Goal: Communication & Community: Answer question/provide support

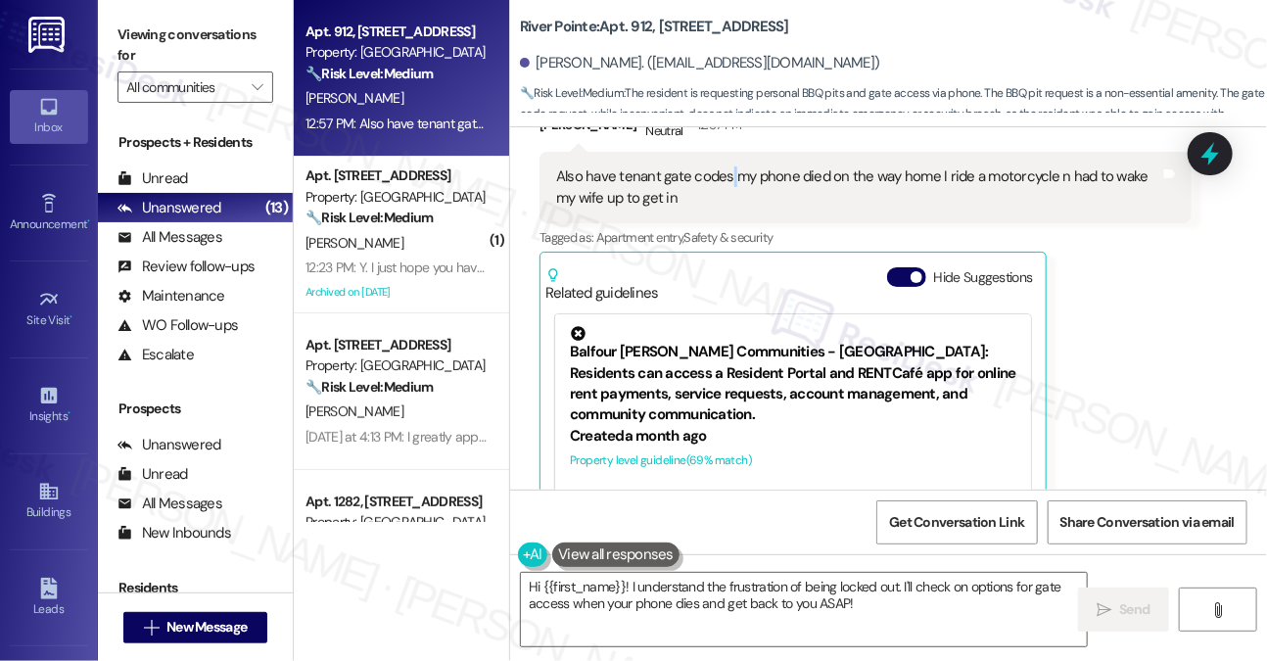
scroll to position [671, 0]
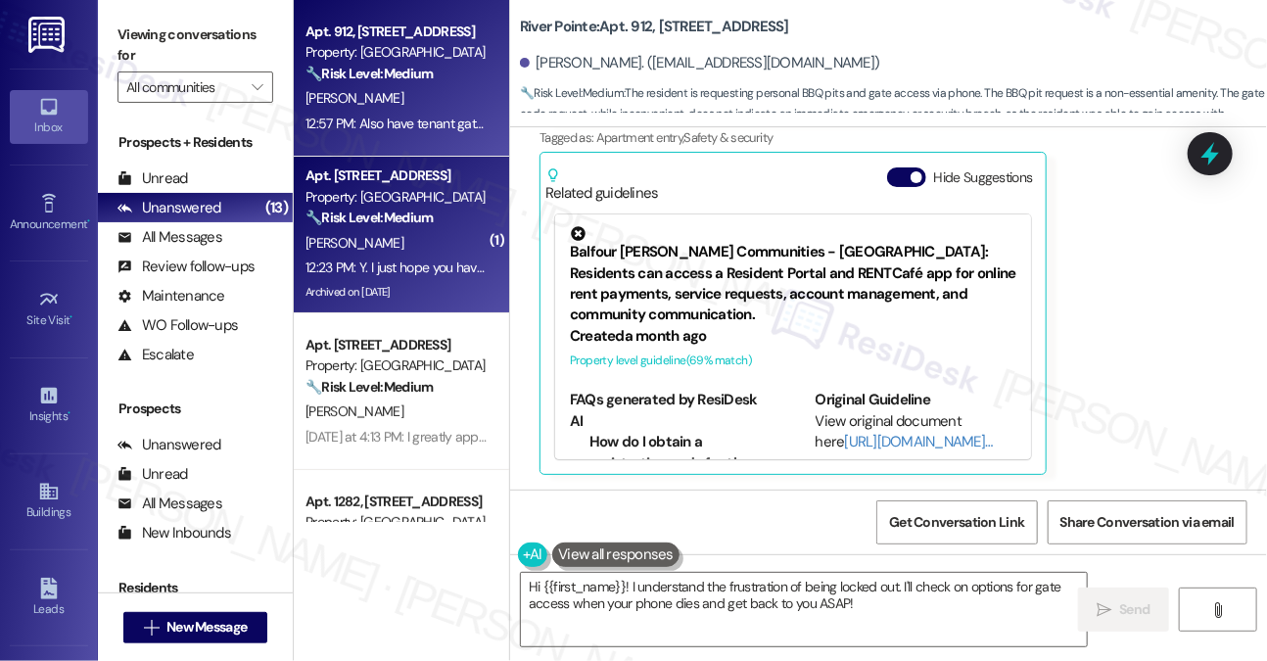
click at [431, 262] on div "12:23 PM: Y. I just hope you have followed up with the residents in #1342, beca…" at bounding box center [658, 267] width 707 height 18
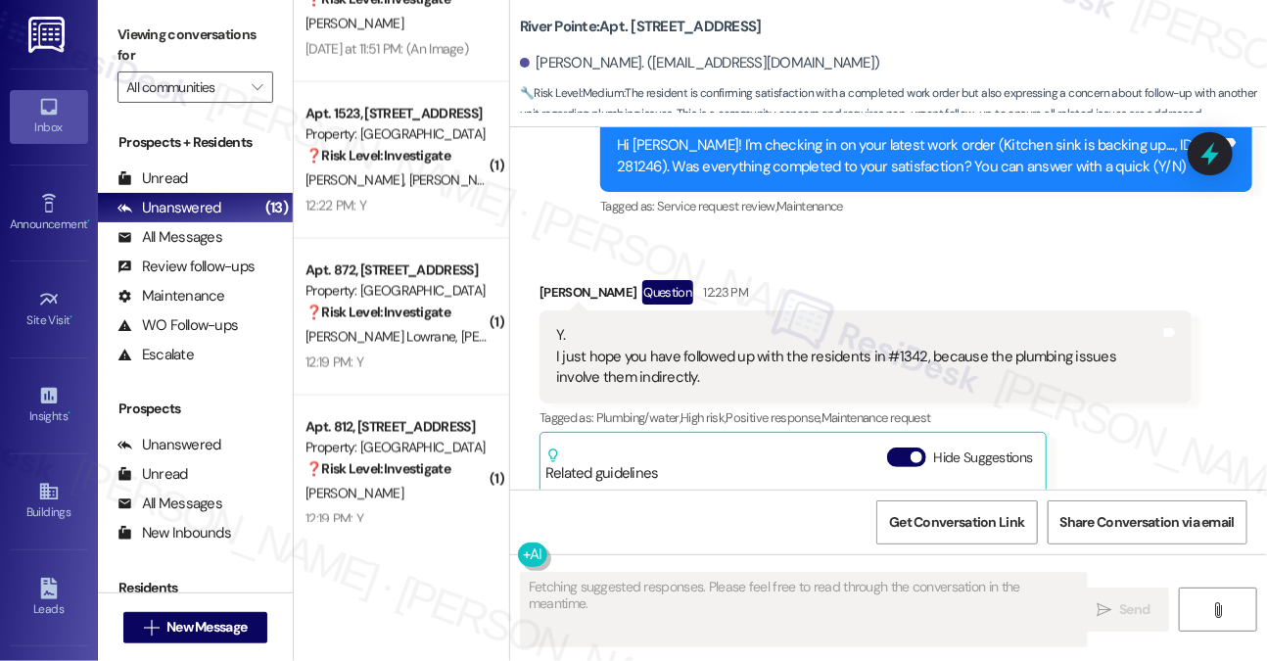
scroll to position [1358, 0]
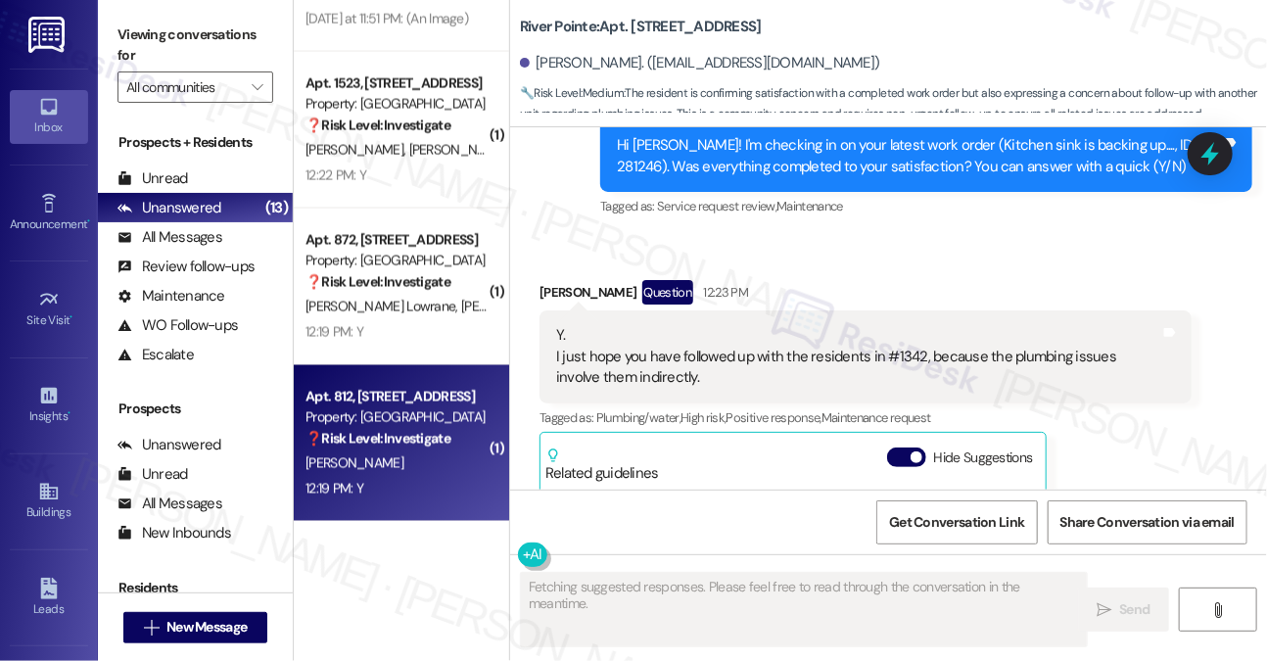
click at [423, 468] on div "A. Williams" at bounding box center [396, 463] width 185 height 24
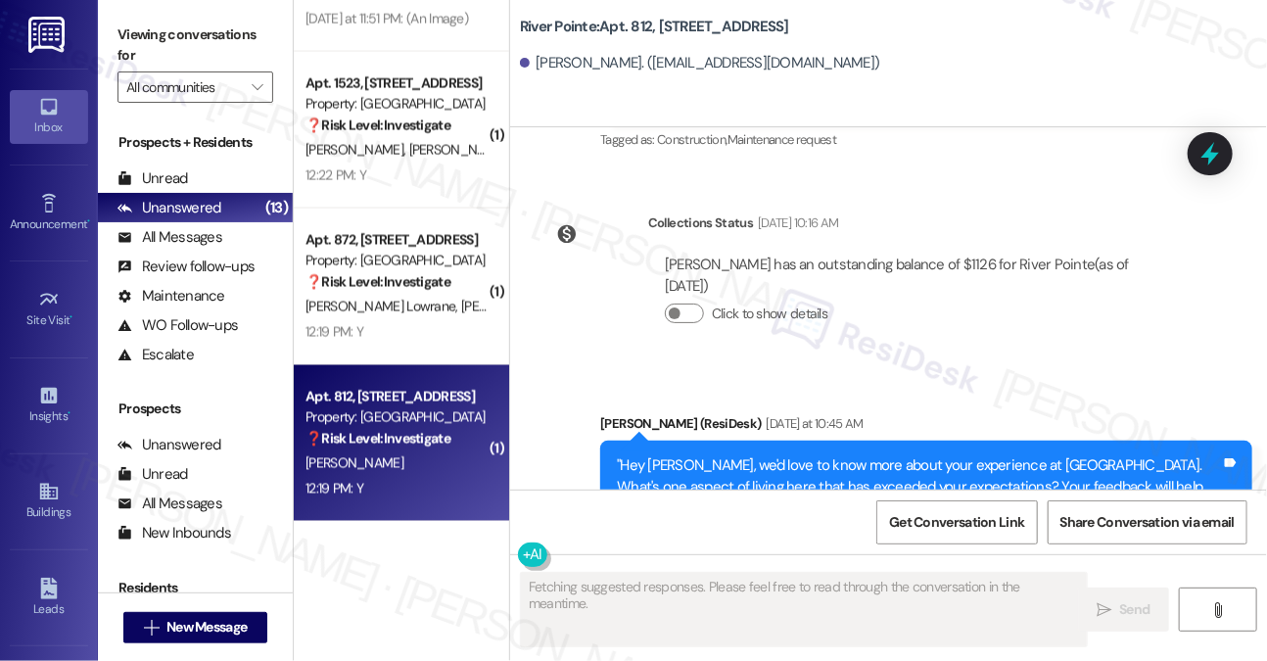
scroll to position [2935, 0]
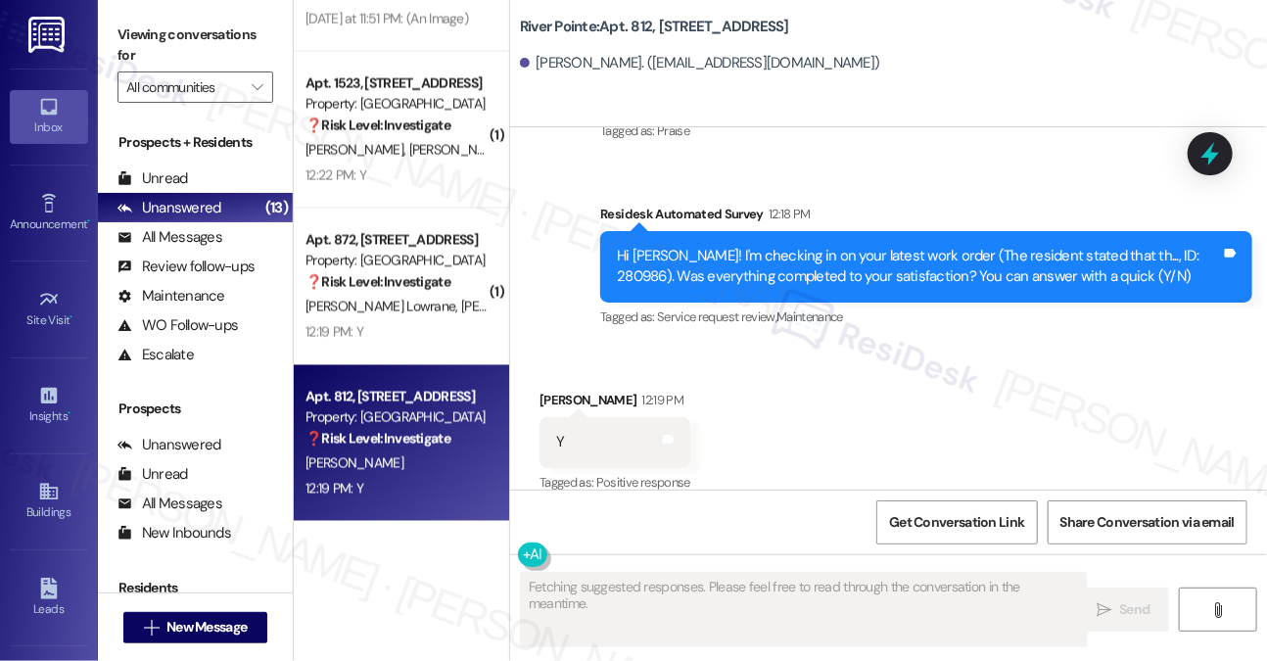
click at [944, 261] on div "Hi Aaron! I'm checking in on your latest work order (The resident stated that t…" at bounding box center [919, 267] width 604 height 42
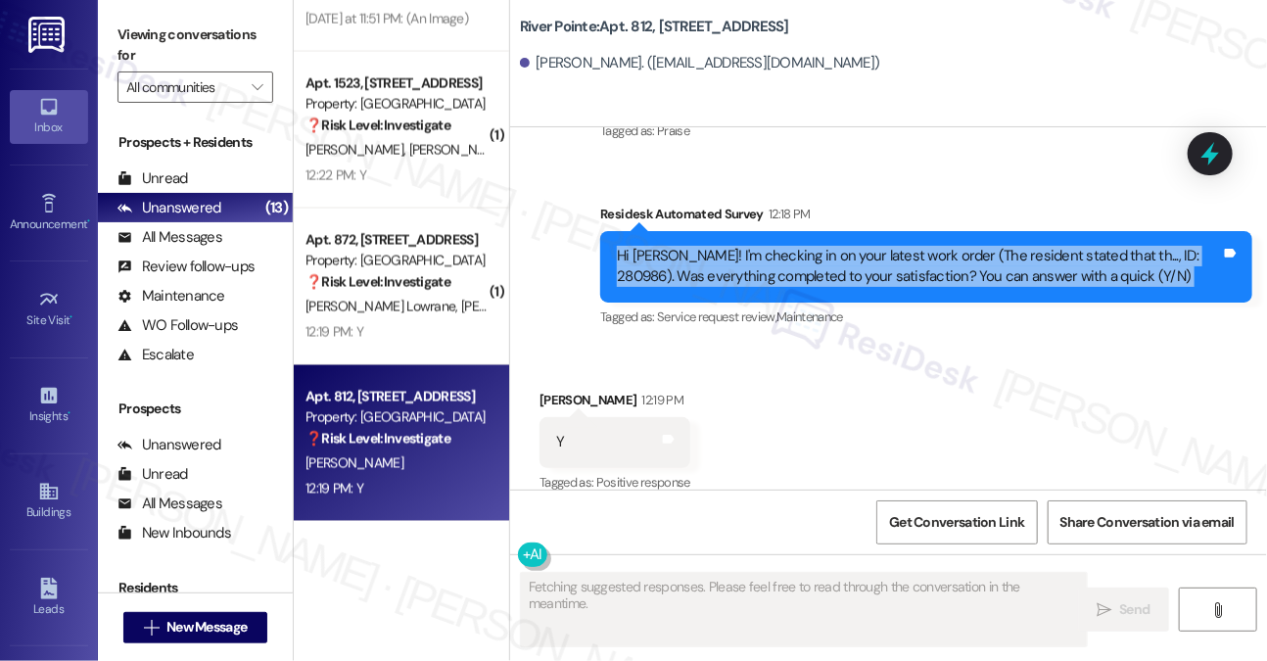
click at [944, 261] on div "Hi Aaron! I'm checking in on your latest work order (The resident stated that t…" at bounding box center [919, 267] width 604 height 42
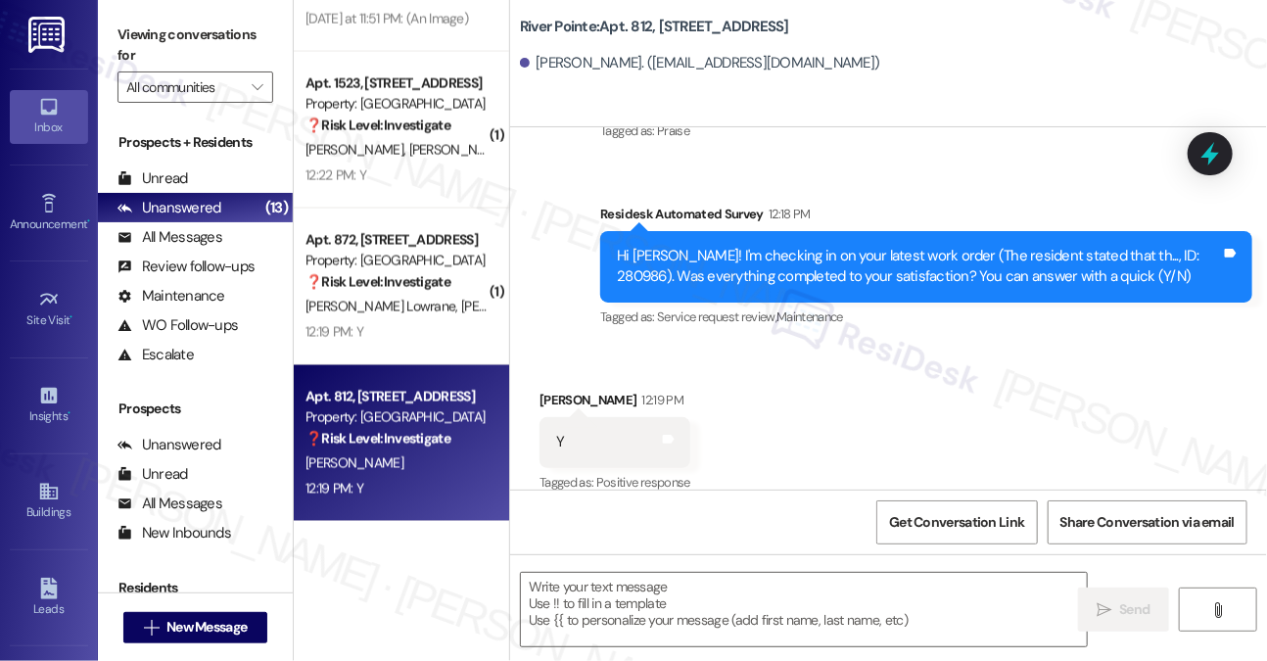
click at [250, 58] on label "Viewing conversations for" at bounding box center [195, 46] width 156 height 52
click at [687, 602] on textarea at bounding box center [804, 609] width 566 height 73
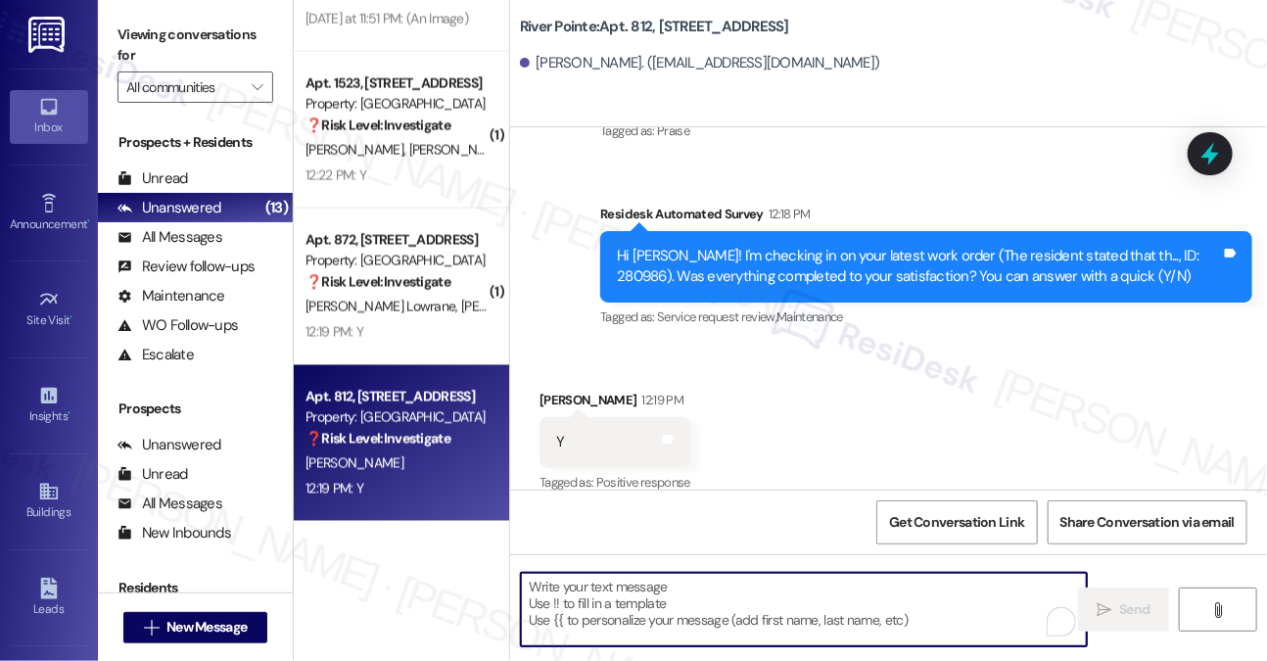
paste textarea "Hi {{first_name}}! I'm glad to hear that the latest work order was completed to…"
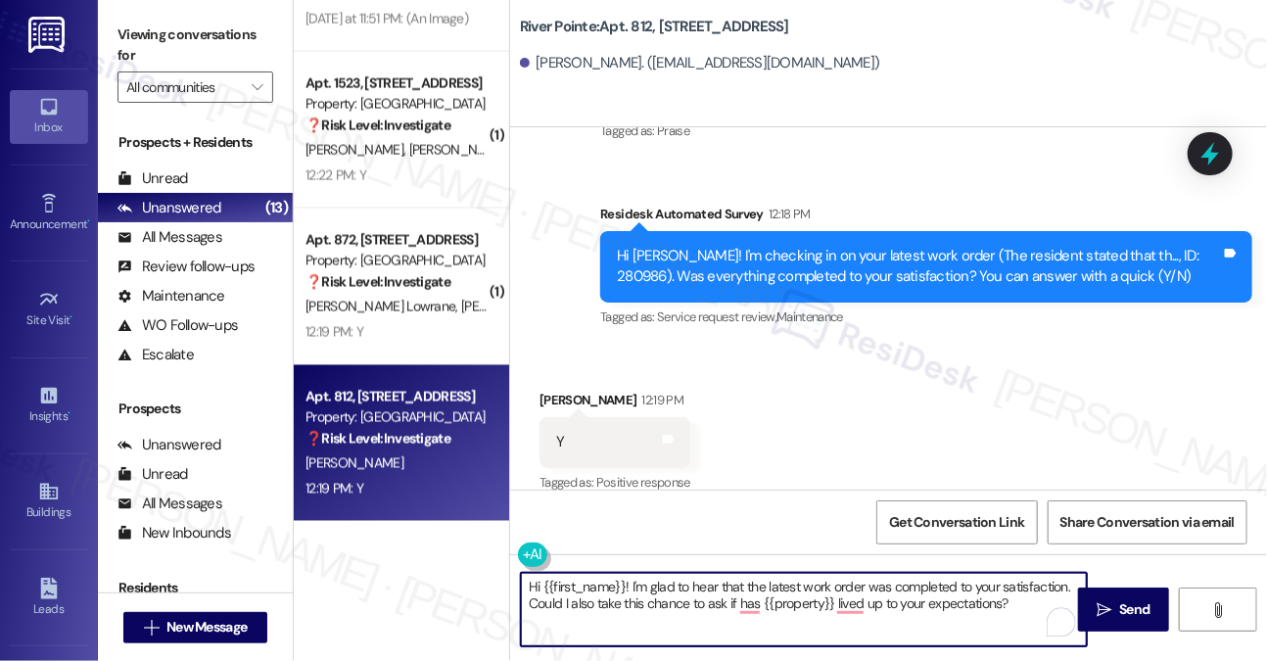
click at [775, 586] on textarea "Hi {{first_name}}! I'm glad to hear that the latest work order was completed to…" at bounding box center [804, 609] width 566 height 73
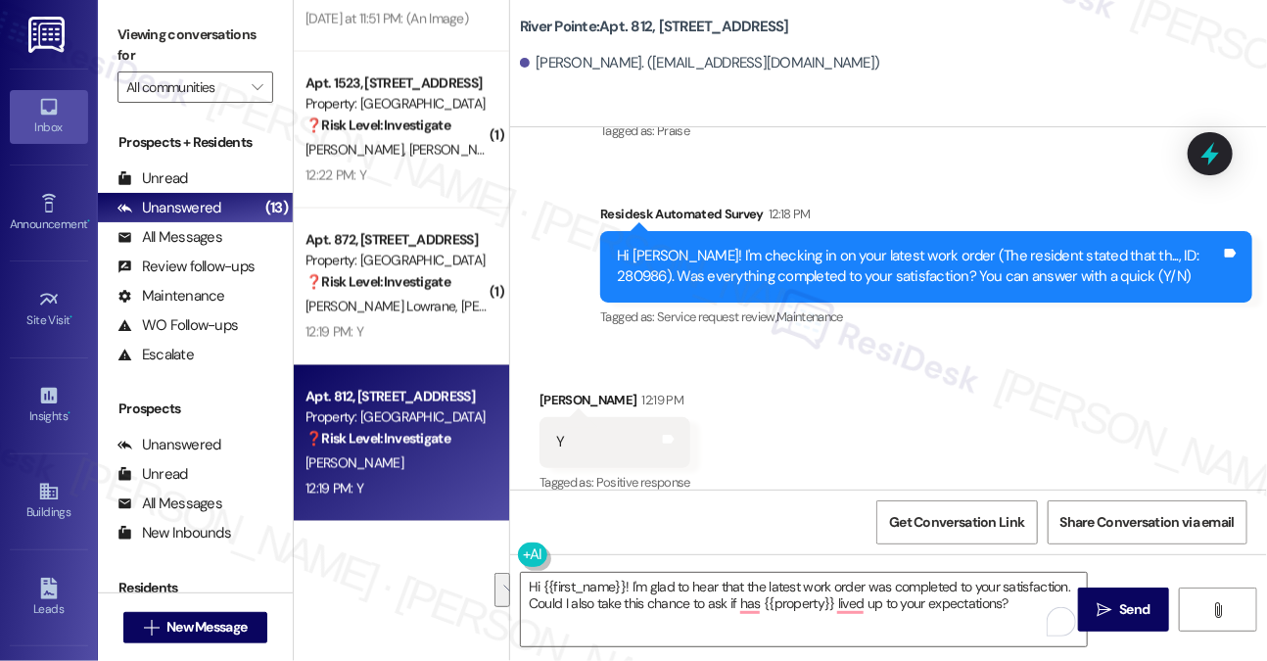
drag, startPoint x: 225, startPoint y: 26, endPoint x: 237, endPoint y: 35, distance: 14.7
click at [225, 26] on label "Viewing conversations for" at bounding box center [195, 46] width 156 height 52
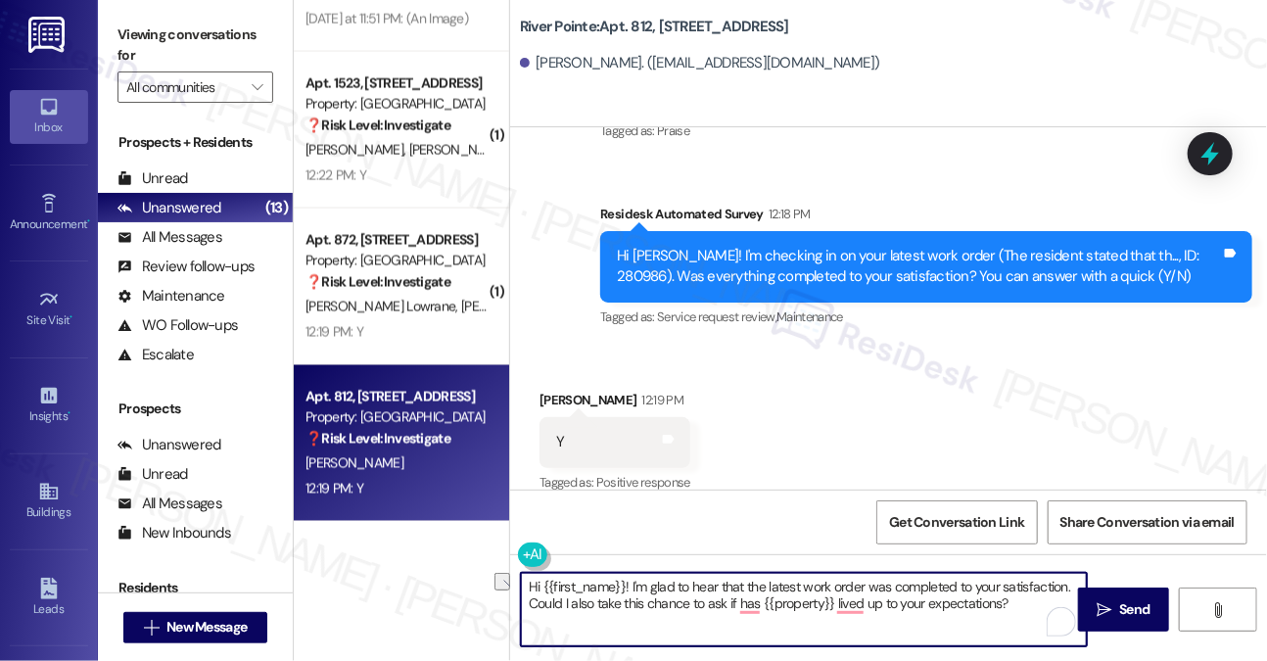
drag, startPoint x: 1033, startPoint y: 618, endPoint x: 514, endPoint y: 614, distance: 518.9
click at [514, 614] on div "Hi {{first_name}}! I'm glad to hear that the latest work order was completed to…" at bounding box center [794, 609] width 568 height 75
paste textarea "If I may also ask....has {{property}} been living up to your expectations so fa…"
click at [672, 601] on textarea "Hi {{first_name}}! I'm glad to hear that the latest work order was completed to…" at bounding box center [804, 609] width 566 height 73
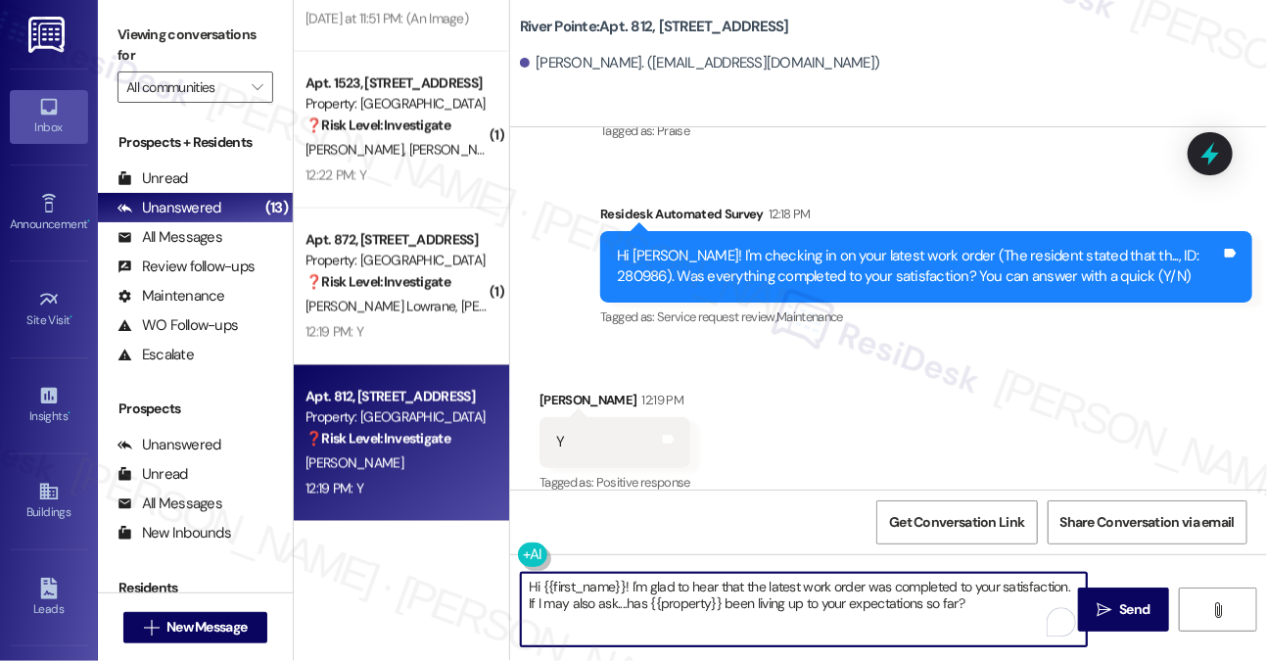
click at [672, 601] on textarea "Hi {{first_name}}! I'm glad to hear that the latest work order was completed to…" at bounding box center [804, 609] width 566 height 73
type textarea "Hi {{first_name}}! I'm glad to hear that the latest work order was completed to…"
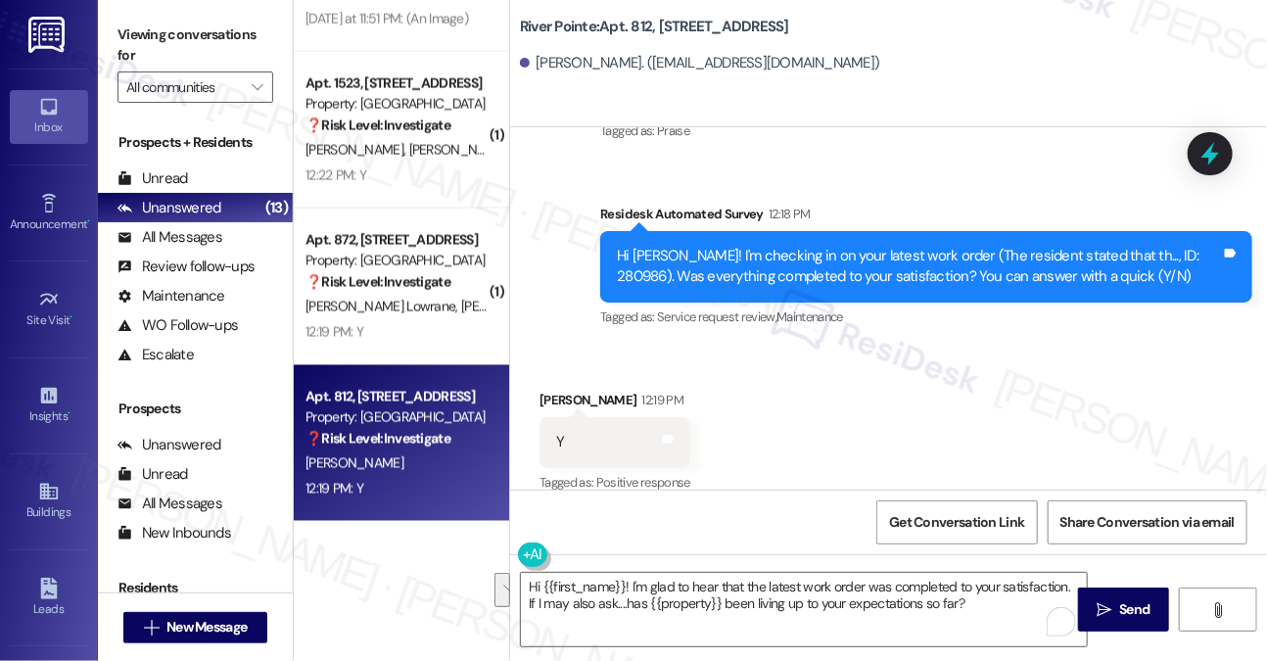
drag, startPoint x: 232, startPoint y: 30, endPoint x: 243, endPoint y: 33, distance: 11.2
click at [232, 30] on label "Viewing conversations for" at bounding box center [195, 46] width 156 height 52
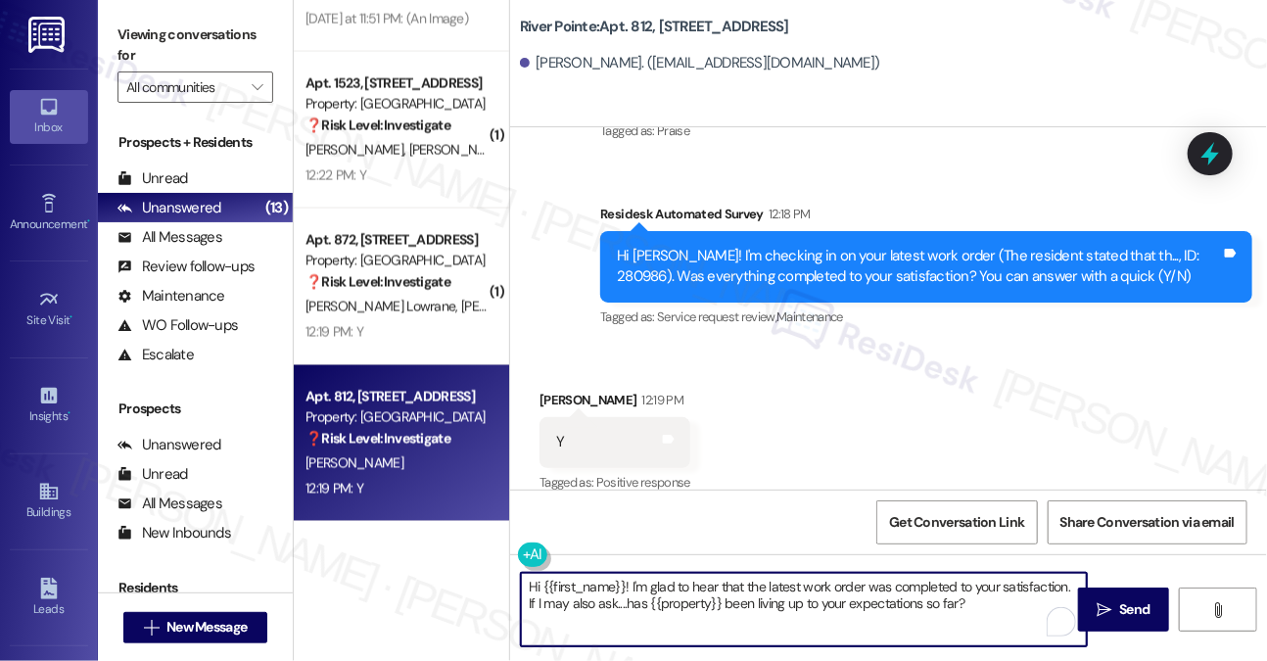
click at [783, 603] on textarea "Hi {{first_name}}! I'm glad to hear that the latest work order was completed to…" at bounding box center [804, 609] width 566 height 73
click at [1014, 598] on textarea "Hi {{first_name}}! I'm glad to hear that the latest work order was completed to…" at bounding box center [804, 609] width 566 height 73
click at [1098, 612] on icon "" at bounding box center [1104, 610] width 15 height 16
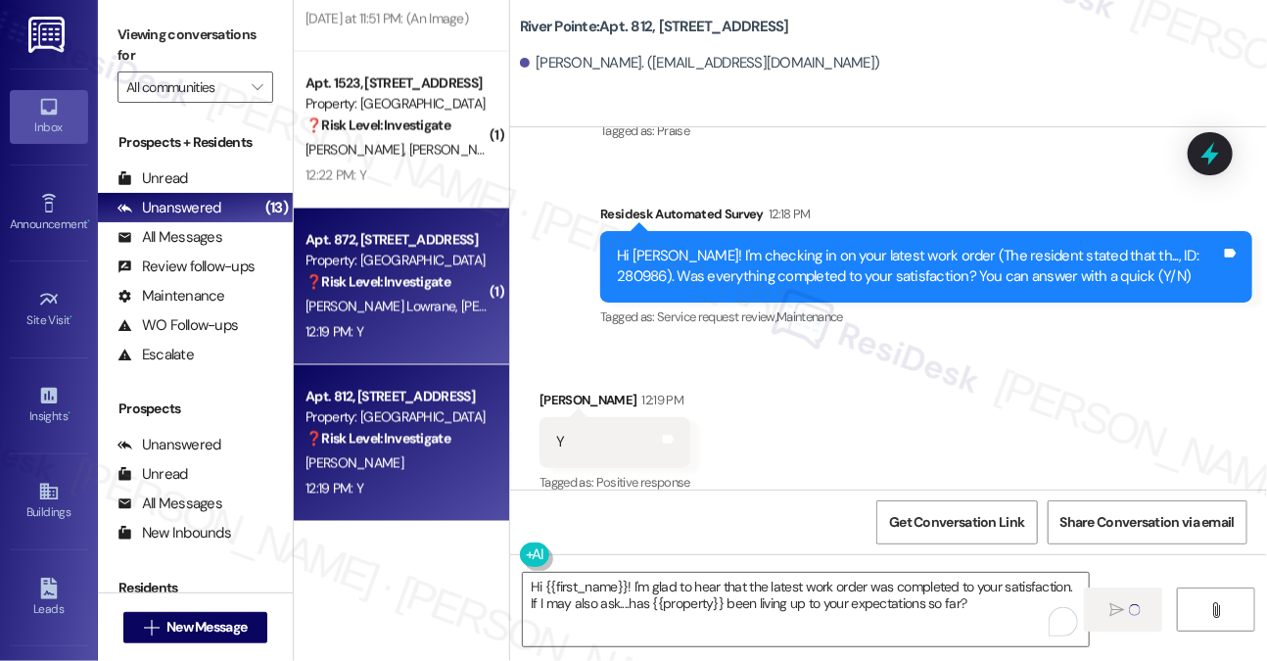
click at [392, 351] on div "Apt. 872, 1600 River Pointe Dr Property: River Pointe ❓ Risk Level: Investigate…" at bounding box center [401, 287] width 215 height 157
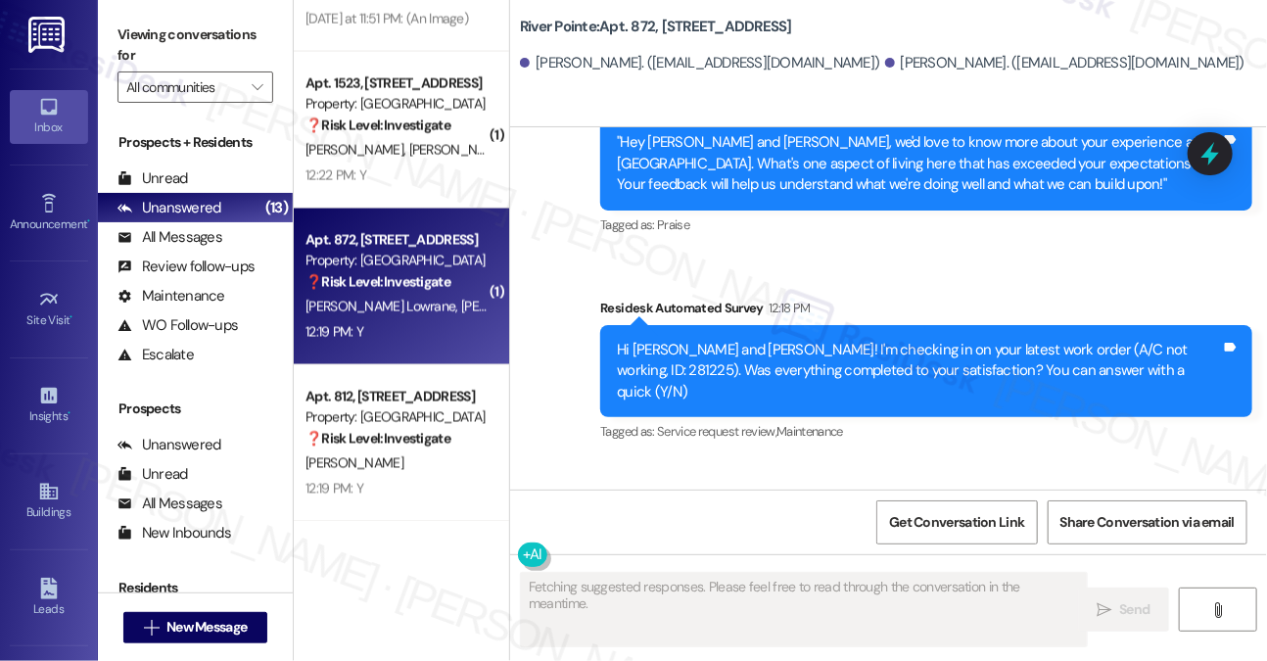
scroll to position [3219, 0]
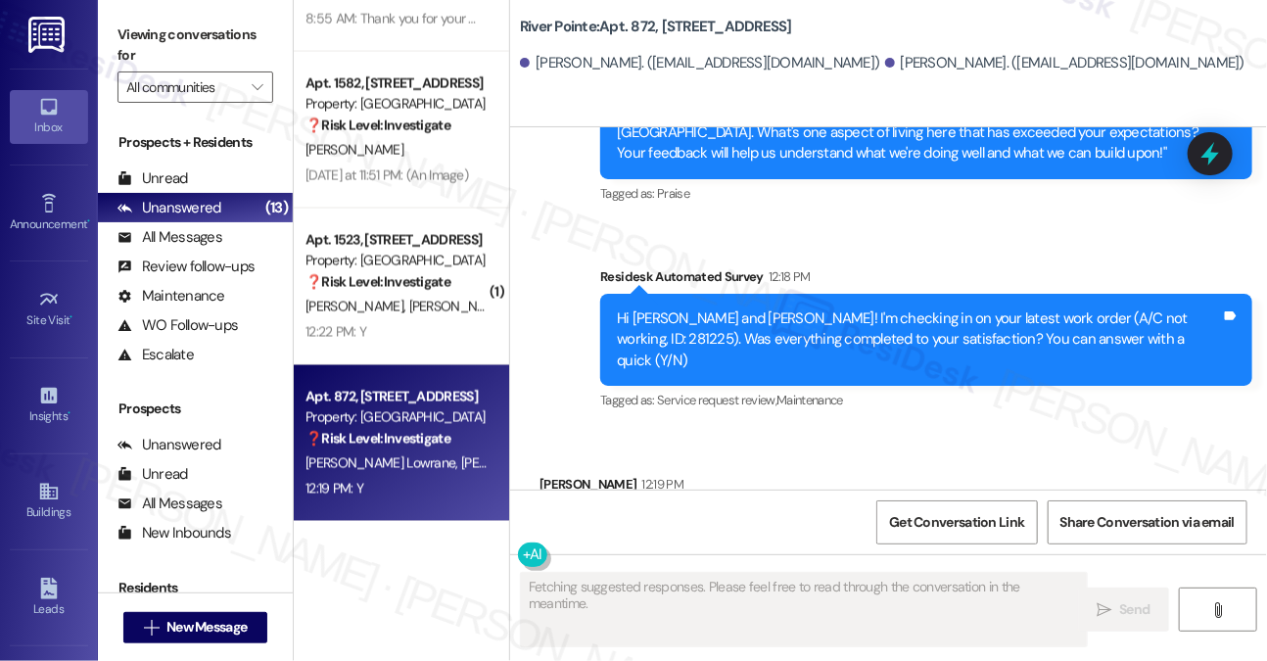
click at [461, 461] on span "[PERSON_NAME]" at bounding box center [510, 463] width 98 height 18
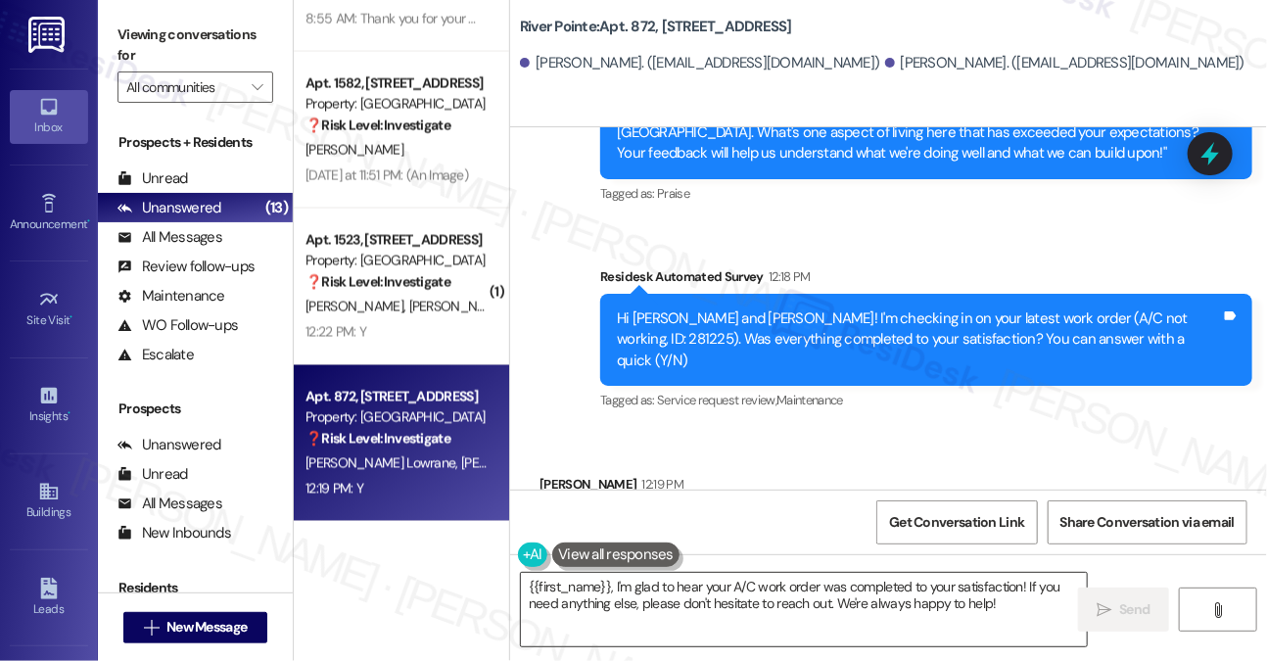
click at [631, 598] on textarea "{{first_name}}, I'm glad to hear your A/C work order was completed to your sati…" at bounding box center [804, 609] width 566 height 73
drag, startPoint x: 231, startPoint y: 7, endPoint x: 248, endPoint y: 19, distance: 20.4
click at [231, 7] on div "Viewing conversations for All communities " at bounding box center [195, 61] width 195 height 122
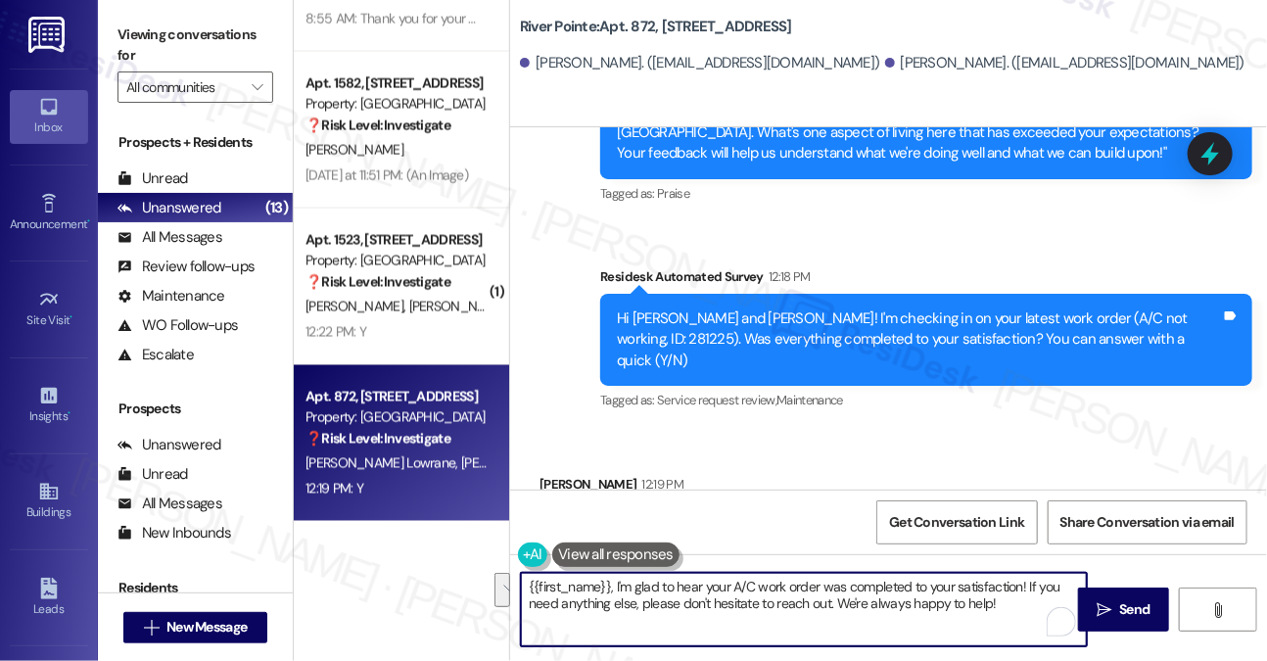
drag, startPoint x: 1008, startPoint y: 603, endPoint x: 1026, endPoint y: 584, distance: 26.3
click at [1026, 584] on textarea "{{first_name}}, I'm glad to hear your A/C work order was completed to your sati…" at bounding box center [804, 609] width 566 height 73
paste textarea "I may also ask....has {{property}} been living up to your expectations so far?"
click at [526, 580] on textarea "{{first_name}}, I'm glad to hear your A/C work order was completed to your sati…" at bounding box center [804, 609] width 566 height 73
drag, startPoint x: 756, startPoint y: 585, endPoint x: 768, endPoint y: 583, distance: 11.9
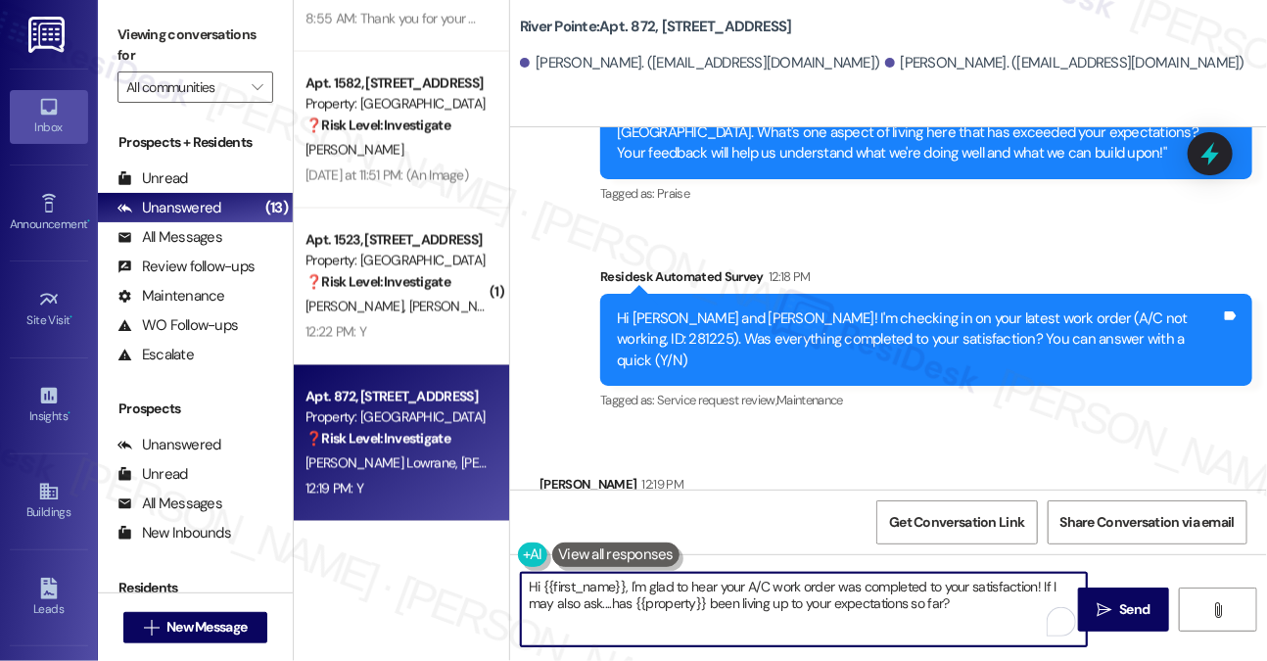
click at [756, 585] on textarea "Hi {{first_name}}, I'm glad to hear your A/C work order was completed to your s…" at bounding box center [804, 609] width 566 height 73
click at [981, 586] on textarea "Hi {{first_name}}, I'm glad to hear your AC work order was completed to your sa…" at bounding box center [804, 609] width 566 height 73
type textarea "Hi {{first_name}}, I'm glad to hear your AC work order was completed to your sa…"
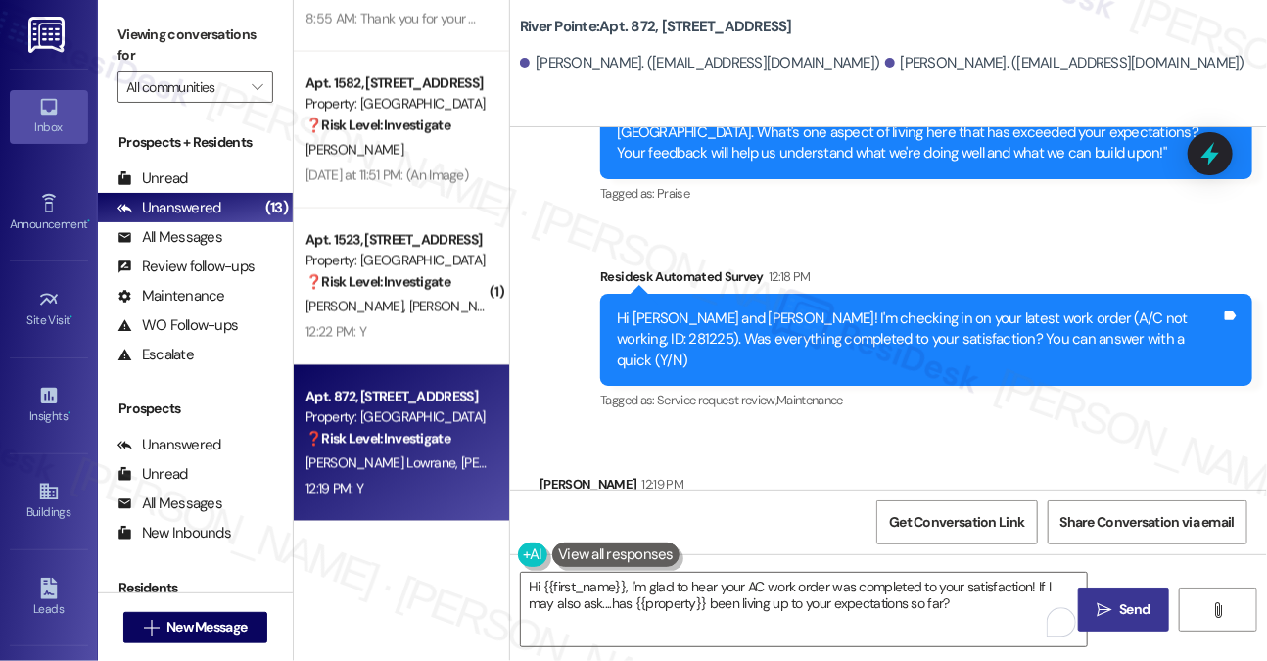
click at [1099, 592] on button " Send" at bounding box center [1123, 609] width 91 height 44
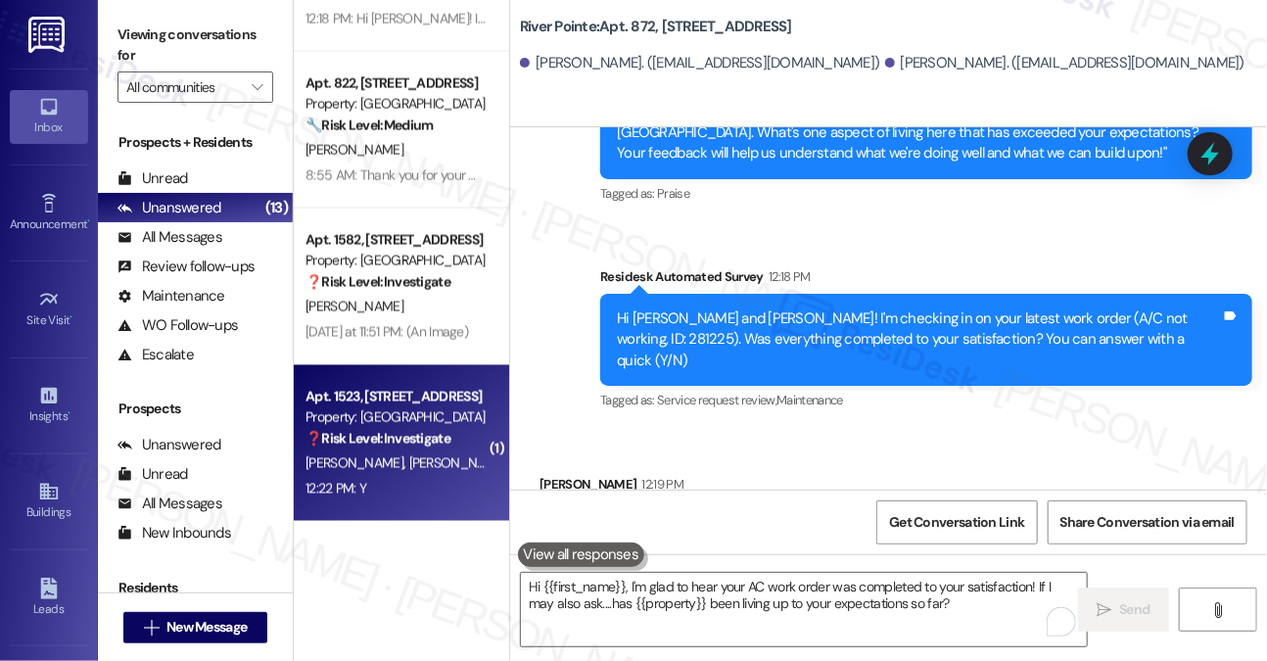
click at [408, 408] on div "Property: [GEOGRAPHIC_DATA]" at bounding box center [395, 417] width 181 height 21
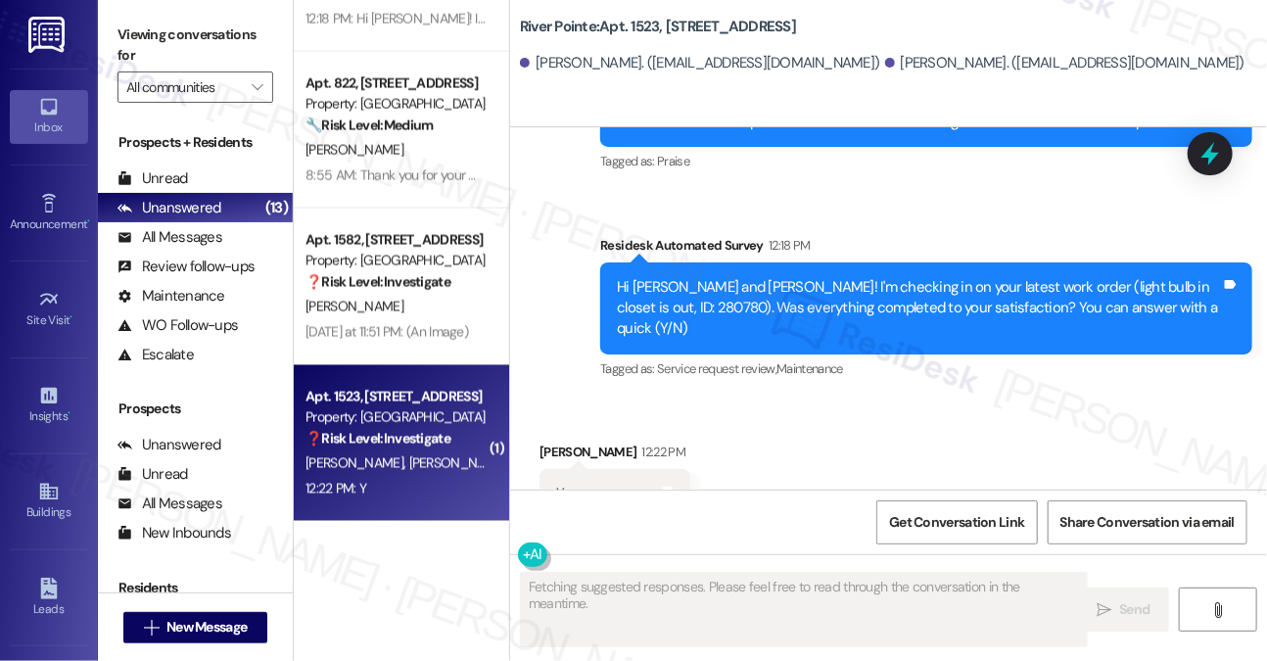
scroll to position [2371, 0]
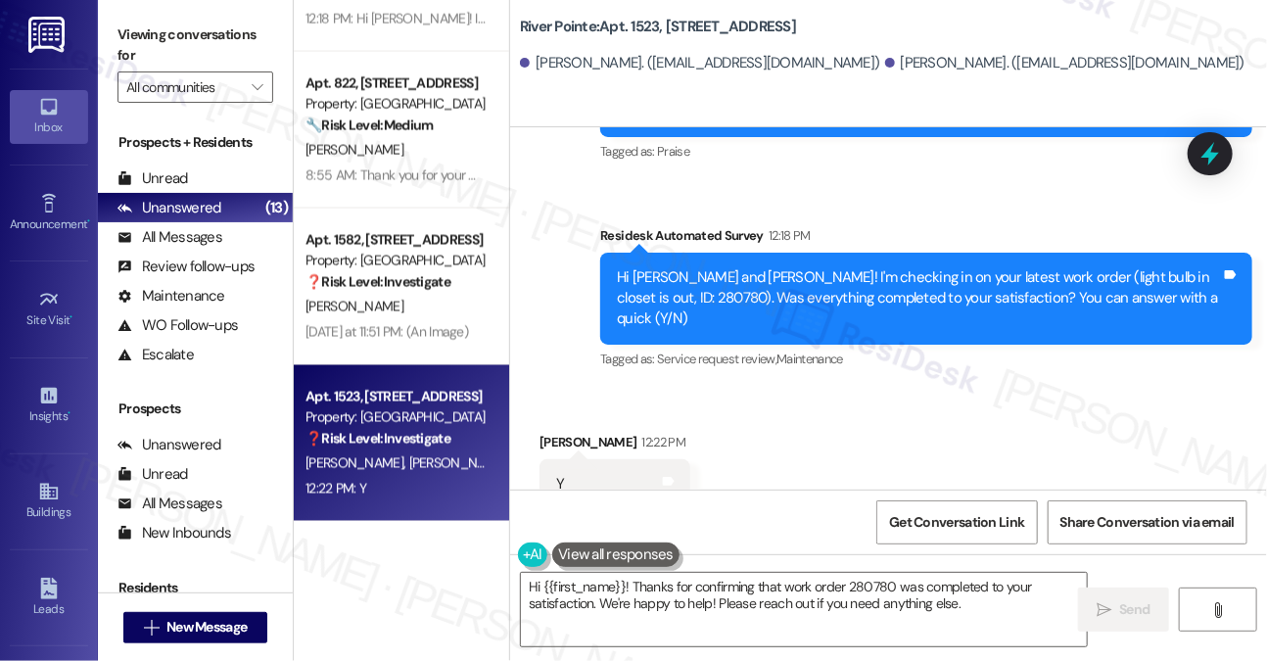
click at [555, 432] on div "Abigail Trammell 12:22 PM" at bounding box center [614, 445] width 151 height 27
copy div "Abigail"
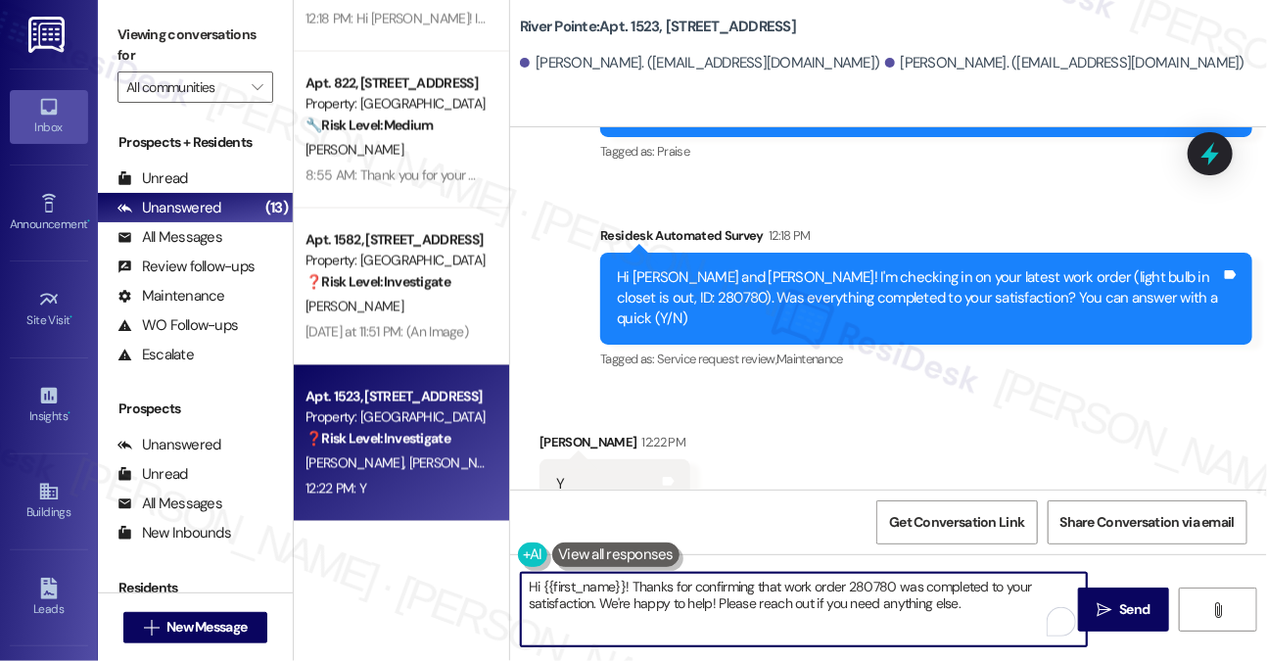
drag, startPoint x: 541, startPoint y: 588, endPoint x: 627, endPoint y: 573, distance: 86.6
click at [627, 573] on textarea "Hi {{first_name}}! Thanks for confirming that work order 280780 was completed t…" at bounding box center [804, 609] width 566 height 73
paste textarea "Abigail"
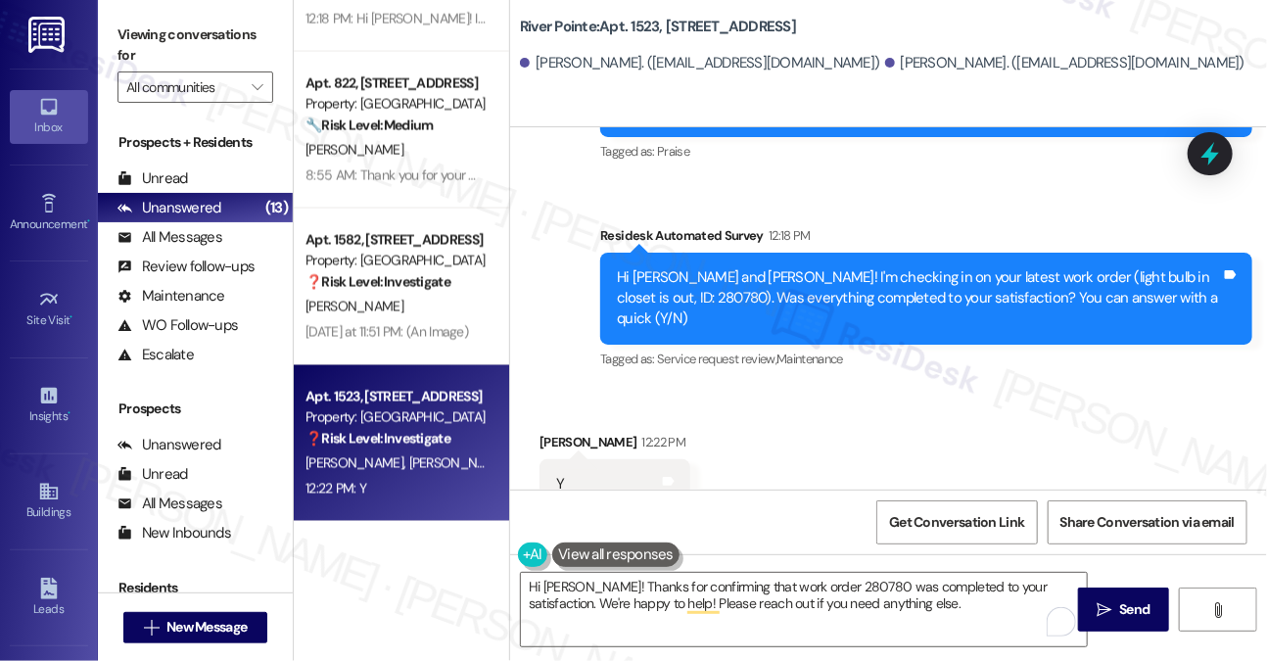
click at [251, 14] on div "Viewing conversations for All communities " at bounding box center [195, 61] width 195 height 122
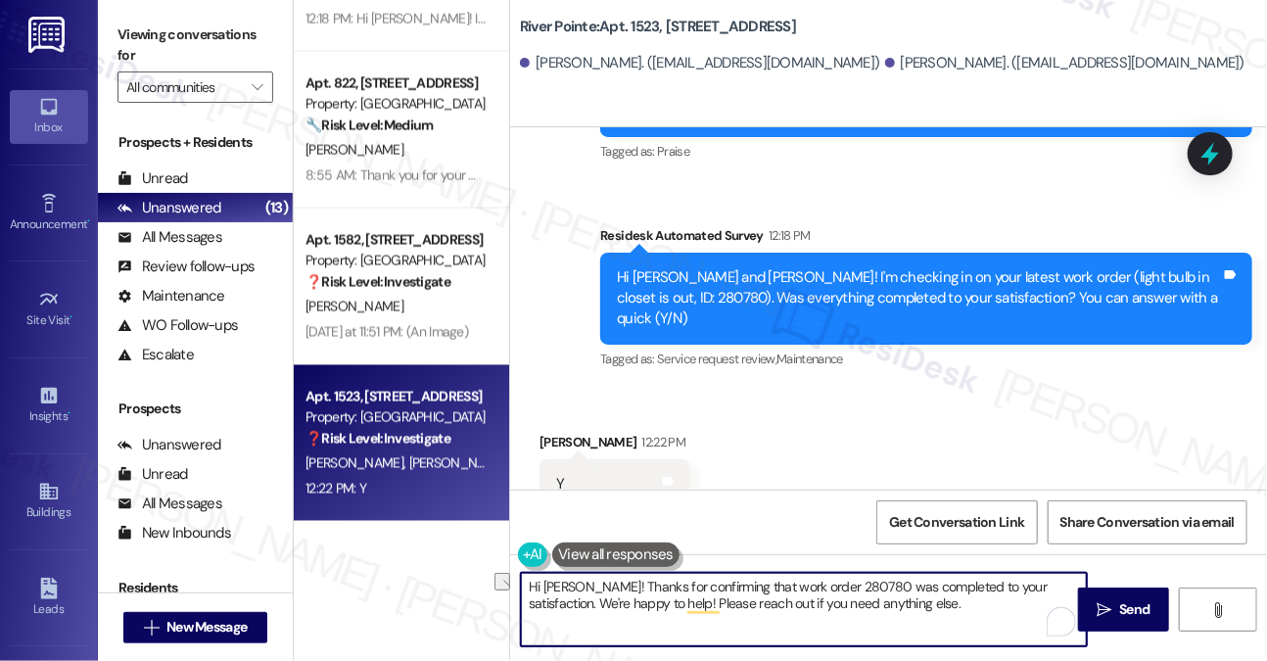
drag, startPoint x: 822, startPoint y: 618, endPoint x: 530, endPoint y: 602, distance: 293.2
click at [530, 602] on textarea "Hi Abigail! Thanks for confirming that work order 280780 was completed to your …" at bounding box center [804, 609] width 566 height 73
paste textarea "If I may also ask....has {{property}} been living up to your expectations so fa…"
type textarea "Hi Abigail! Thanks for confirming that work order 280780 was completed to your …"
click at [1097, 594] on button " Send" at bounding box center [1123, 609] width 91 height 44
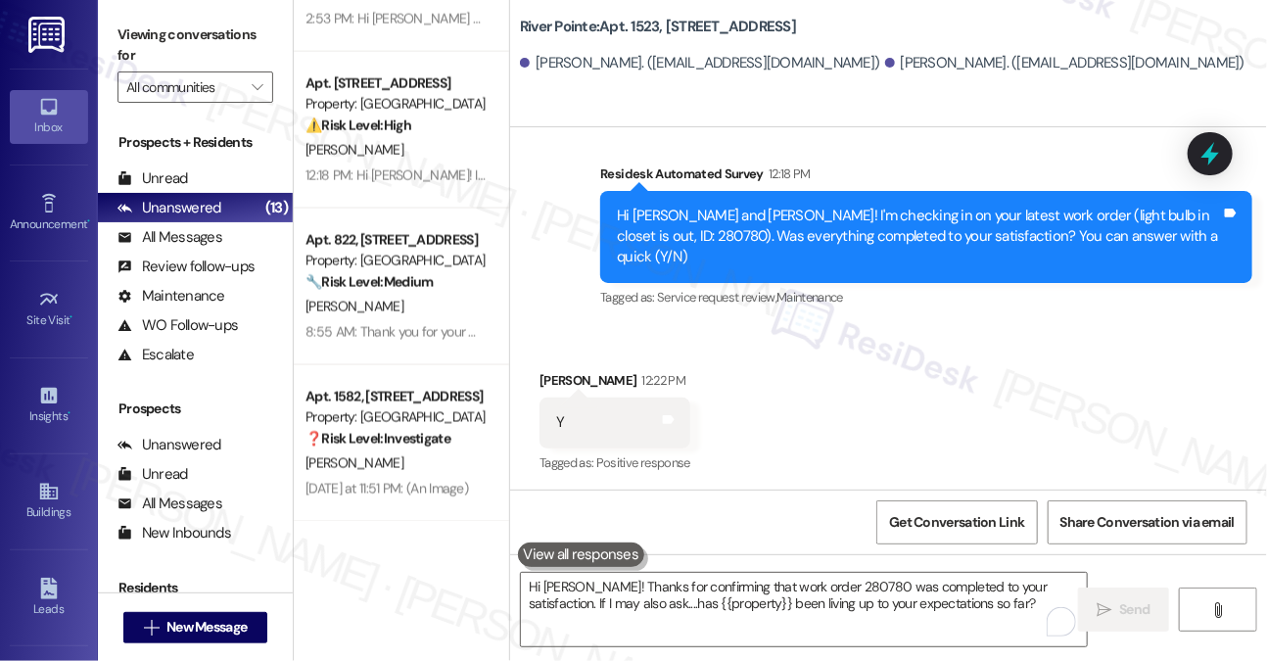
scroll to position [2530, 0]
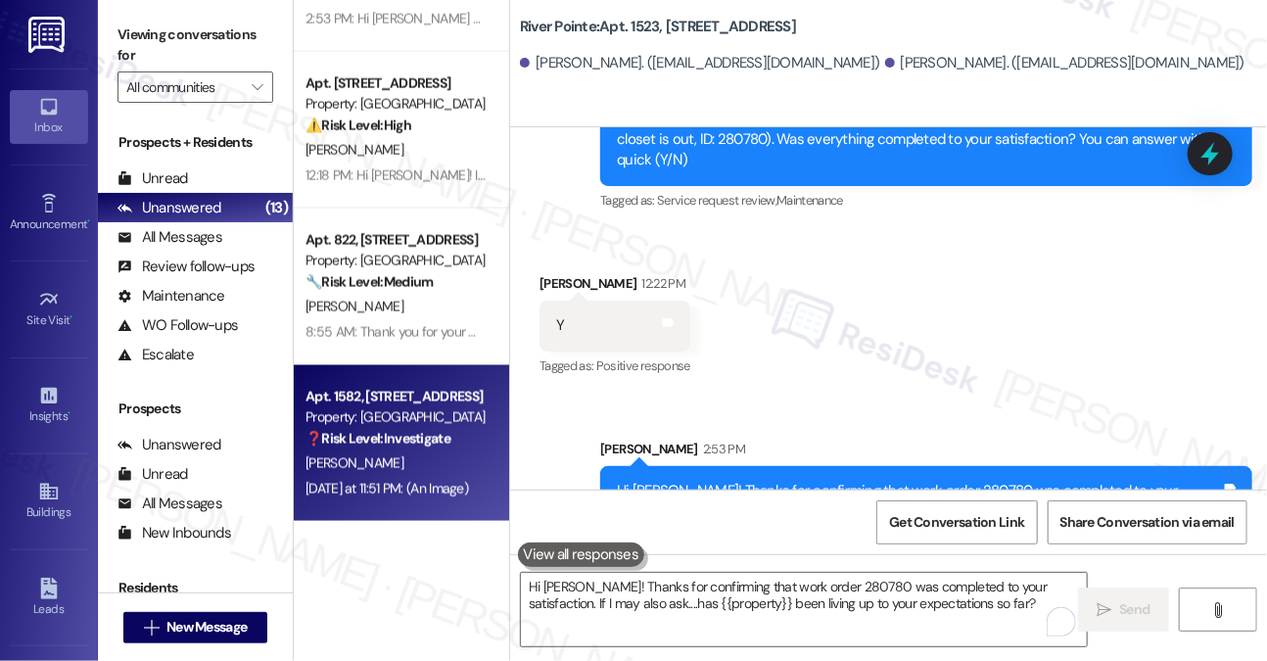
click at [430, 458] on div "[PERSON_NAME]" at bounding box center [396, 463] width 185 height 24
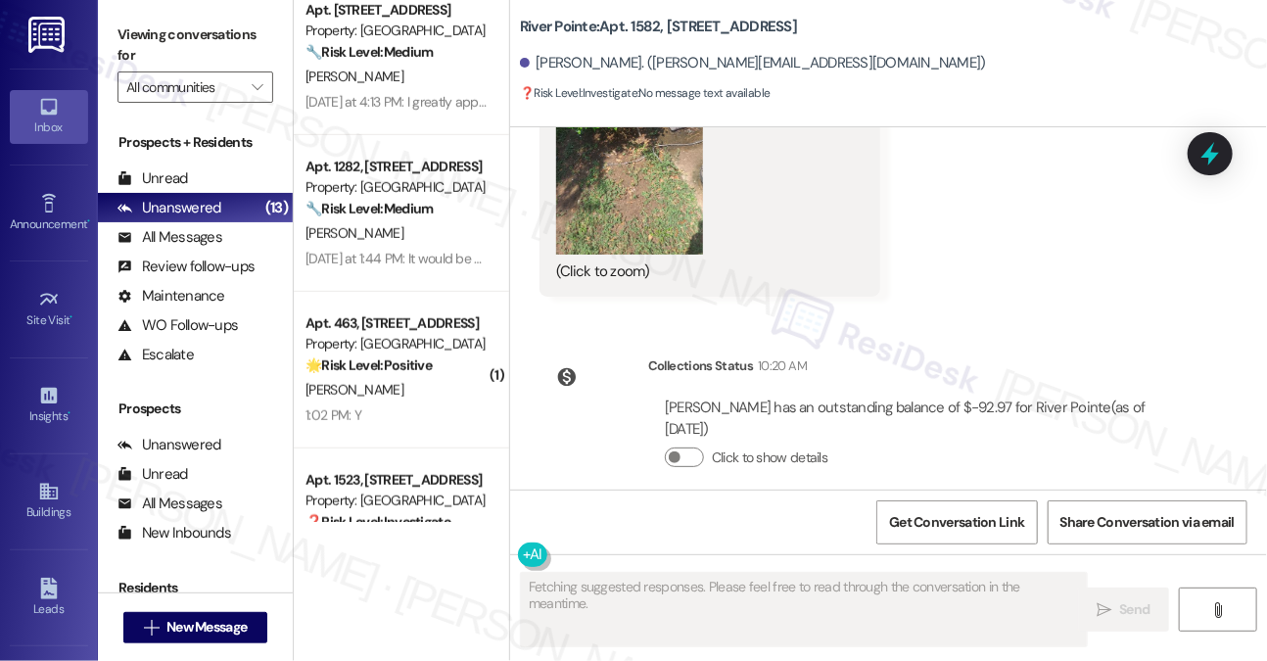
scroll to position [614, 0]
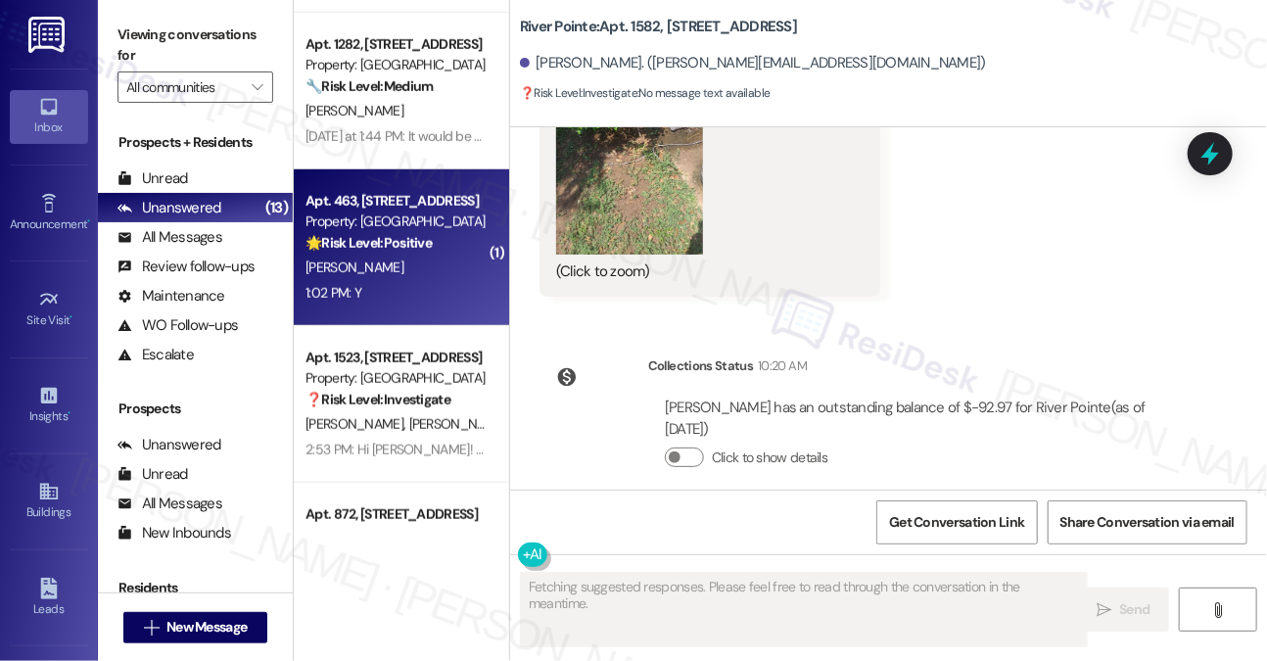
click at [398, 292] on div "1:02 PM: Y 1:02 PM: Y" at bounding box center [396, 293] width 185 height 24
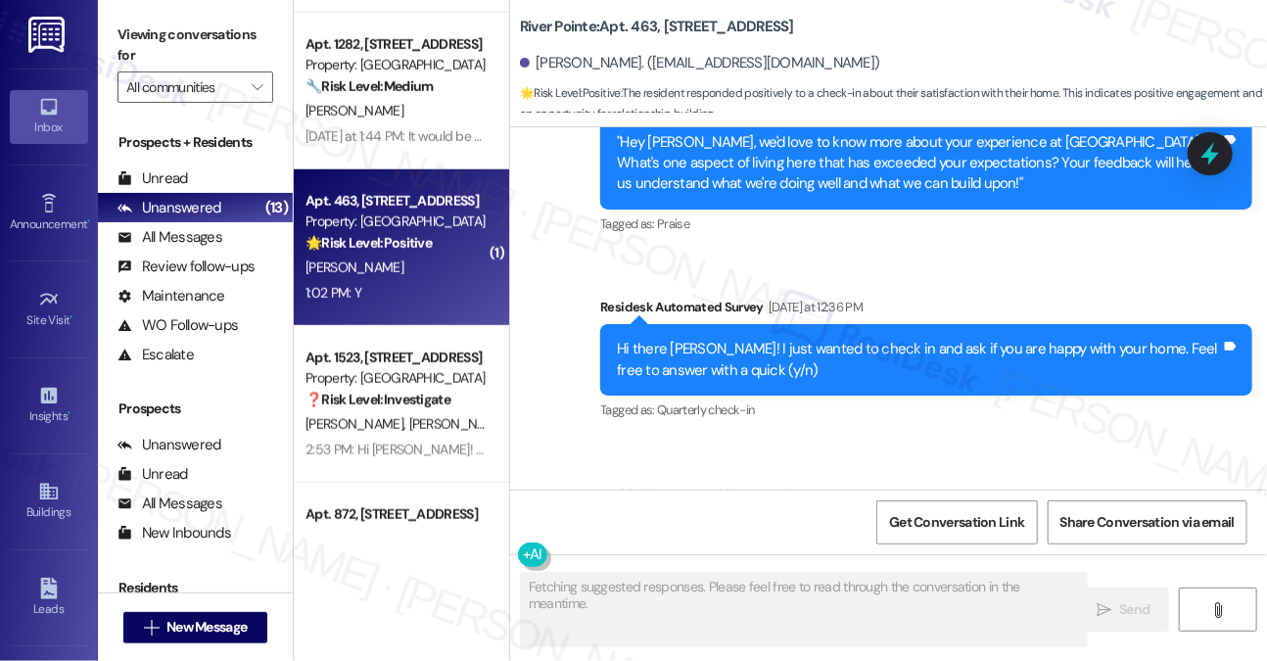
scroll to position [4969, 0]
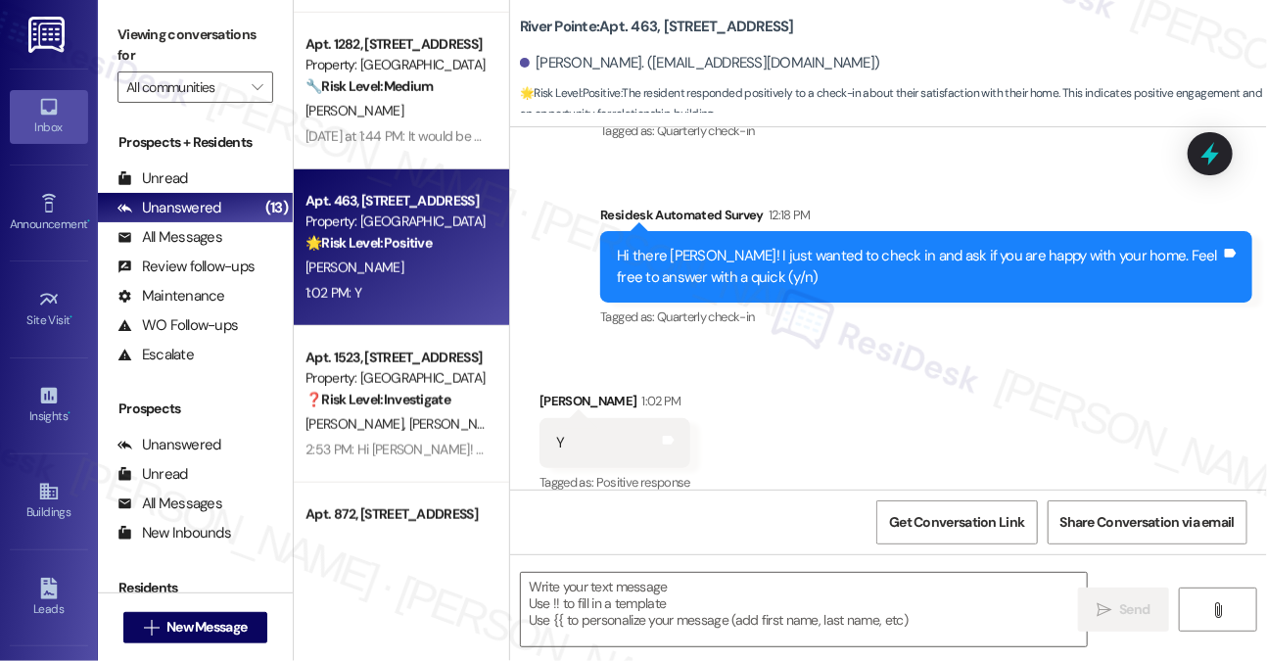
click at [228, 113] on div "Viewing conversations for All communities " at bounding box center [195, 61] width 195 height 122
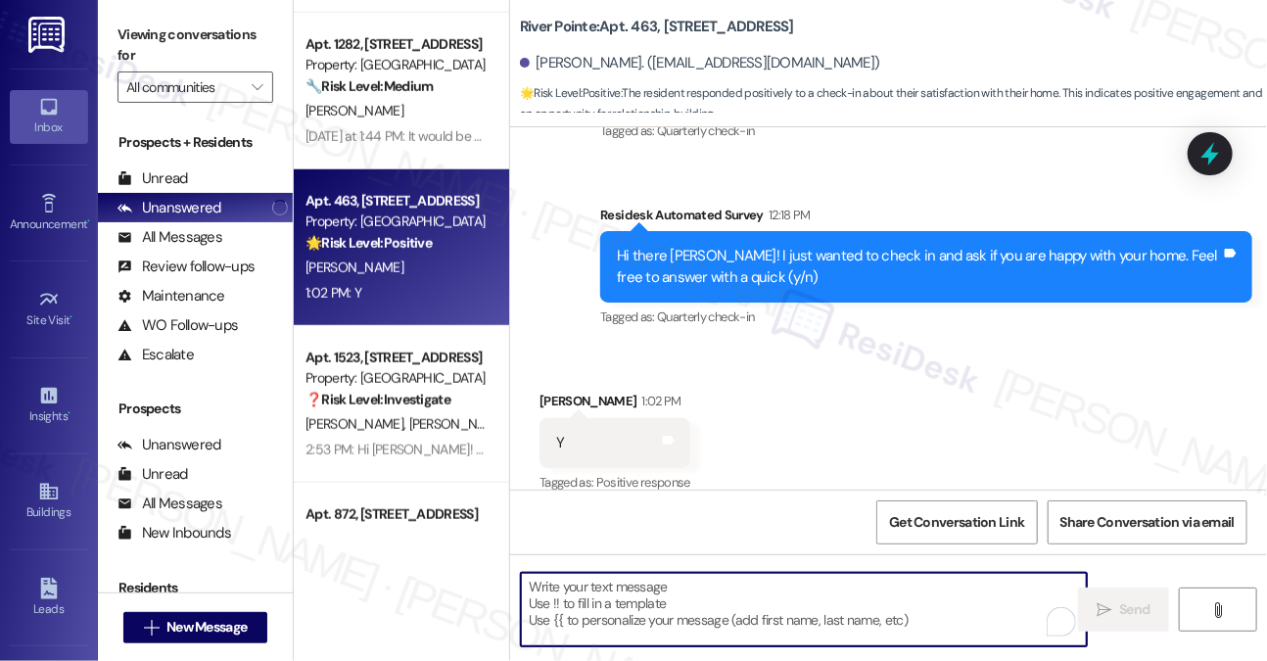
click at [638, 595] on textarea "To enrich screen reader interactions, please activate Accessibility in Grammarl…" at bounding box center [804, 609] width 566 height 73
paste textarea "Hi {{first_name}}! I'm glad to hear that you're happy with your home. Could I a…"
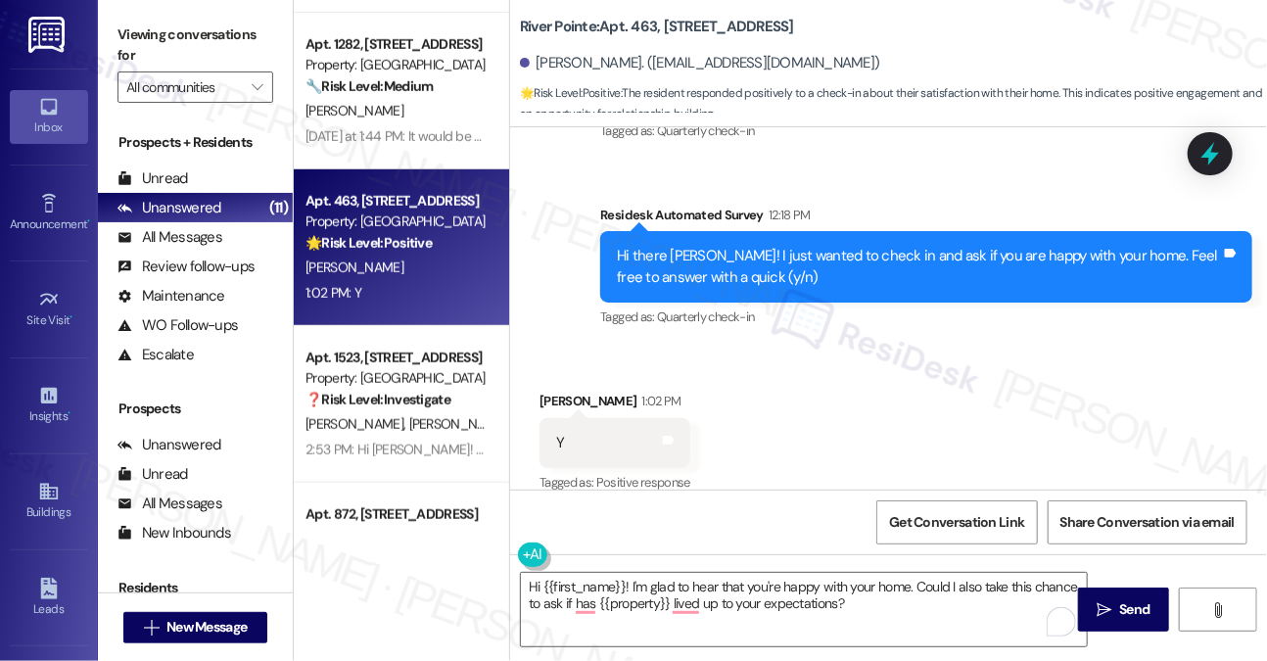
click at [204, 42] on label "Viewing conversations for" at bounding box center [195, 46] width 156 height 52
click at [224, 29] on label "Viewing conversations for" at bounding box center [195, 46] width 156 height 52
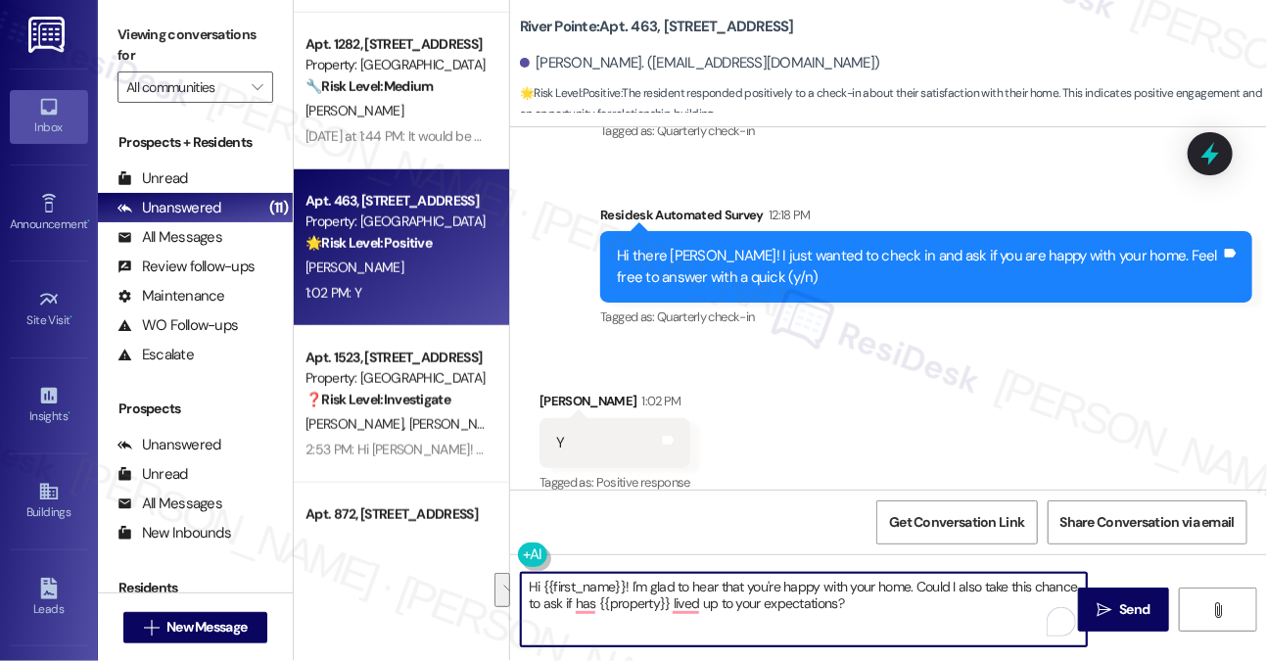
drag, startPoint x: 929, startPoint y: 626, endPoint x: 915, endPoint y: 589, distance: 38.7
click at [915, 589] on textarea "Hi {{first_name}}! I'm glad to hear that you're happy with your home. Could I a…" at bounding box center [804, 609] width 566 height 73
paste textarea "That’s awesome to hear, Emma! Thank you! If you don’t mind, would you be willin…"
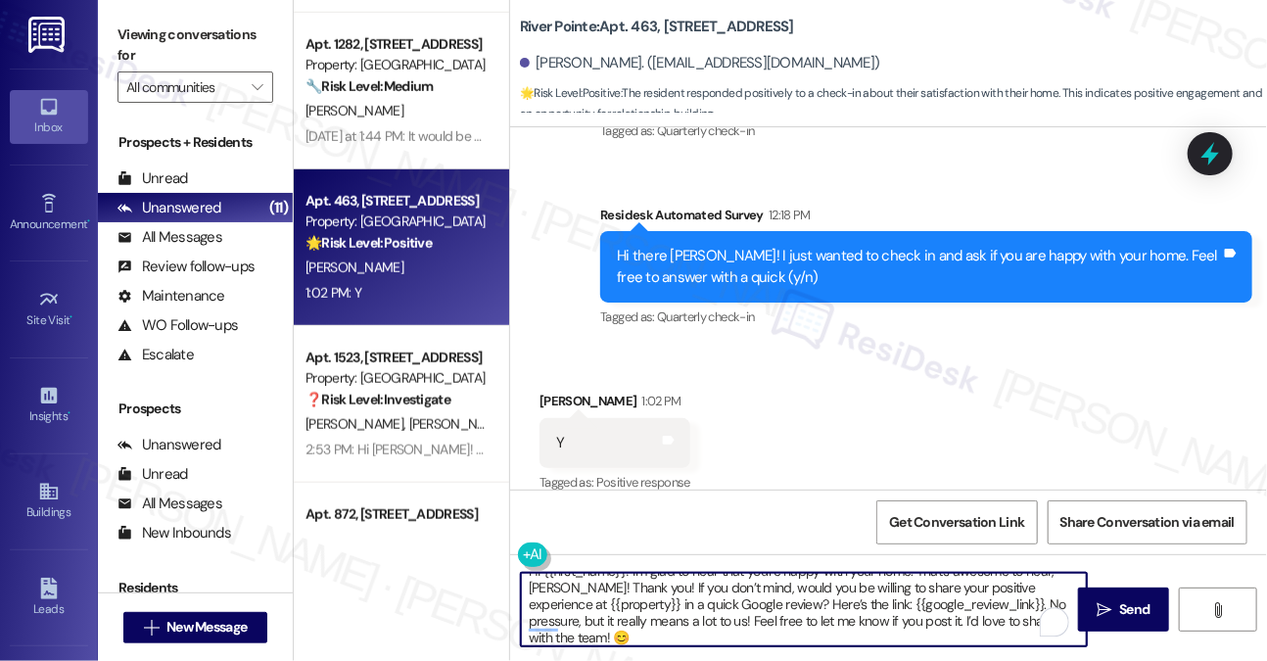
scroll to position [0, 0]
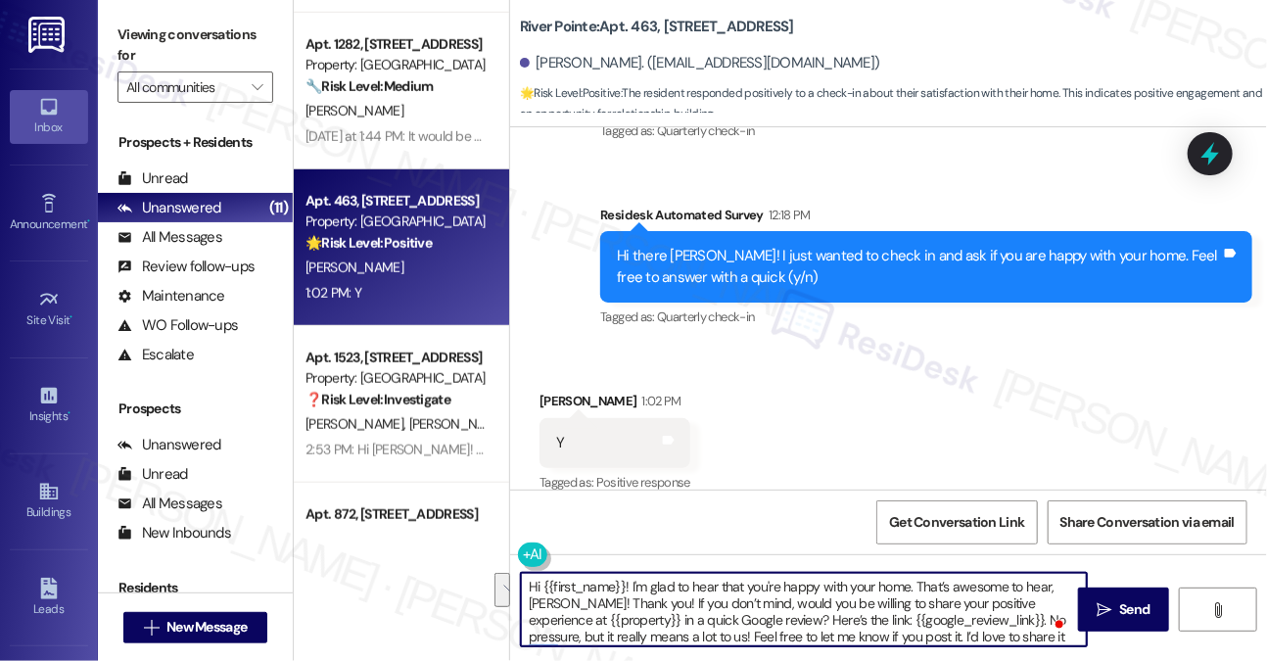
drag, startPoint x: 632, startPoint y: 601, endPoint x: 917, endPoint y: 578, distance: 286.9
click at [917, 578] on textarea "Hi {{first_name}}! I'm glad to hear that you're happy with your home. That’s aw…" at bounding box center [804, 609] width 566 height 73
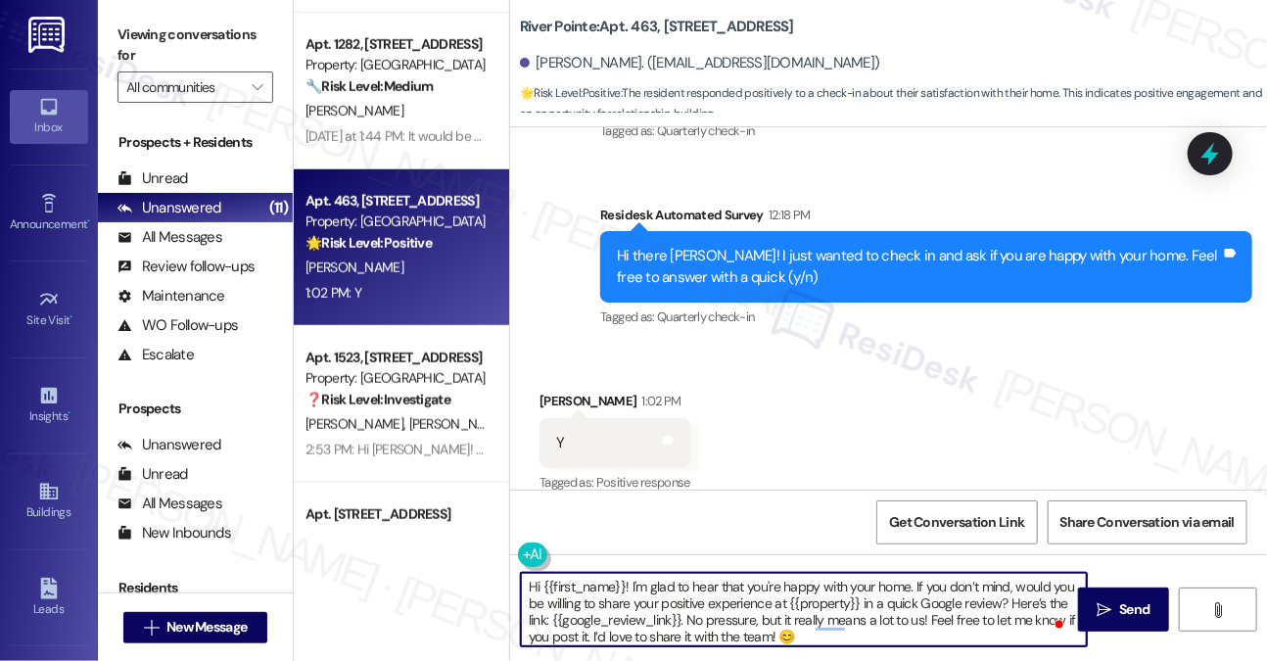
click at [619, 610] on textarea "Hi {{first_name}}! I'm glad to hear that you're happy with your home. If you do…" at bounding box center [804, 609] width 566 height 73
type textarea "Hi {{first_name}}! I'm glad to hear that you're happy with your home. If you do…"
click at [830, 479] on div "Received via SMS Kiley Garrett 1:02 PM Y Tags and notes Tagged as: Positive res…" at bounding box center [888, 429] width 757 height 165
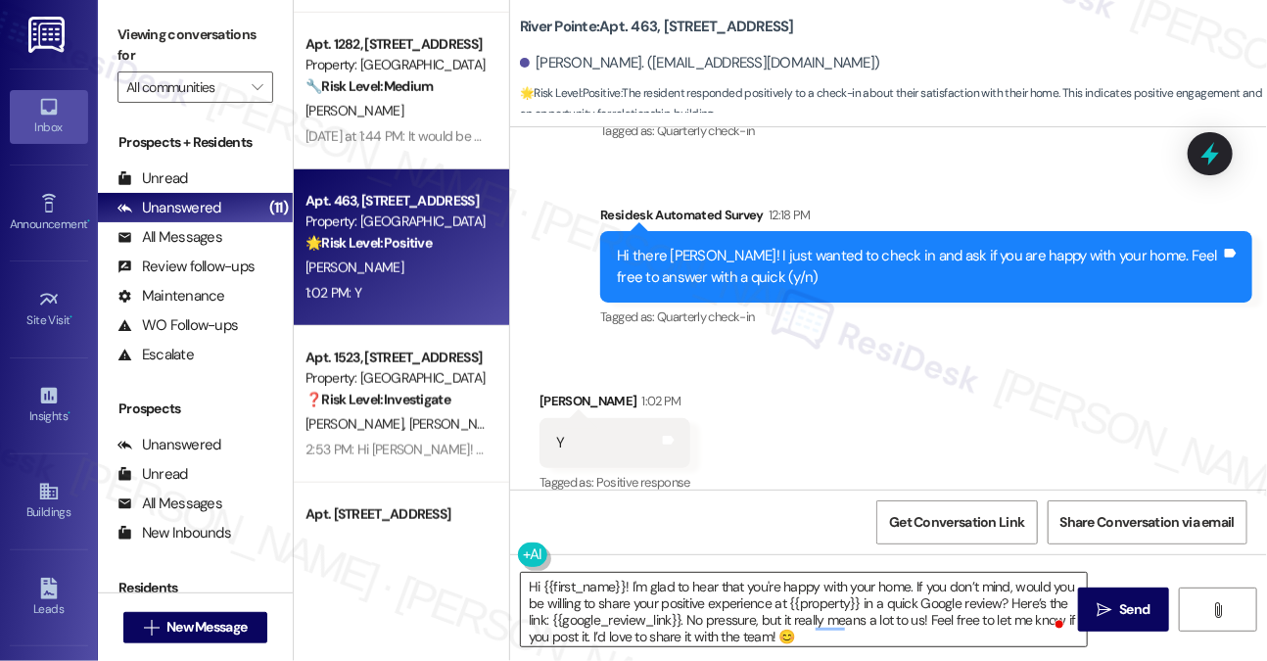
click at [643, 629] on textarea "Hi {{first_name}}! I'm glad to hear that you're happy with your home. If you do…" at bounding box center [804, 609] width 566 height 73
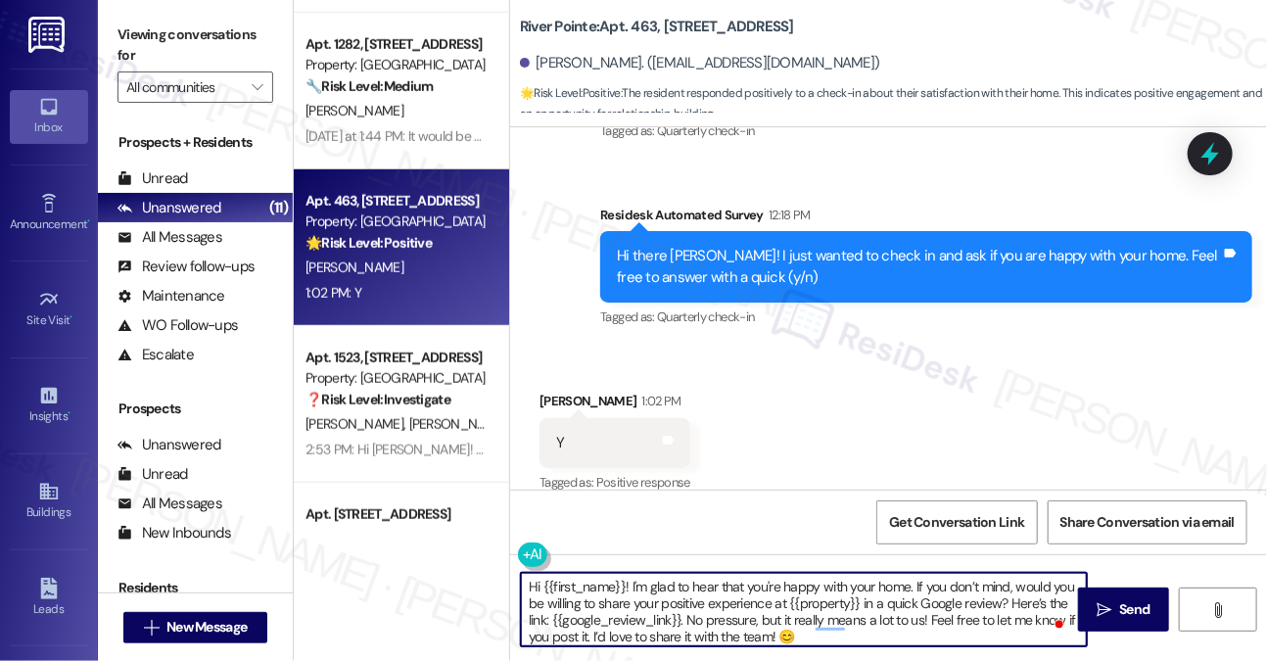
click at [643, 629] on textarea "Hi {{first_name}}! I'm glad to hear that you're happy with your home. If you do…" at bounding box center [804, 609] width 566 height 73
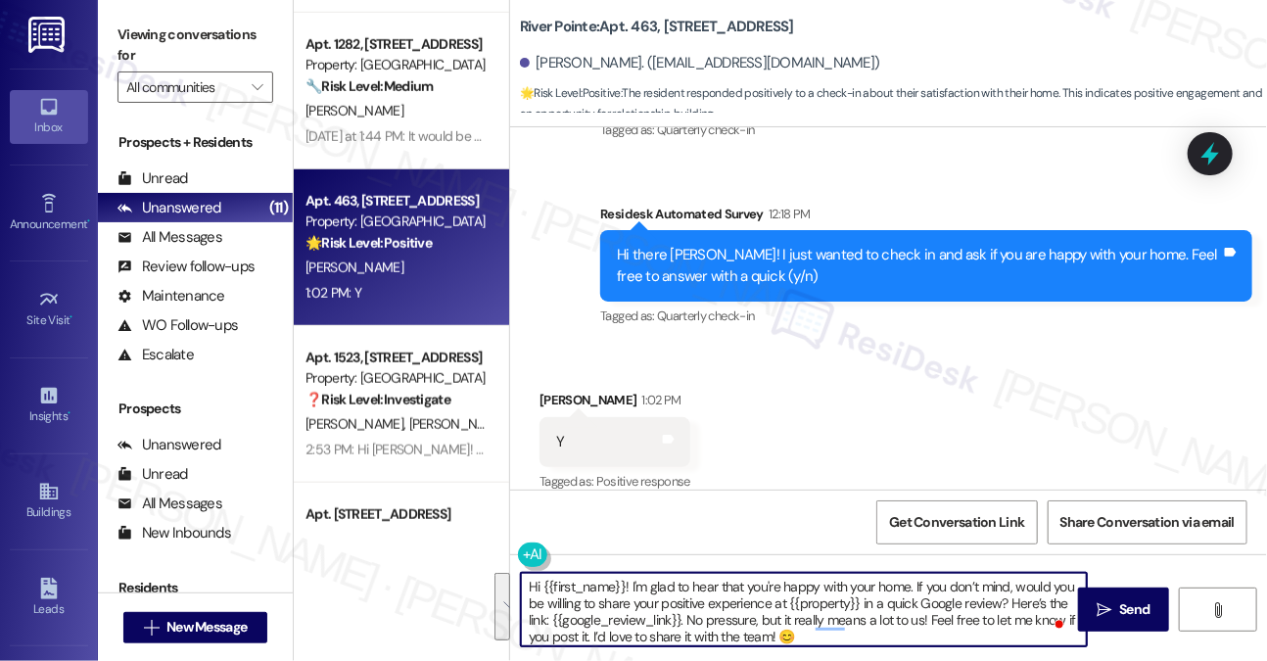
click at [812, 624] on textarea "Hi {{first_name}}! I'm glad to hear that you're happy with your home. If you do…" at bounding box center [804, 609] width 566 height 73
click at [923, 631] on textarea "Hi {{first_name}}! I'm glad to hear that you're happy with your home. If you do…" at bounding box center [804, 609] width 566 height 73
click at [1112, 610] on span " Send" at bounding box center [1124, 609] width 62 height 21
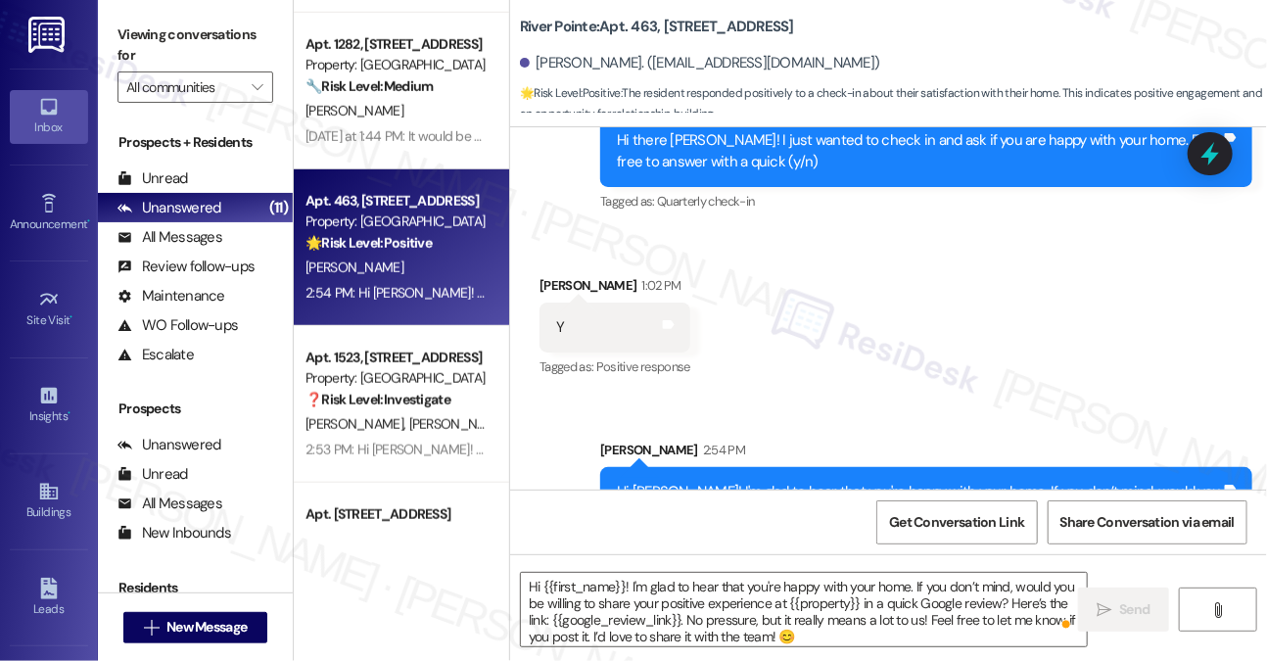
scroll to position [5169, 0]
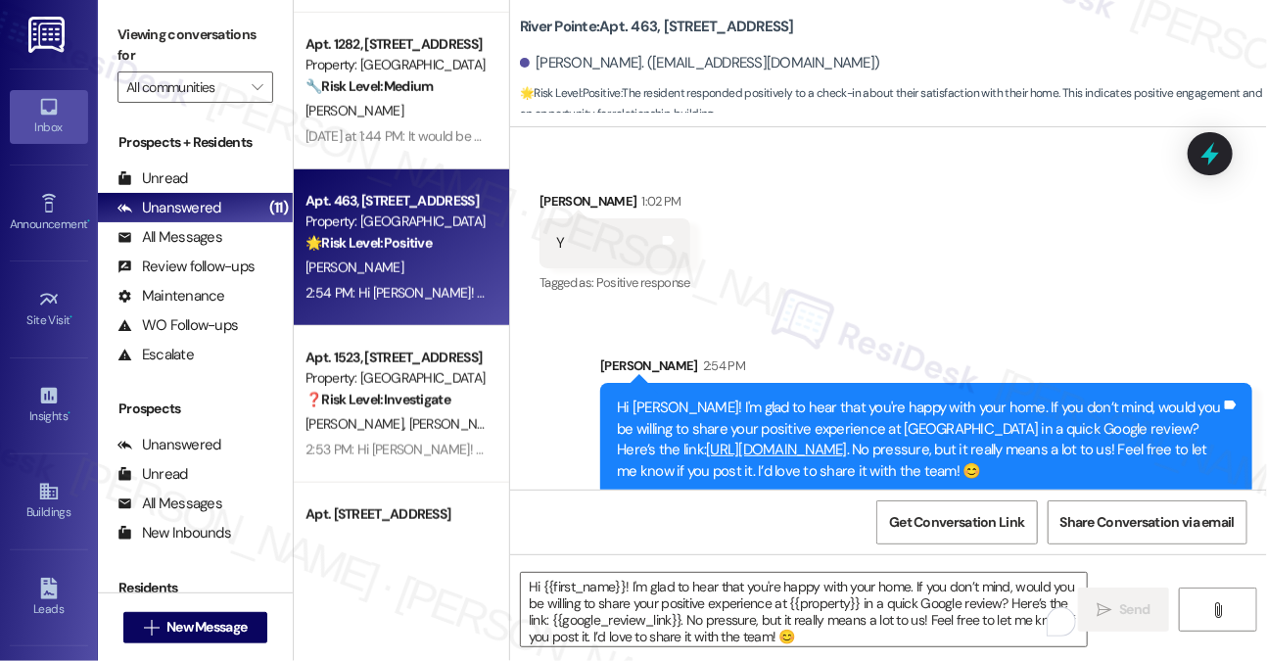
click at [747, 398] on div "Hi Kiley! I'm glad to hear that you're happy with your home. If you don’t mind,…" at bounding box center [919, 440] width 604 height 84
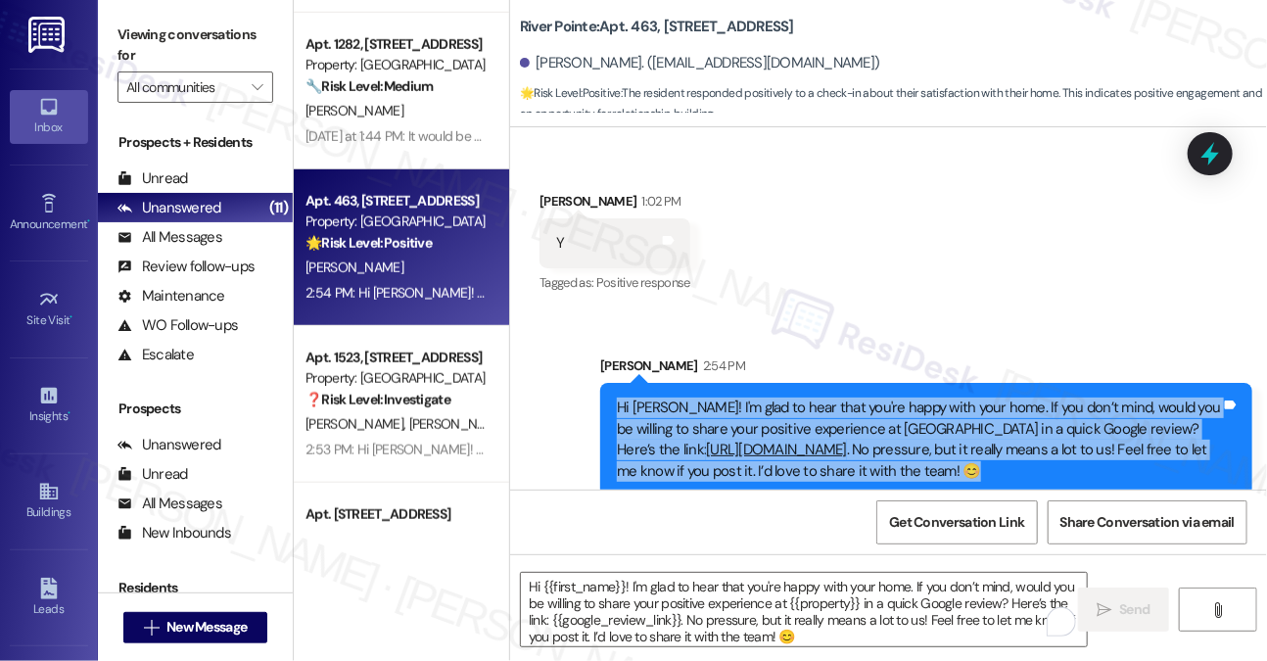
click at [747, 398] on div "Hi Kiley! I'm glad to hear that you're happy with your home. If you don’t mind,…" at bounding box center [919, 440] width 604 height 84
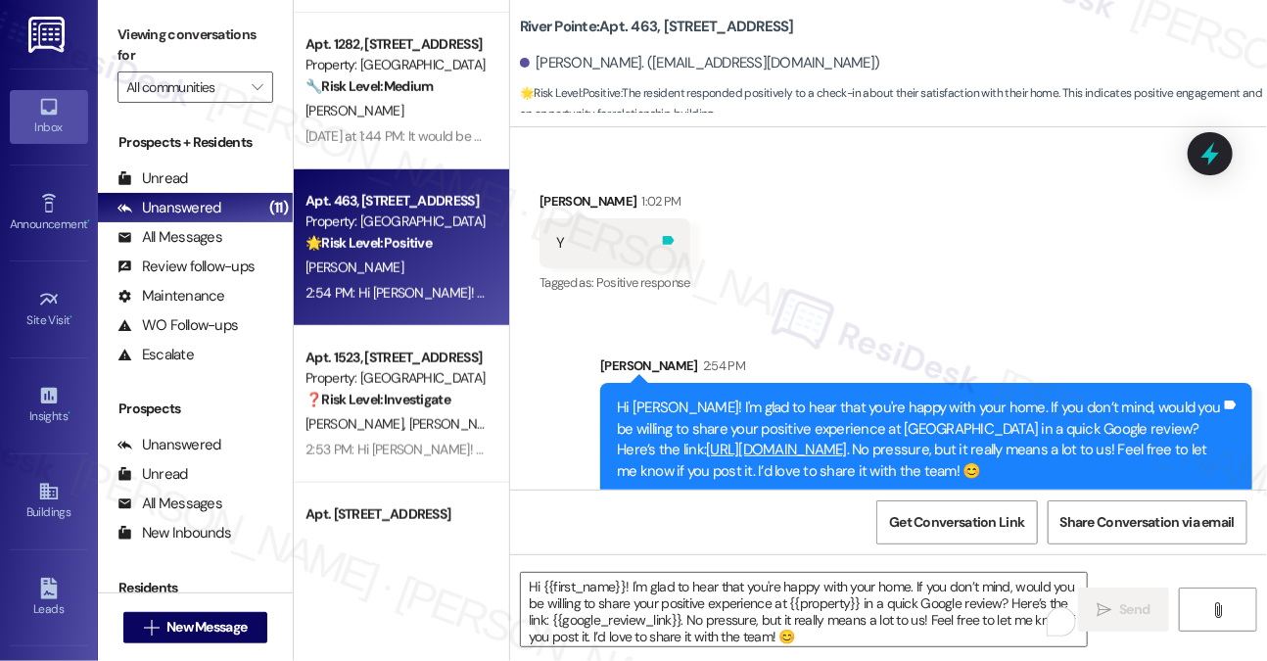
click at [665, 236] on icon at bounding box center [669, 240] width 12 height 9
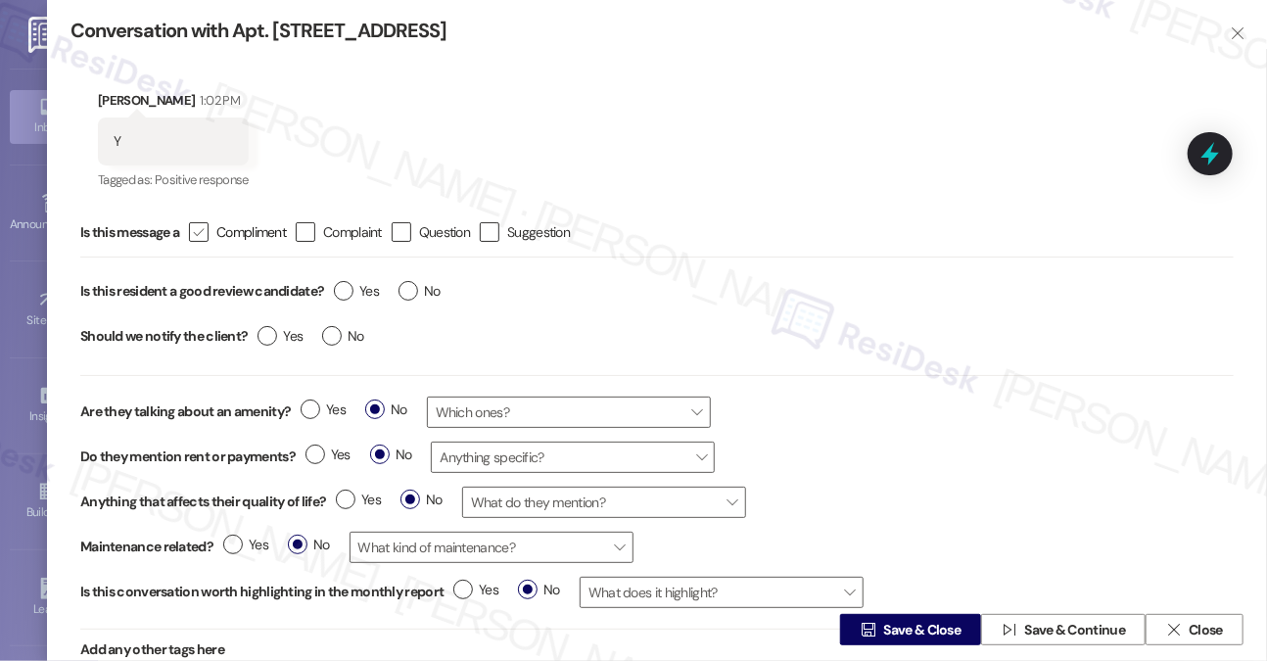
click at [204, 232] on icon "" at bounding box center [198, 232] width 13 height 21
click at [192, 232] on input " Compliment" at bounding box center [185, 232] width 13 height 13
checkbox input "true"
click at [344, 293] on label "Yes" at bounding box center [356, 291] width 45 height 21
click at [344, 293] on input "Yes" at bounding box center [356, 293] width 45 height 25
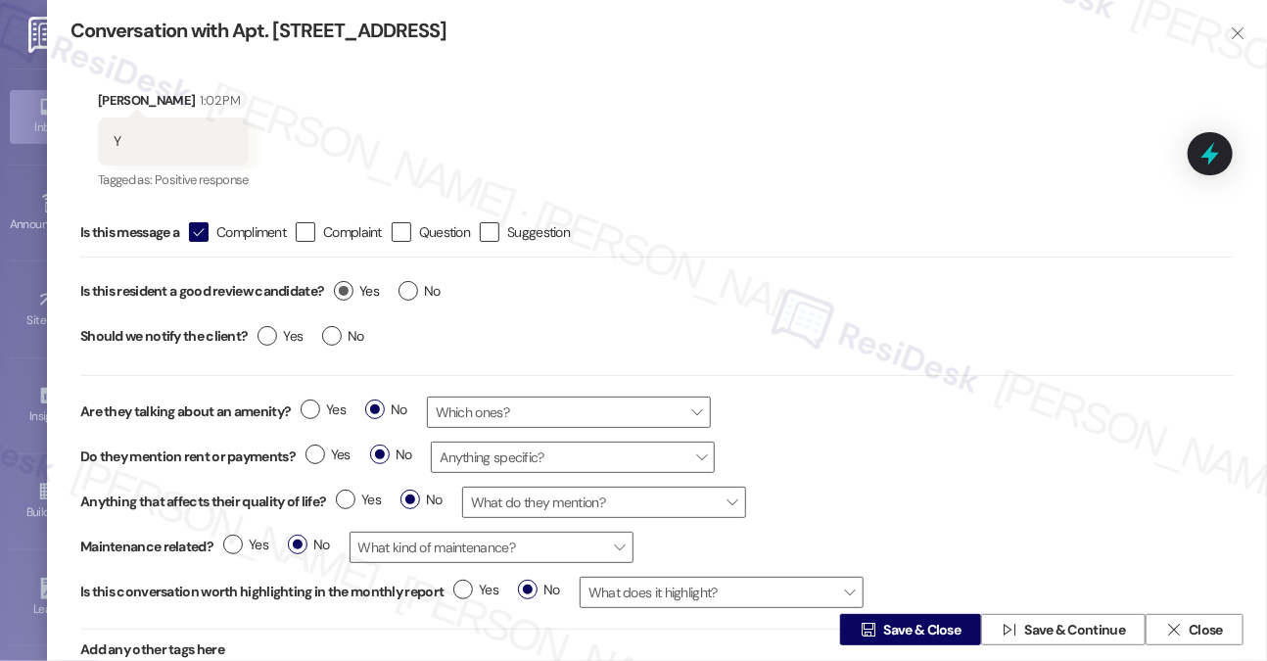
radio input "true"
click at [329, 344] on label "No" at bounding box center [343, 336] width 42 height 21
click at [329, 344] on input "No" at bounding box center [343, 338] width 42 height 25
radio input "true"
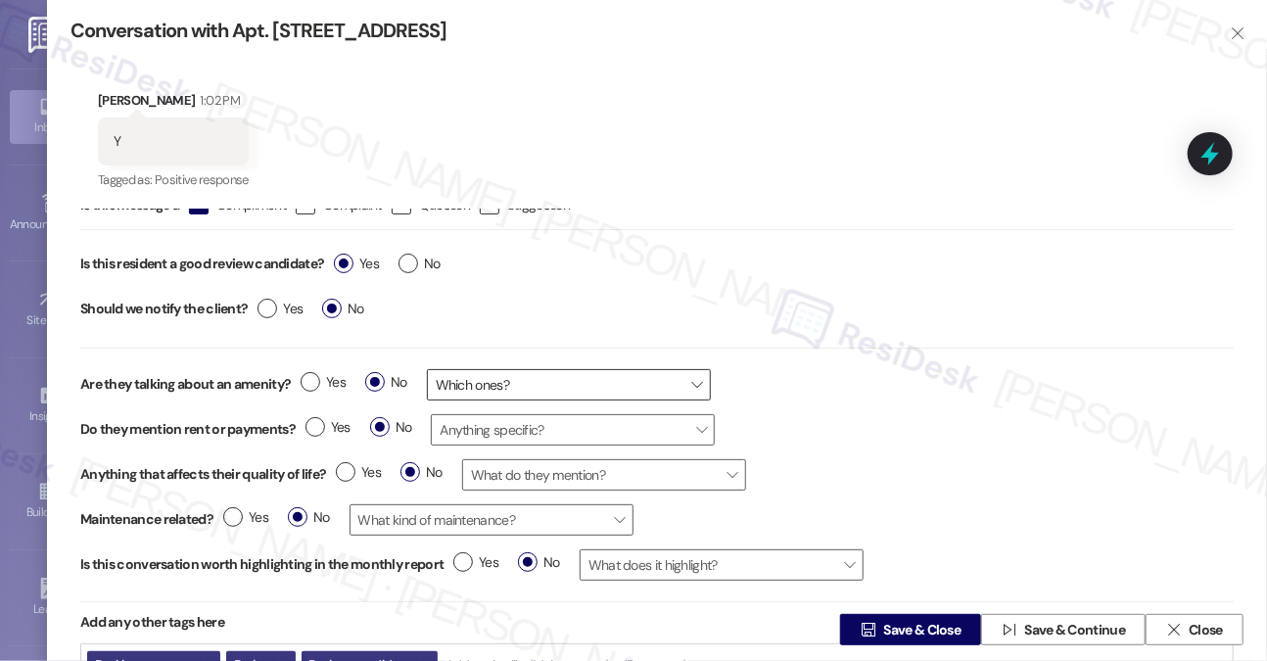
scroll to position [42, 0]
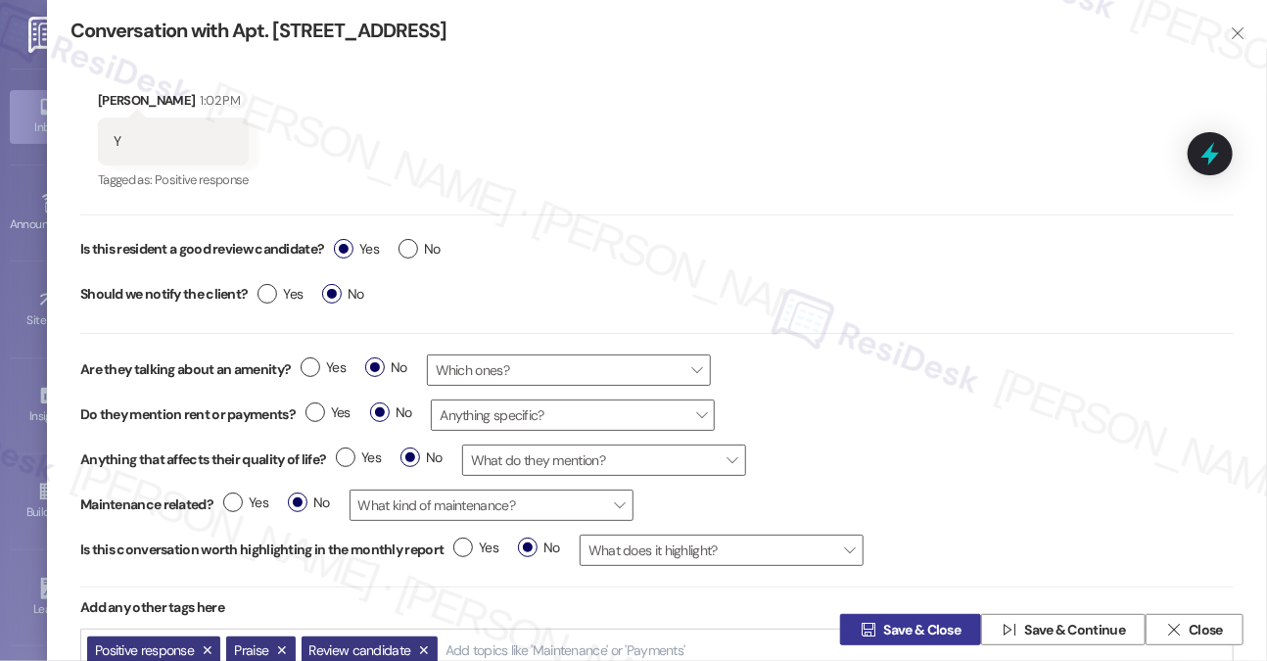
click at [908, 633] on span "Save & Close" at bounding box center [922, 630] width 77 height 21
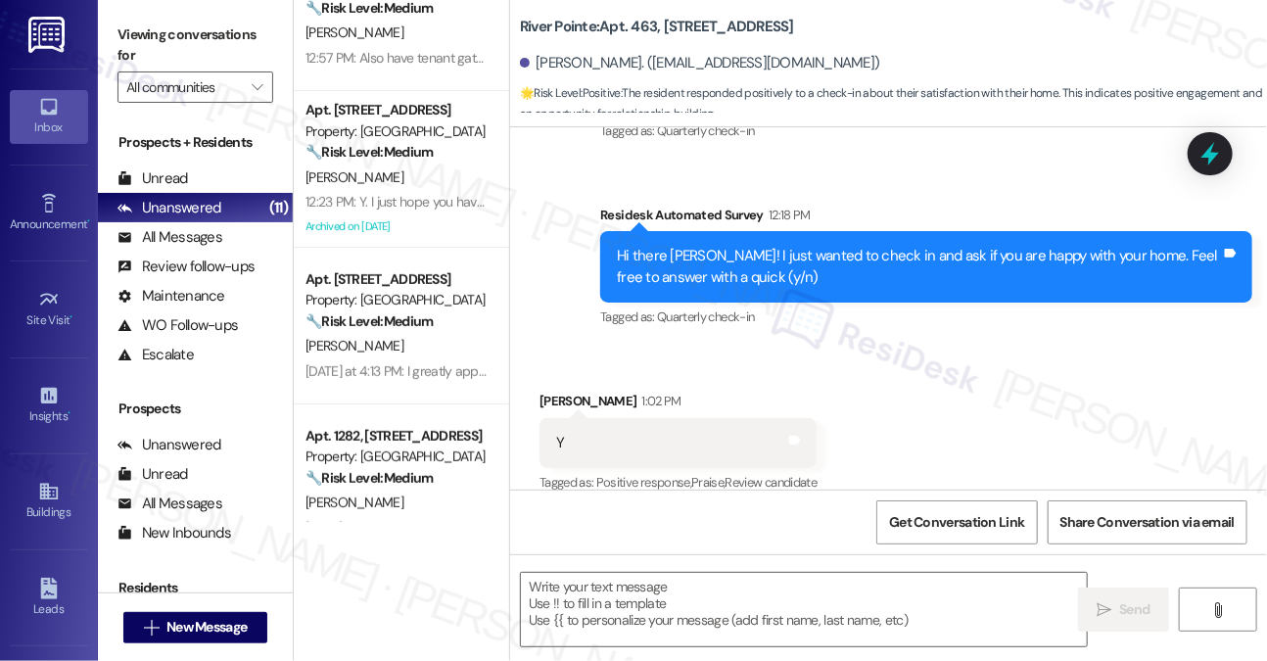
scroll to position [418, 0]
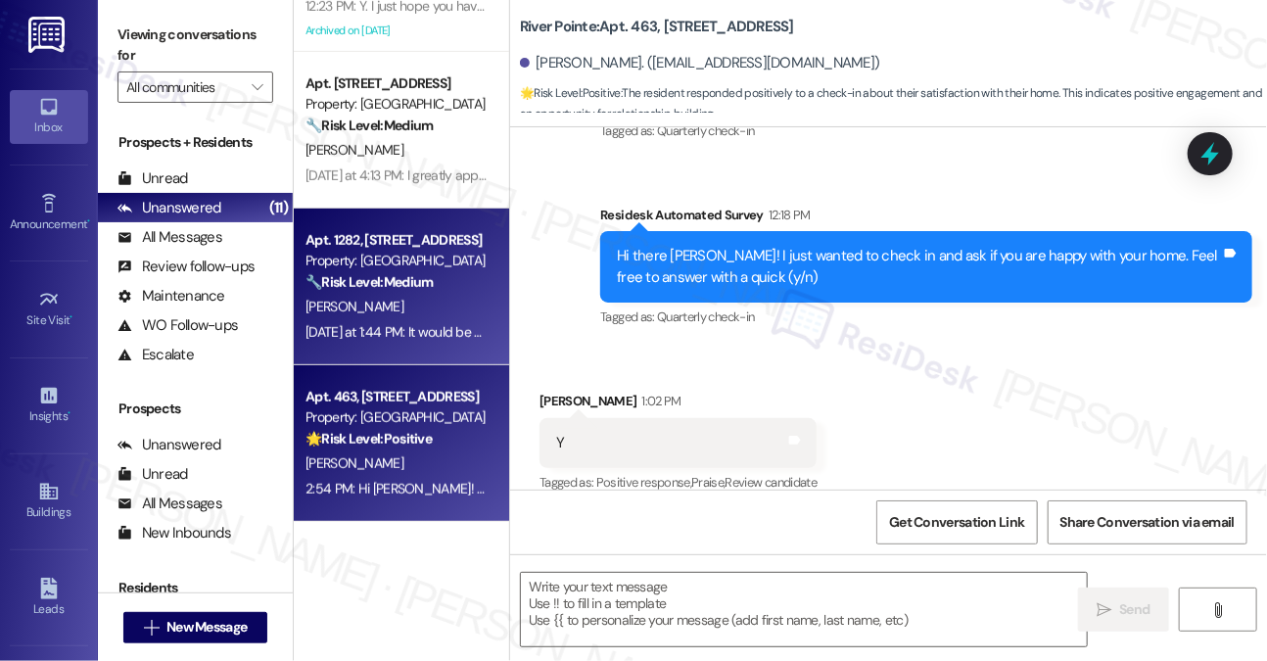
click at [405, 299] on div "[PERSON_NAME]" at bounding box center [396, 307] width 185 height 24
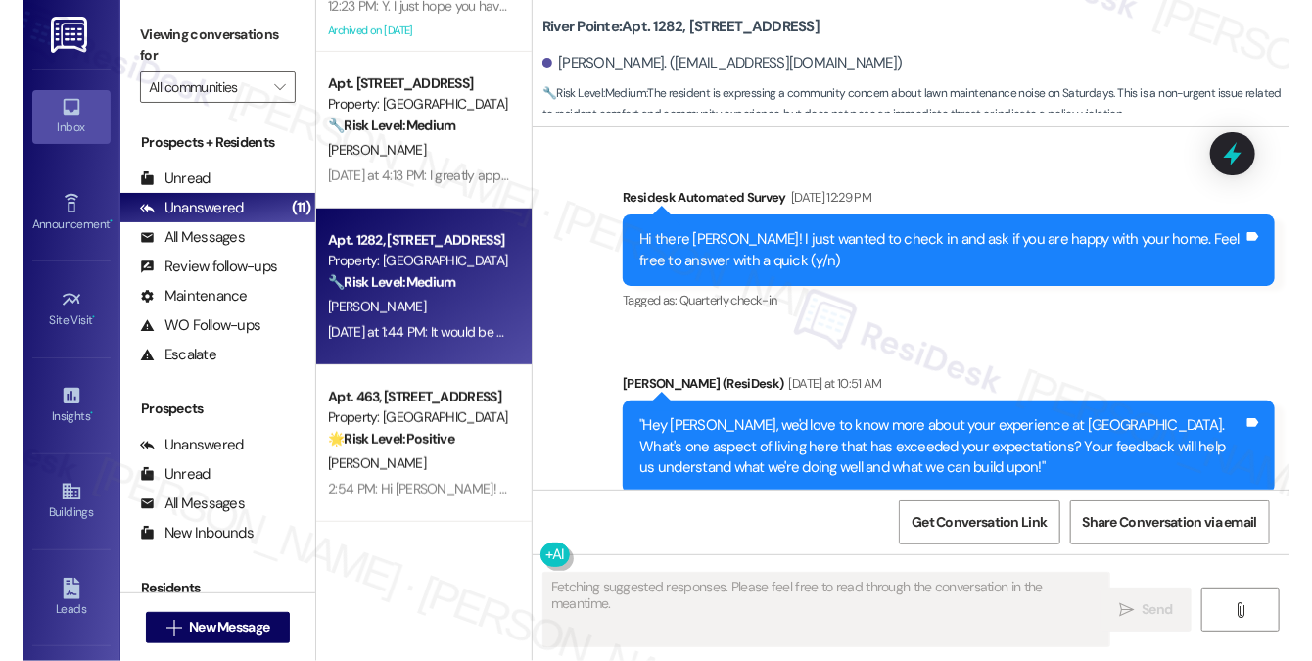
scroll to position [3410, 0]
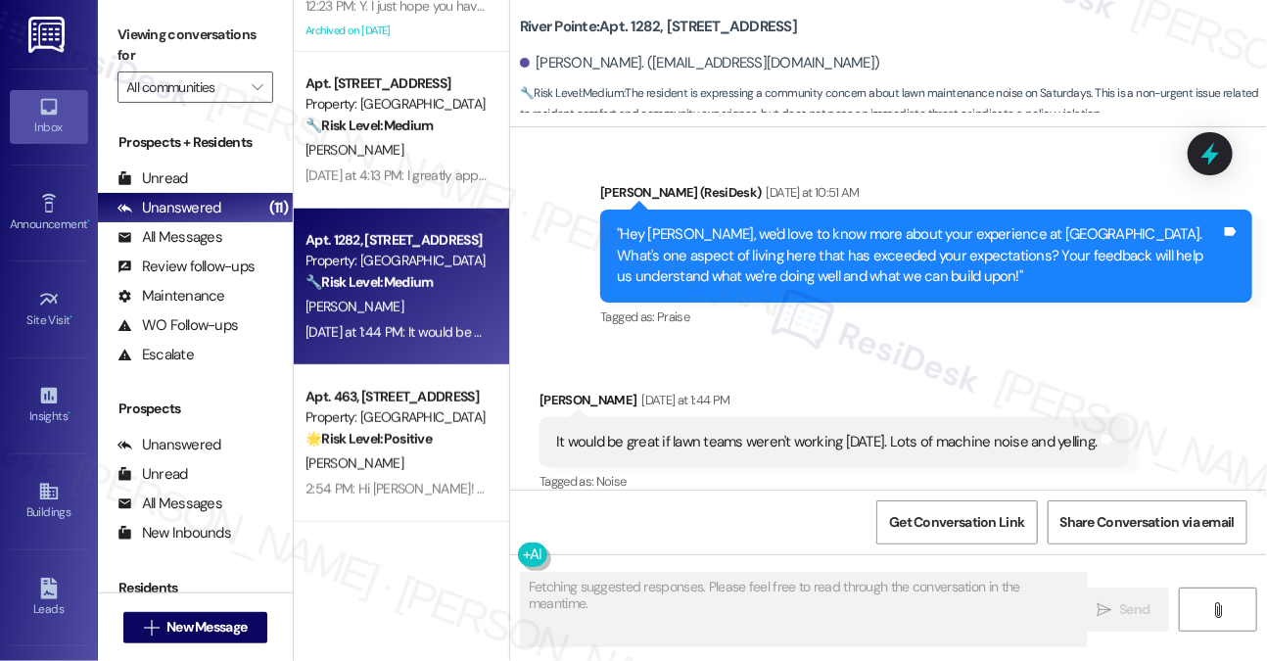
click at [669, 432] on div "It would be great if lawn teams weren't working on Saturday. Lots of machine no…" at bounding box center [826, 442] width 541 height 21
click at [887, 226] on div ""Hey Wendy, we'd love to know more about your experience at River Pointe. What'…" at bounding box center [919, 255] width 604 height 63
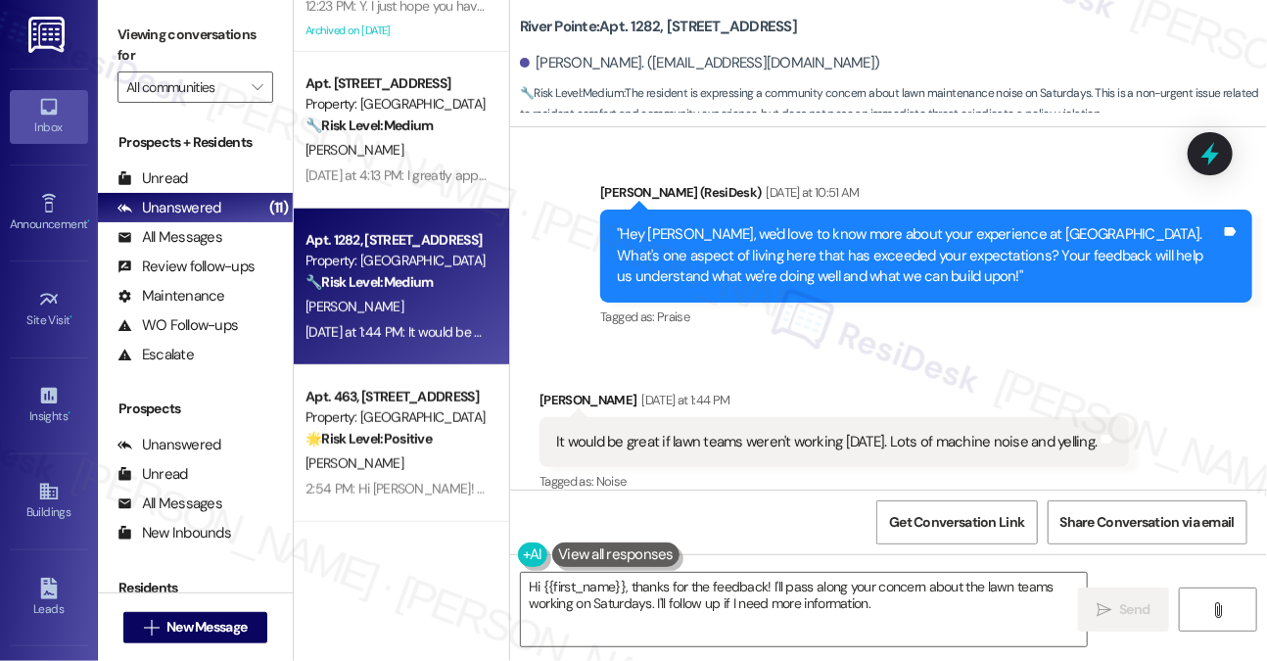
click at [881, 225] on div ""Hey Wendy, we'd love to know more about your experience at River Pointe. What'…" at bounding box center [919, 255] width 604 height 63
click at [872, 225] on div ""Hey Wendy, we'd love to know more about your experience at River Pointe. What'…" at bounding box center [919, 255] width 604 height 63
click at [857, 238] on div ""Hey Wendy, we'd love to know more about your experience at River Pointe. What'…" at bounding box center [919, 255] width 604 height 63
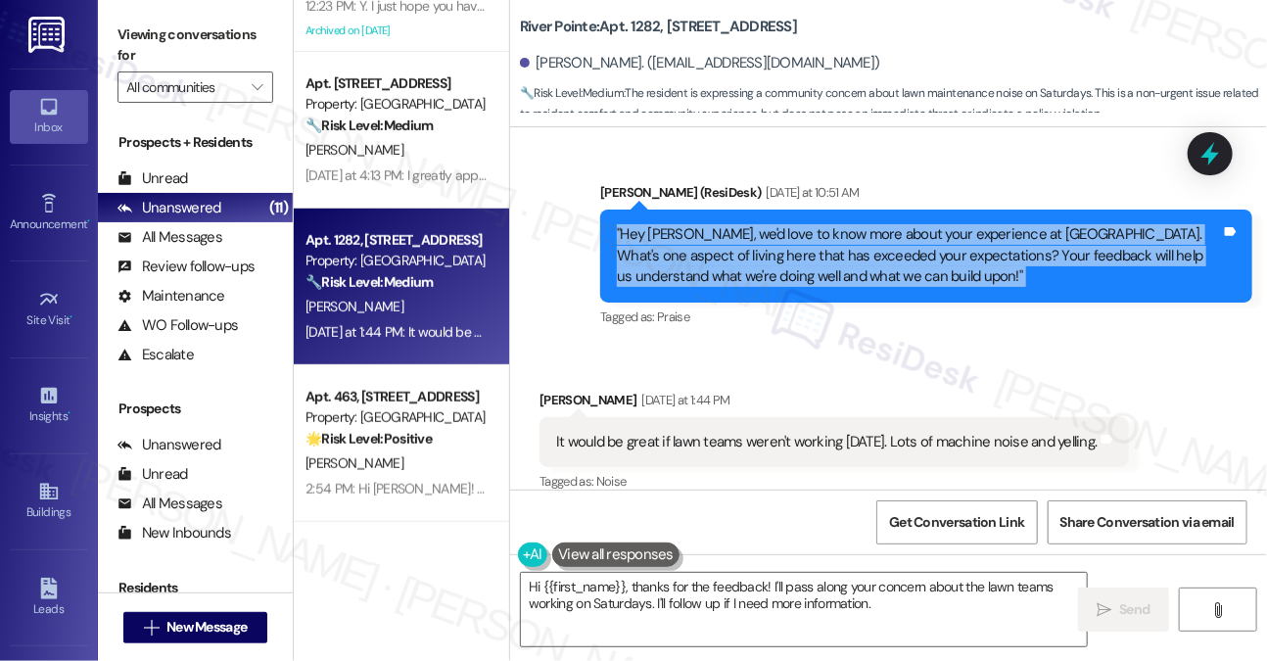
click at [857, 238] on div ""Hey Wendy, we'd love to know more about your experience at River Pointe. What'…" at bounding box center [919, 255] width 604 height 63
click at [1004, 264] on div ""Hey Wendy, we'd love to know more about your experience at River Pointe. What'…" at bounding box center [919, 255] width 604 height 63
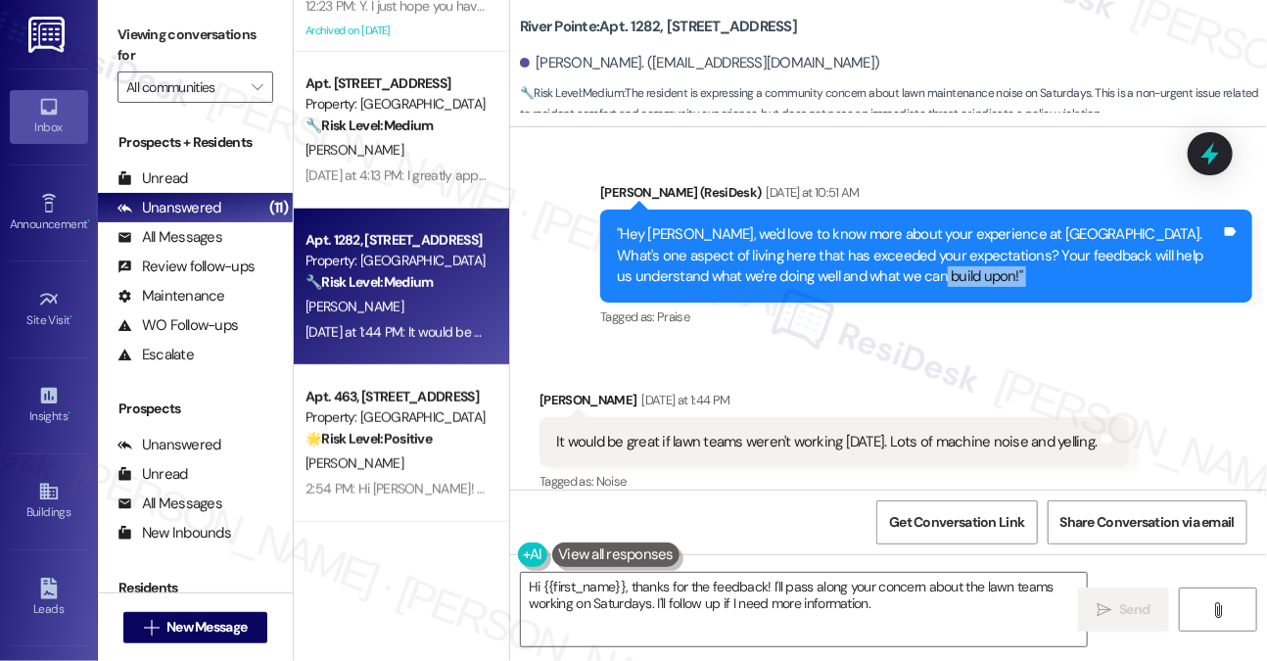
click at [993, 266] on div ""Hey Wendy, we'd love to know more about your experience at River Pointe. What'…" at bounding box center [926, 256] width 652 height 92
click at [980, 264] on div ""Hey Wendy, we'd love to know more about your experience at River Pointe. What'…" at bounding box center [919, 255] width 604 height 63
click at [745, 224] on div ""Hey Wendy, we'd love to know more about your experience at River Pointe. What'…" at bounding box center [919, 255] width 604 height 63
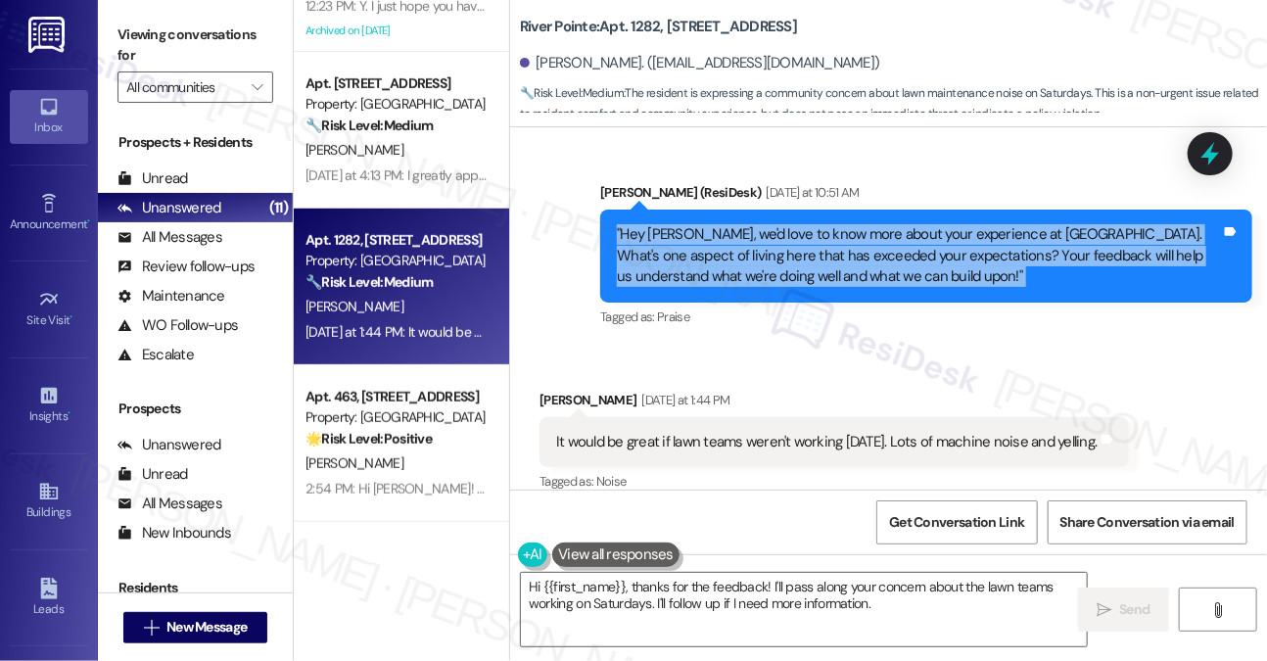
click at [745, 224] on div ""Hey Wendy, we'd love to know more about your experience at River Pointe. What'…" at bounding box center [919, 255] width 604 height 63
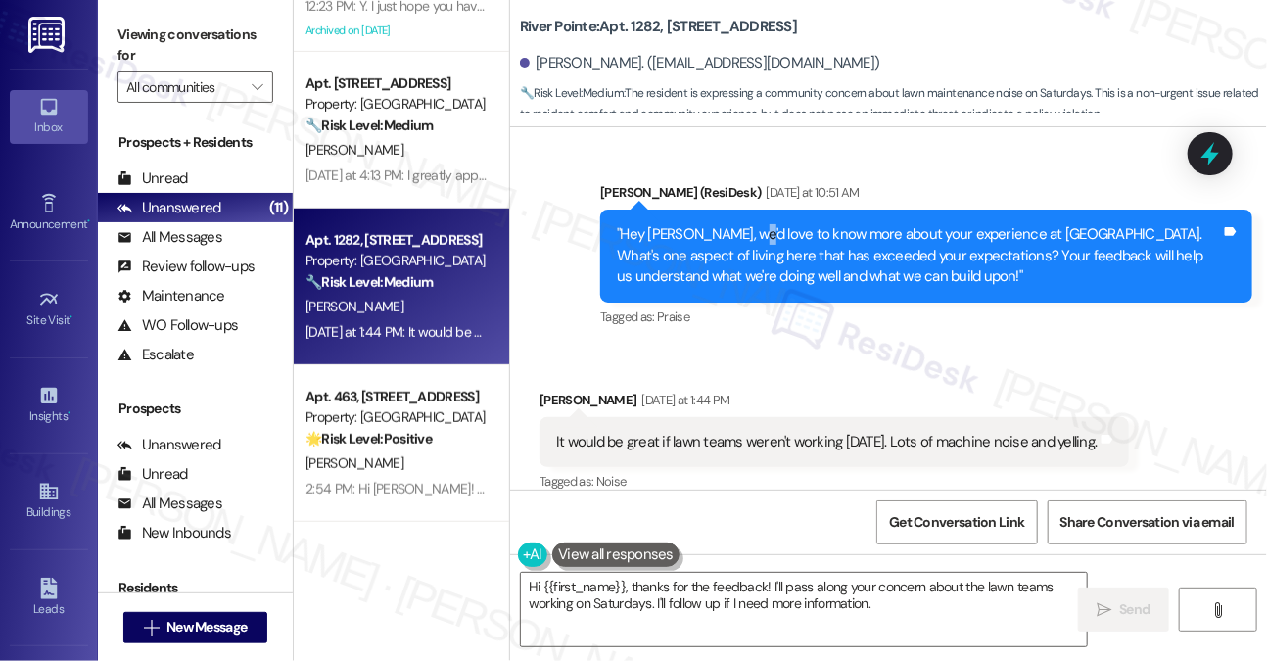
click at [745, 224] on div ""Hey Wendy, we'd love to know more about your experience at River Pointe. What'…" at bounding box center [919, 255] width 604 height 63
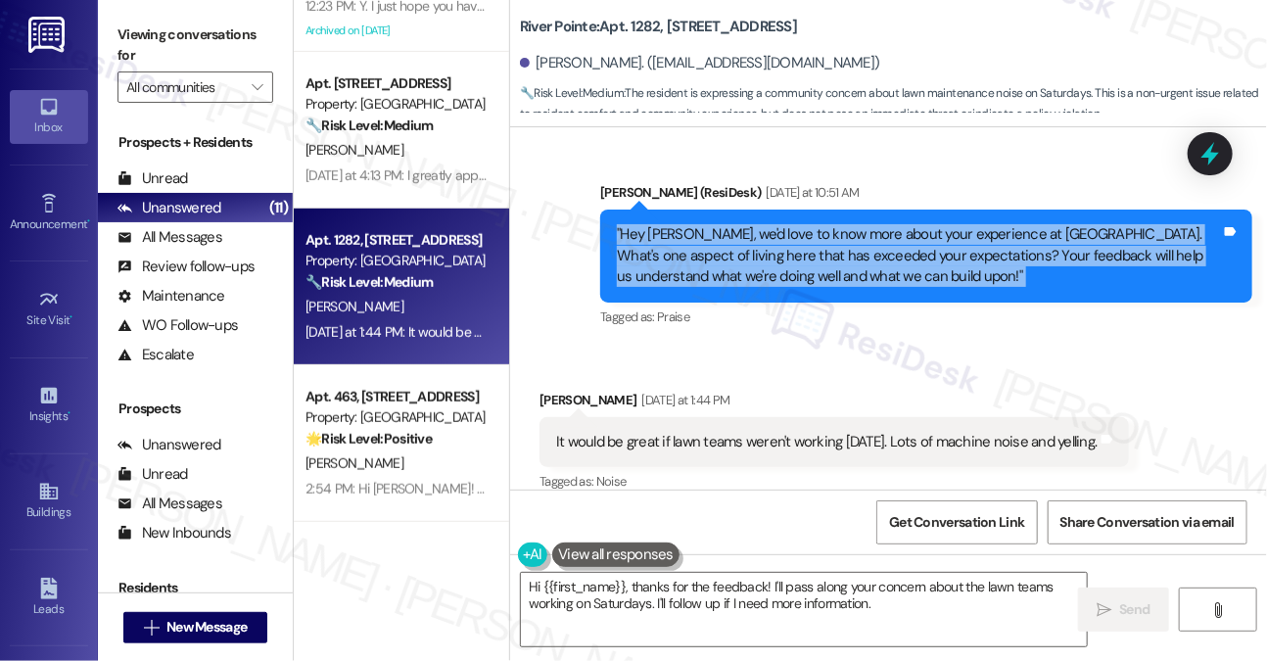
click at [745, 224] on div ""Hey Wendy, we'd love to know more about your experience at River Pointe. What'…" at bounding box center [919, 255] width 604 height 63
click at [839, 234] on div ""Hey Wendy, we'd love to know more about your experience at River Pointe. What'…" at bounding box center [919, 255] width 604 height 63
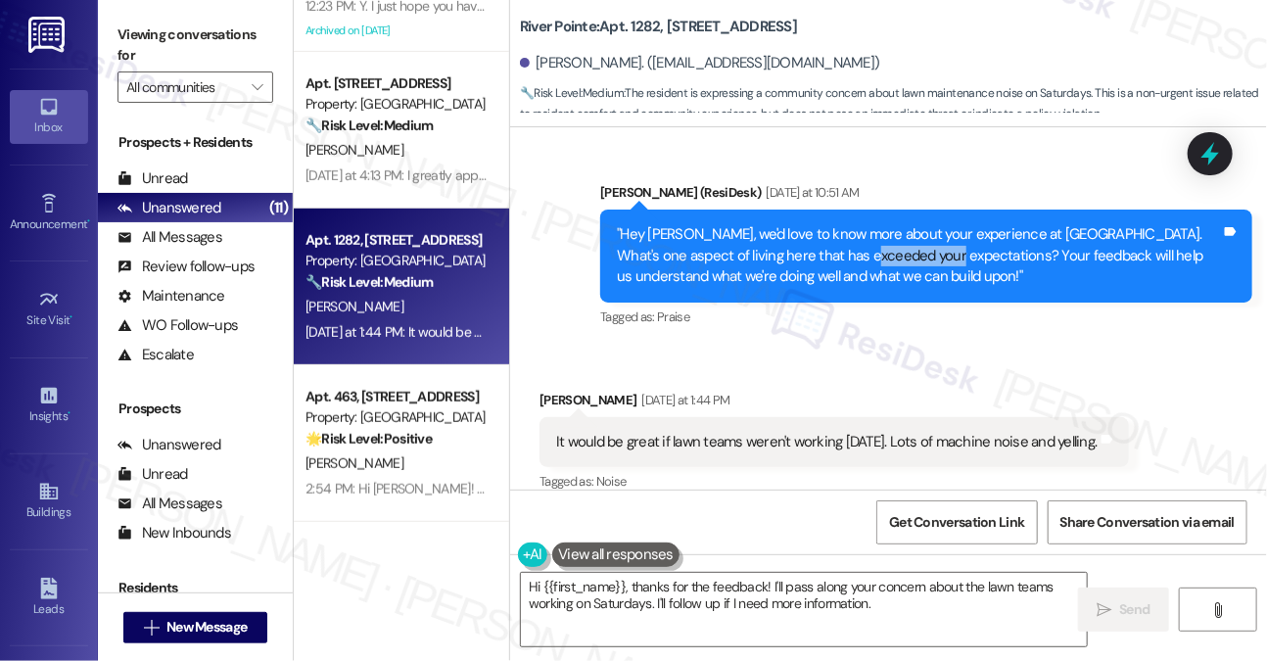
click at [839, 234] on div ""Hey Wendy, we'd love to know more about your experience at River Pointe. What'…" at bounding box center [919, 255] width 604 height 63
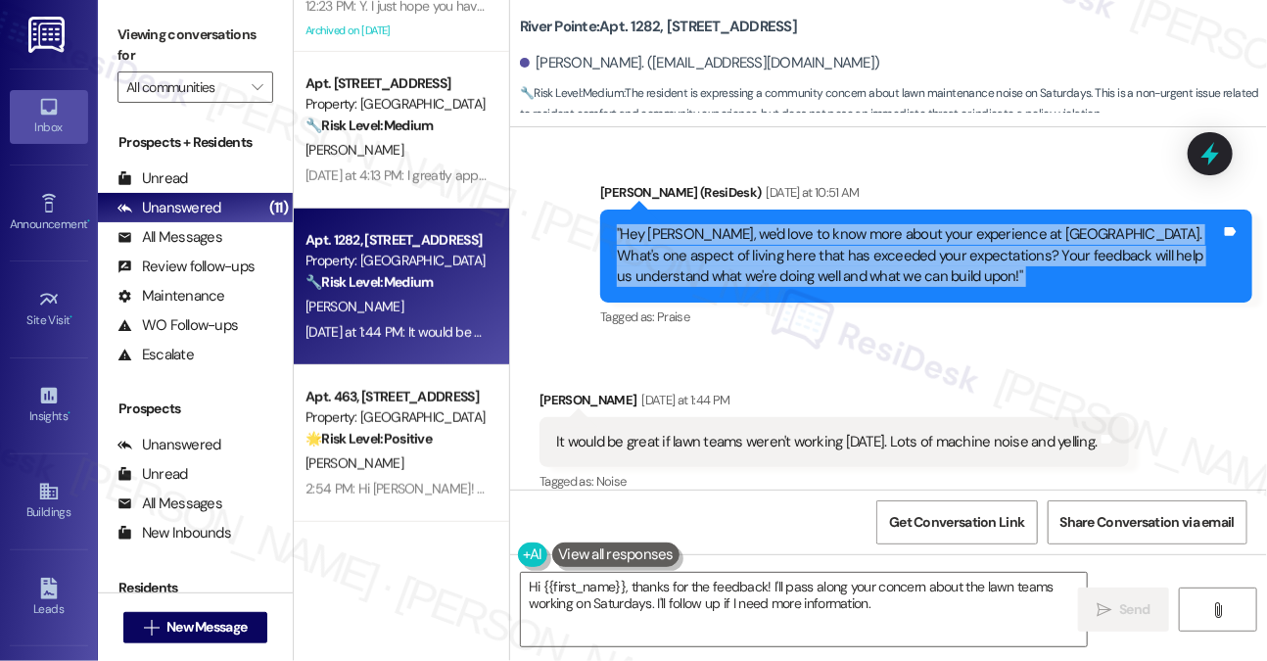
click at [839, 234] on div ""Hey Wendy, we'd love to know more about your experience at River Pointe. What'…" at bounding box center [919, 255] width 604 height 63
click at [790, 236] on div ""Hey Wendy, we'd love to know more about your experience at River Pointe. What'…" at bounding box center [919, 255] width 604 height 63
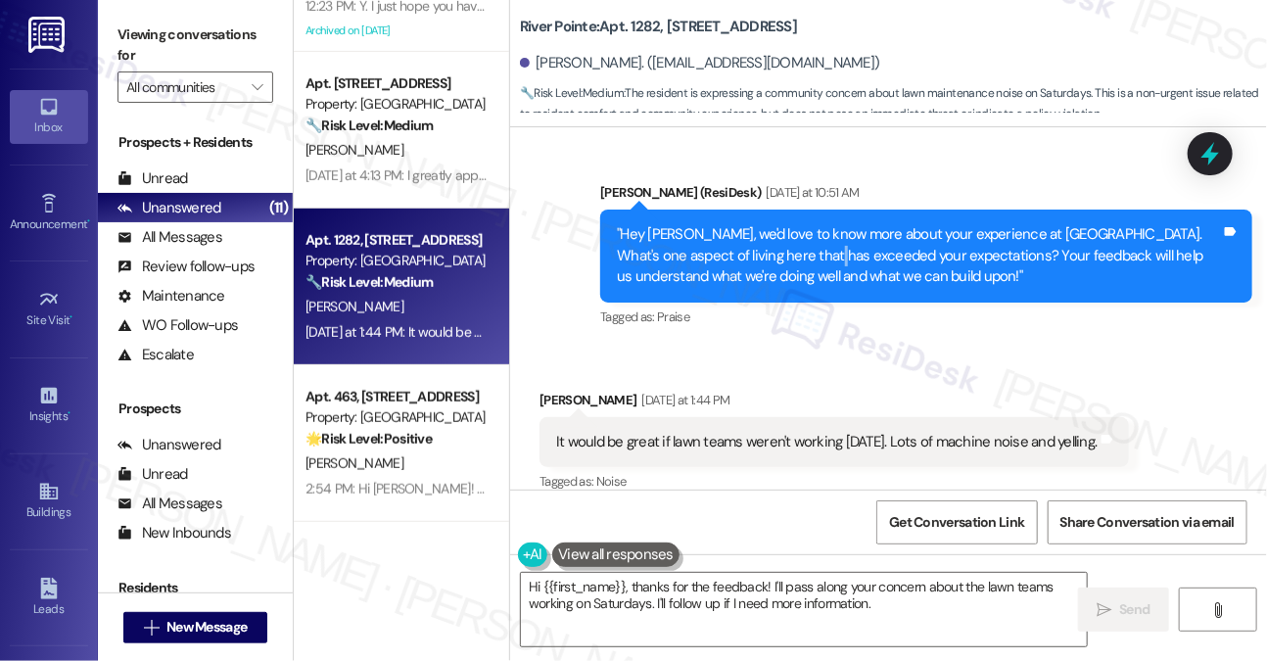
click at [790, 236] on div ""Hey Wendy, we'd love to know more about your experience at River Pointe. What'…" at bounding box center [919, 255] width 604 height 63
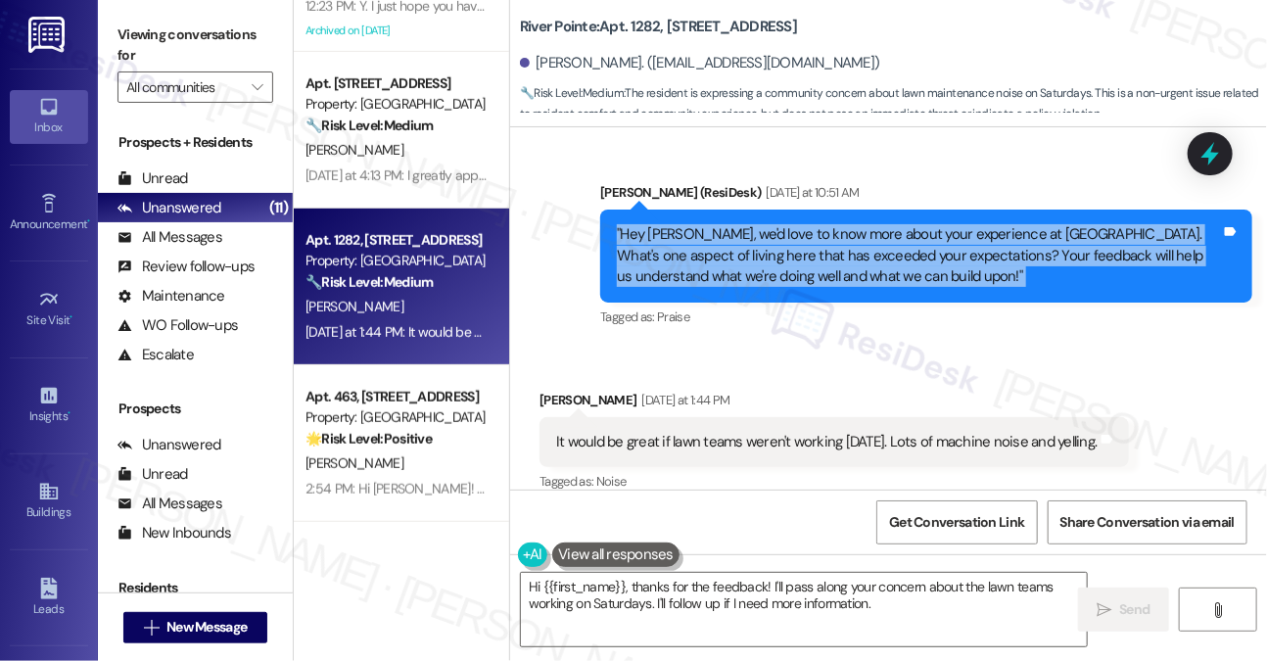
click at [790, 236] on div ""Hey Wendy, we'd love to know more about your experience at River Pointe. What'…" at bounding box center [919, 255] width 604 height 63
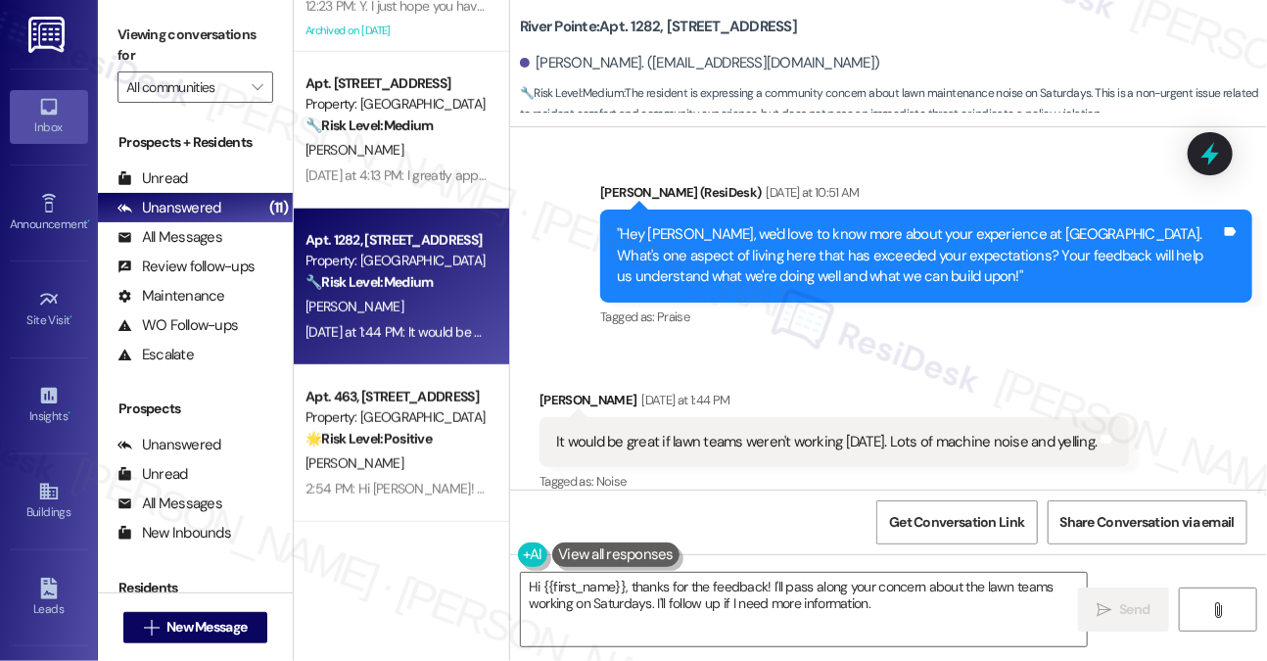
click at [762, 417] on div "It would be great if lawn teams weren't working on Saturday. Lots of machine no…" at bounding box center [833, 442] width 589 height 50
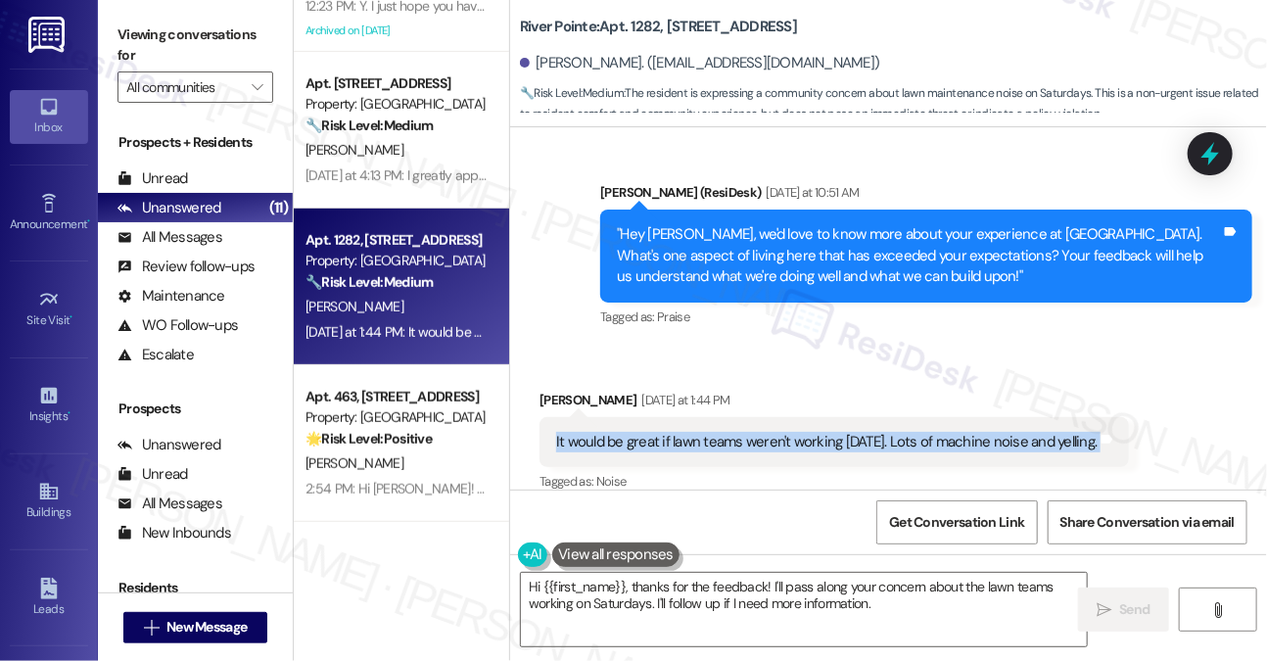
click at [762, 417] on div "It would be great if lawn teams weren't working on Saturday. Lots of machine no…" at bounding box center [833, 442] width 589 height 50
click at [803, 594] on textarea "Hi {{first_name}}, thanks for the feedback! I'll pass along your concern about …" at bounding box center [804, 609] width 566 height 73
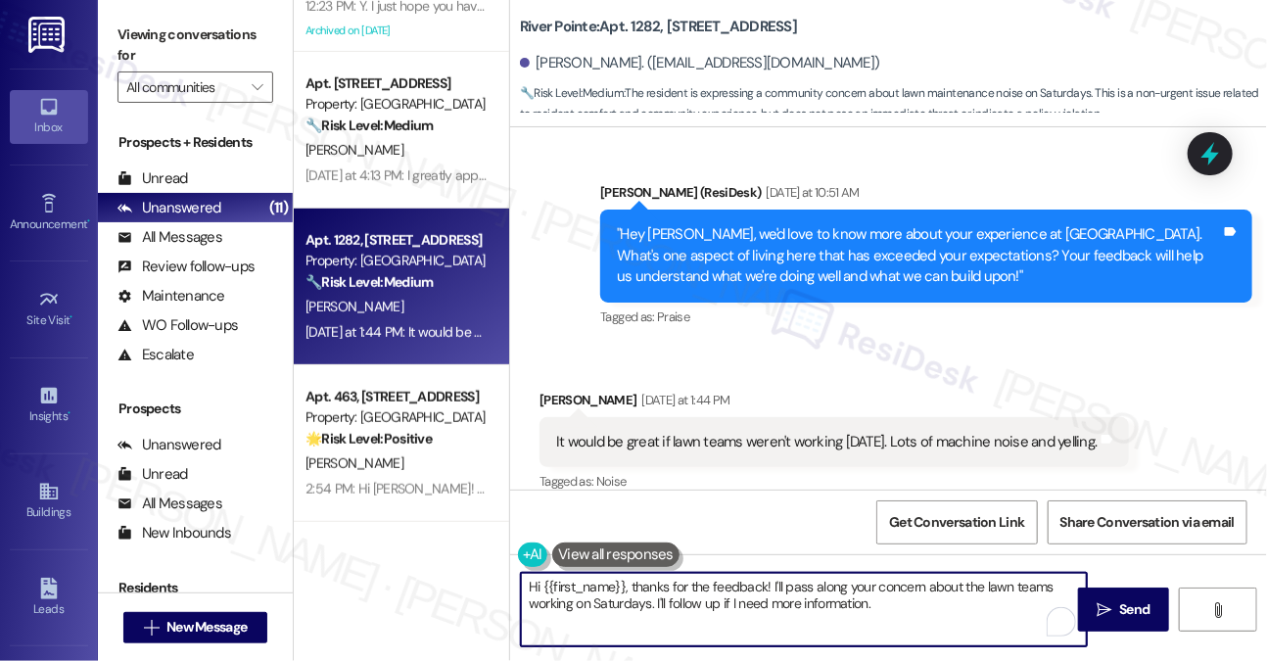
click at [803, 594] on textarea "Hi {{first_name}}, thanks for the feedback! I'll pass along your concern about …" at bounding box center [804, 609] width 566 height 73
click at [913, 614] on textarea "Hi {{first_name}}, thanks for the feedback! I'll pass along your concern about …" at bounding box center [804, 609] width 566 height 73
click at [811, 252] on div ""Hey Wendy, we'd love to know more about your experience at River Pointe. What'…" at bounding box center [919, 255] width 604 height 63
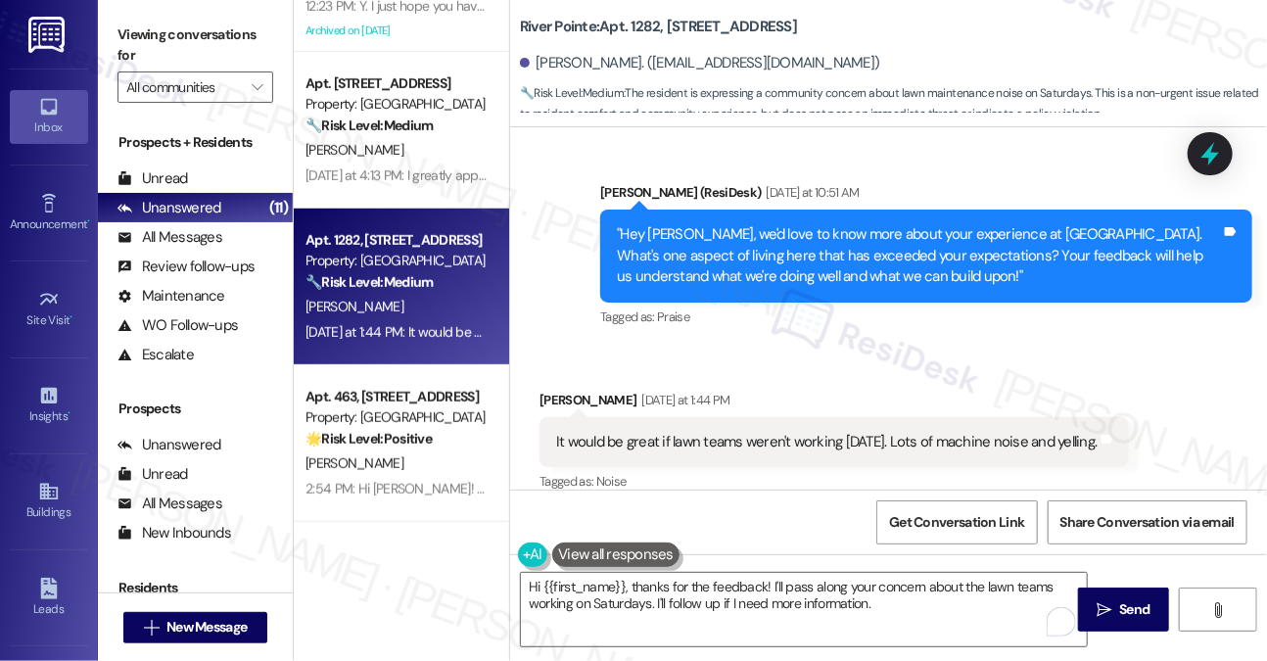
click at [811, 252] on div ""Hey Wendy, we'd love to know more about your experience at River Pointe. What'…" at bounding box center [919, 255] width 604 height 63
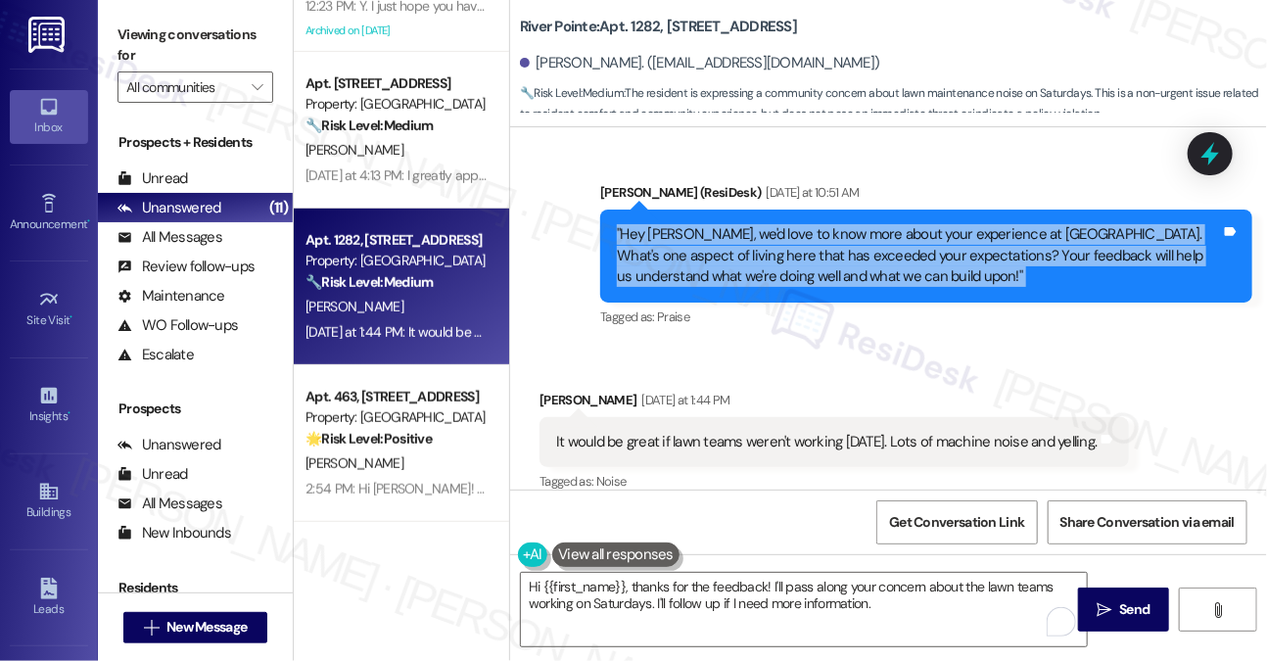
click at [811, 252] on div ""Hey Wendy, we'd love to know more about your experience at River Pointe. What'…" at bounding box center [919, 255] width 604 height 63
copy div ""Hey Wendy, we'd love to know more about your experience at River Pointe. What'…"
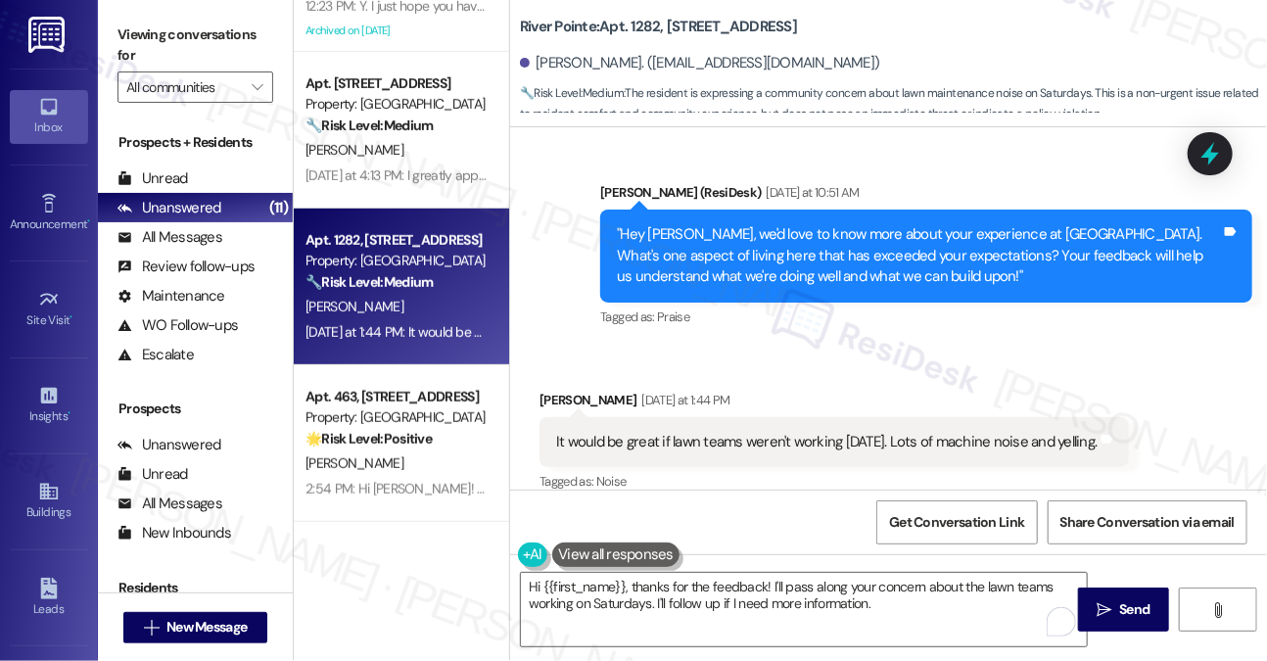
click at [243, 52] on label "Viewing conversations for" at bounding box center [195, 46] width 156 height 52
click at [608, 432] on div "It would be great if lawn teams weren't working on Saturday. Lots of machine no…" at bounding box center [826, 442] width 541 height 21
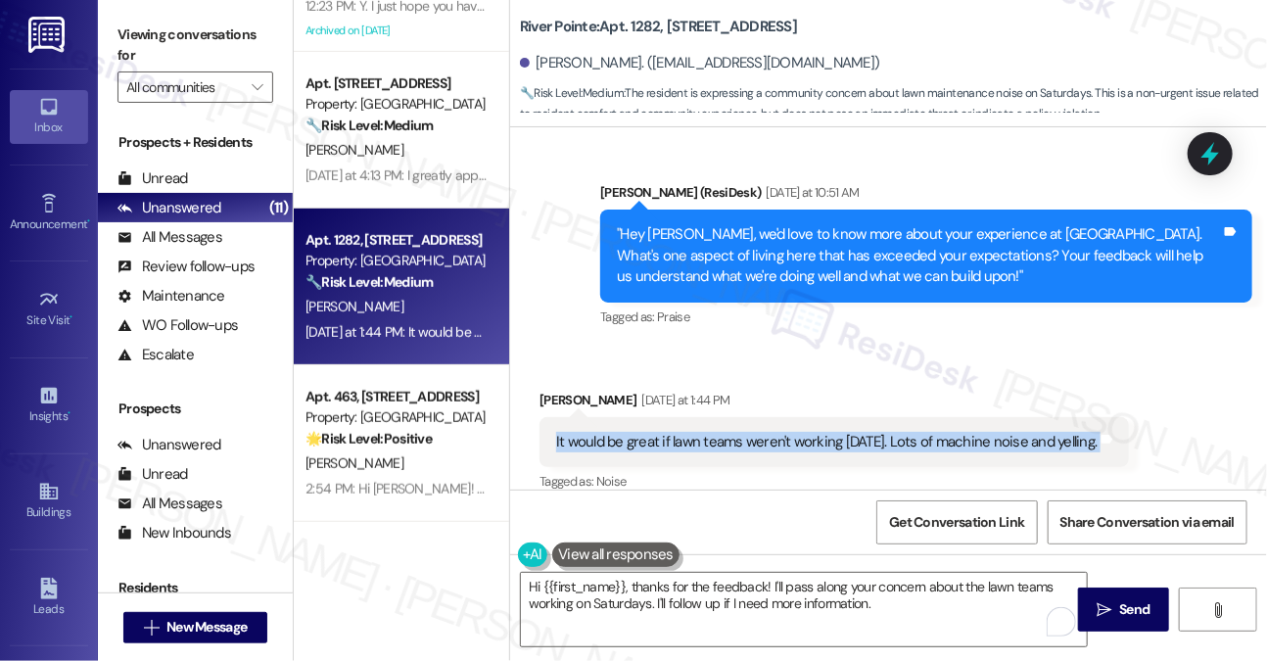
click at [608, 432] on div "It would be great if lawn teams weren't working on Saturday. Lots of machine no…" at bounding box center [826, 442] width 541 height 21
copy div "It would be great if lawn teams weren't working on Saturday. Lots of machine no…"
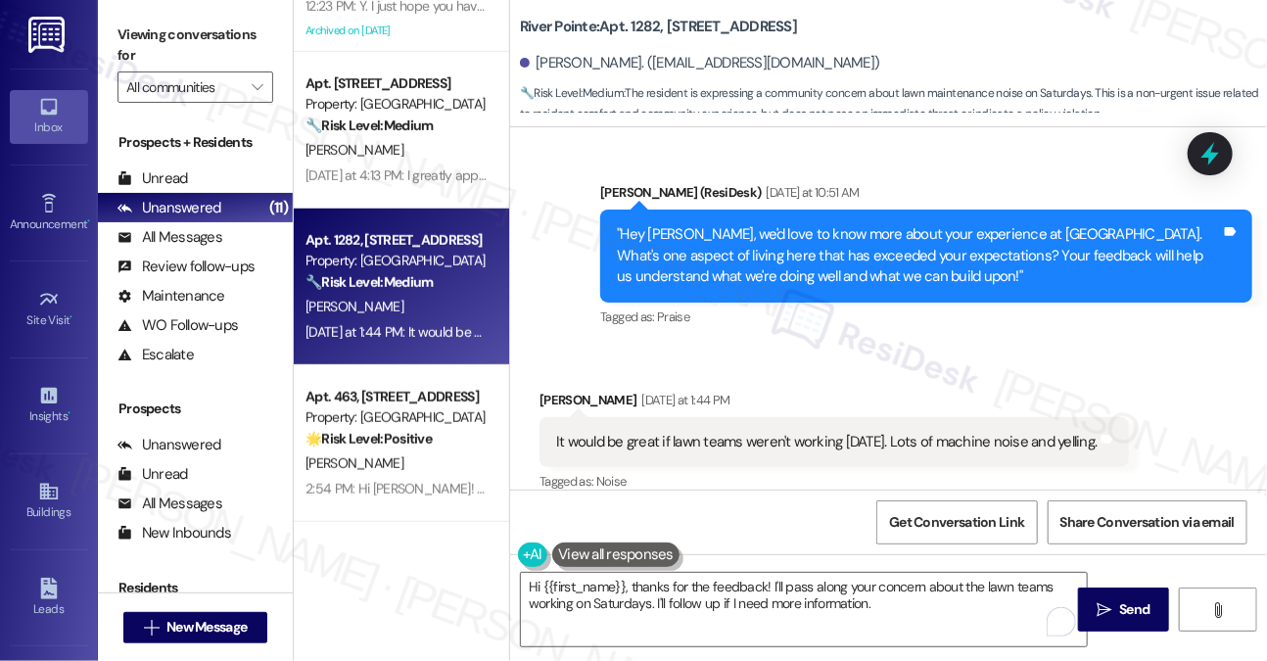
click at [253, 23] on label "Viewing conversations for" at bounding box center [195, 46] width 156 height 52
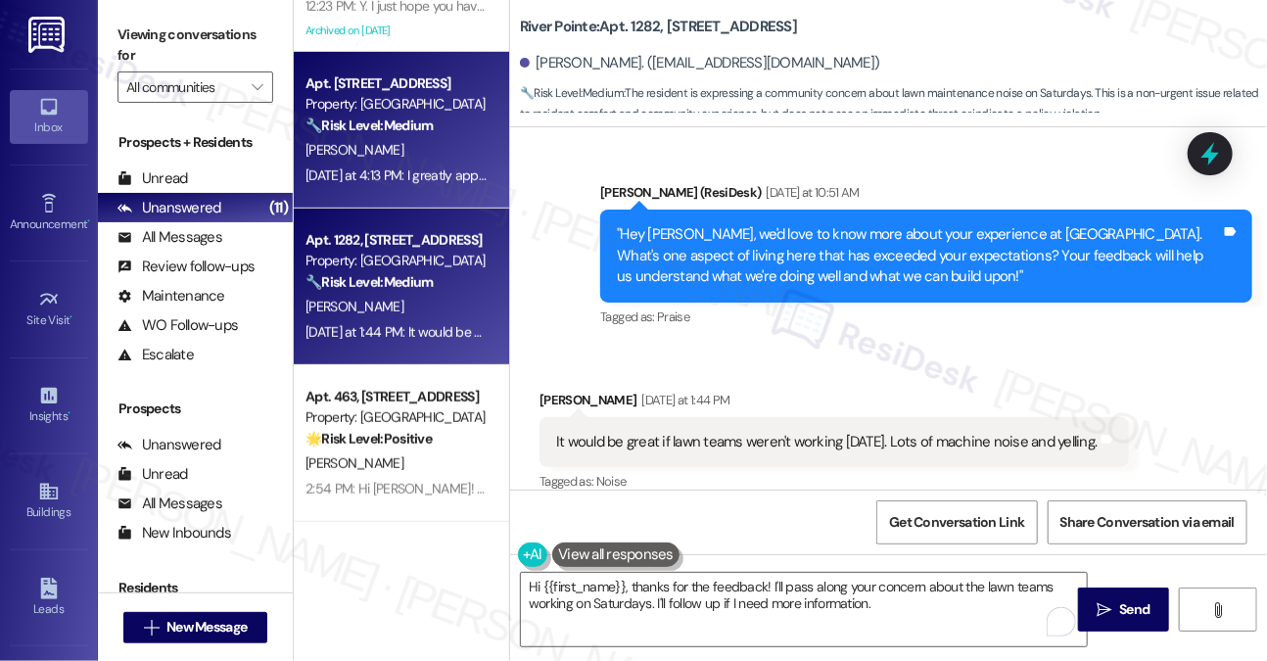
drag, startPoint x: 259, startPoint y: 48, endPoint x: 375, endPoint y: 139, distance: 147.1
click at [259, 48] on label "Viewing conversations for" at bounding box center [195, 46] width 156 height 52
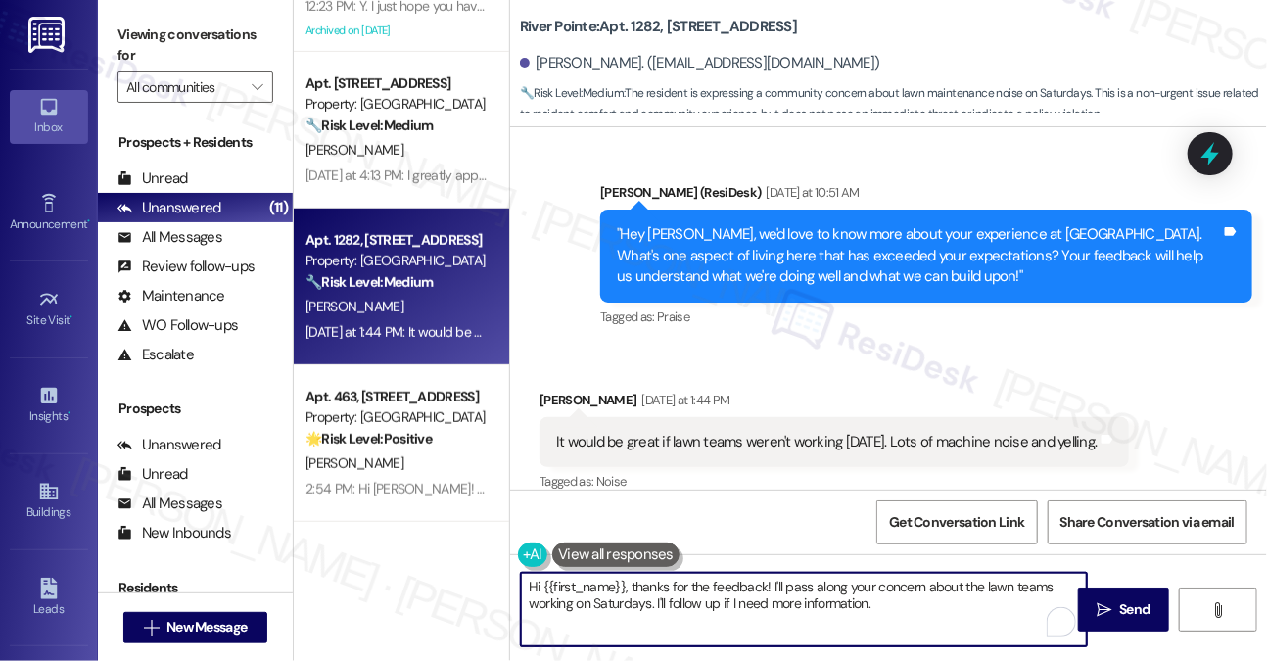
click at [832, 602] on textarea "Hi {{first_name}}, thanks for the feedback! I'll pass along your concern about …" at bounding box center [804, 609] width 566 height 73
paste textarea "Thanks so much for your feedback, Wendy. I’m sorry to hear the lawn maintenance…"
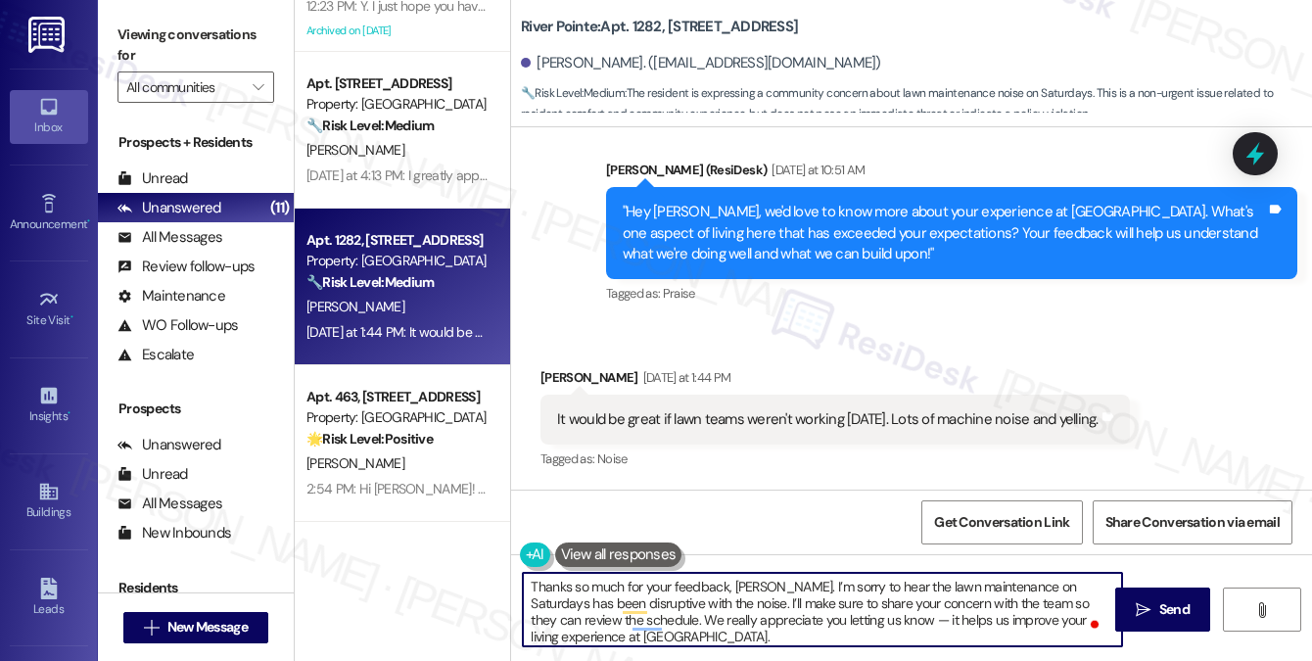
scroll to position [3284, 0]
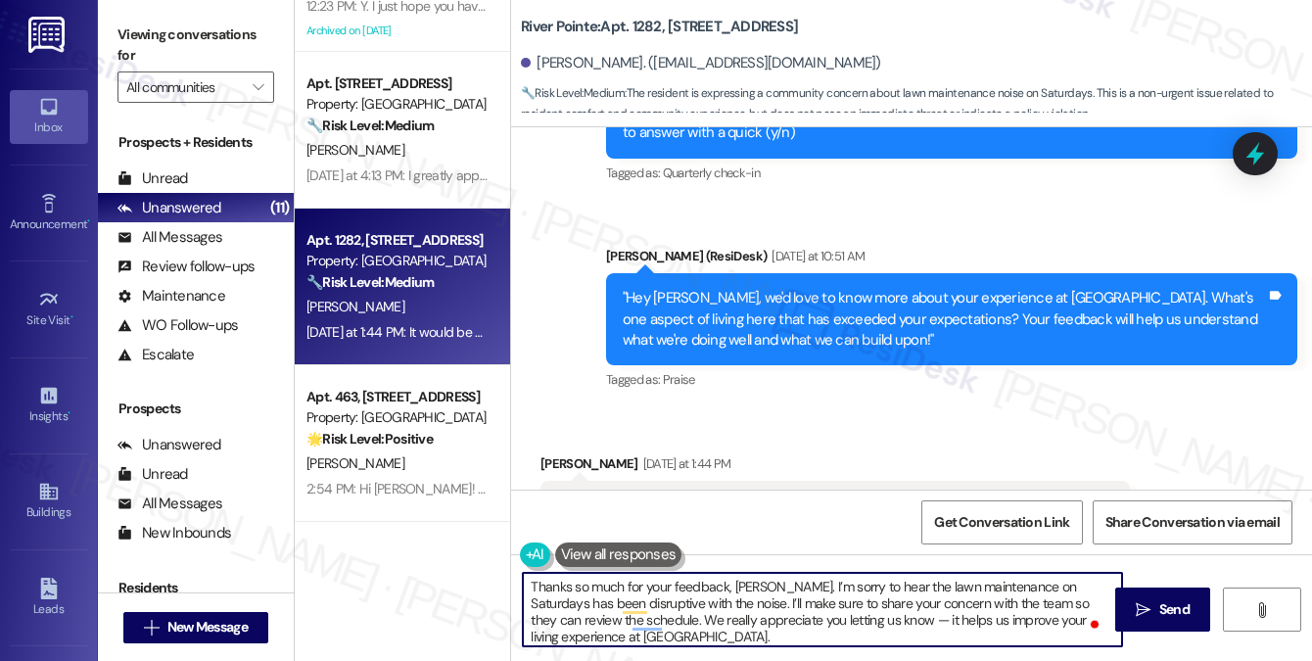
click at [705, 495] on div "It would be great if lawn teams weren't working on Saturday. Lots of machine no…" at bounding box center [827, 505] width 541 height 21
click at [707, 495] on div "It would be great if lawn teams weren't working on Saturday. Lots of machine no…" at bounding box center [827, 505] width 541 height 21
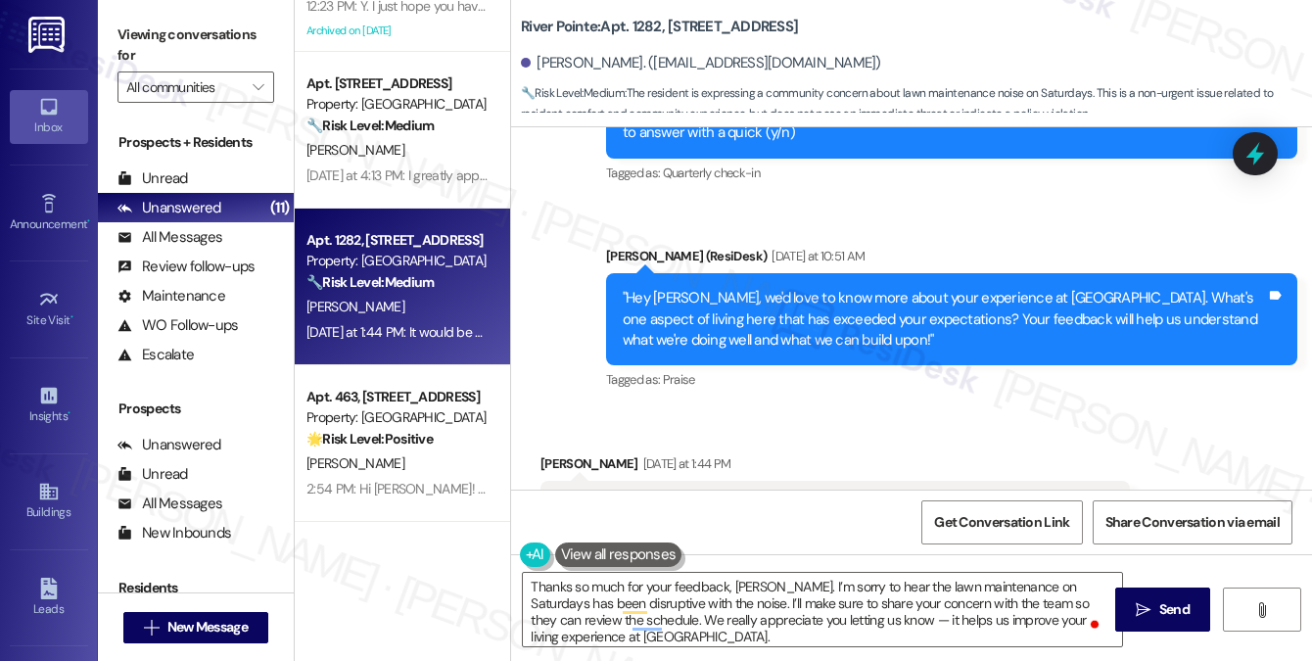
click at [711, 495] on div "It would be great if lawn teams weren't working on Saturday. Lots of machine no…" at bounding box center [827, 505] width 541 height 21
click at [714, 495] on div "It would be great if lawn teams weren't working on Saturday. Lots of machine no…" at bounding box center [827, 505] width 541 height 21
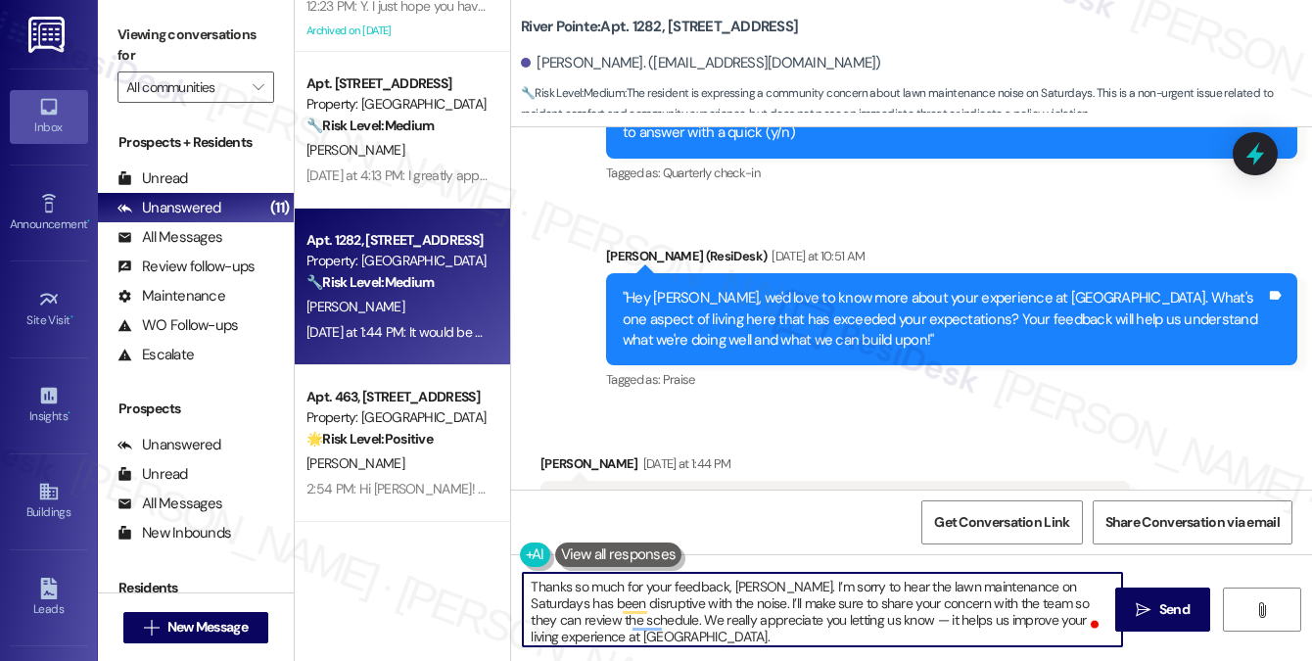
click at [820, 598] on textarea "Thanks so much for your feedback, Wendy. I’m sorry to hear the lawn maintenance…" at bounding box center [822, 609] width 599 height 73
click at [702, 607] on textarea "Thanks so much for your feedback, Wendy. I’m sorry to hear the lawn maintenance…" at bounding box center [822, 609] width 599 height 73
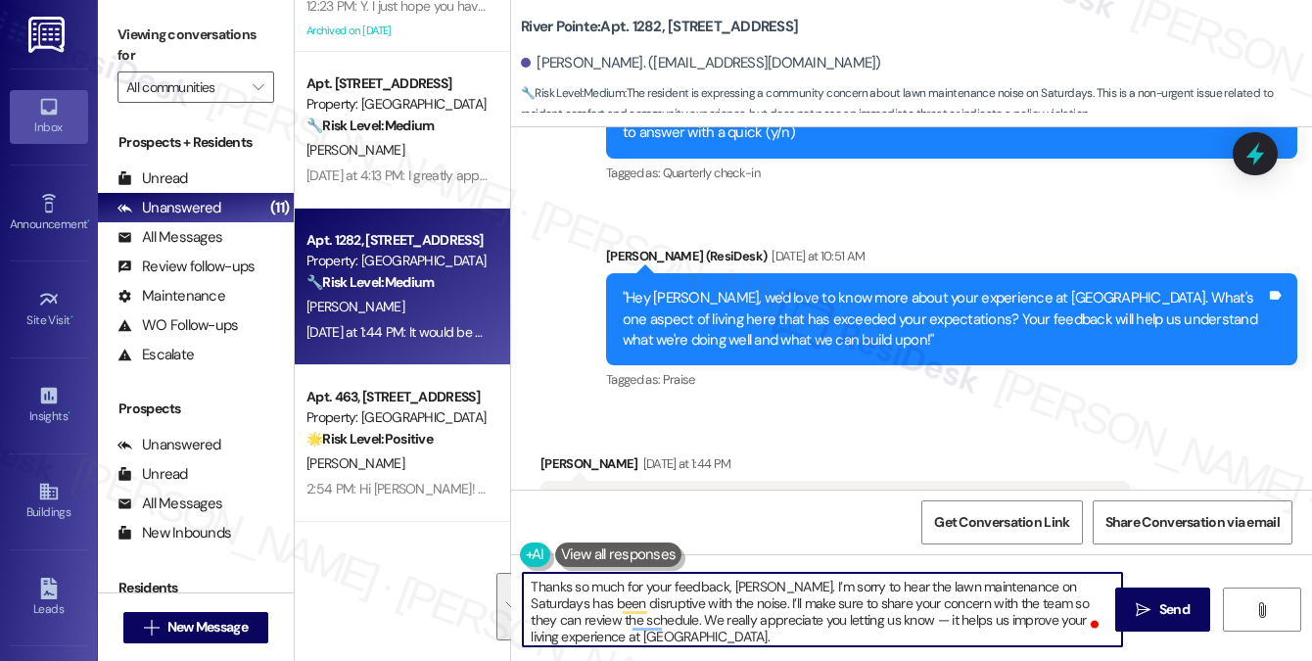
click at [702, 607] on textarea "Thanks so much for your feedback, Wendy. I’m sorry to hear the lawn maintenance…" at bounding box center [822, 609] width 599 height 73
drag, startPoint x: 613, startPoint y: 618, endPoint x: 679, endPoint y: 631, distance: 67.8
click at [679, 631] on textarea "Thanks so much for your feedback, Wendy. I’m sorry to hear the lawn maintenance…" at bounding box center [822, 609] width 599 height 73
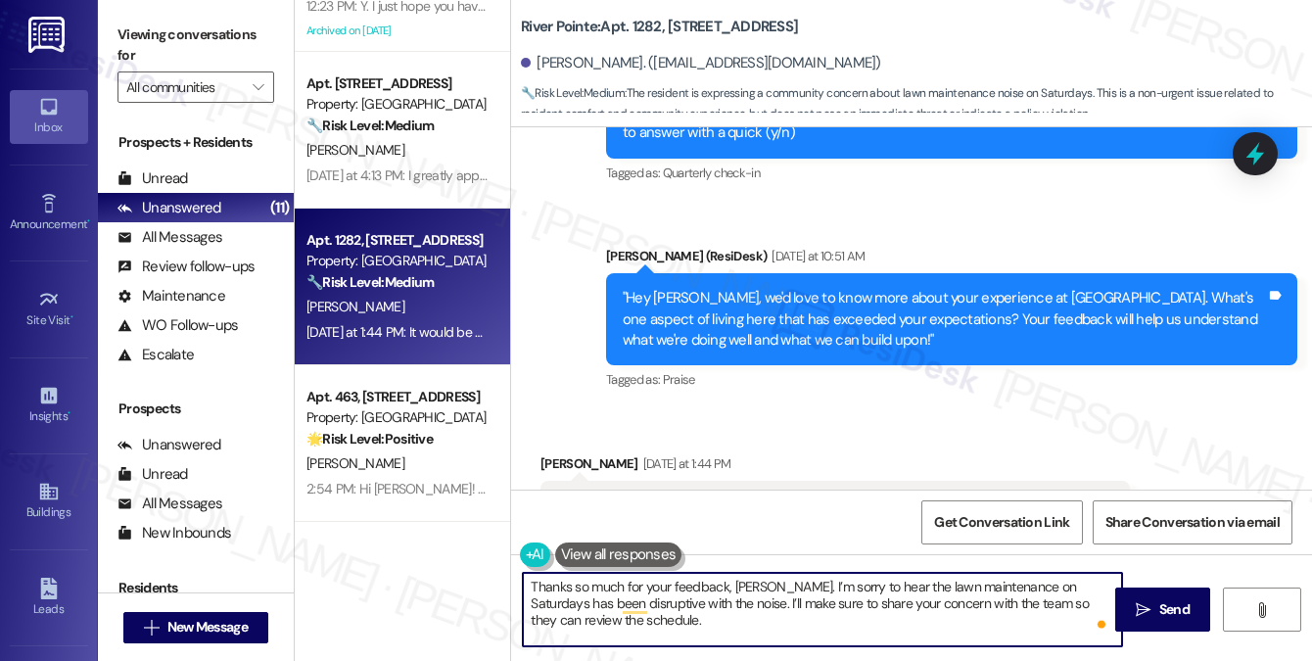
type textarea "Thanks so much for your feedback, Wendy. I’m sorry to hear the lawn maintenance…"
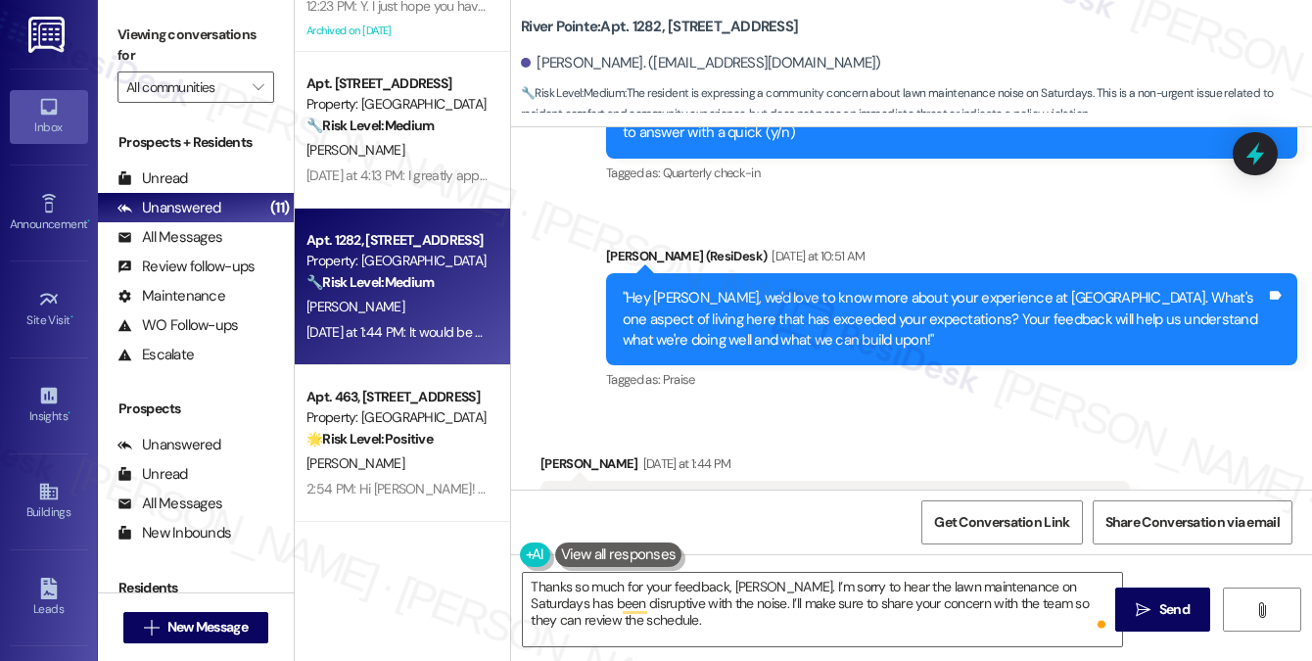
click at [584, 545] on button at bounding box center [618, 554] width 127 height 24
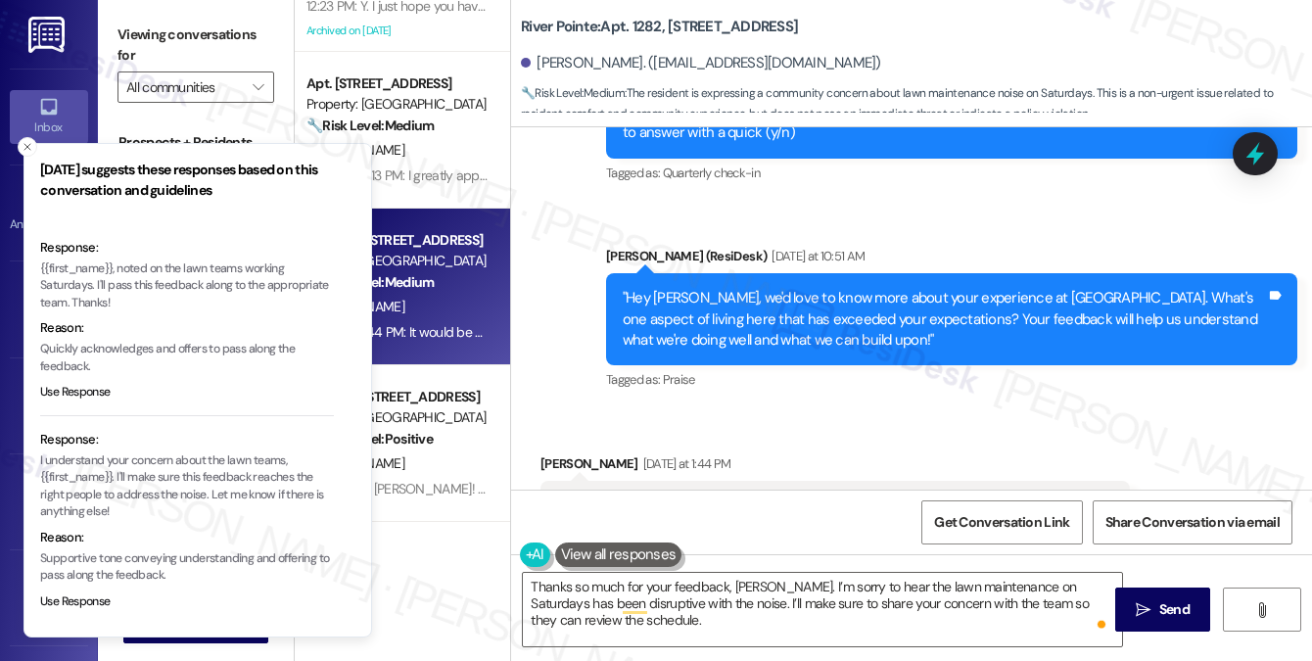
scroll to position [205, 0]
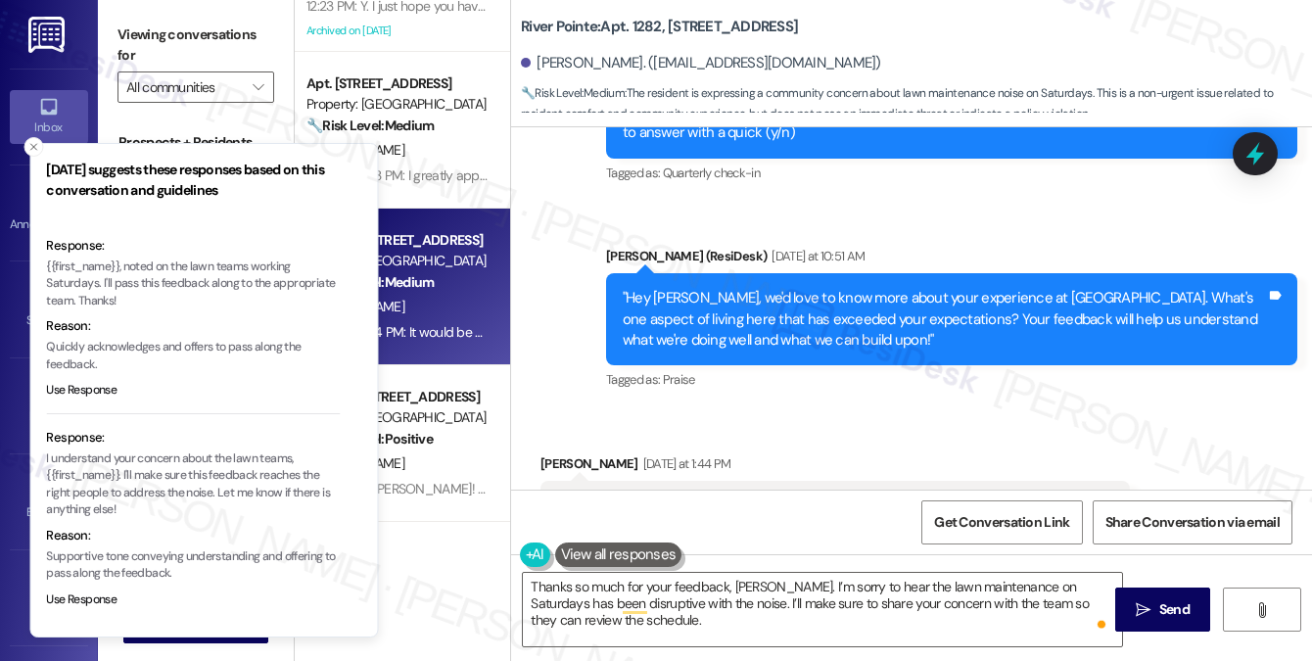
drag, startPoint x: 211, startPoint y: 492, endPoint x: 225, endPoint y: 492, distance: 13.7
click at [225, 492] on p "I understand your concern about the lawn teams, {{first_name}}. I'll make sure …" at bounding box center [193, 484] width 294 height 69
drag, startPoint x: 211, startPoint y: 492, endPoint x: 223, endPoint y: 492, distance: 11.7
click at [223, 492] on p "I understand your concern about the lawn teams, {{first_name}}. I'll make sure …" at bounding box center [192, 484] width 294 height 69
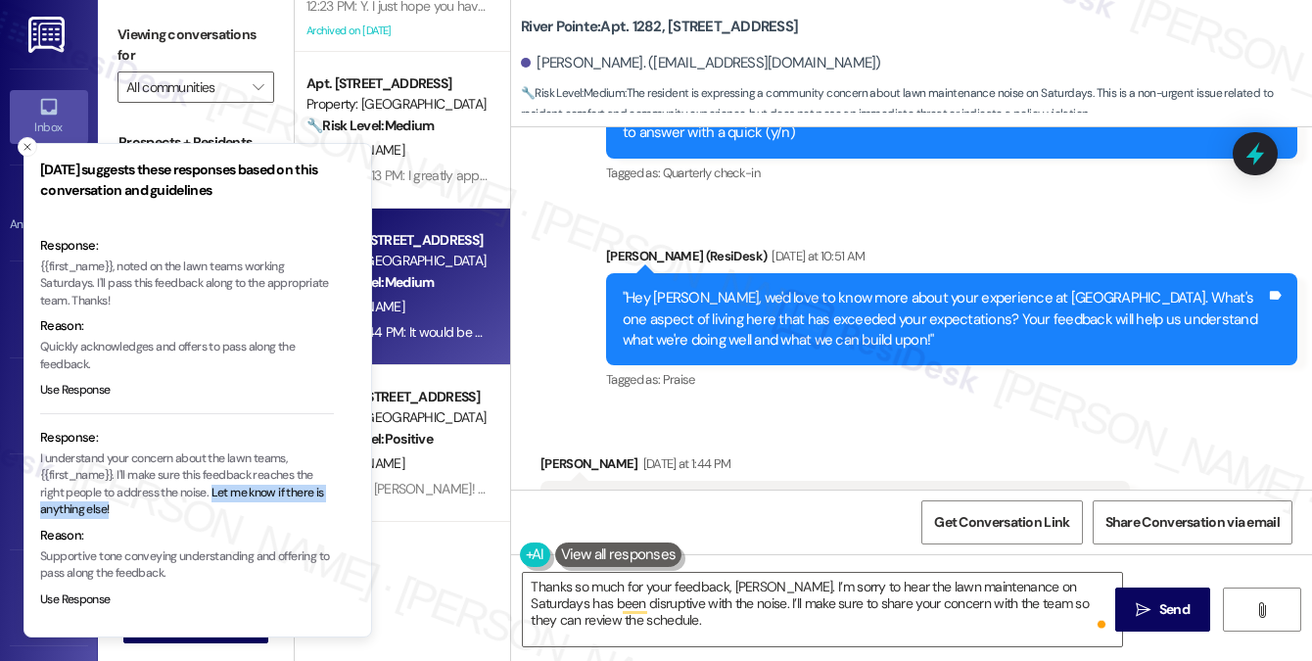
drag, startPoint x: 213, startPoint y: 490, endPoint x: 238, endPoint y: 506, distance: 29.6
click at [238, 506] on p "I understand your concern about the lawn teams, {{first_name}}. I'll make sure …" at bounding box center [187, 484] width 294 height 69
copy p "Let me know if there is anything else!"
click at [615, 622] on textarea "Thanks so much for your feedback, Wendy. I’m sorry to hear the lawn maintenance…" at bounding box center [822, 609] width 599 height 73
click at [631, 614] on textarea "Thanks so much for your feedback, Wendy. I’m sorry to hear the lawn maintenance…" at bounding box center [822, 609] width 599 height 73
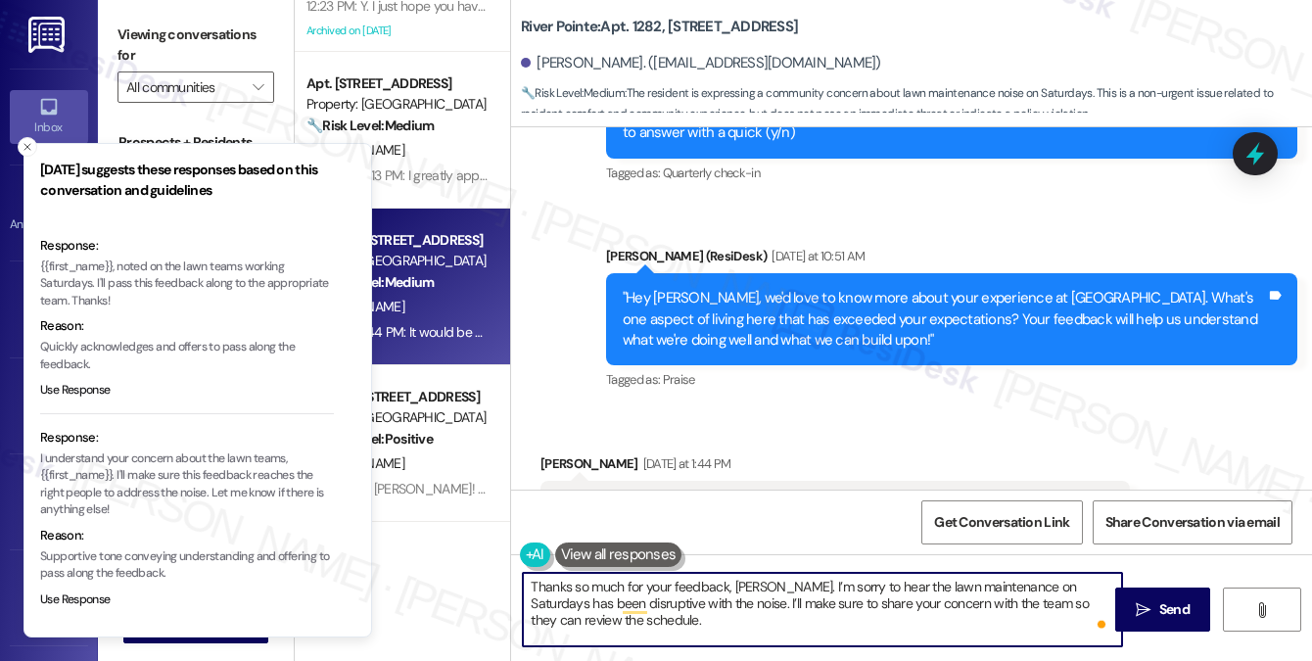
paste textarea "Let me know if there is anything else!"
click at [613, 621] on textarea "Thanks so much for your feedback, Wendy. I’m sorry to hear the lawn maintenance…" at bounding box center [822, 609] width 599 height 73
click at [881, 626] on textarea "Thanks so much for your feedback, Wendy. I’m sorry to hear the lawn maintenance…" at bounding box center [822, 609] width 599 height 73
drag, startPoint x: 986, startPoint y: 599, endPoint x: 603, endPoint y: 619, distance: 383.3
click at [603, 619] on textarea "Thanks so much for your feedback, Wendy. I’m sorry to hear the lawn maintenance…" at bounding box center [822, 609] width 599 height 73
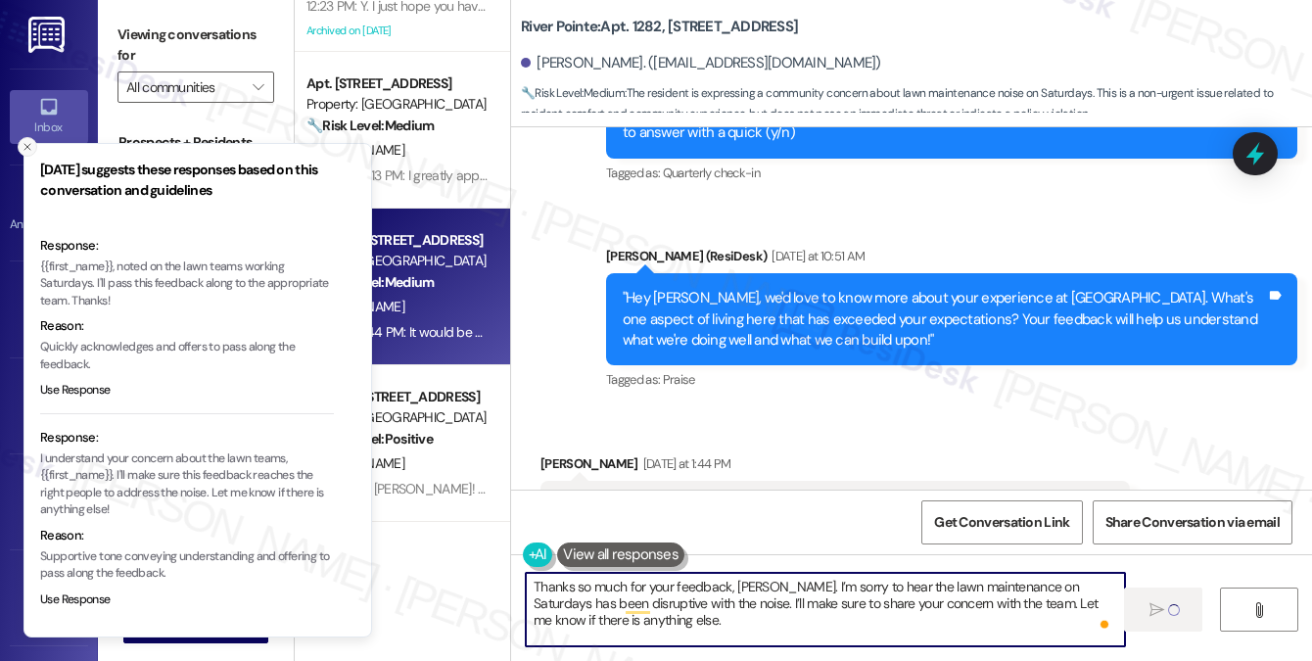
type textarea "Thanks so much for your feedback, Wendy. I’m sorry to hear the lawn maintenance…"
click at [31, 147] on icon "Close toast" at bounding box center [28, 147] width 12 height 12
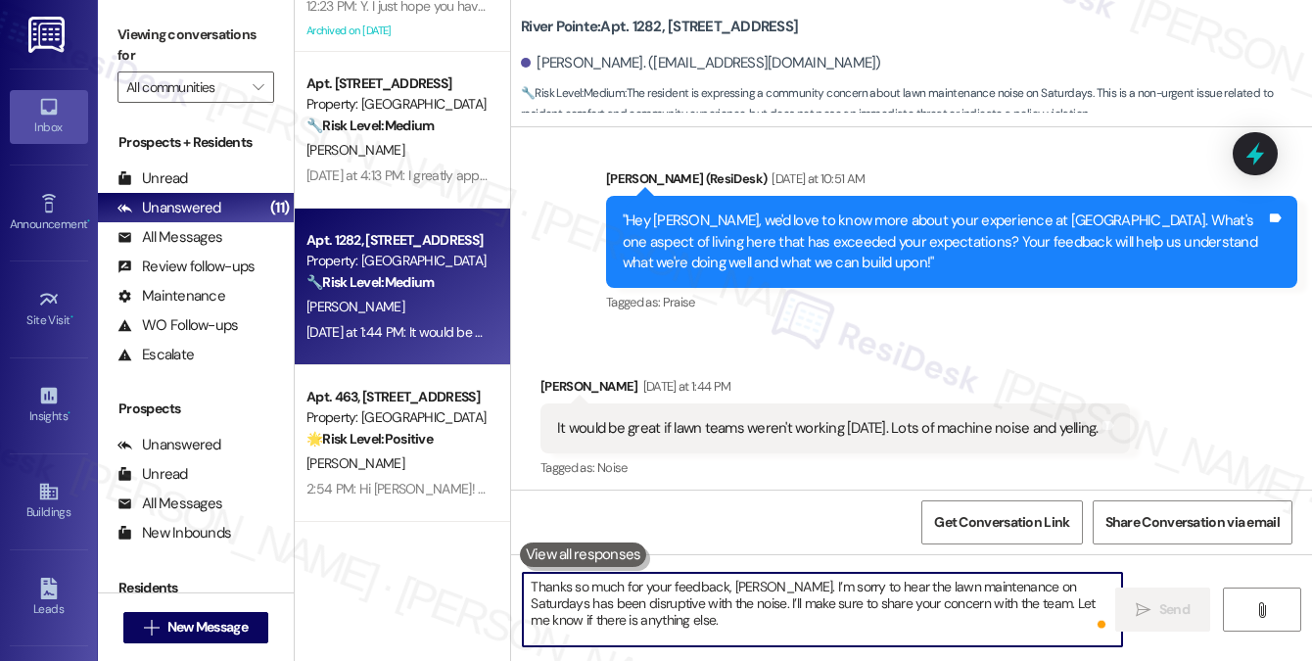
scroll to position [3463, 0]
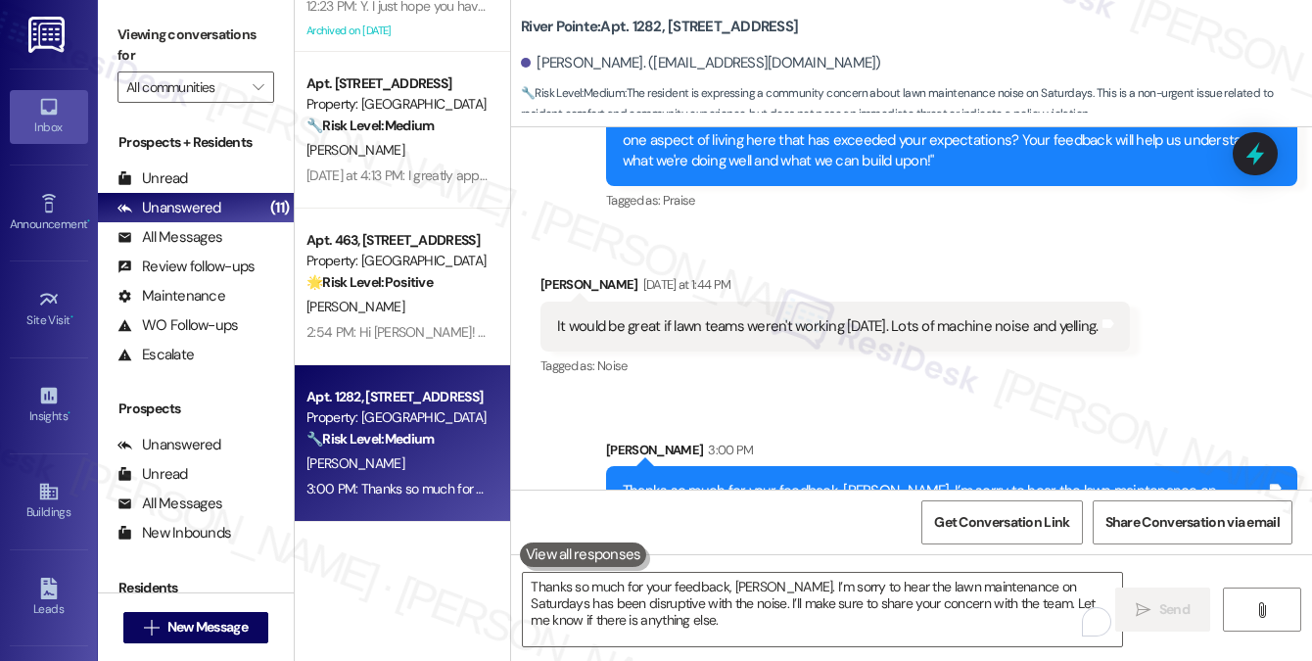
click at [760, 466] on div "Thanks so much for your feedback, Wendy. I’m sorry to hear the lawn maintenance…" at bounding box center [951, 512] width 691 height 92
click at [758, 466] on div "Thanks so much for your feedback, Wendy. I’m sorry to hear the lawn maintenance…" at bounding box center [951, 512] width 691 height 92
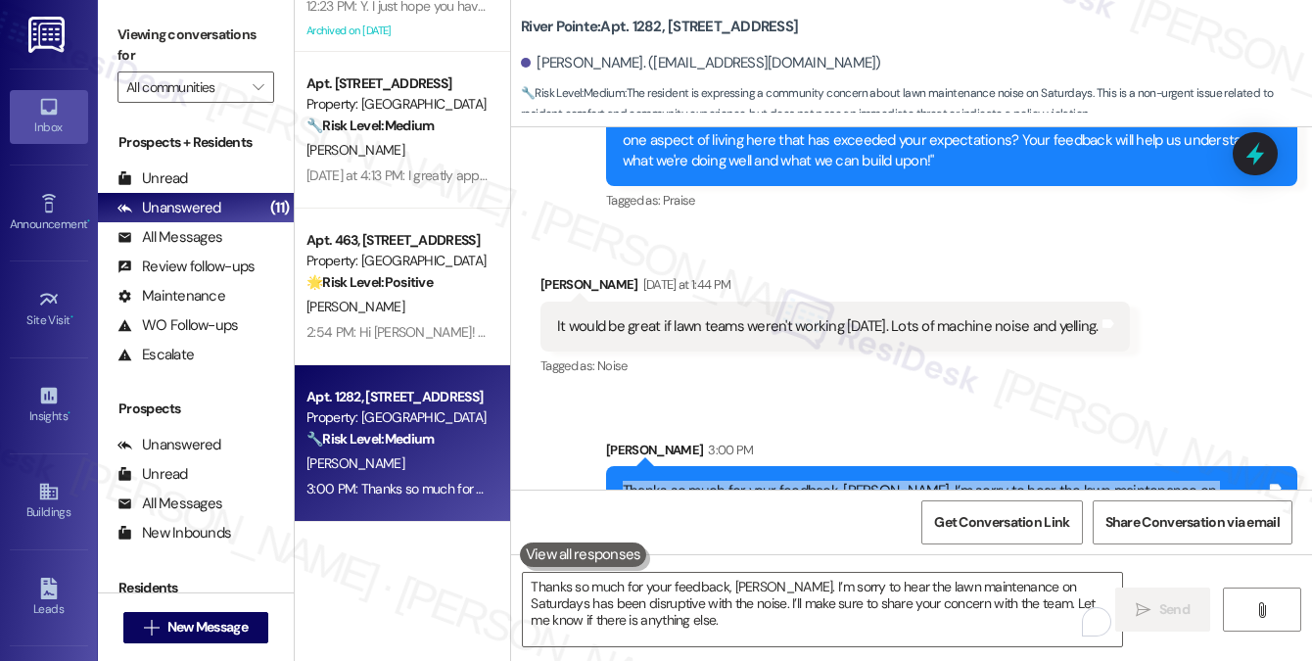
click at [758, 466] on div "Thanks so much for your feedback, Wendy. I’m sorry to hear the lawn maintenance…" at bounding box center [951, 512] width 691 height 92
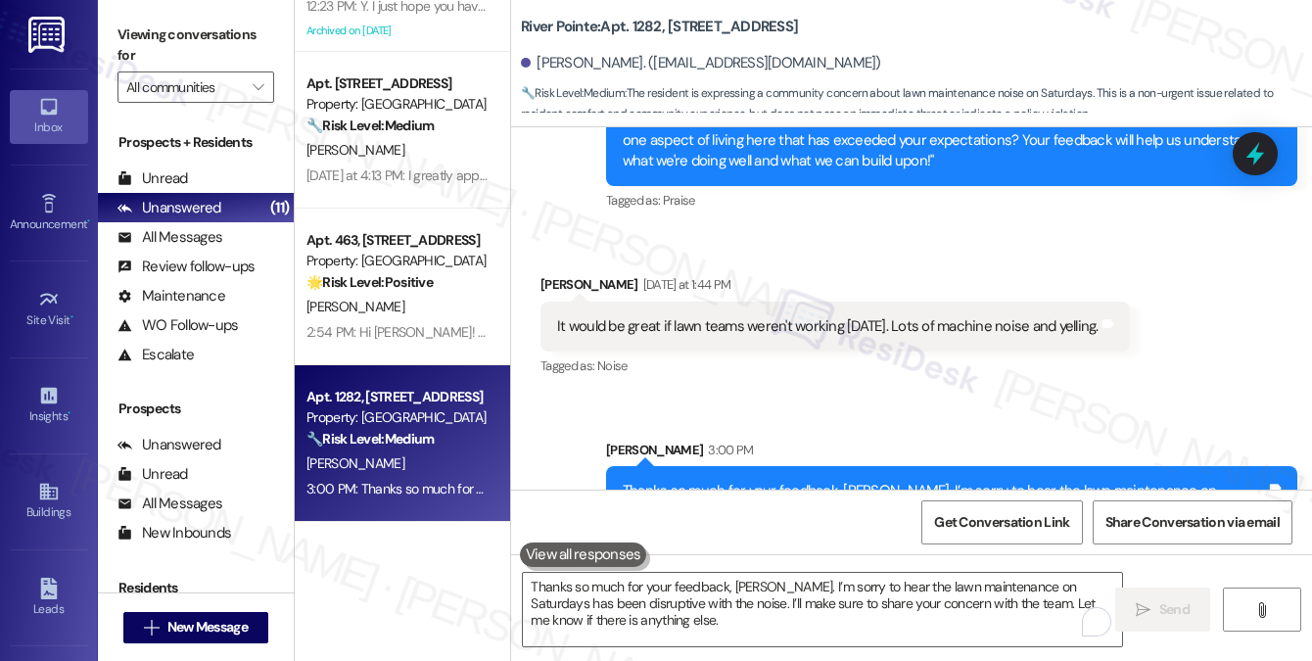
click at [812, 396] on div "Sent via SMS Sarah 3:00 PM Thanks so much for your feedback, Wendy. I’m sorry t…" at bounding box center [911, 485] width 801 height 178
click at [795, 440] on div "Sarah 3:00 PM" at bounding box center [951, 453] width 691 height 27
click at [838, 481] on div "Thanks so much for your feedback, Wendy. I’m sorry to hear the lawn maintenance…" at bounding box center [944, 512] width 643 height 63
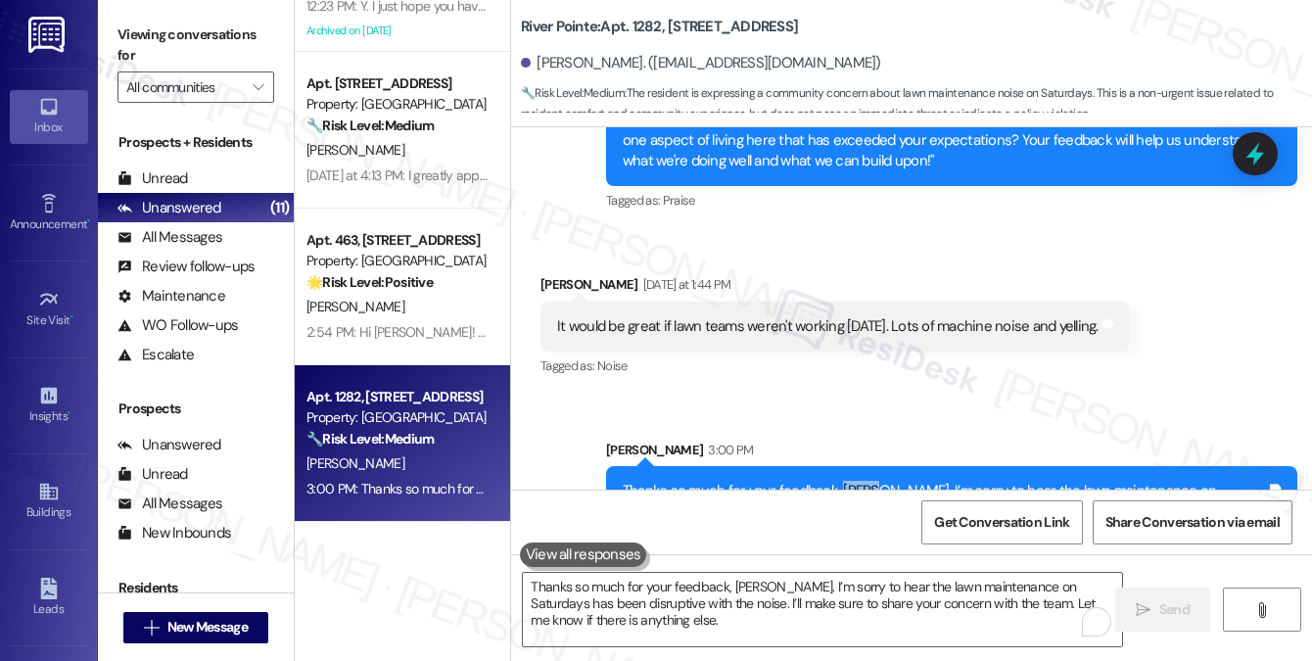
click at [838, 481] on div "Thanks so much for your feedback, Wendy. I’m sorry to hear the lawn maintenance…" at bounding box center [944, 512] width 643 height 63
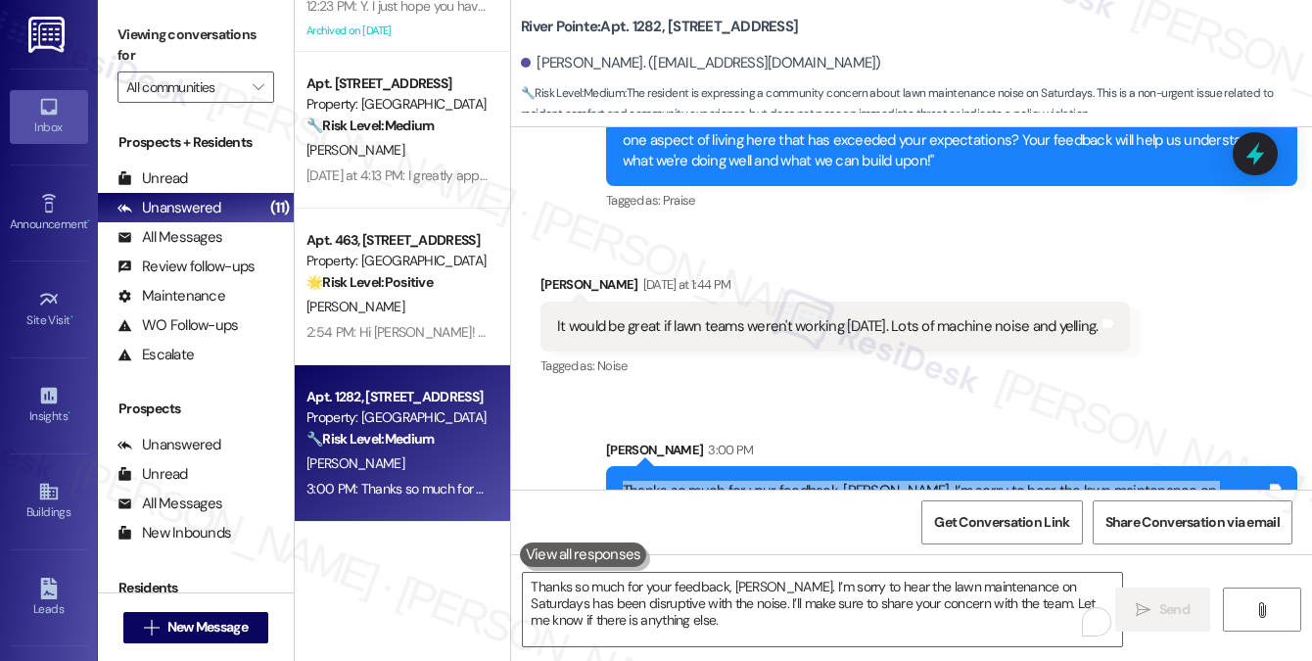
click at [838, 481] on div "Thanks so much for your feedback, Wendy. I’m sorry to hear the lawn maintenance…" at bounding box center [944, 512] width 643 height 63
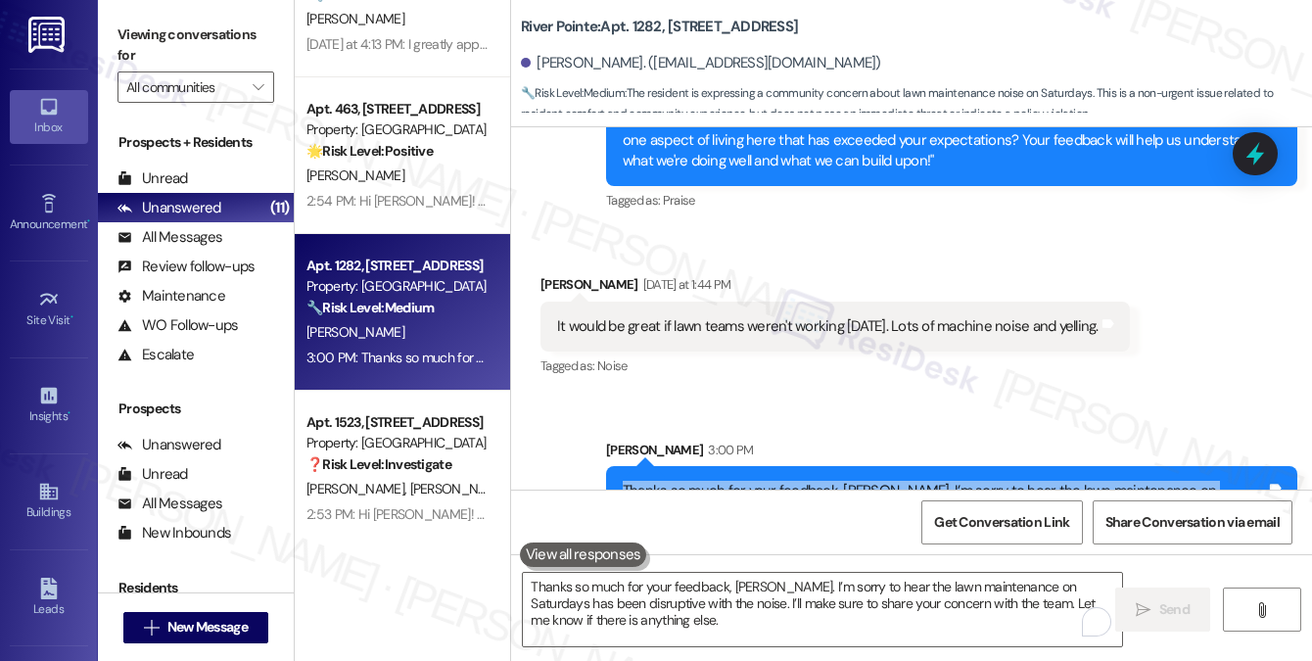
scroll to position [516, 0]
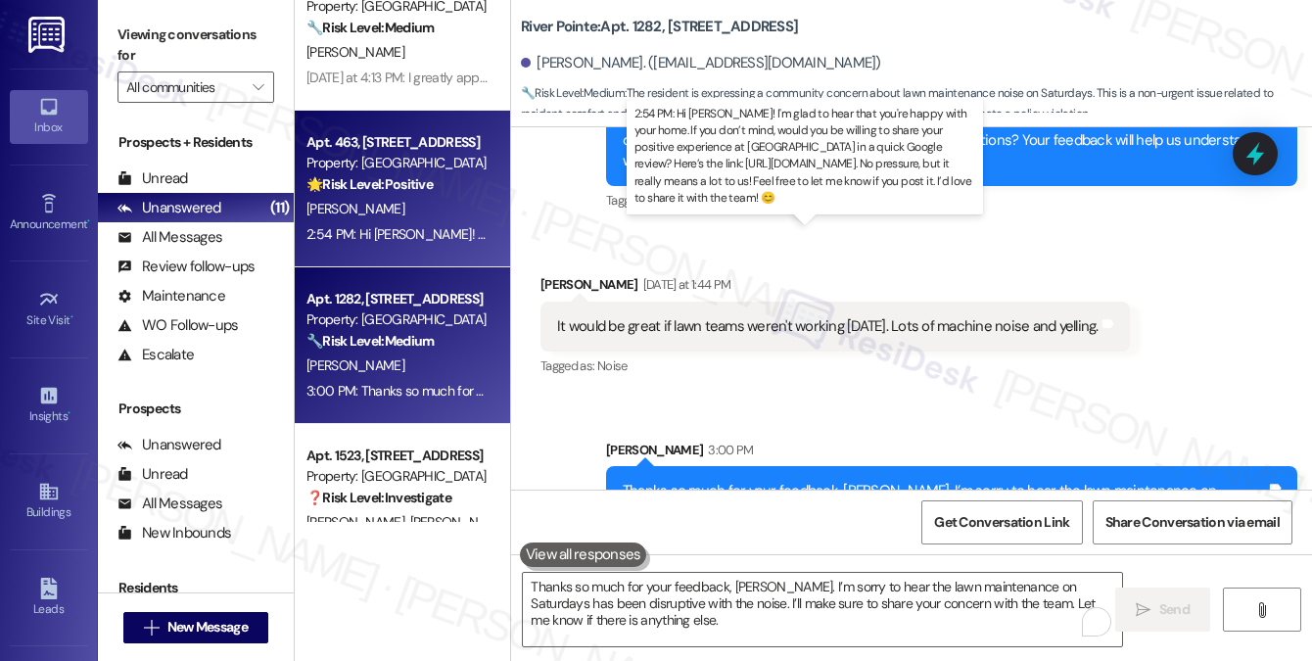
click at [404, 228] on div "2:54 PM: Hi Kiley! I'm glad to hear that you're happy with your home. If you do…" at bounding box center [1320, 234] width 2029 height 18
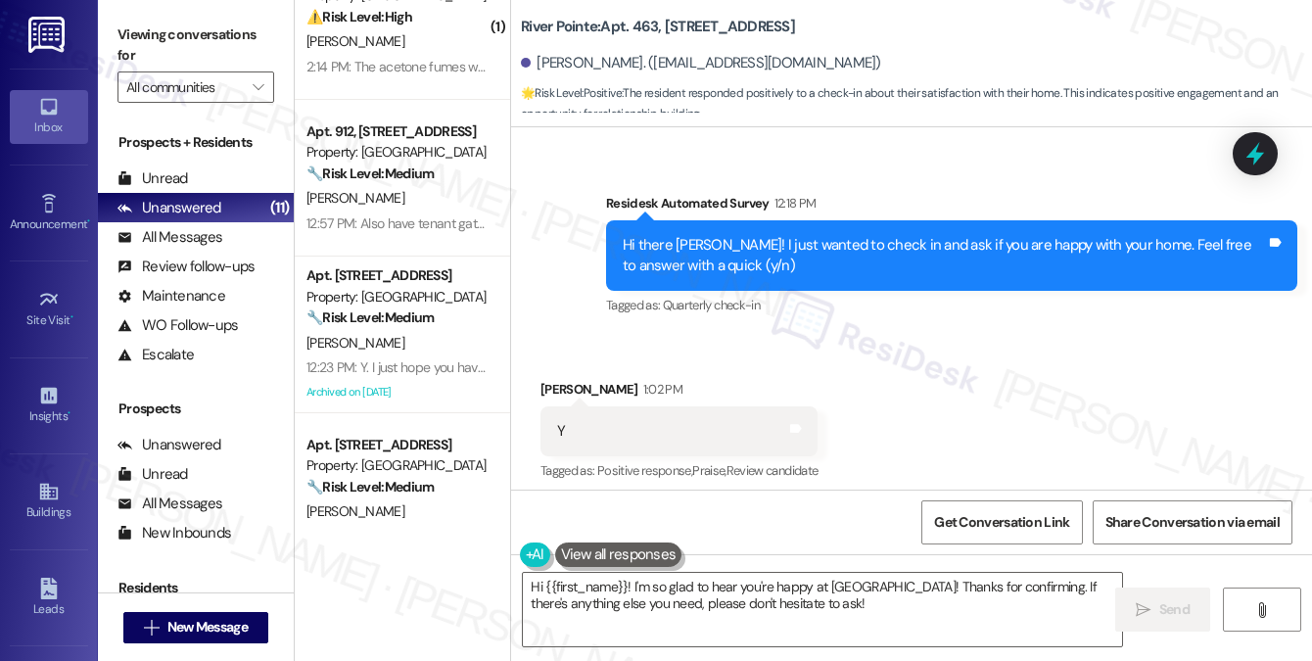
scroll to position [0, 0]
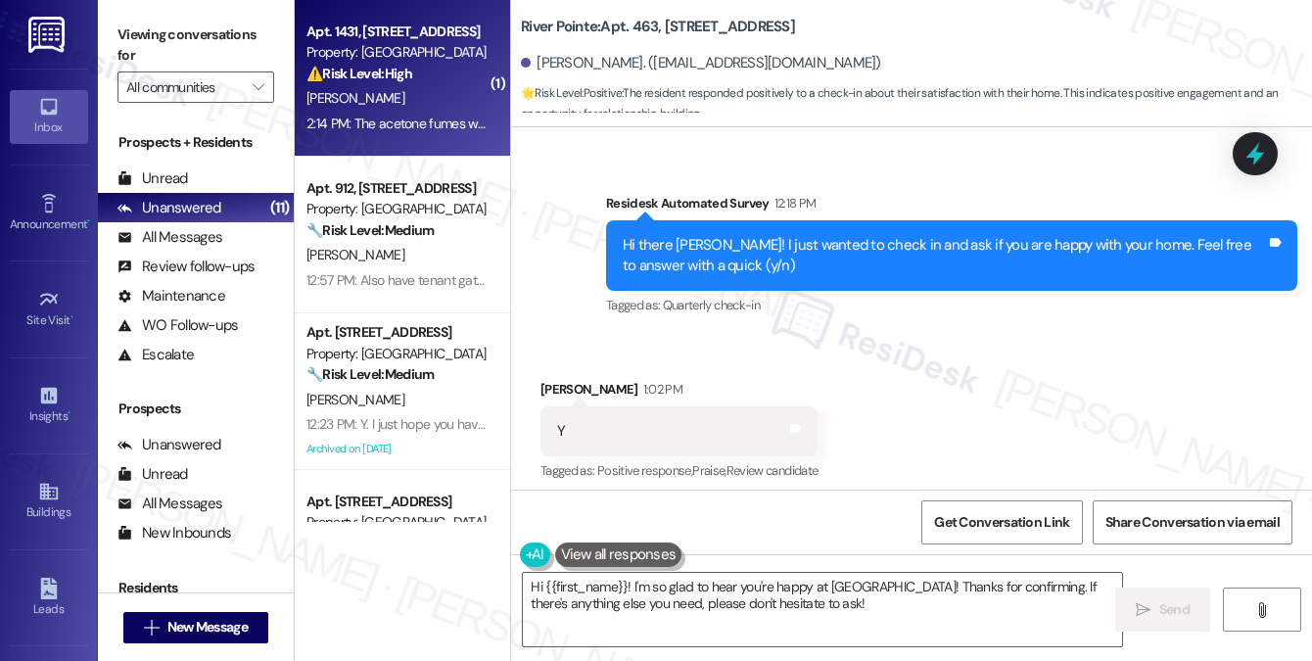
click at [398, 101] on div "[PERSON_NAME]" at bounding box center [397, 98] width 185 height 24
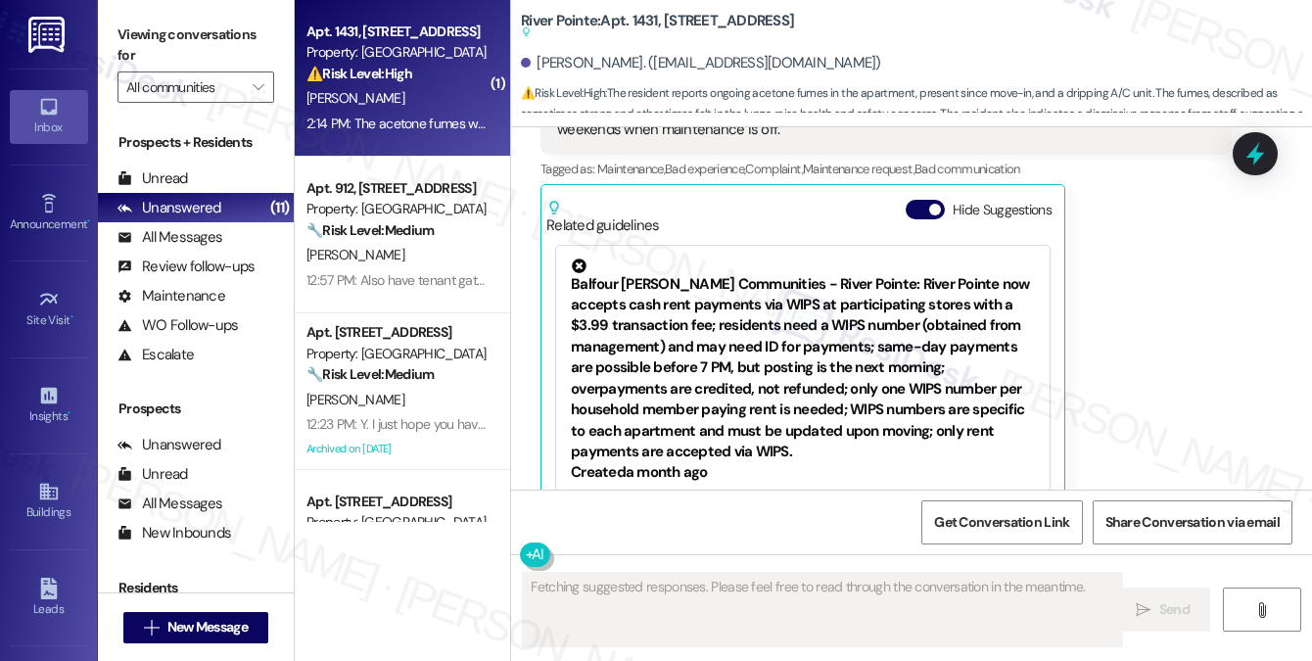
scroll to position [1102, 0]
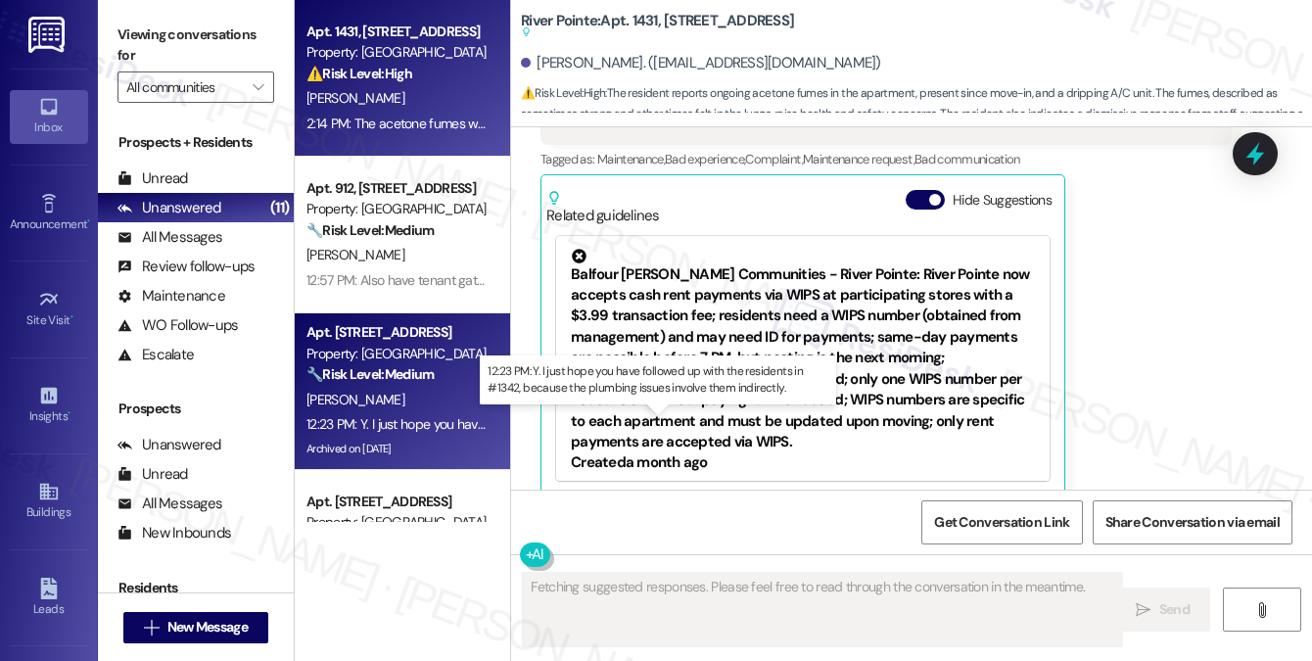
click at [376, 426] on div "12:23 PM: Y. I just hope you have followed up with the residents in #1342, beca…" at bounding box center [659, 424] width 707 height 18
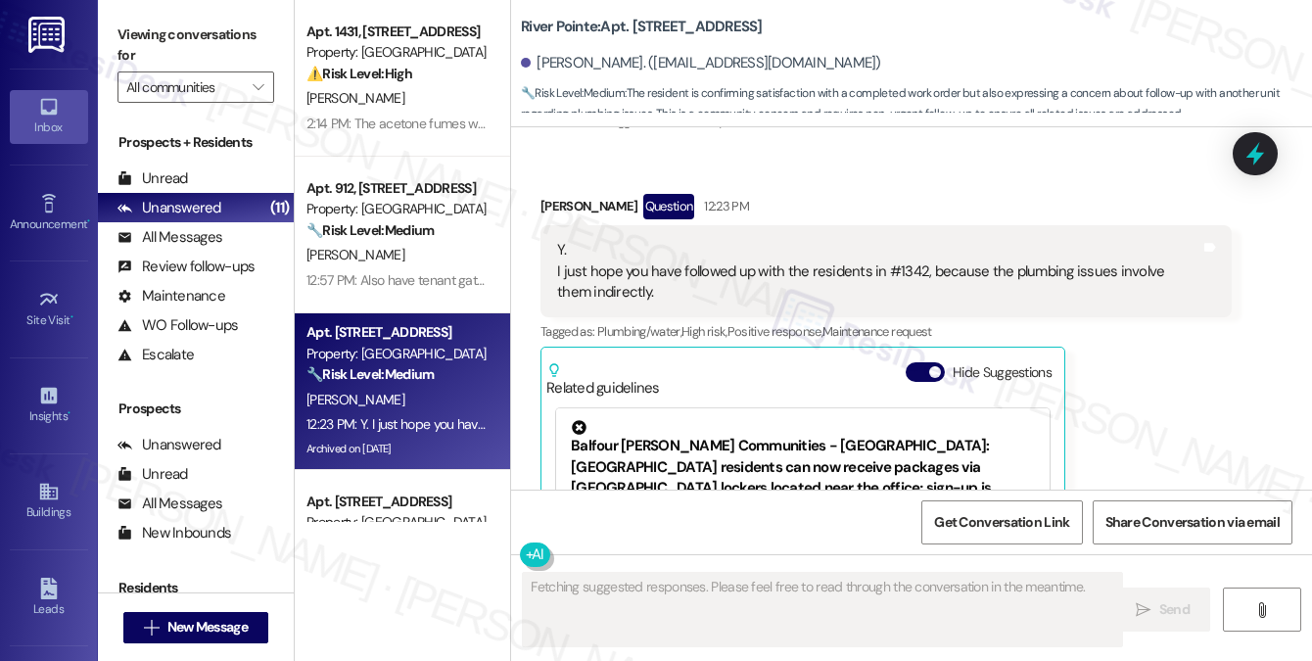
scroll to position [18638, 0]
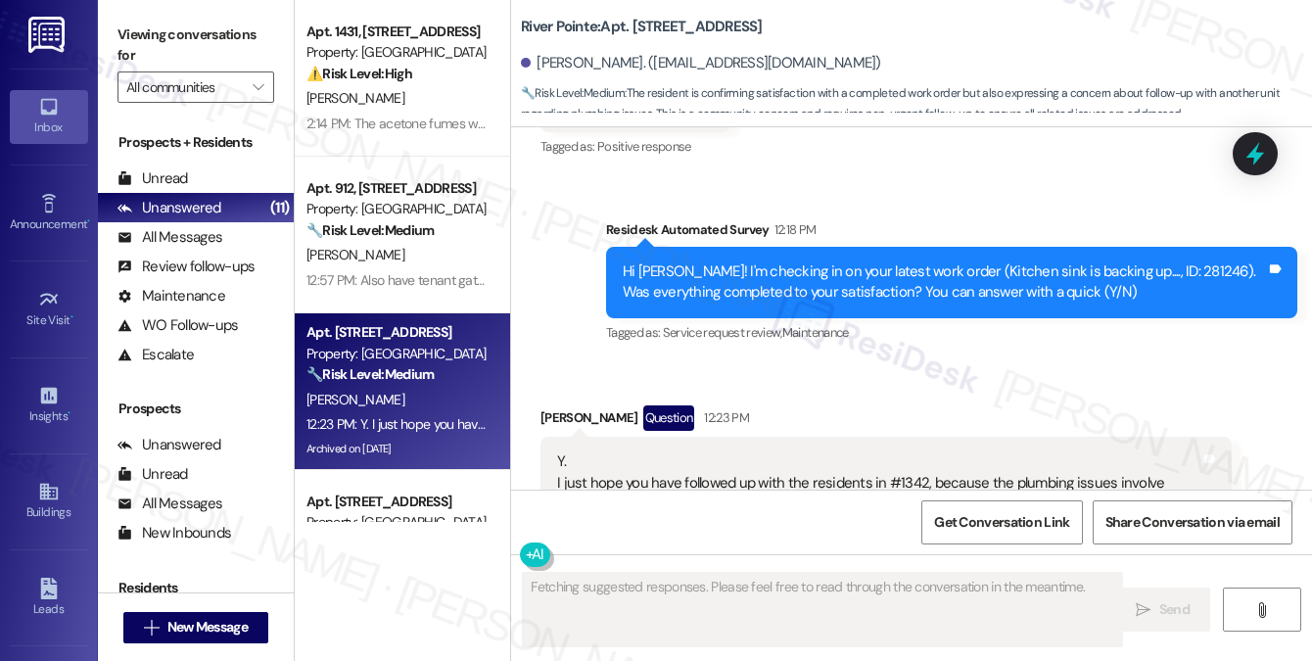
click at [694, 451] on div "Y. I just hope you have followed up with the residents in #1342, because the pl…" at bounding box center [878, 482] width 643 height 63
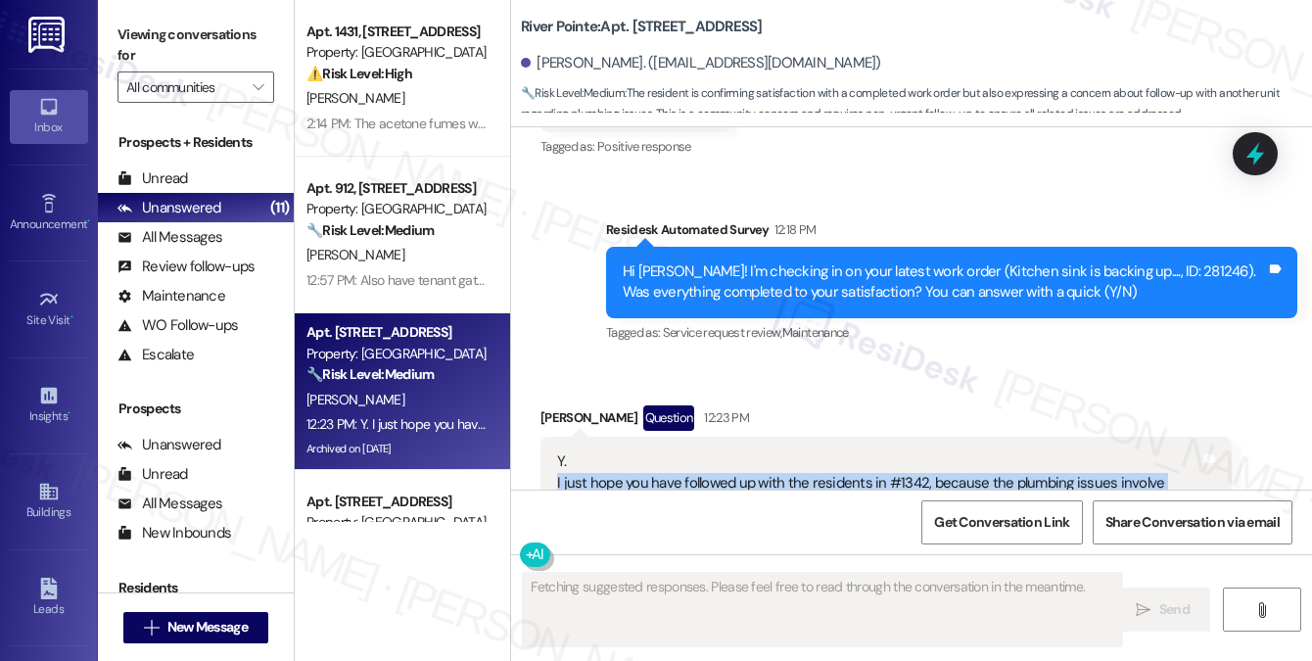
click at [694, 451] on div "Y. I just hope you have followed up with the residents in #1342, because the pl…" at bounding box center [878, 482] width 643 height 63
click at [955, 451] on div "Y. I just hope you have followed up with the residents in #1342, because the pl…" at bounding box center [878, 482] width 643 height 63
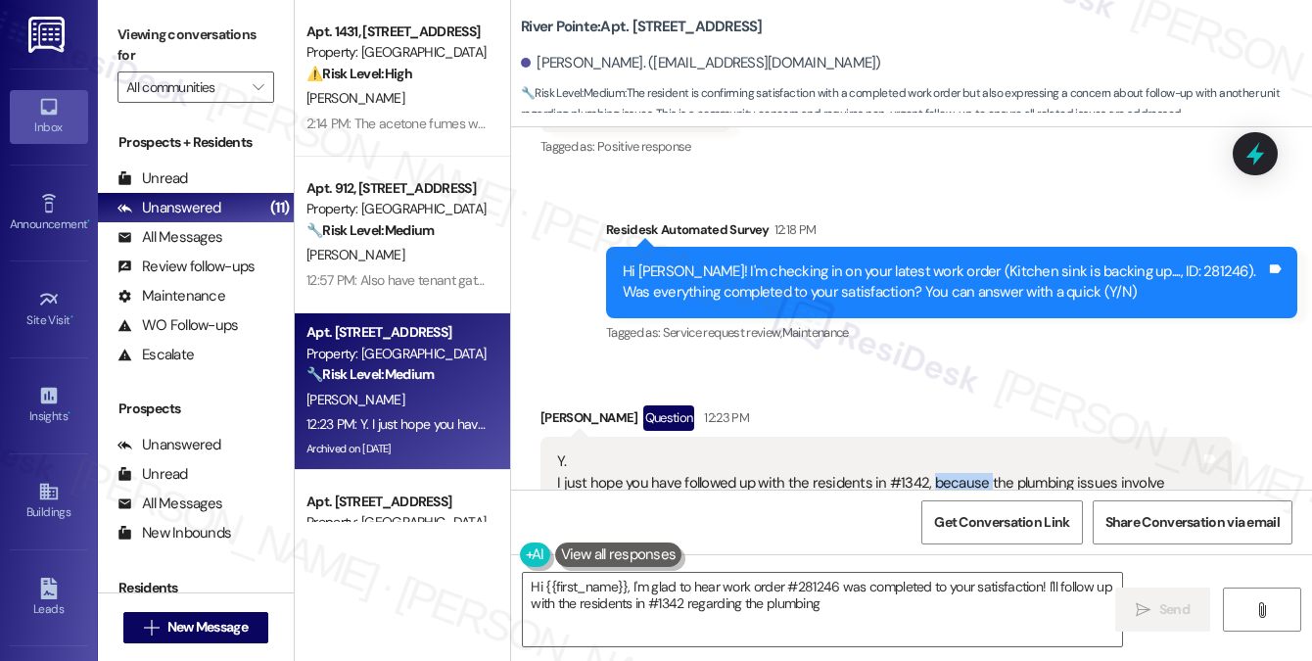
click at [955, 451] on div "Y. I just hope you have followed up with the residents in #1342, because the pl…" at bounding box center [878, 482] width 643 height 63
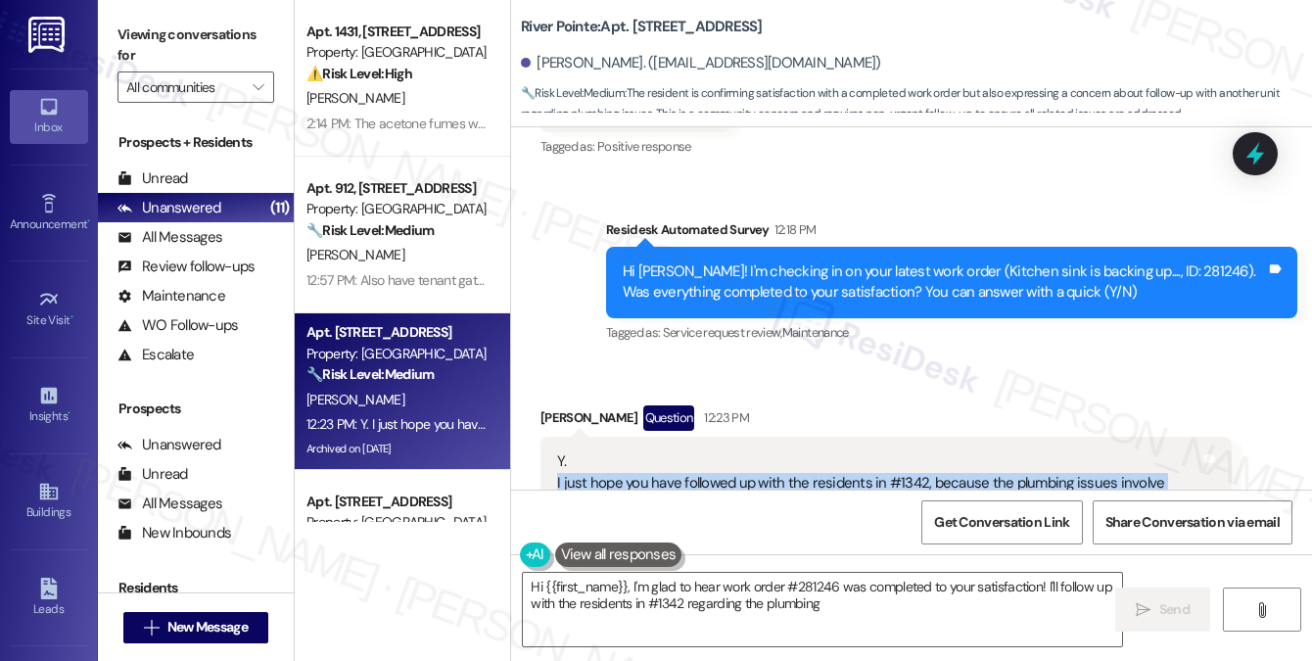
click at [955, 451] on div "Y. I just hope you have followed up with the residents in #1342, because the pl…" at bounding box center [878, 482] width 643 height 63
click at [708, 451] on div "Y. I just hope you have followed up with the residents in #1342, because the pl…" at bounding box center [878, 482] width 643 height 63
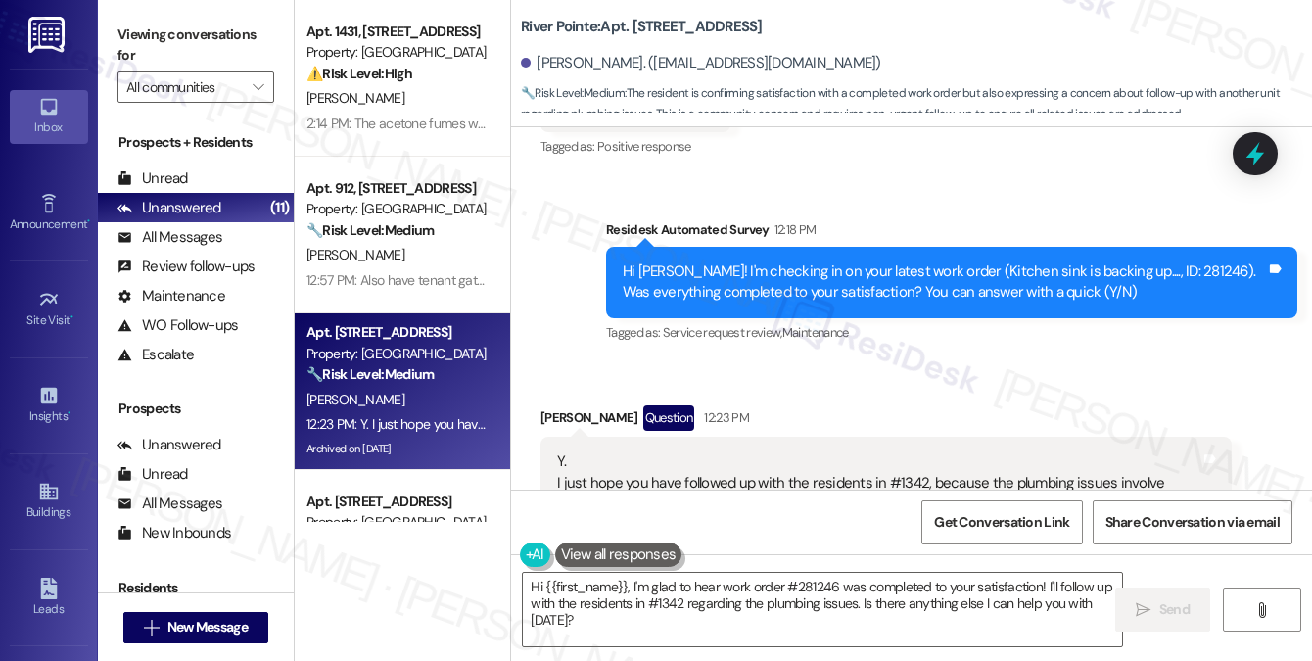
click at [708, 451] on div "Y. I just hope you have followed up with the residents in #1342, because the pl…" at bounding box center [878, 482] width 643 height 63
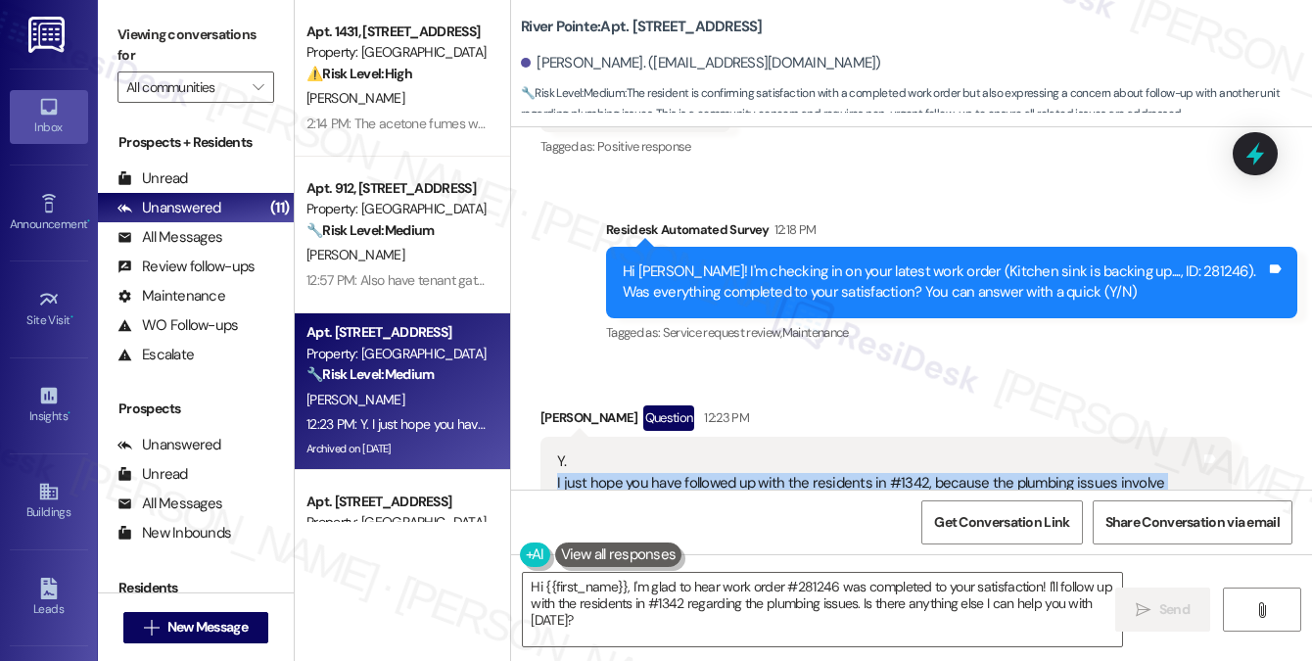
click at [708, 451] on div "Y. I just hope you have followed up with the residents in #1342, because the pl…" at bounding box center [878, 482] width 643 height 63
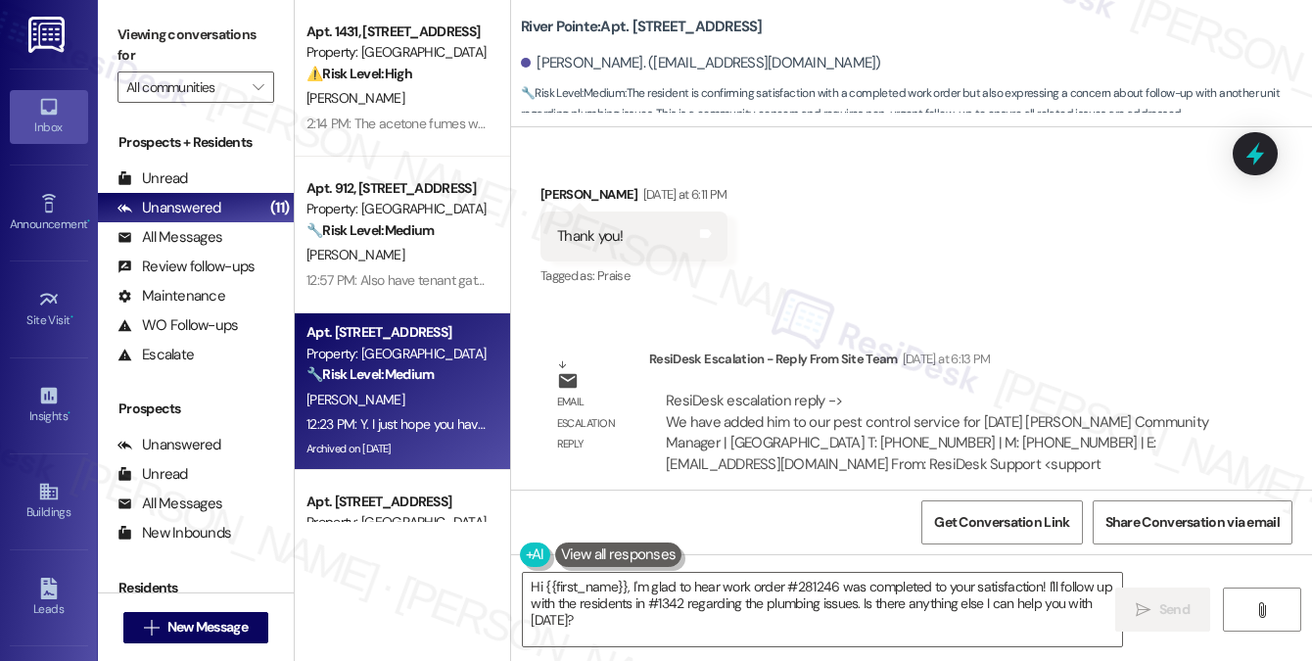
scroll to position [17953, 0]
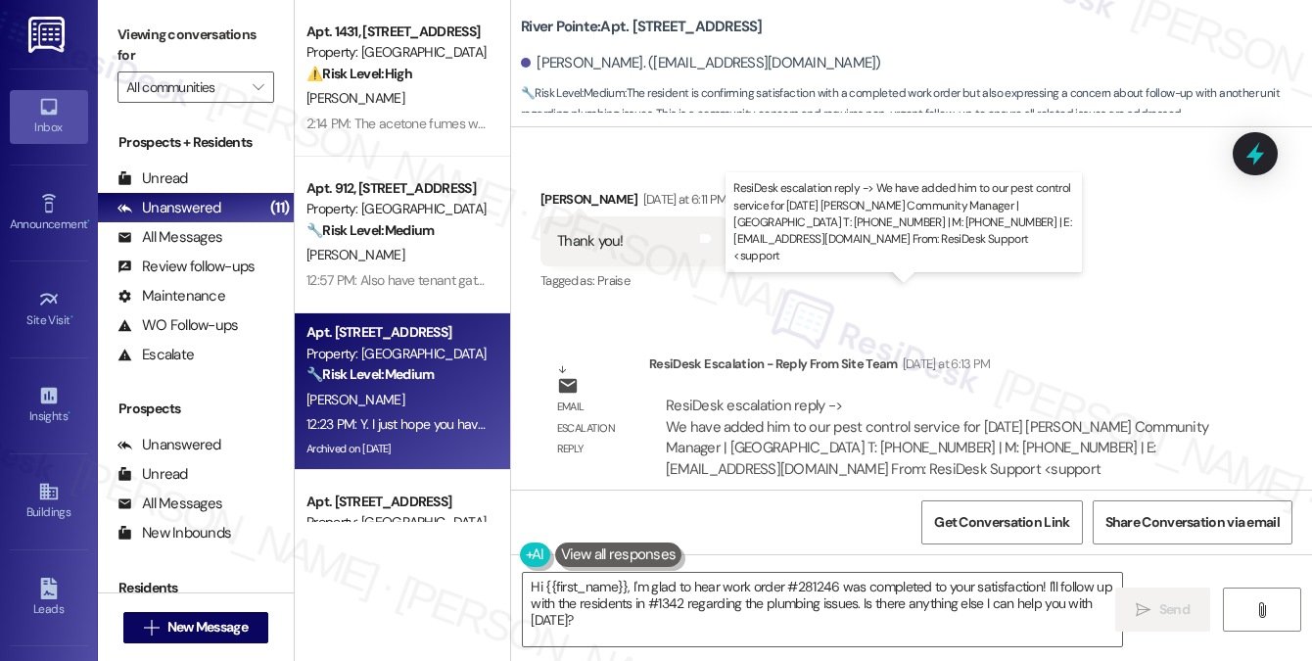
click at [786, 396] on div "ResiDesk escalation reply -> We have added him to our pest control service for …" at bounding box center [937, 437] width 542 height 82
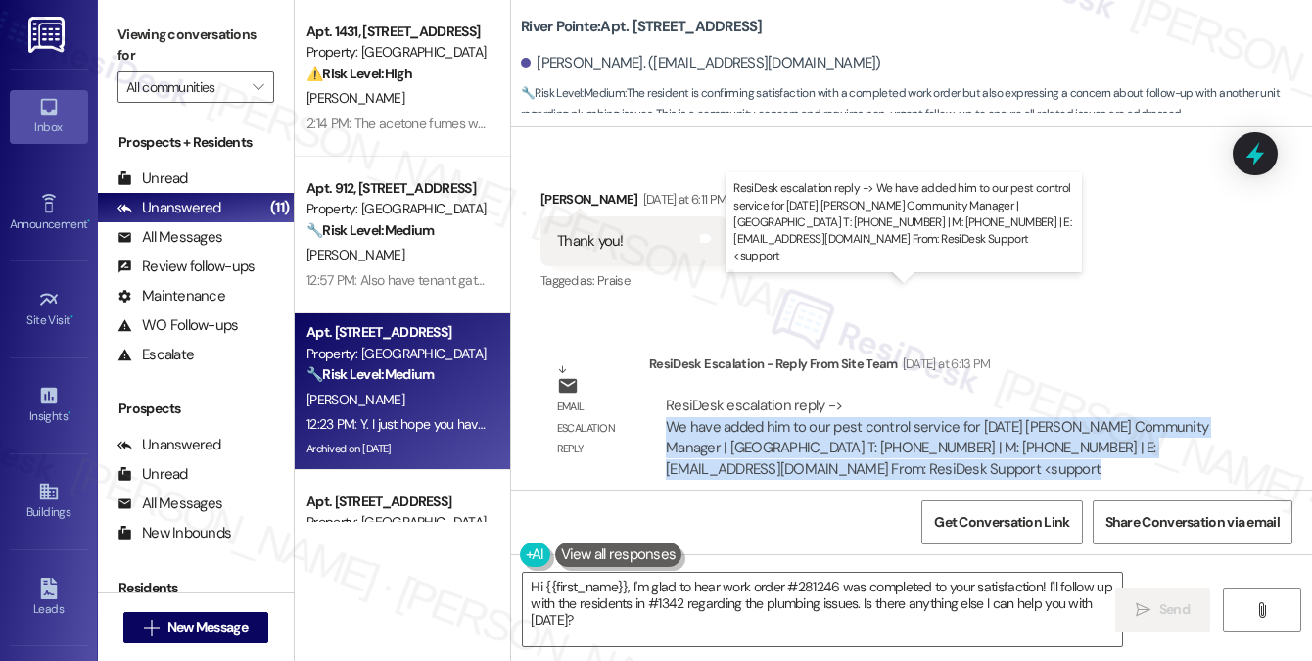
click at [786, 396] on div "ResiDesk escalation reply -> We have added him to our pest control service for …" at bounding box center [937, 437] width 542 height 82
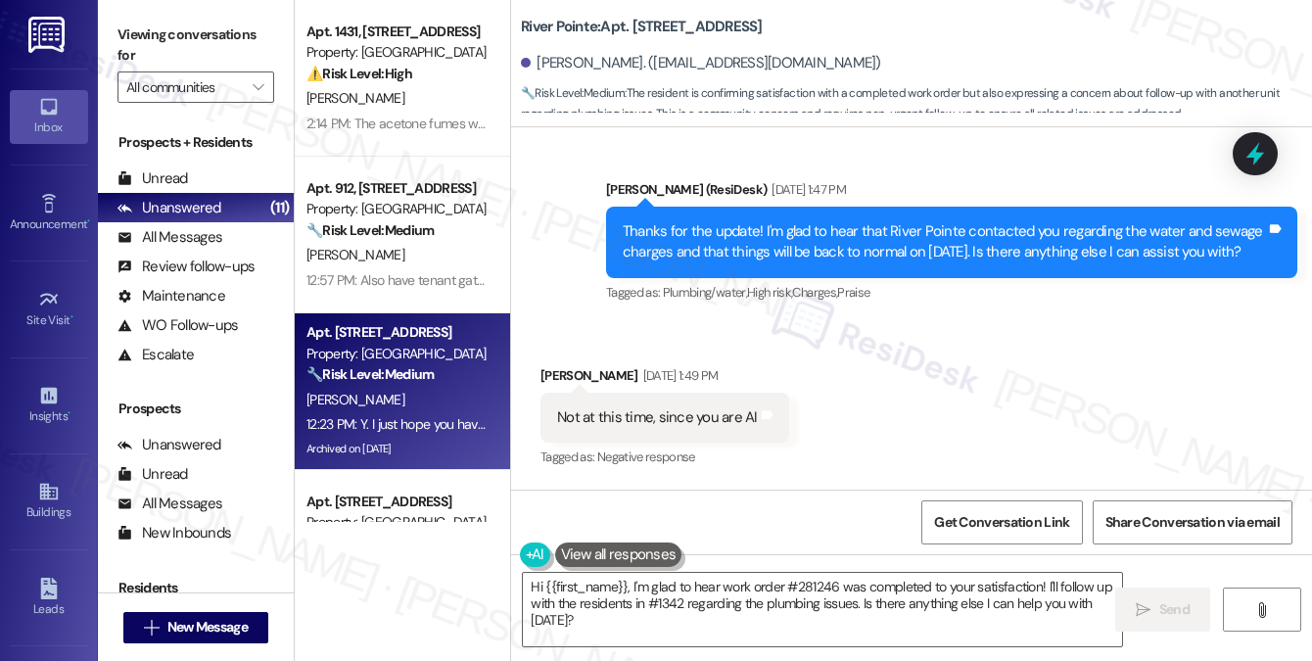
scroll to position [18700, 0]
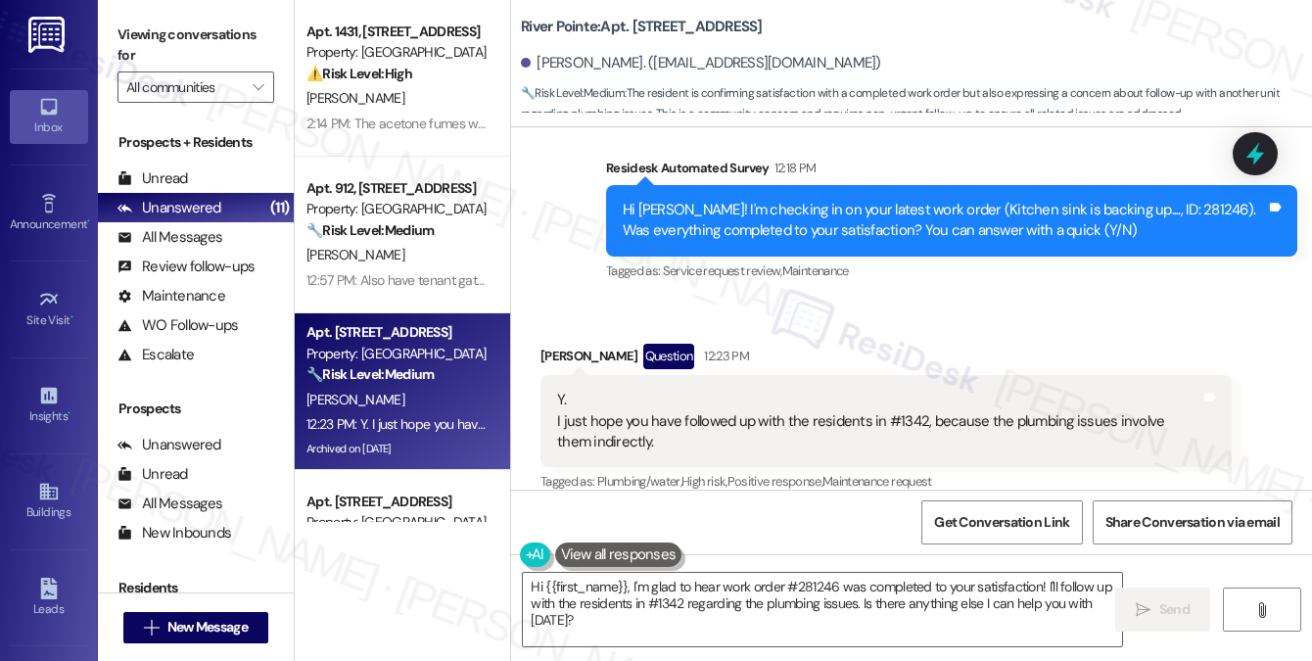
click at [751, 390] on div "Y. I just hope you have followed up with the residents in #1342, because the pl…" at bounding box center [878, 421] width 643 height 63
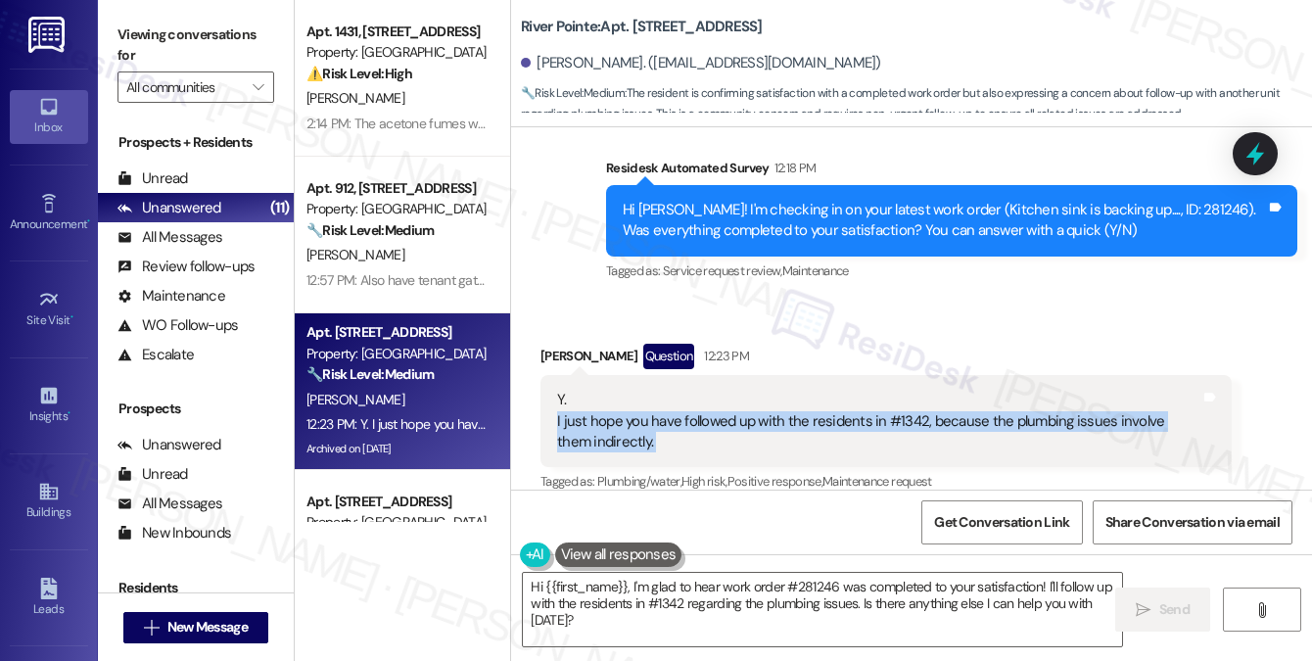
click at [751, 390] on div "Y. I just hope you have followed up with the residents in #1342, because the pl…" at bounding box center [878, 421] width 643 height 63
copy div "I just hope you have followed up with the residents in #1342, because the plumb…"
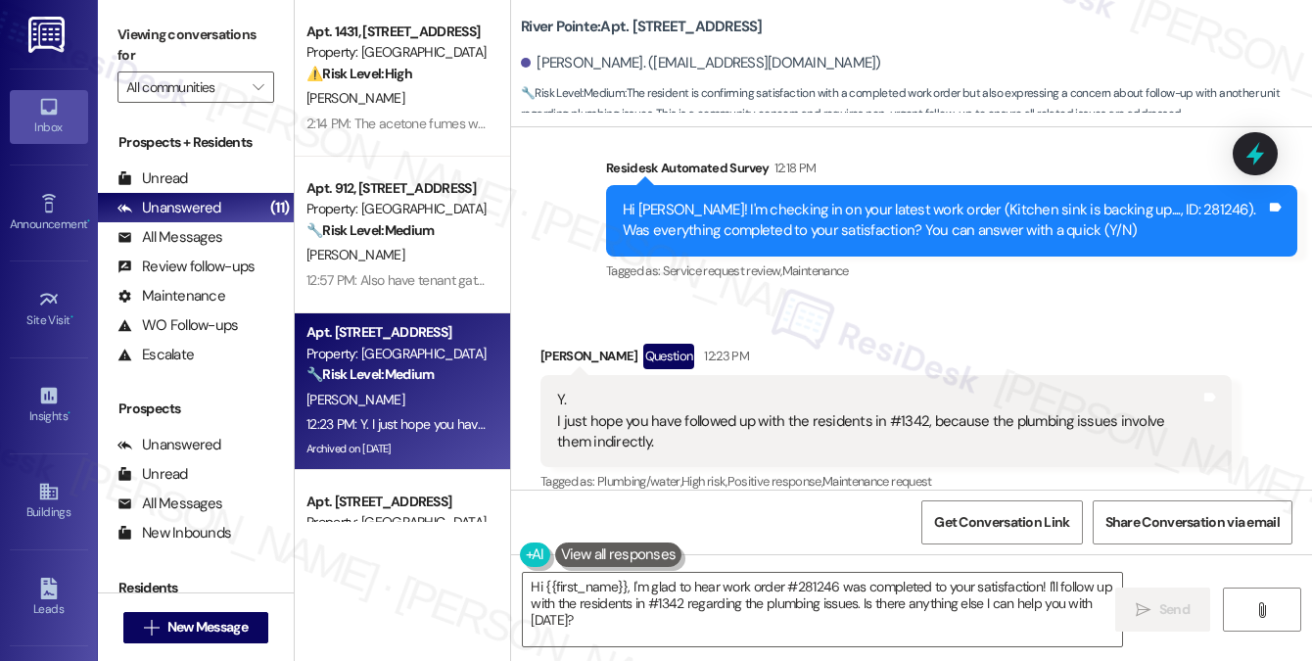
click at [248, 16] on div "Viewing conversations for All communities " at bounding box center [196, 61] width 196 height 122
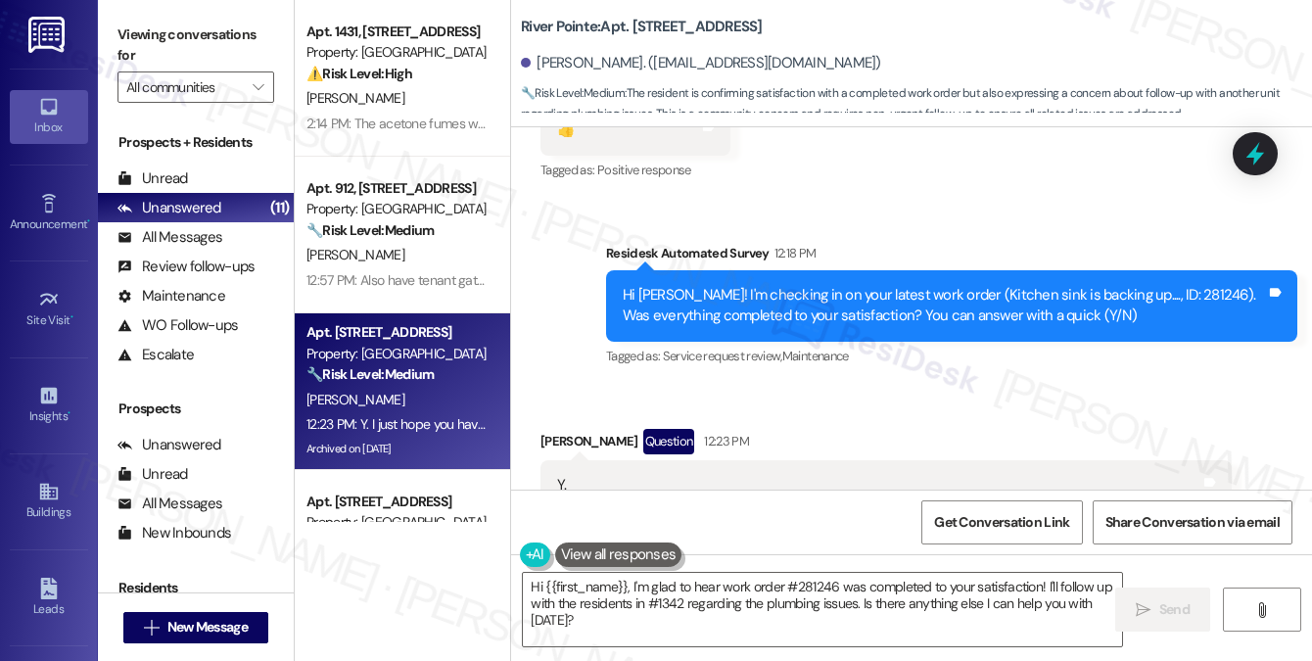
scroll to position [18504, 0]
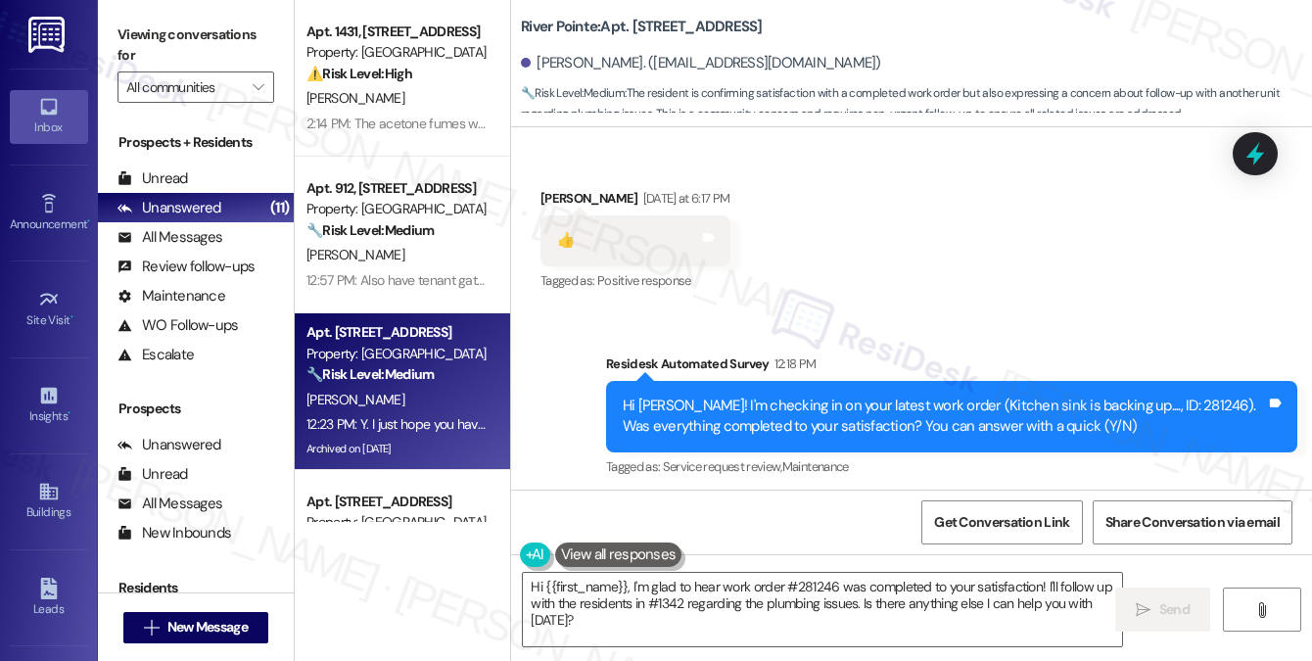
click at [648, 396] on div "Hi [PERSON_NAME]! I'm checking in on your latest work order (Kitchen sink is ba…" at bounding box center [944, 417] width 643 height 42
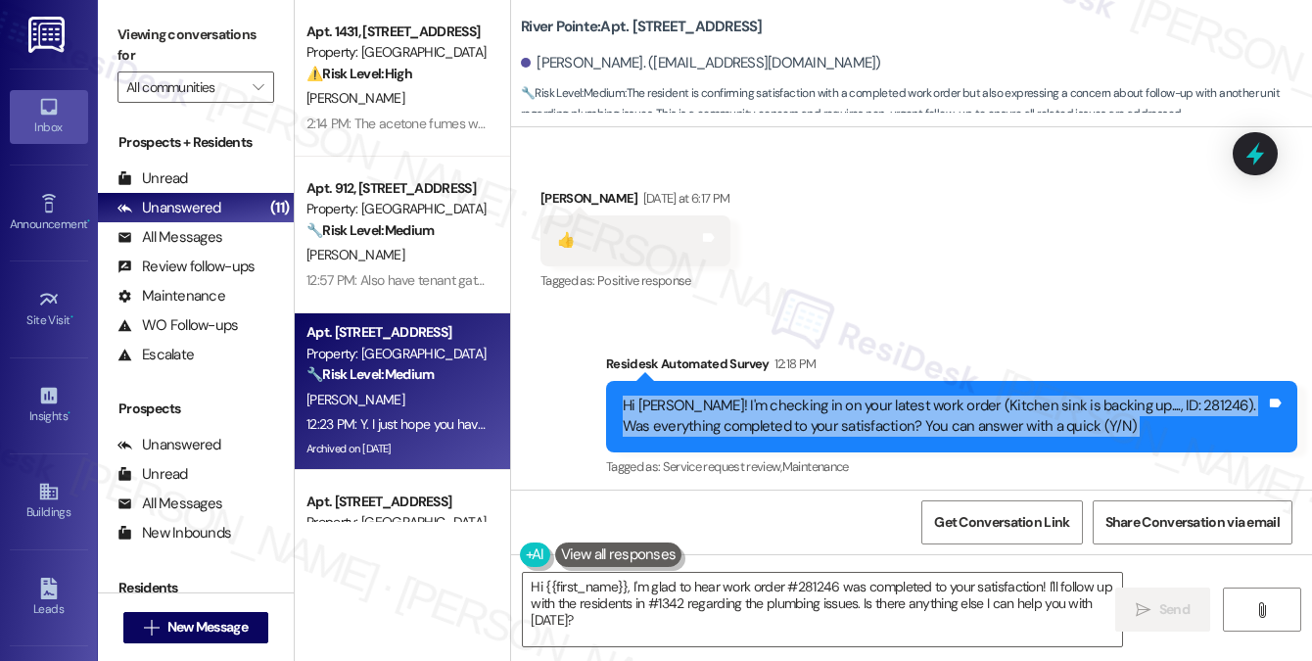
click at [648, 396] on div "Hi [PERSON_NAME]! I'm checking in on your latest work order (Kitchen sink is ba…" at bounding box center [944, 417] width 643 height 42
copy div "Hi Donald! I'm checking in on your latest work order (Kitchen sink is backing u…"
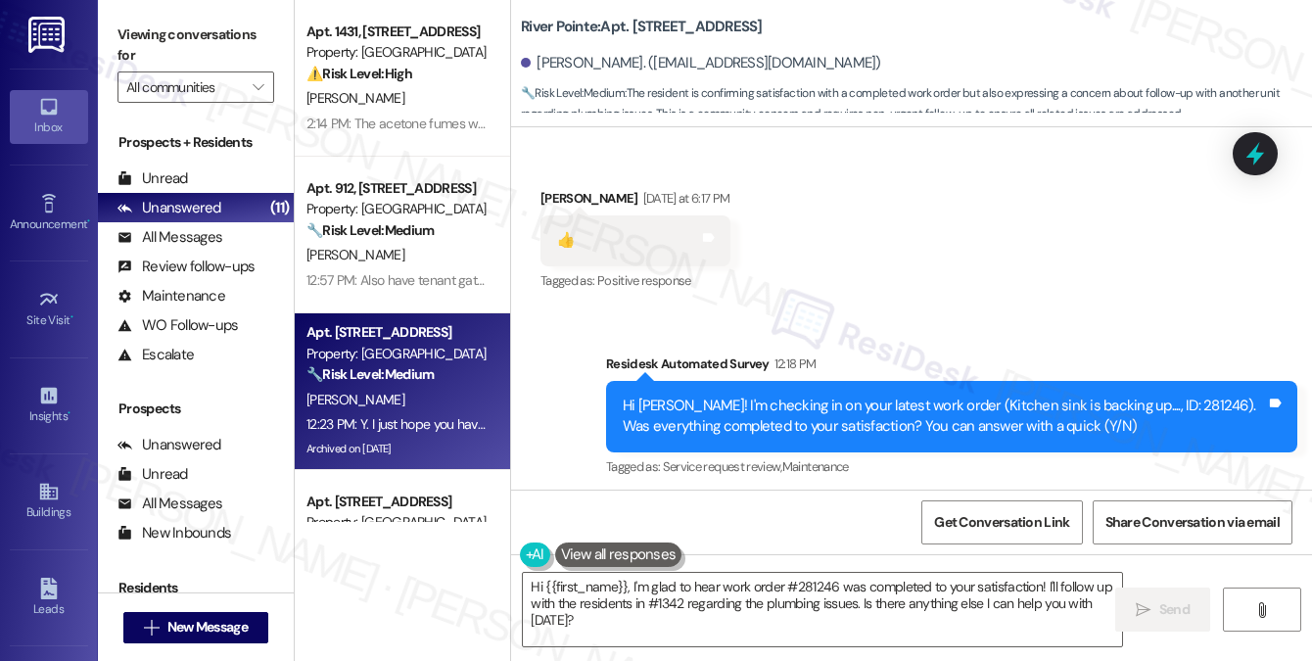
drag, startPoint x: 217, startPoint y: 28, endPoint x: 237, endPoint y: 30, distance: 19.7
click at [217, 28] on label "Viewing conversations for" at bounding box center [195, 46] width 157 height 52
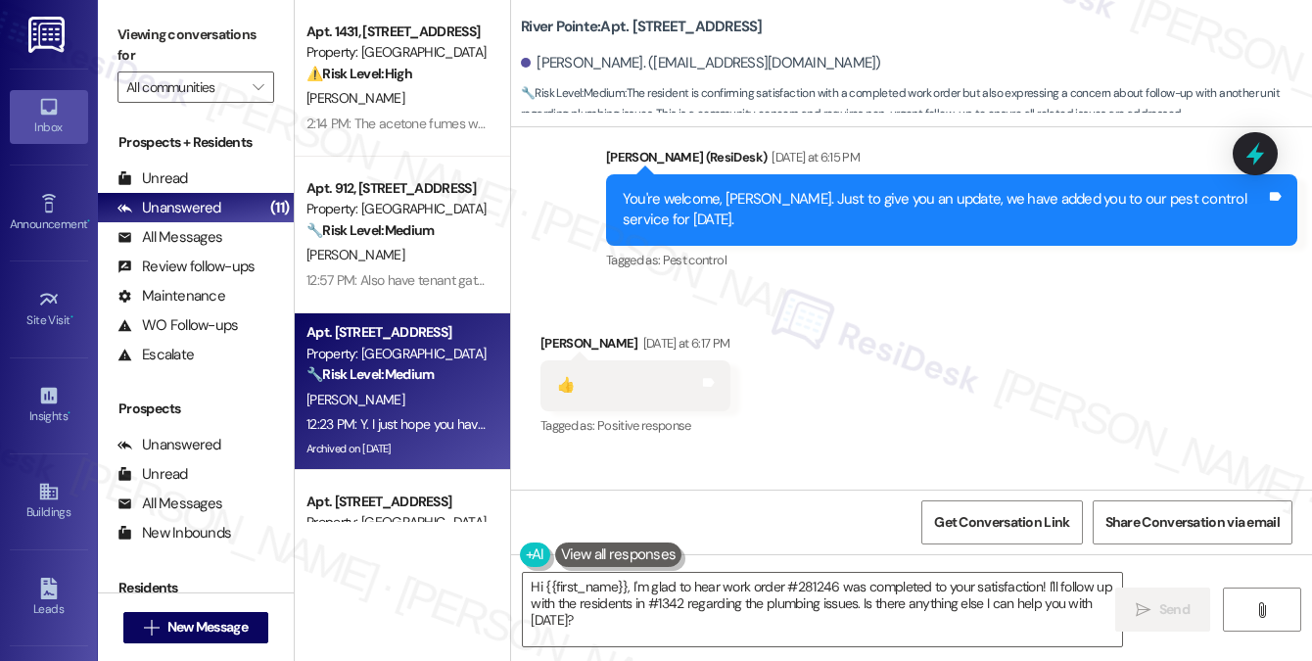
scroll to position [18700, 0]
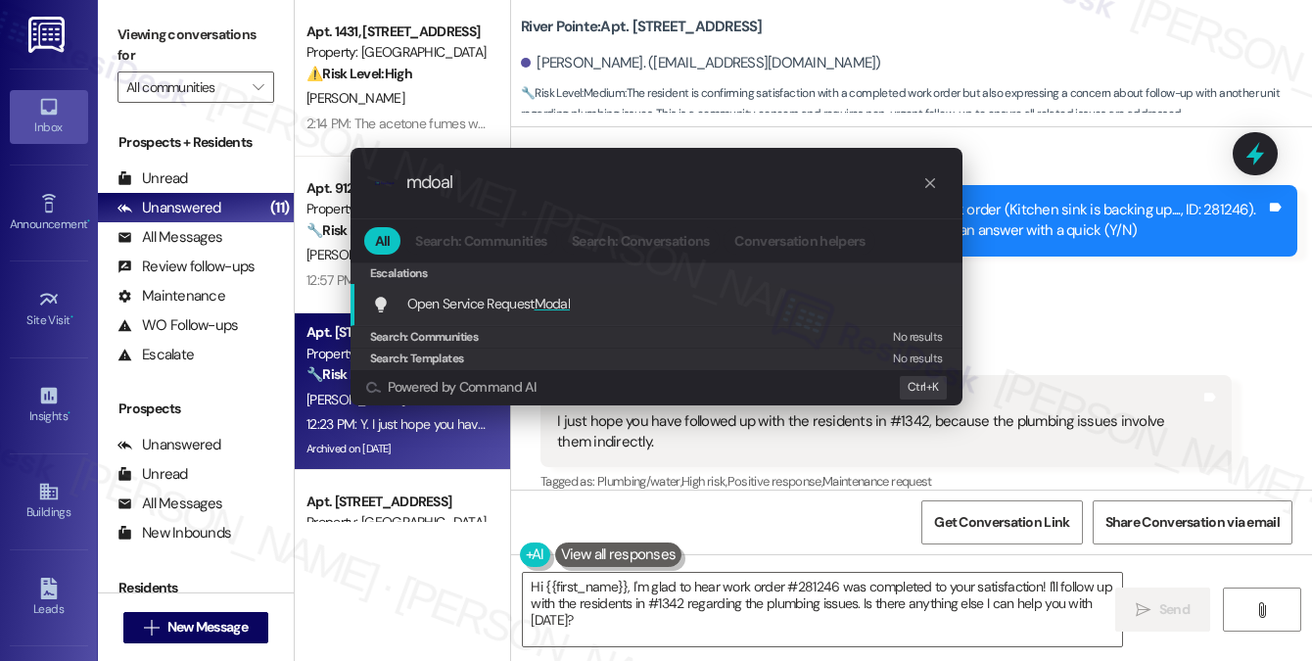
type input "mdoal"
click at [1134, 260] on div ".cls-1{fill:#0a055f;}.cls-2{fill:#0cc4c4;} resideskLogoBlueOrange mdoal All Sea…" at bounding box center [656, 330] width 1312 height 661
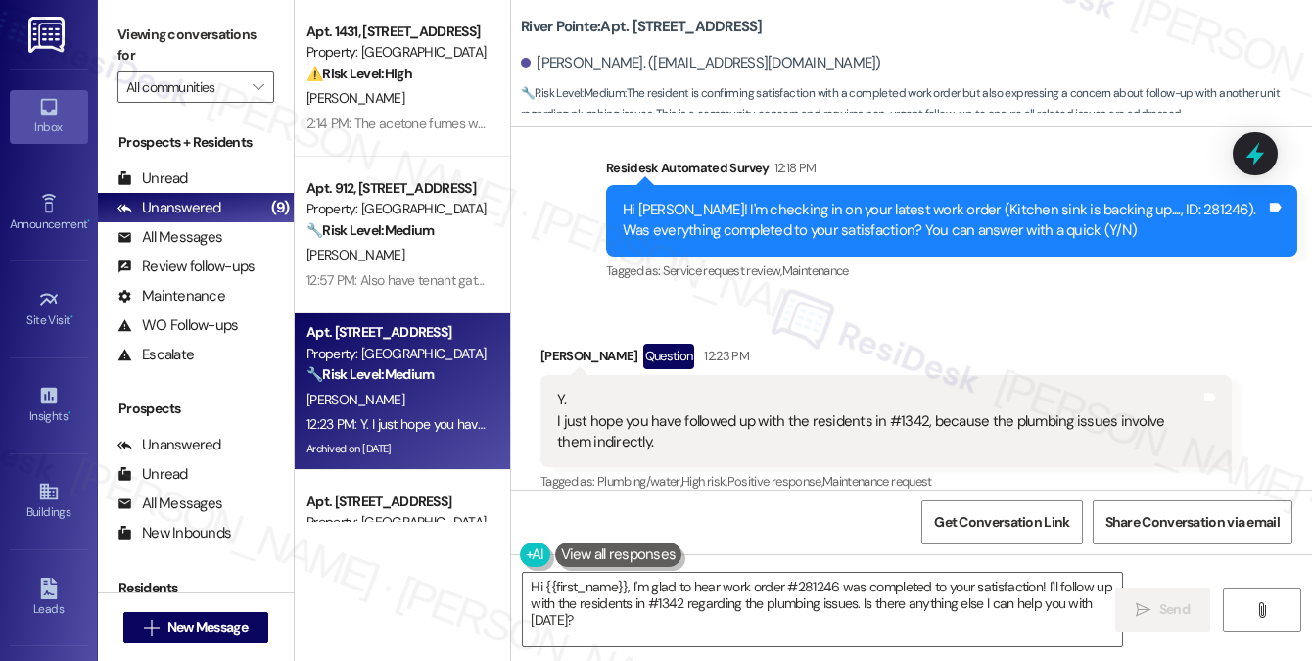
click at [278, 34] on div "Viewing conversations for All communities " at bounding box center [196, 61] width 196 height 122
click at [721, 390] on div "Y. I just hope you have followed up with the residents in #1342, because the pl…" at bounding box center [878, 421] width 643 height 63
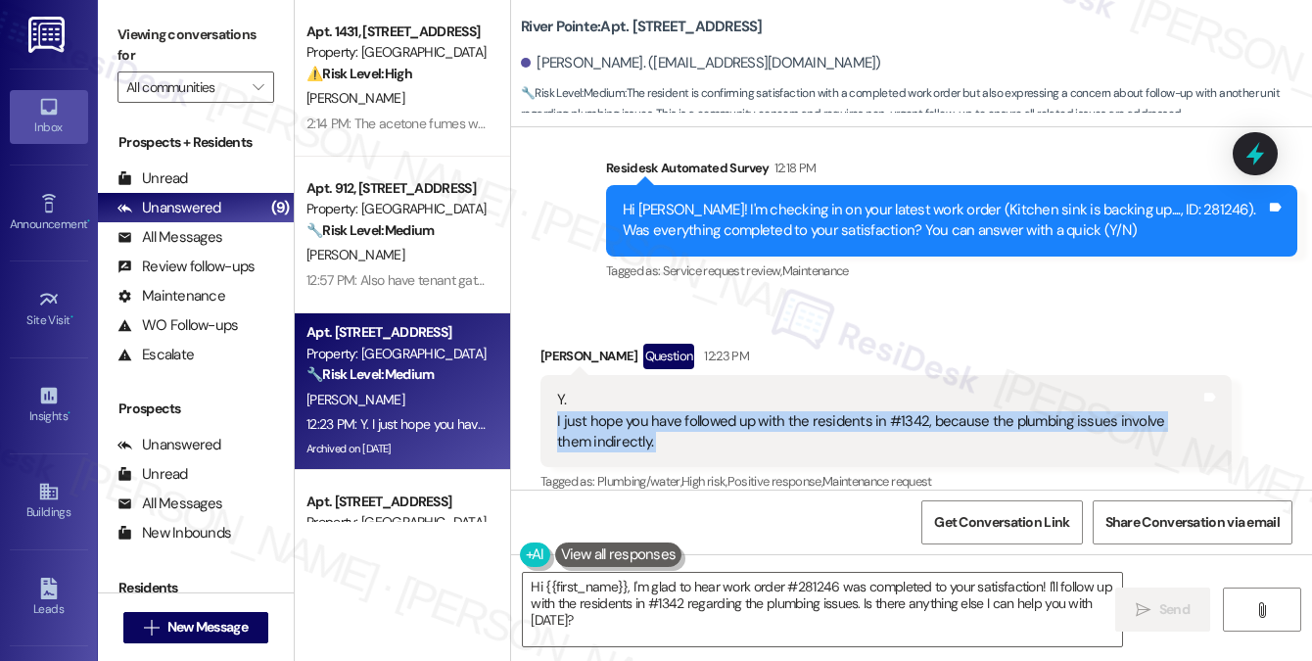
click at [721, 390] on div "Y. I just hope you have followed up with the residents in #1342, because the pl…" at bounding box center [878, 421] width 643 height 63
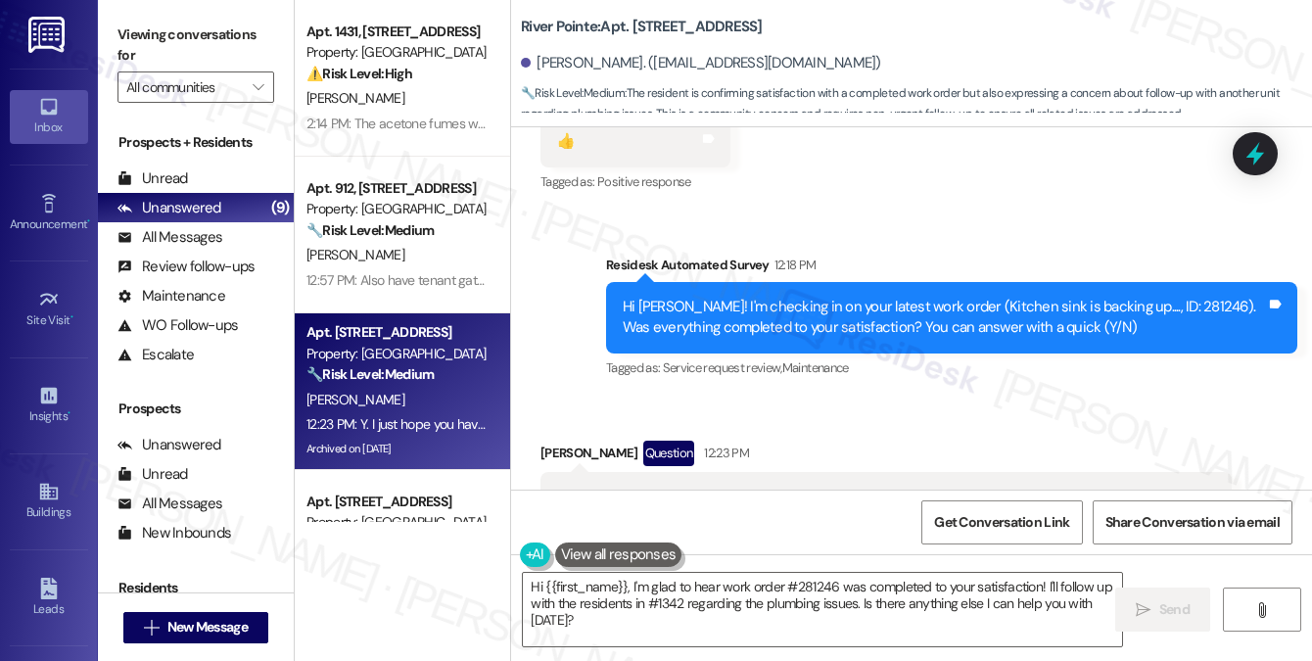
scroll to position [18602, 0]
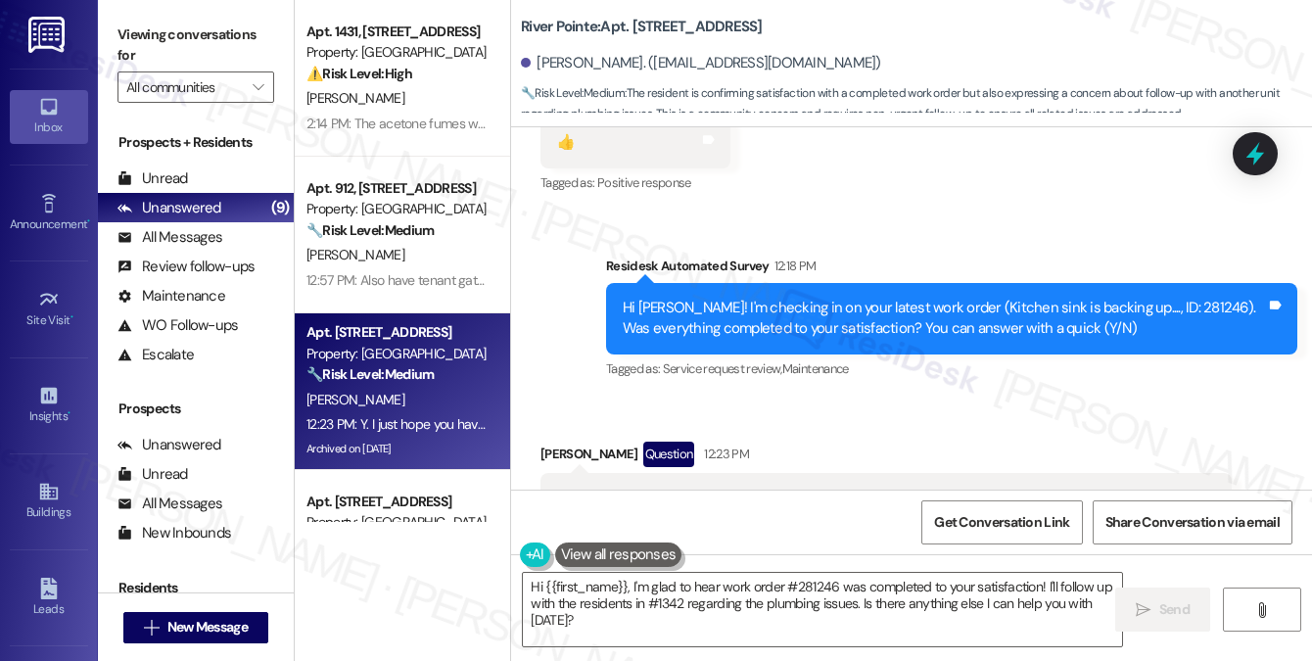
click at [756, 442] on div "Donald Morris Question 12:23 PM" at bounding box center [885, 457] width 691 height 31
click at [749, 488] on div "Y. I just hope you have followed up with the residents in #1342, because the pl…" at bounding box center [878, 519] width 643 height 63
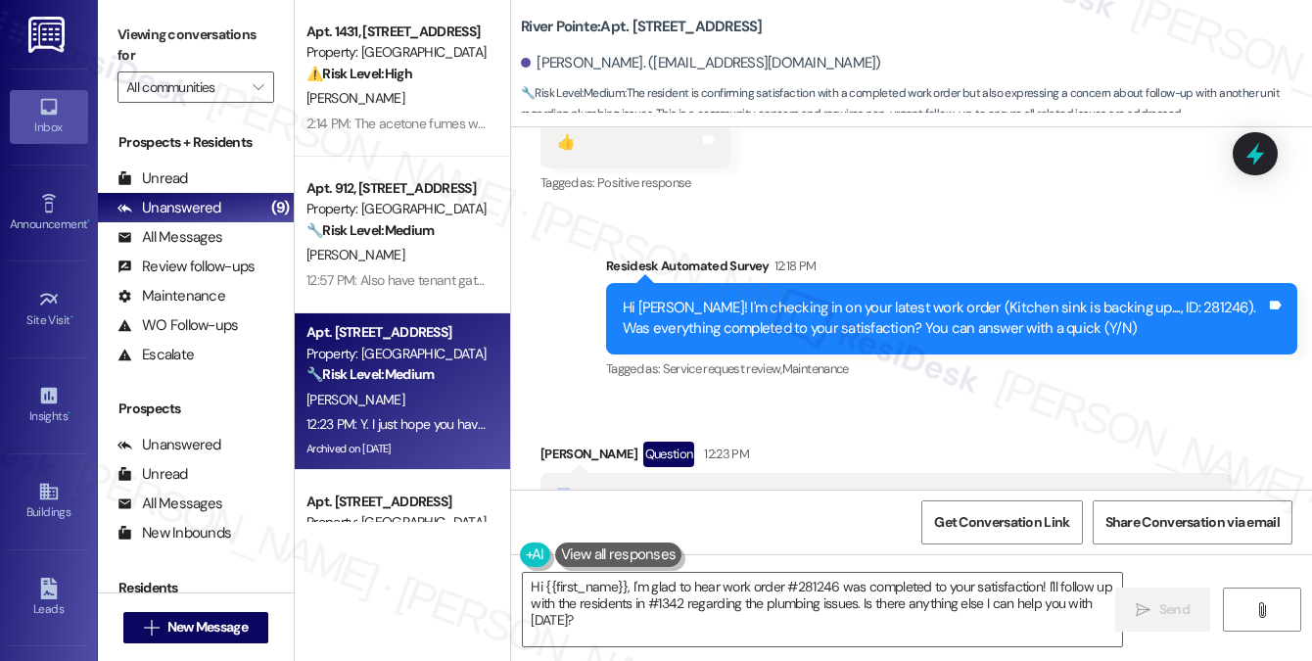
click at [749, 488] on div "Y. I just hope you have followed up with the residents in #1342, because the pl…" at bounding box center [878, 519] width 643 height 63
click at [739, 488] on div "Y. I just hope you have followed up with the residents in #1342, because the pl…" at bounding box center [878, 519] width 643 height 63
click at [697, 298] on div "Hi [PERSON_NAME]! I'm checking in on your latest work order (Kitchen sink is ba…" at bounding box center [944, 319] width 643 height 42
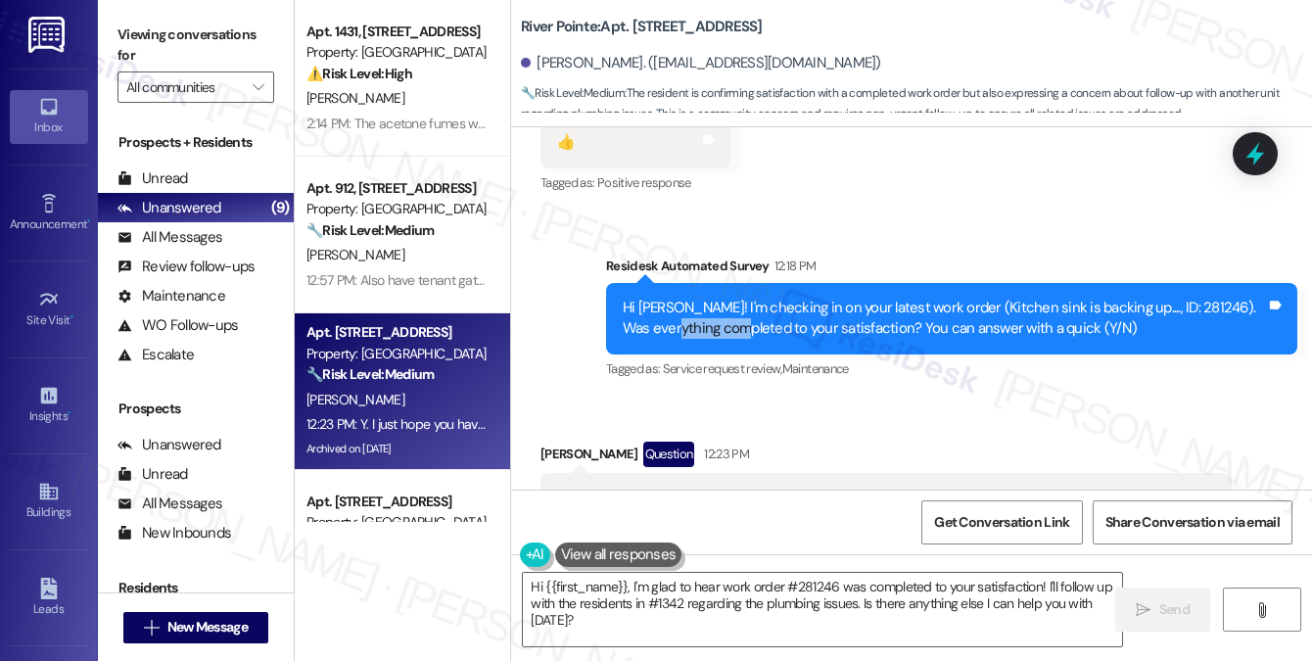
click at [697, 298] on div "Hi [PERSON_NAME]! I'm checking in on your latest work order (Kitchen sink is ba…" at bounding box center [944, 319] width 643 height 42
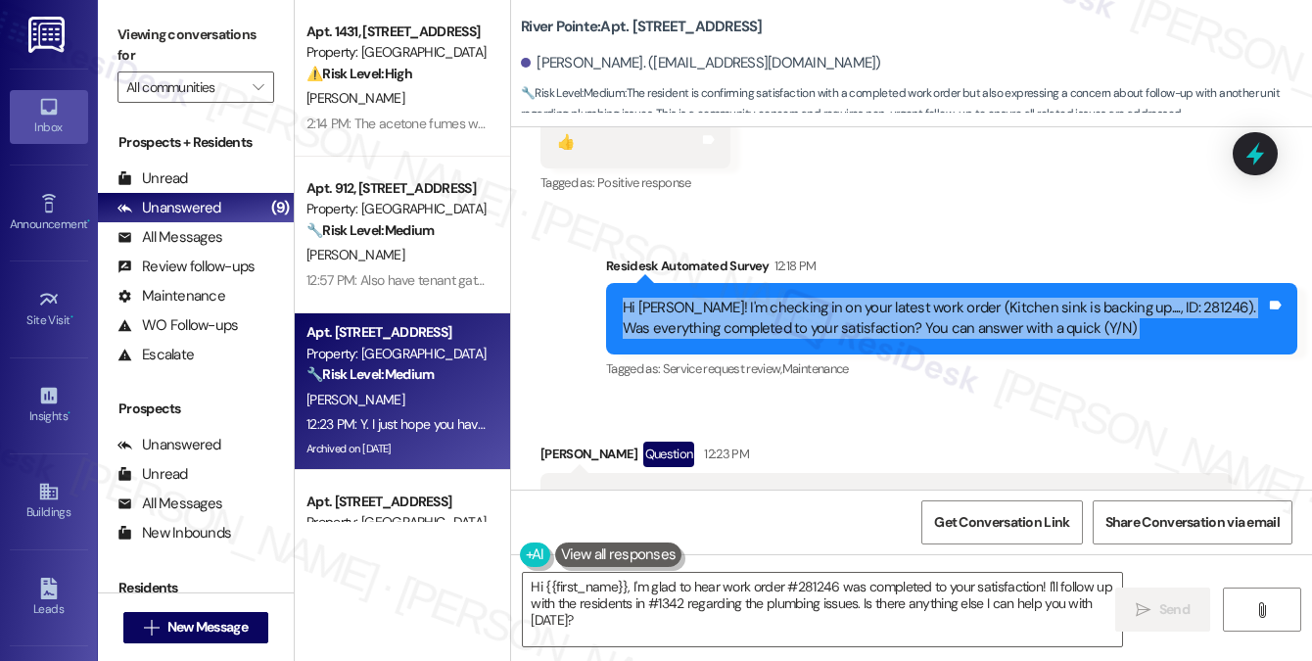
click at [697, 298] on div "Hi [PERSON_NAME]! I'm checking in on your latest work order (Kitchen sink is ba…" at bounding box center [944, 319] width 643 height 42
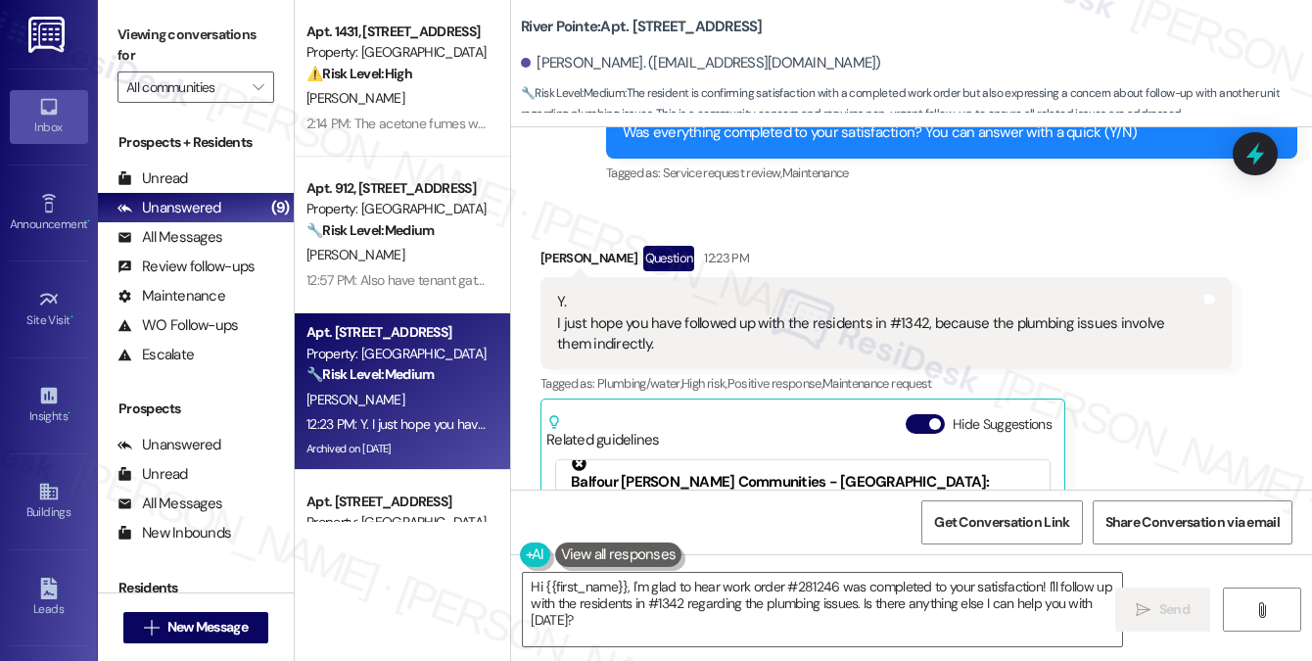
click at [689, 292] on div "Y. I just hope you have followed up with the residents in #1342, because the pl…" at bounding box center [878, 323] width 643 height 63
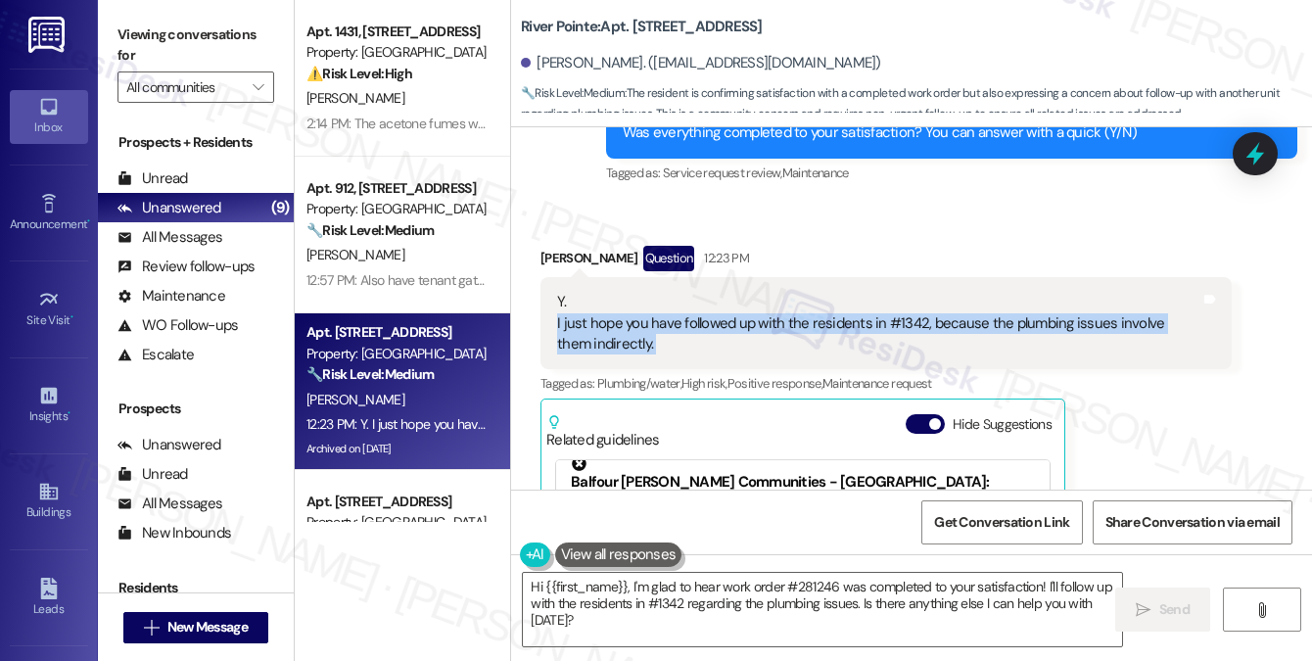
click at [689, 292] on div "Y. I just hope you have followed up with the residents in #1342, because the pl…" at bounding box center [878, 323] width 643 height 63
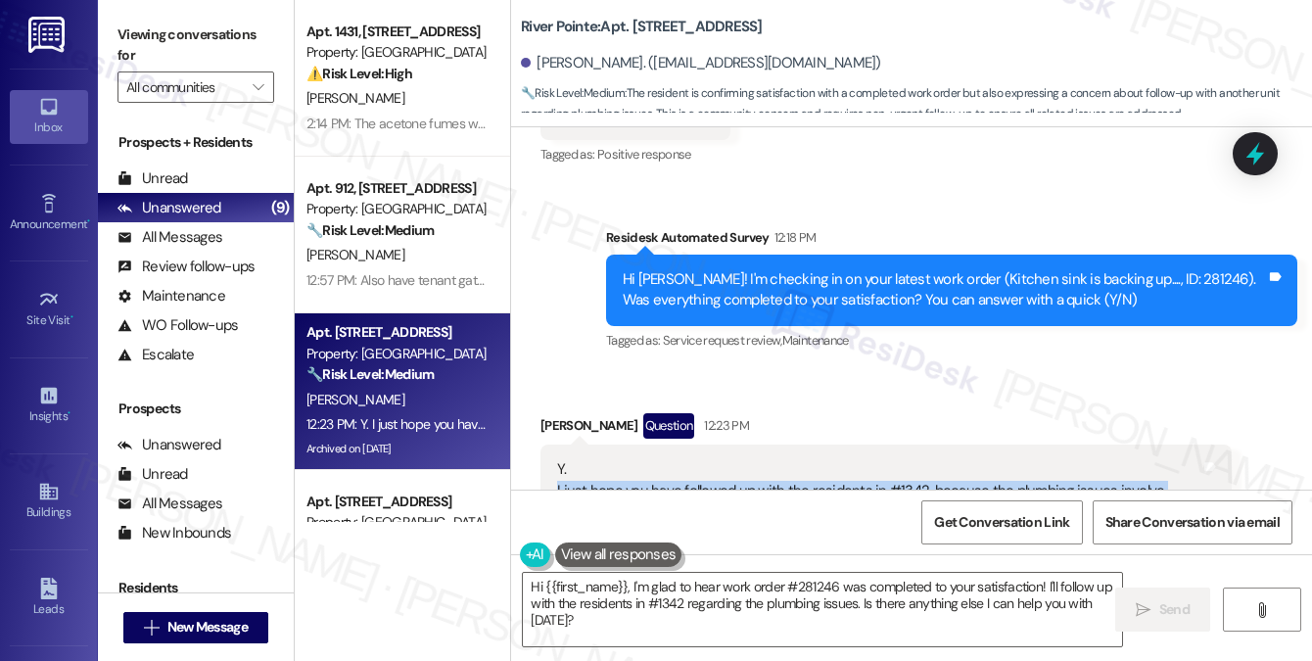
scroll to position [18602, 0]
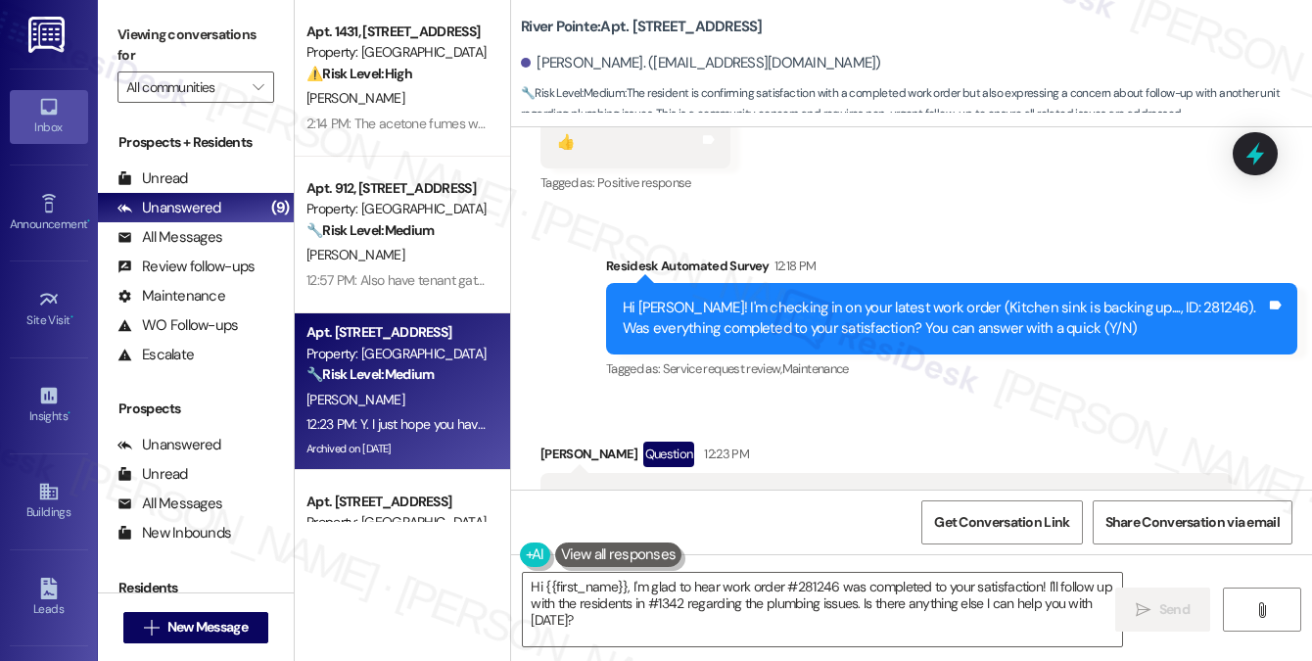
click at [723, 298] on div "Hi [PERSON_NAME]! I'm checking in on your latest work order (Kitchen sink is ba…" at bounding box center [944, 319] width 643 height 42
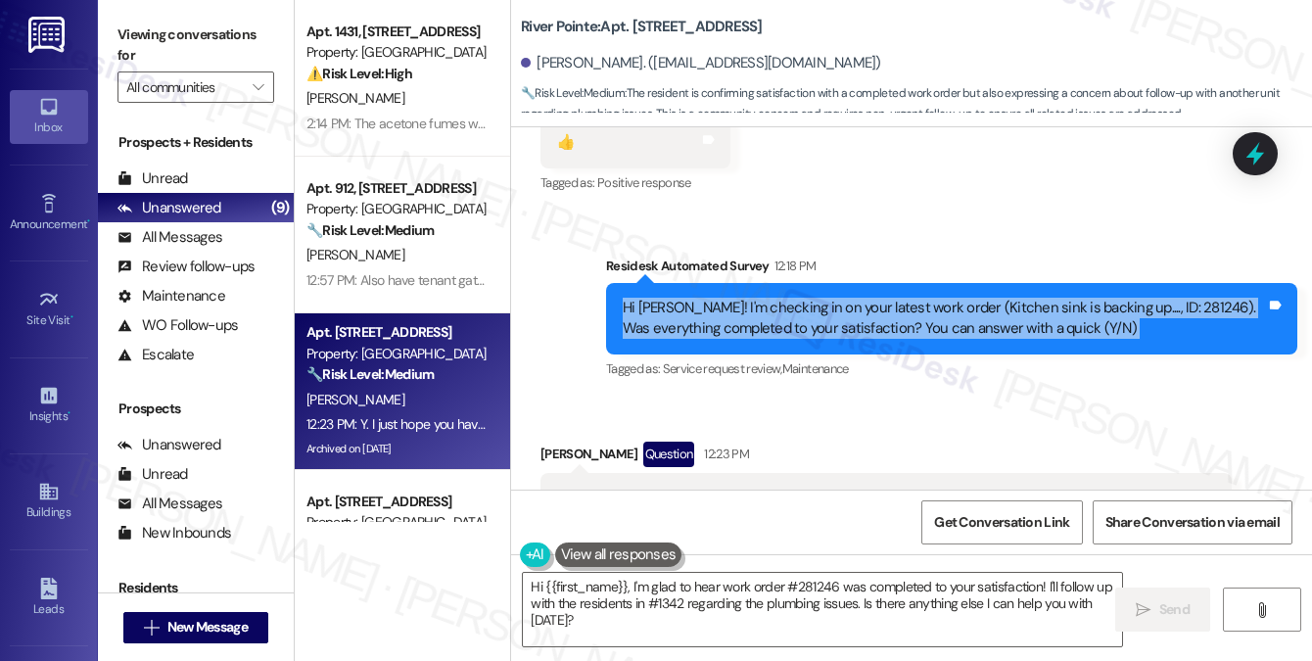
click at [723, 298] on div "Hi [PERSON_NAME]! I'm checking in on your latest work order (Kitchen sink is ba…" at bounding box center [944, 319] width 643 height 42
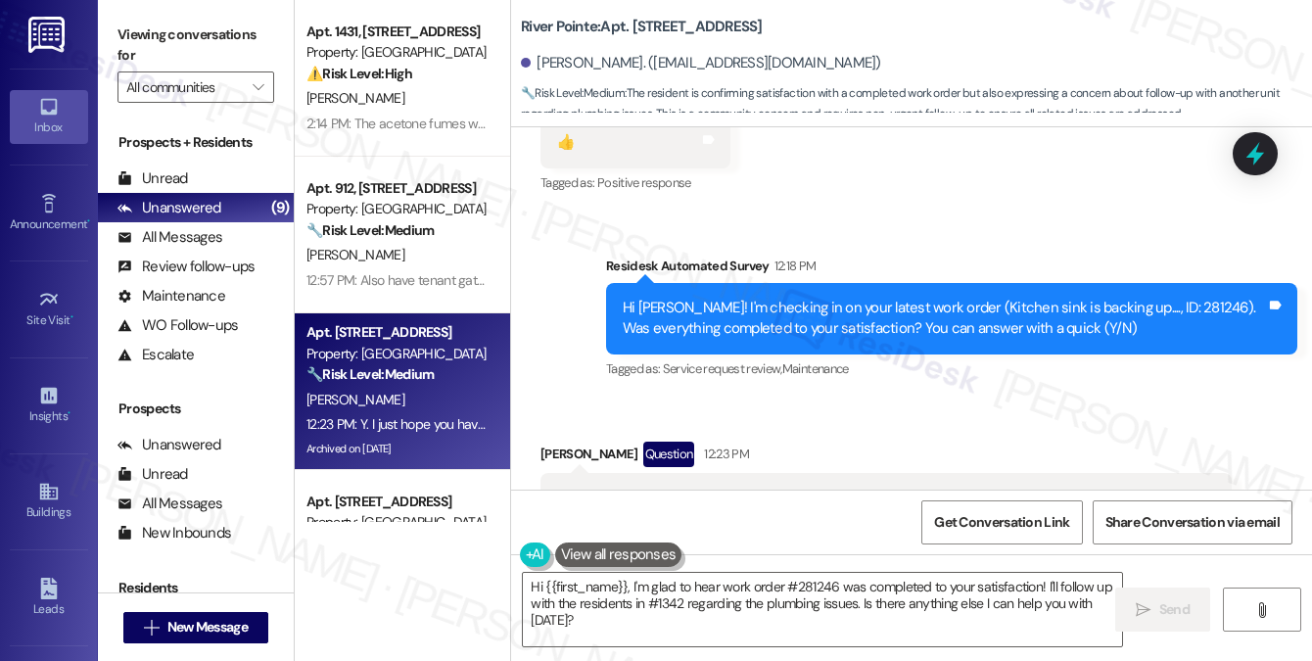
click at [718, 398] on div "Received via SMS Donald Morris Question 12:23 PM Y. I just hope you have follow…" at bounding box center [911, 665] width 801 height 534
click at [625, 488] on div "Y. I just hope you have followed up with the residents in #1342, because the pl…" at bounding box center [878, 519] width 643 height 63
click at [626, 488] on div "Y. I just hope you have followed up with the residents in #1342, because the pl…" at bounding box center [878, 519] width 643 height 63
click at [627, 488] on div "Y. I just hope you have followed up with the residents in #1342, because the pl…" at bounding box center [878, 519] width 643 height 63
click at [761, 590] on textarea "Hi {{first_name}}, I'm glad to hear work order #281246 was completed to your sa…" at bounding box center [822, 609] width 599 height 73
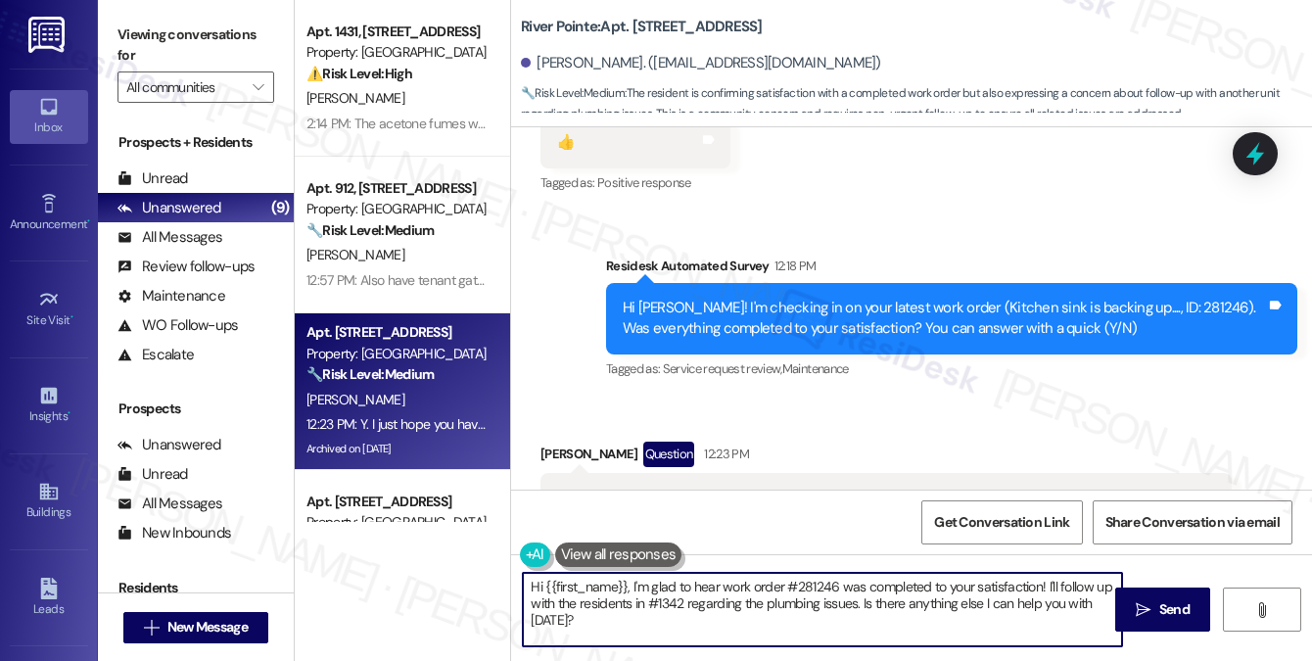
click at [761, 590] on textarea "Hi {{first_name}}, I'm glad to hear work order #281246 was completed to your sa…" at bounding box center [822, 609] width 599 height 73
click at [868, 590] on textarea "Hi {{first_name}}, I'm glad to hear work order #281246 was completed to your sa…" at bounding box center [822, 609] width 599 height 73
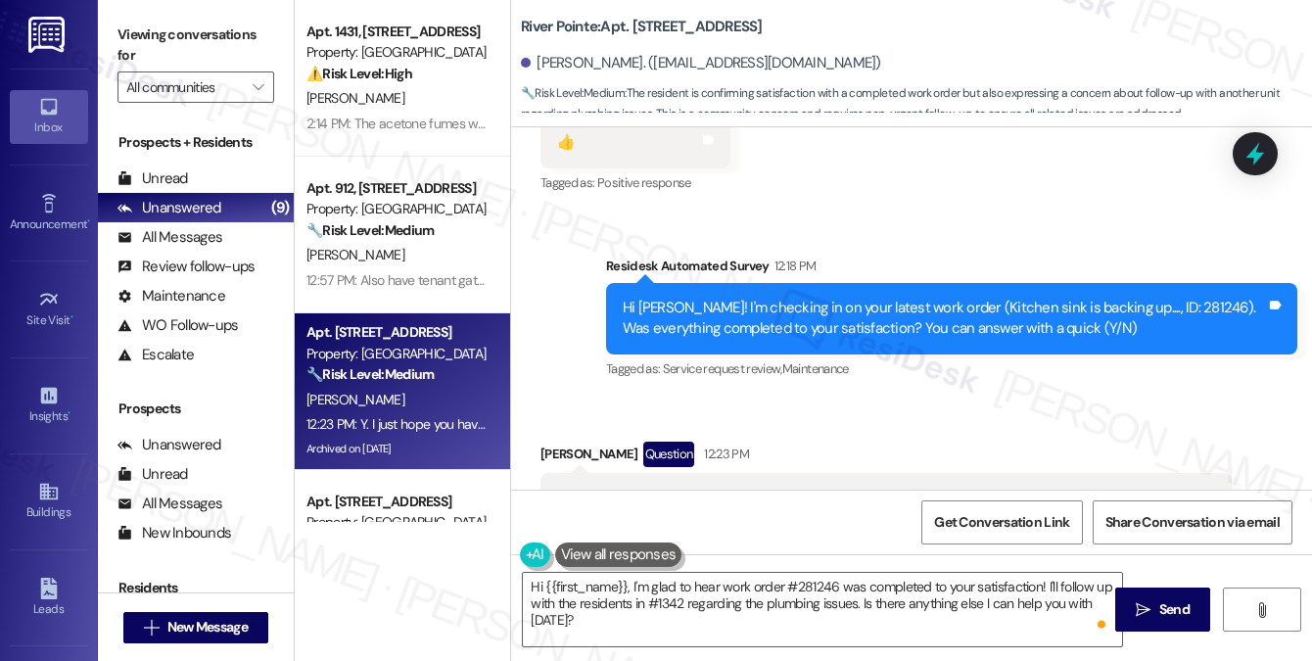
click at [192, 30] on label "Viewing conversations for" at bounding box center [195, 46] width 157 height 52
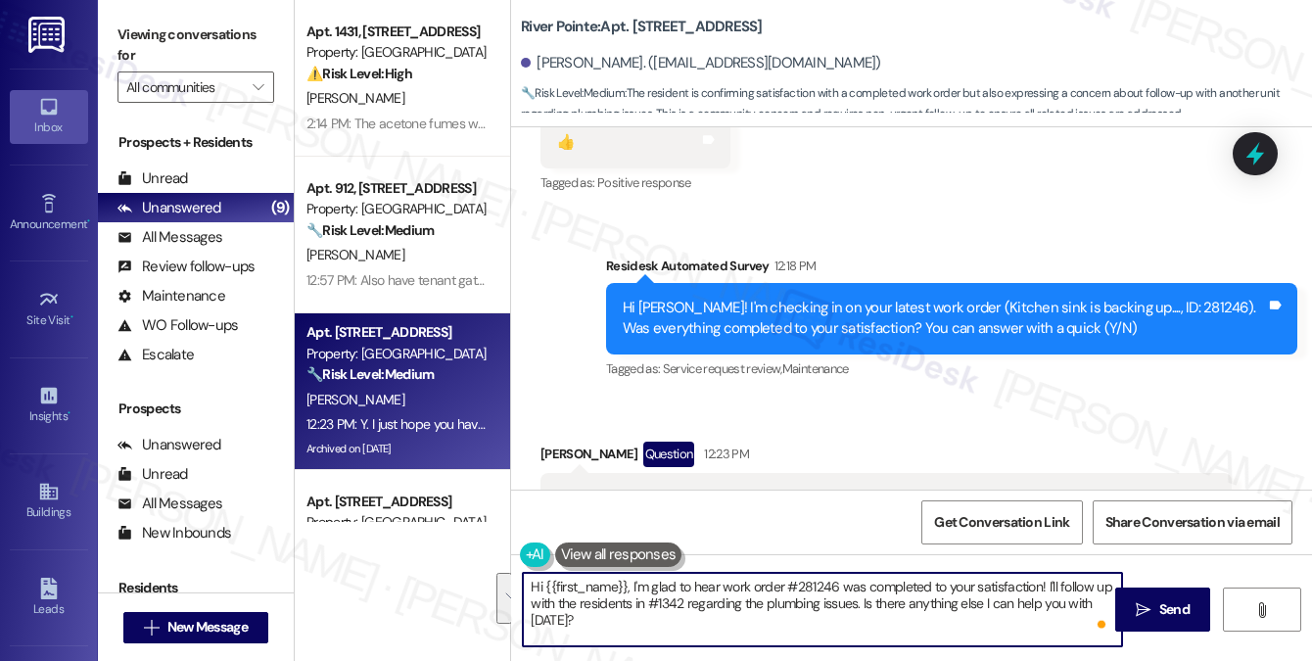
drag, startPoint x: 814, startPoint y: 628, endPoint x: 1053, endPoint y: 579, distance: 243.9
click at [1043, 583] on textarea "Hi {{first_name}}, I'm glad to hear work order #281246 was completed to your sa…" at bounding box center [822, 609] width 599 height 73
paste textarea "’ll check in with the team about unit #1342. In the meantime, could you share a…"
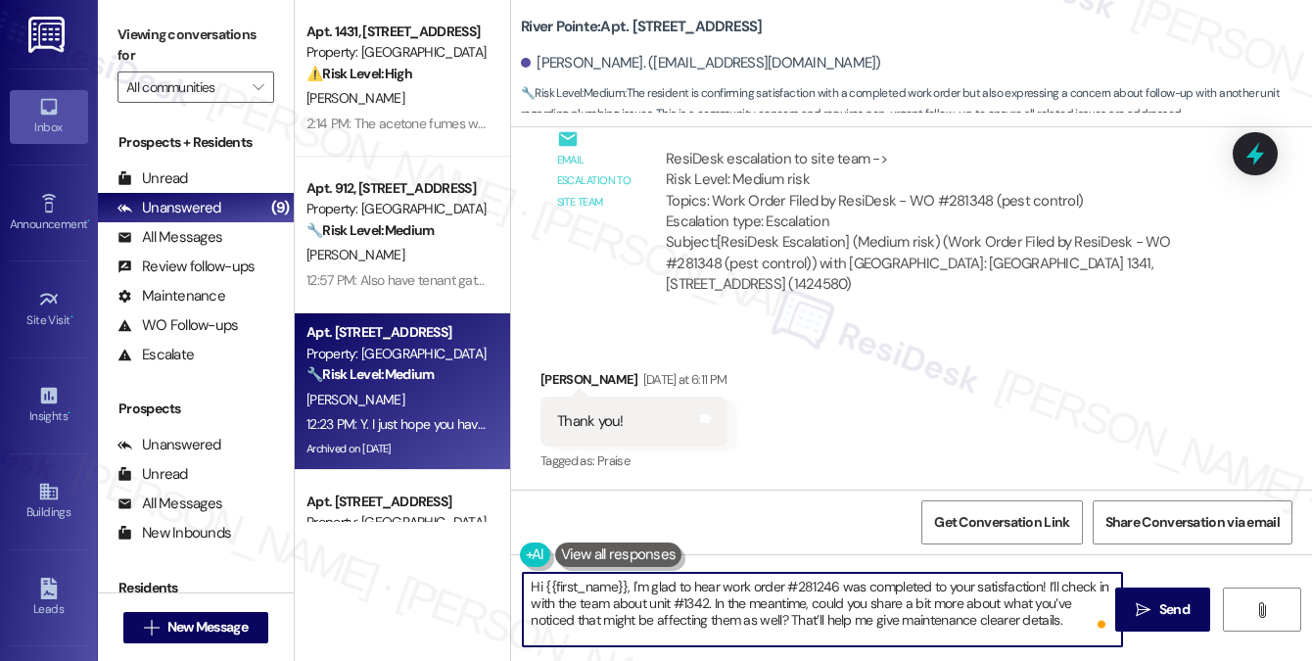
scroll to position [18015, 0]
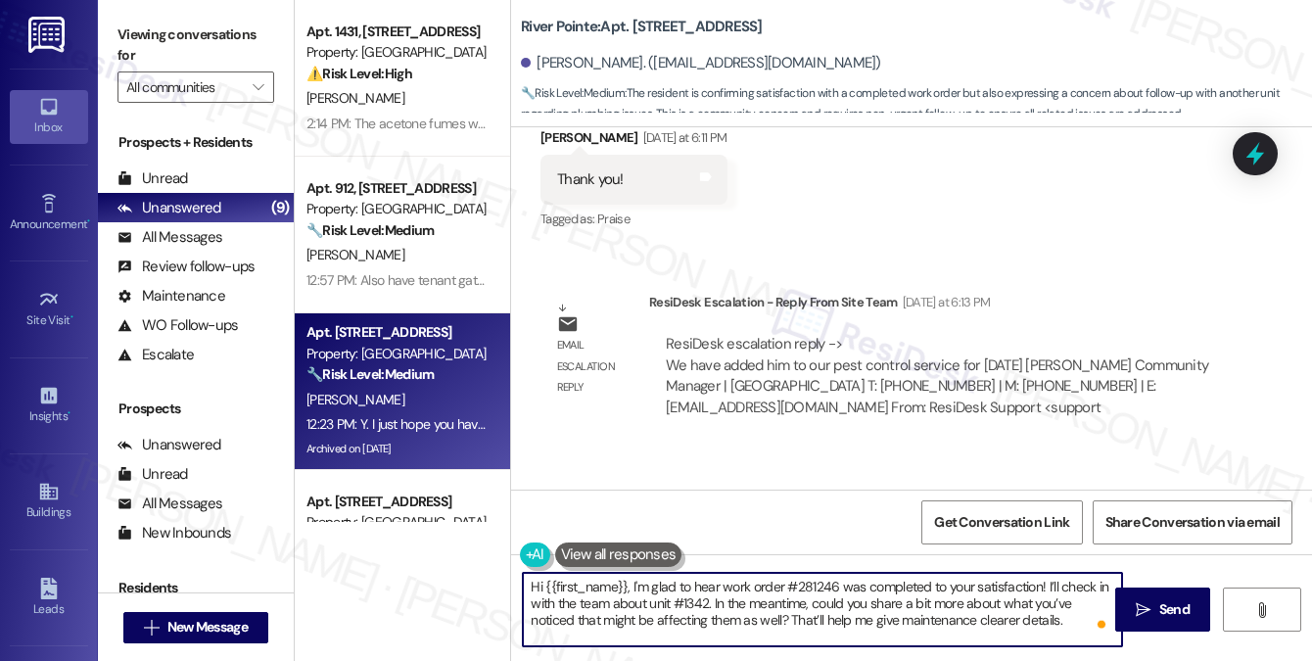
click at [842, 334] on div "ResiDesk escalation reply -> We have added him to our pest control service for …" at bounding box center [937, 375] width 542 height 82
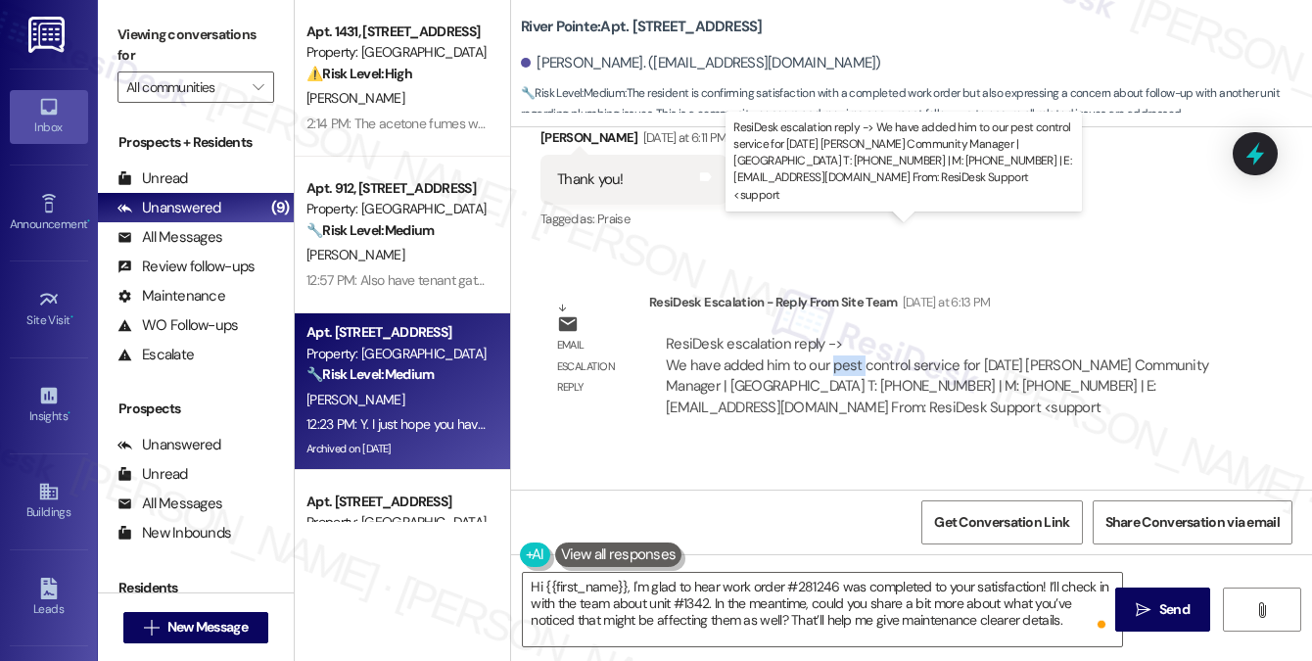
click at [842, 334] on div "ResiDesk escalation reply -> We have added him to our pest control service for …" at bounding box center [937, 375] width 542 height 82
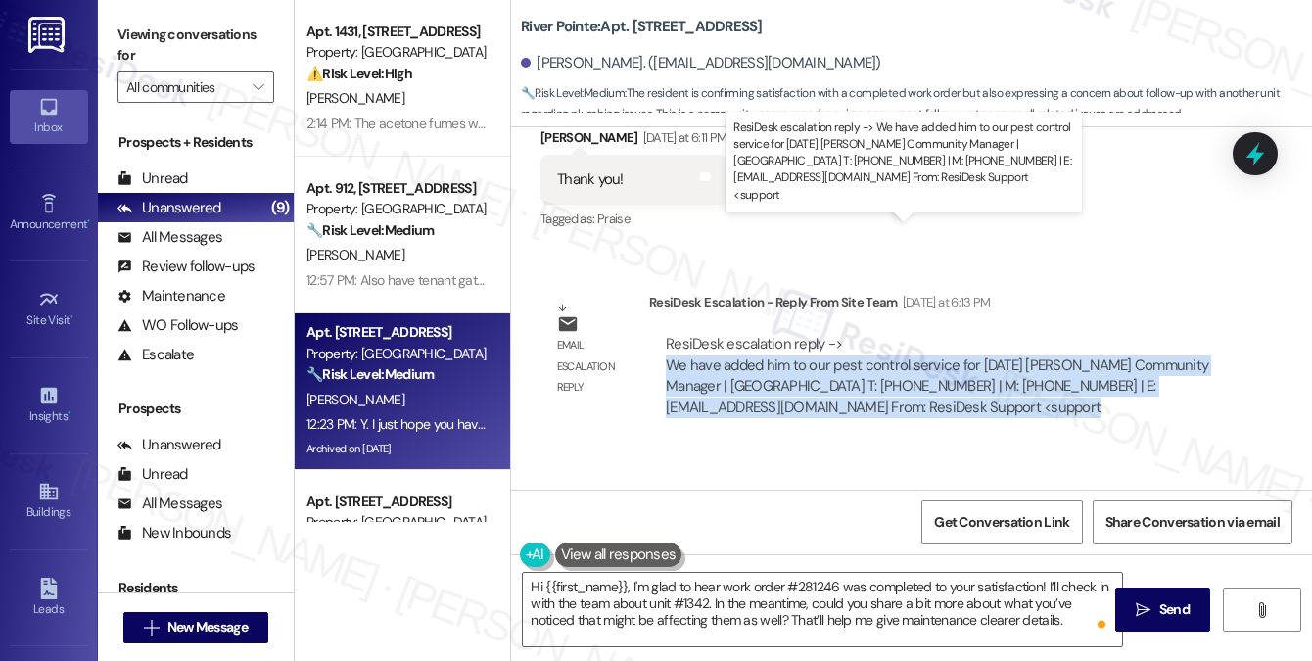
click at [842, 334] on div "ResiDesk escalation reply -> We have added him to our pest control service for …" at bounding box center [937, 375] width 542 height 82
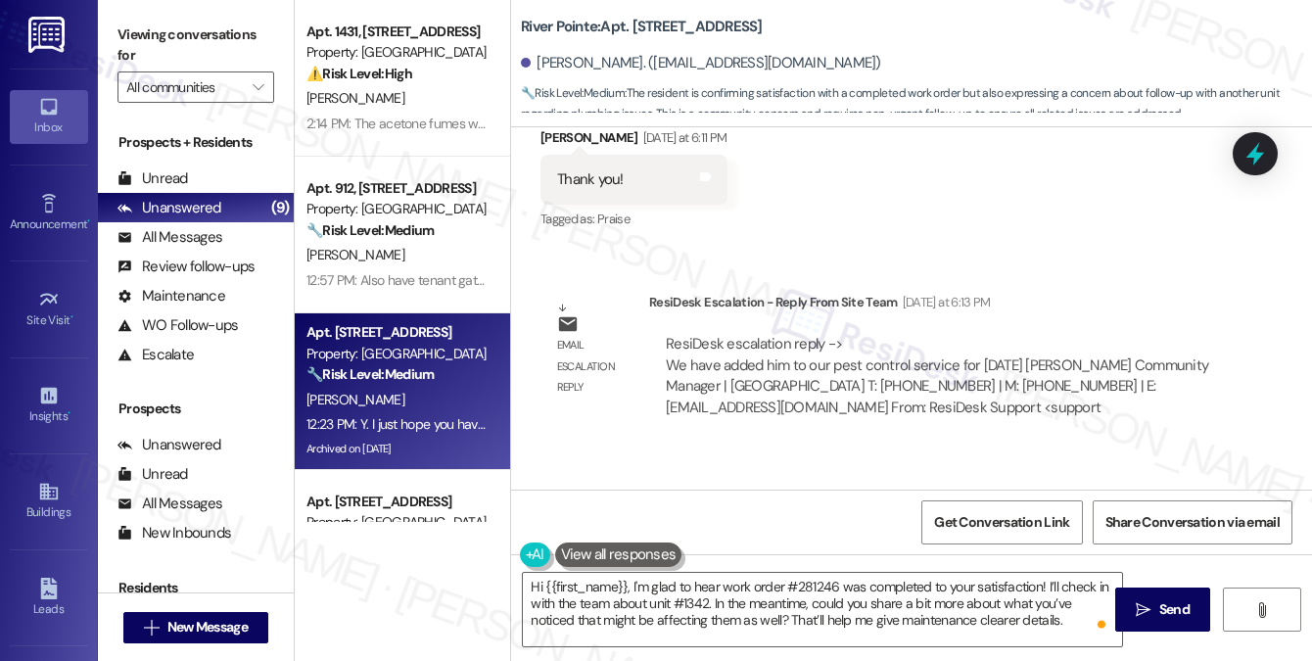
click at [958, 447] on div "Sent via SMS Sarah (ResiDesk) Yesterday at 6:15 PM You're welcome, Donald. Just…" at bounding box center [911, 540] width 801 height 186
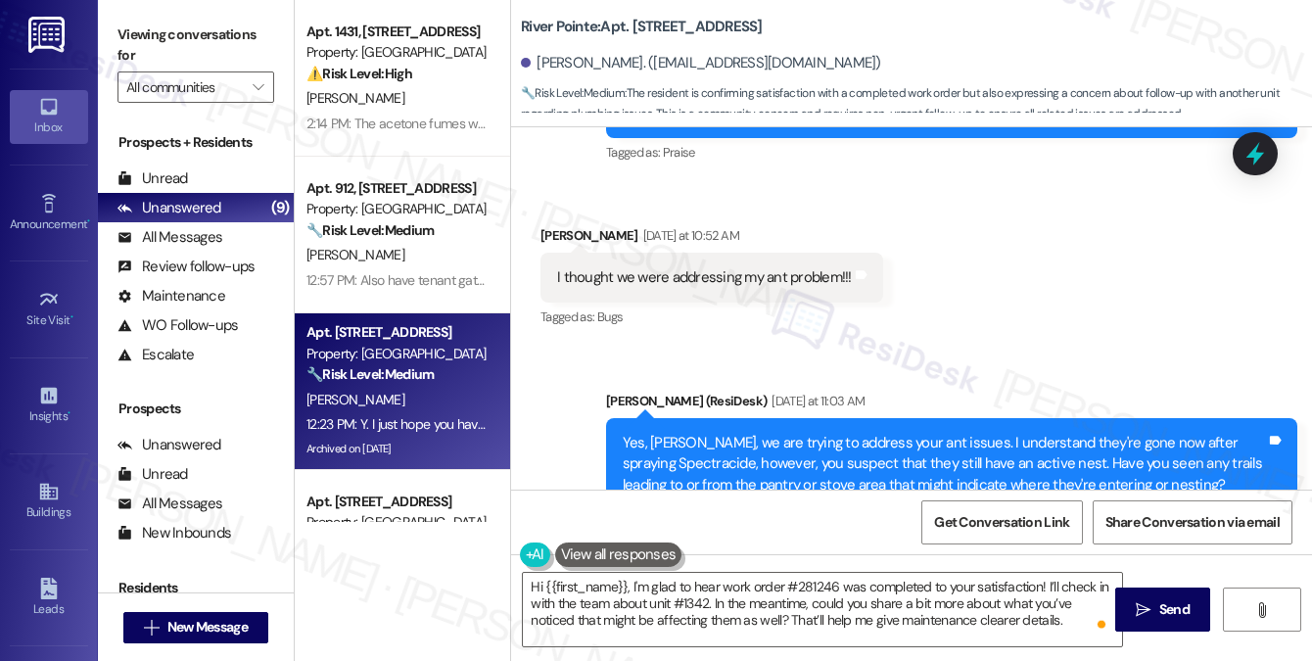
scroll to position [16350, 0]
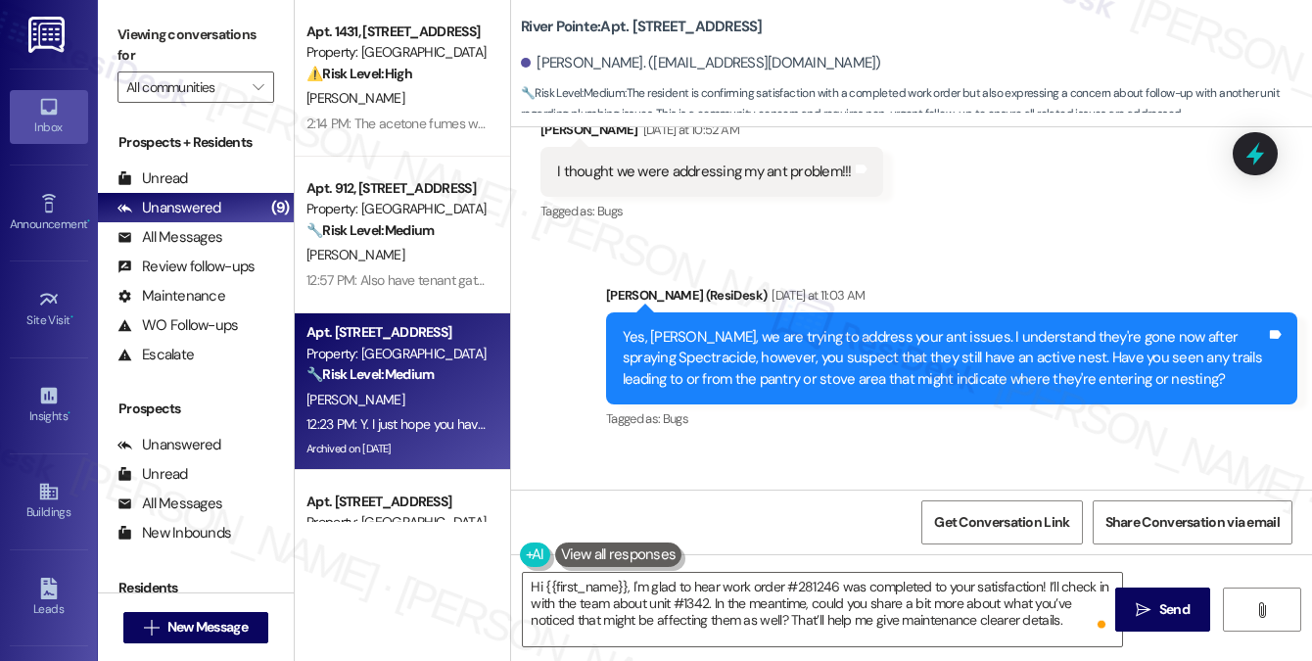
click at [944, 327] on div "Yes, [PERSON_NAME], we are trying to address your ant issues. I understand they…" at bounding box center [944, 358] width 643 height 63
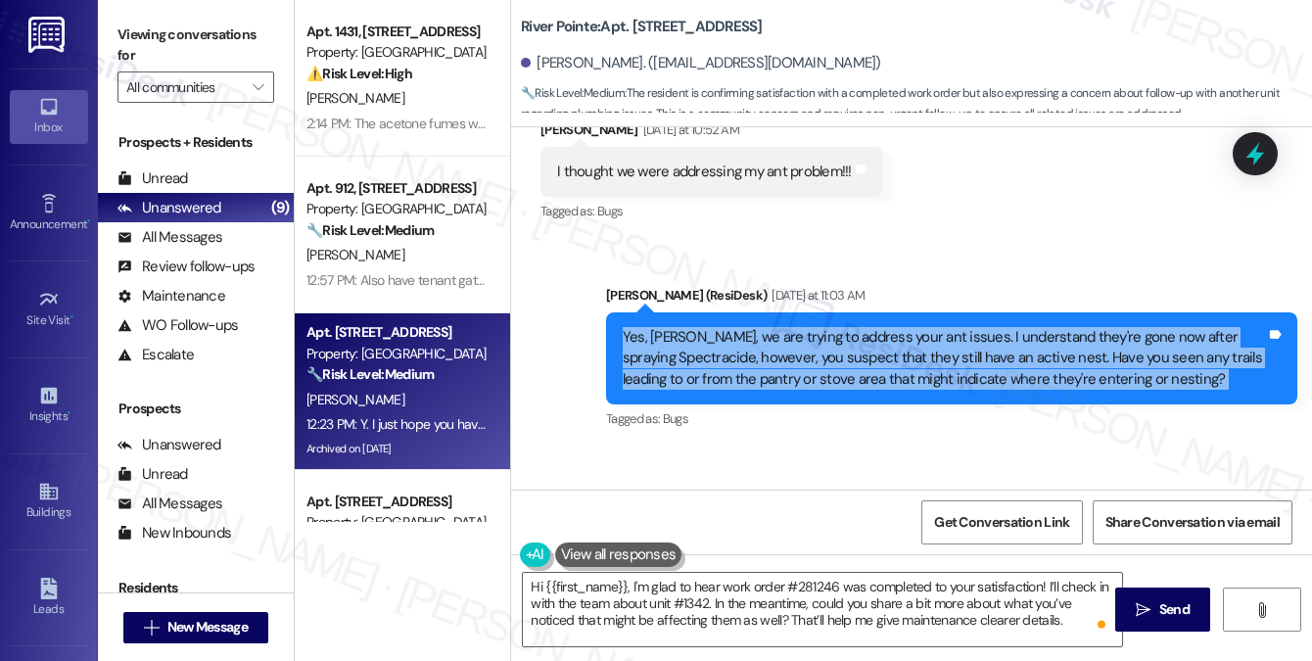
click at [944, 327] on div "Yes, [PERSON_NAME], we are trying to address your ant issues. I understand they…" at bounding box center [944, 358] width 643 height 63
click at [752, 327] on div "Yes, [PERSON_NAME], we are trying to address your ant issues. I understand they…" at bounding box center [944, 358] width 643 height 63
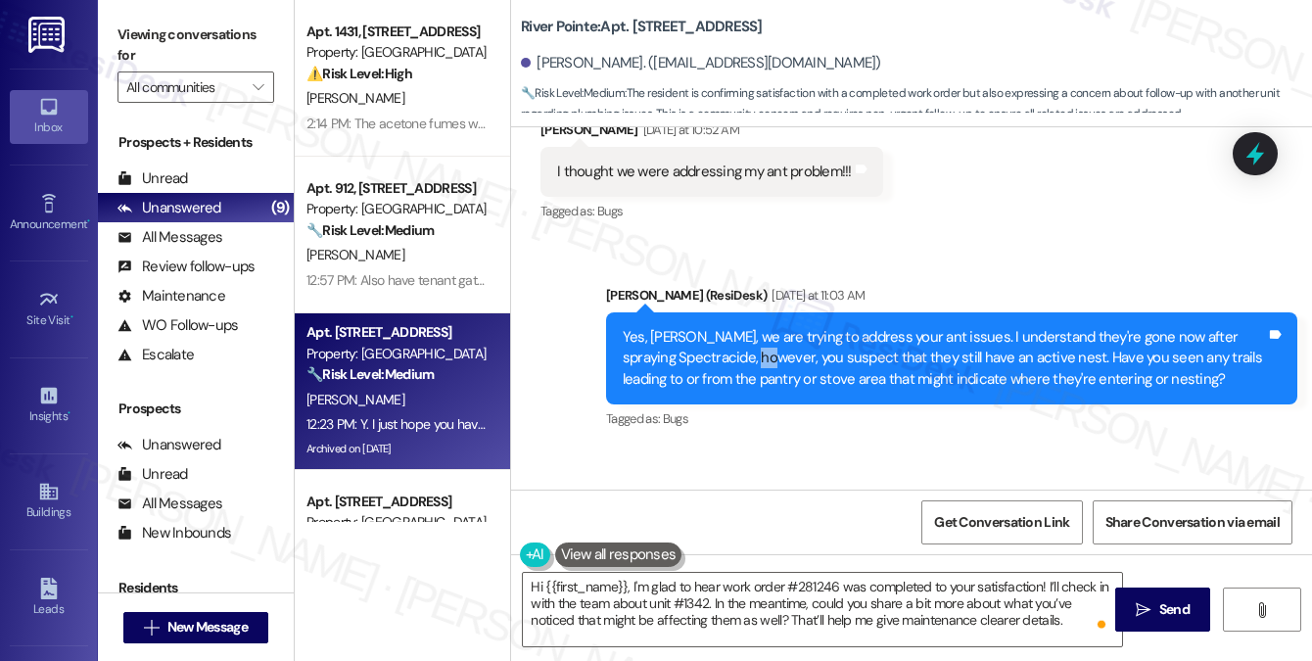
click at [752, 327] on div "Yes, [PERSON_NAME], we are trying to address your ant issues. I understand they…" at bounding box center [944, 358] width 643 height 63
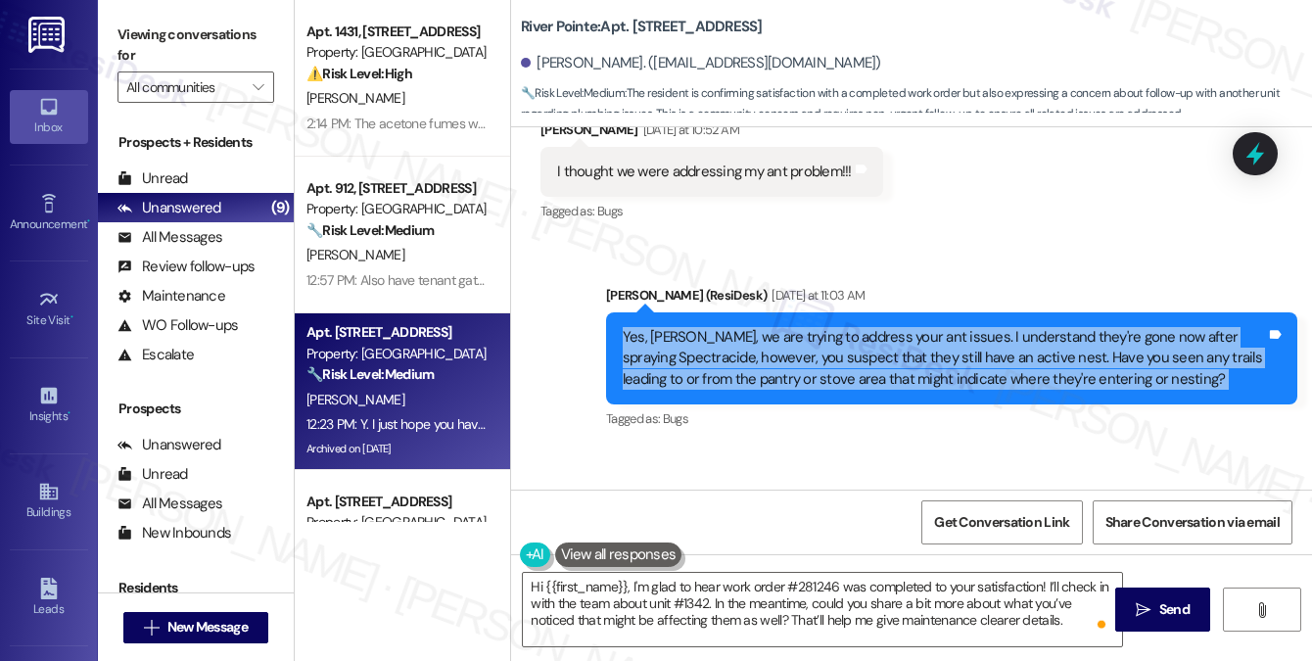
click at [752, 327] on div "Yes, [PERSON_NAME], we are trying to address your ant issues. I understand they…" at bounding box center [944, 358] width 643 height 63
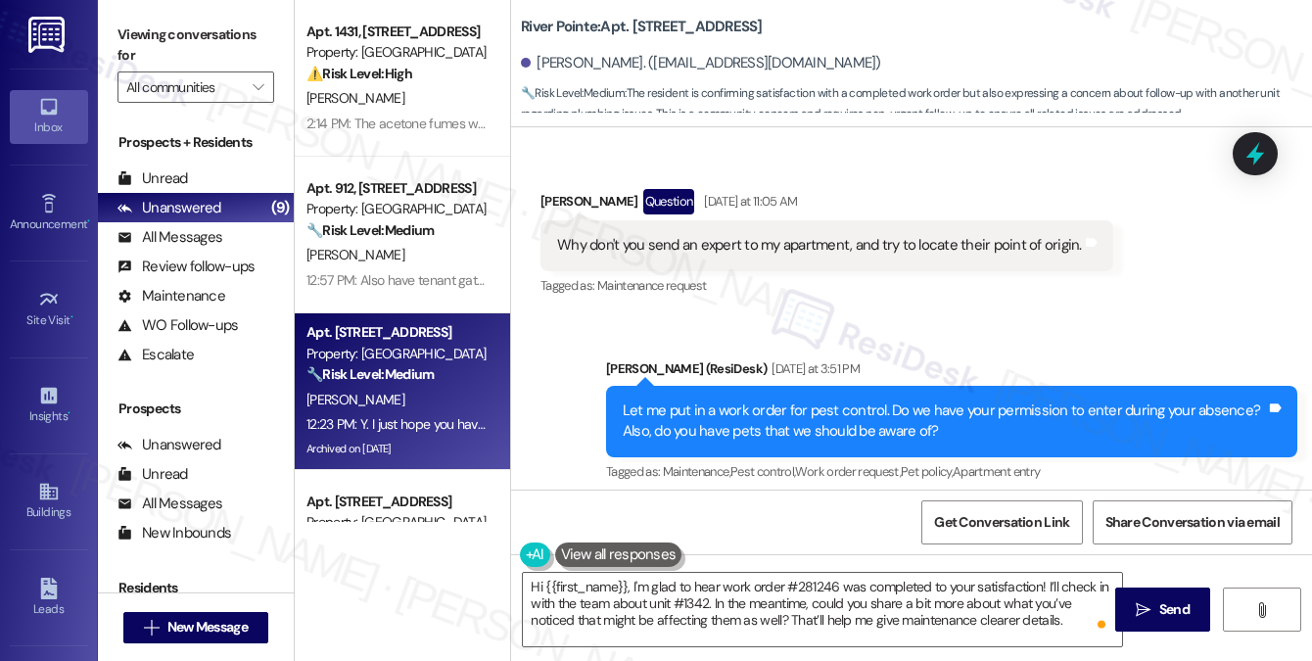
scroll to position [16742, 0]
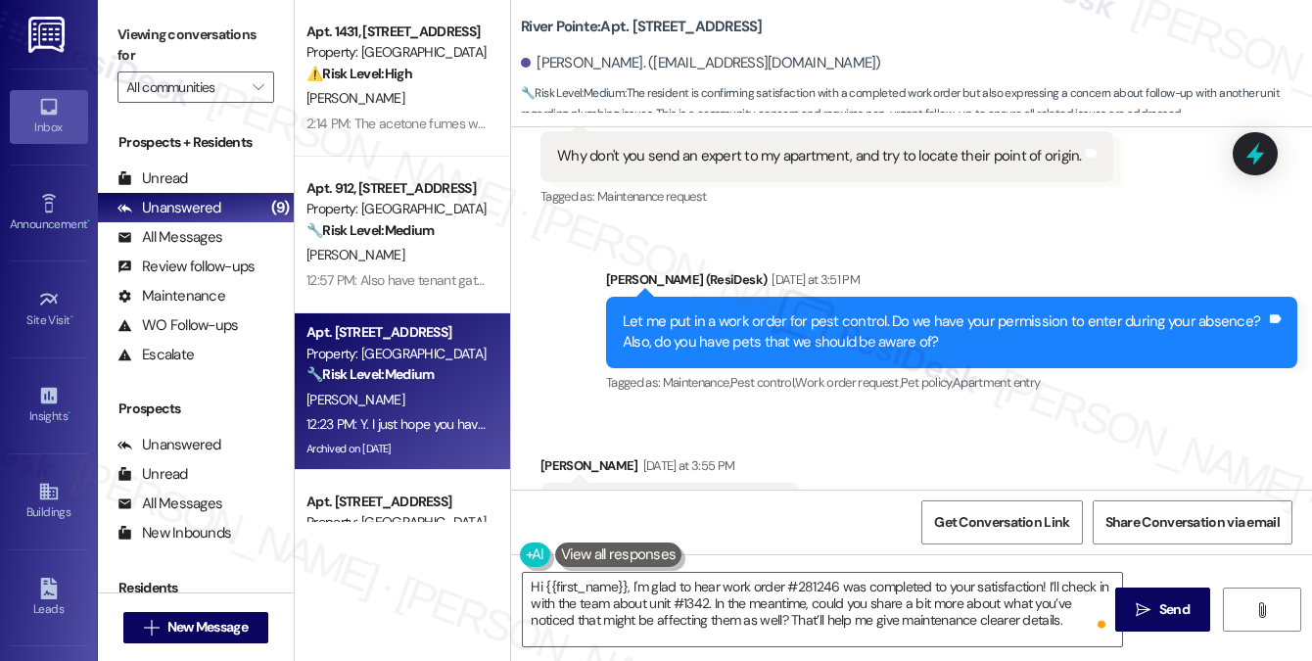
click at [227, 13] on div "Viewing conversations for All communities " at bounding box center [196, 61] width 196 height 122
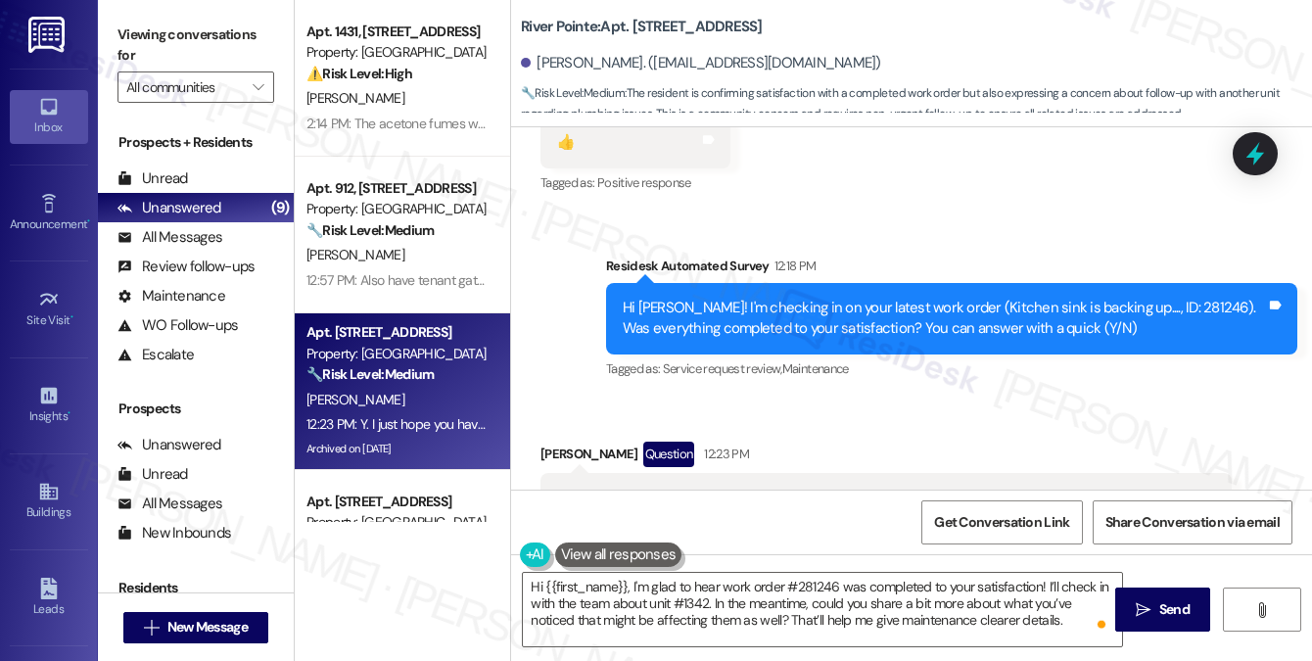
scroll to position [18504, 0]
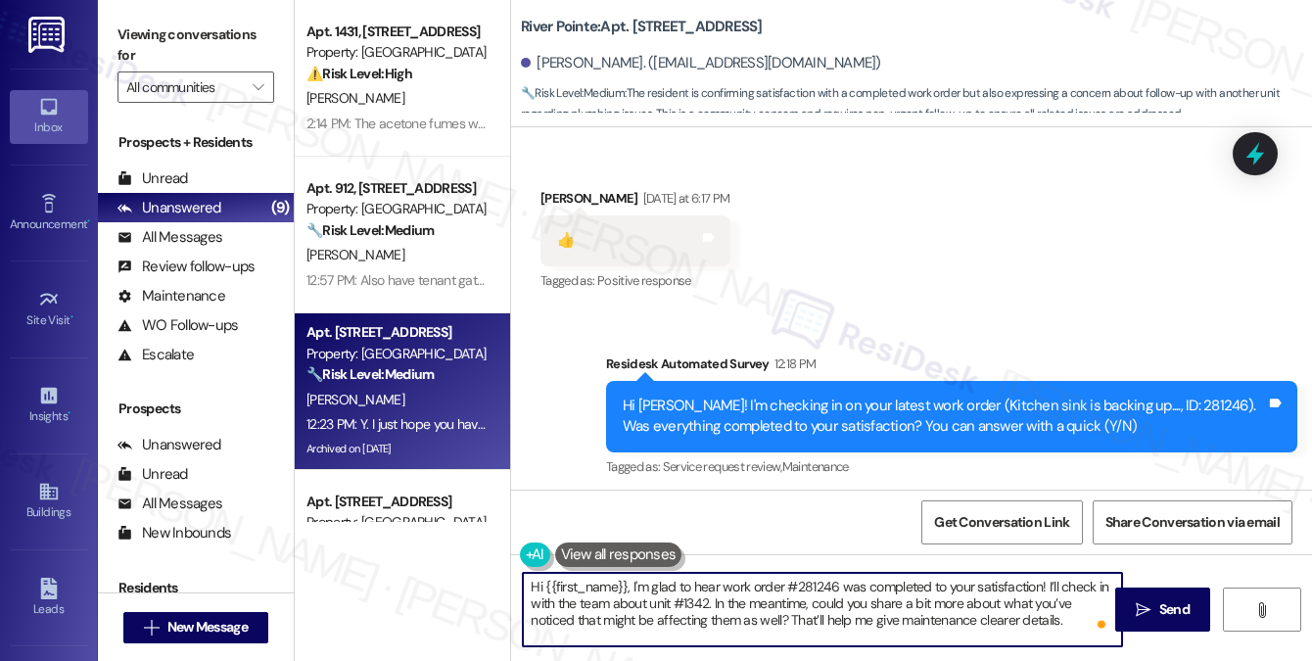
drag, startPoint x: 785, startPoint y: 586, endPoint x: 835, endPoint y: 586, distance: 49.9
click at [835, 586] on textarea "Hi {{first_name}}, I'm glad to hear work order #281246 was completed to your sa…" at bounding box center [822, 609] width 599 height 73
click at [760, 602] on textarea "Hi {{first_name}}, I'm glad to hear the work order for the kitchen sink was com…" at bounding box center [822, 609] width 599 height 73
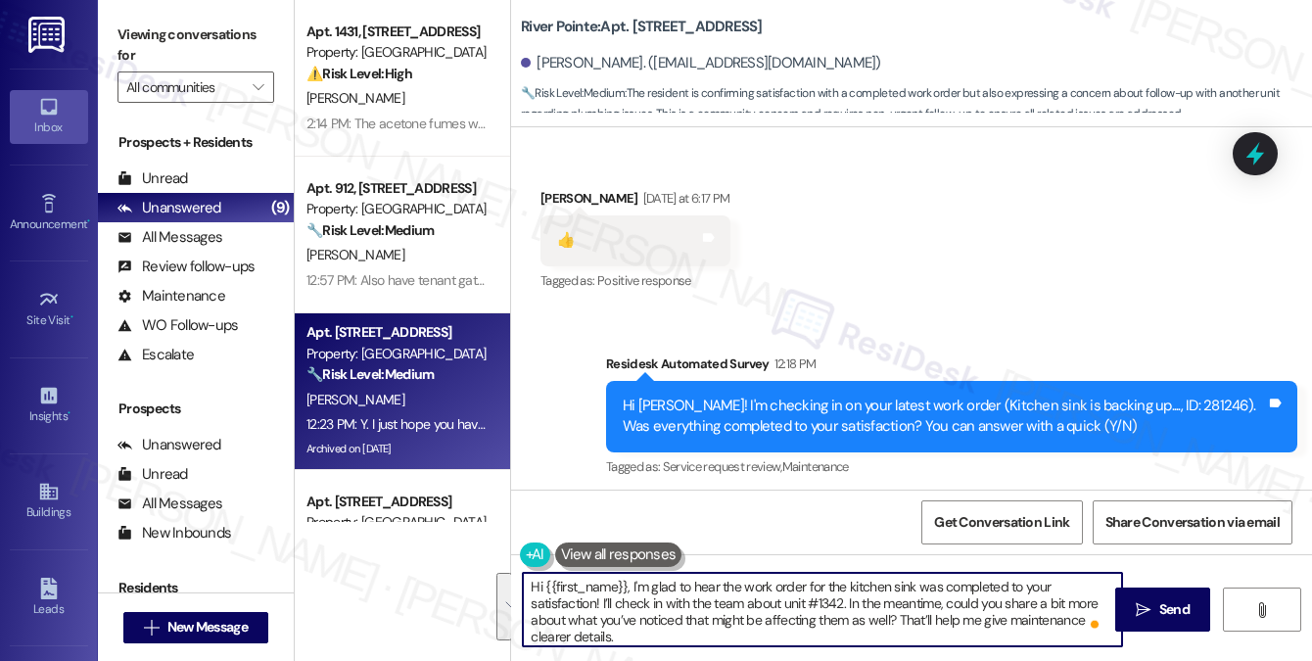
click at [830, 602] on textarea "Hi {{first_name}}, I'm glad to hear the work order for the kitchen sink was com…" at bounding box center [822, 609] width 599 height 73
click at [876, 610] on textarea "Hi {{first_name}}, I'm glad to hear the work order for the kitchen sink was com…" at bounding box center [822, 609] width 599 height 73
click at [701, 628] on textarea "Hi {{first_name}}, I'm glad to hear the work order for the kitchen sink was com…" at bounding box center [822, 609] width 599 height 73
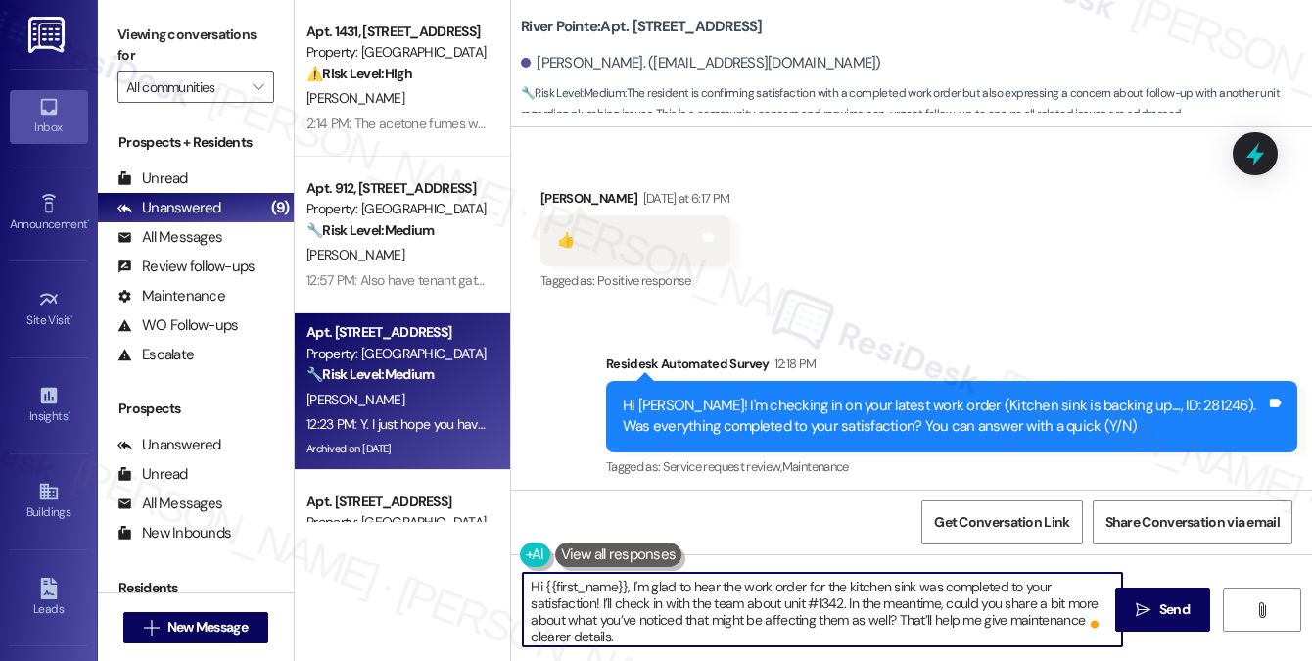
click at [701, 628] on textarea "Hi {{first_name}}, I'm glad to hear the work order for the kitchen sink was com…" at bounding box center [822, 609] width 599 height 73
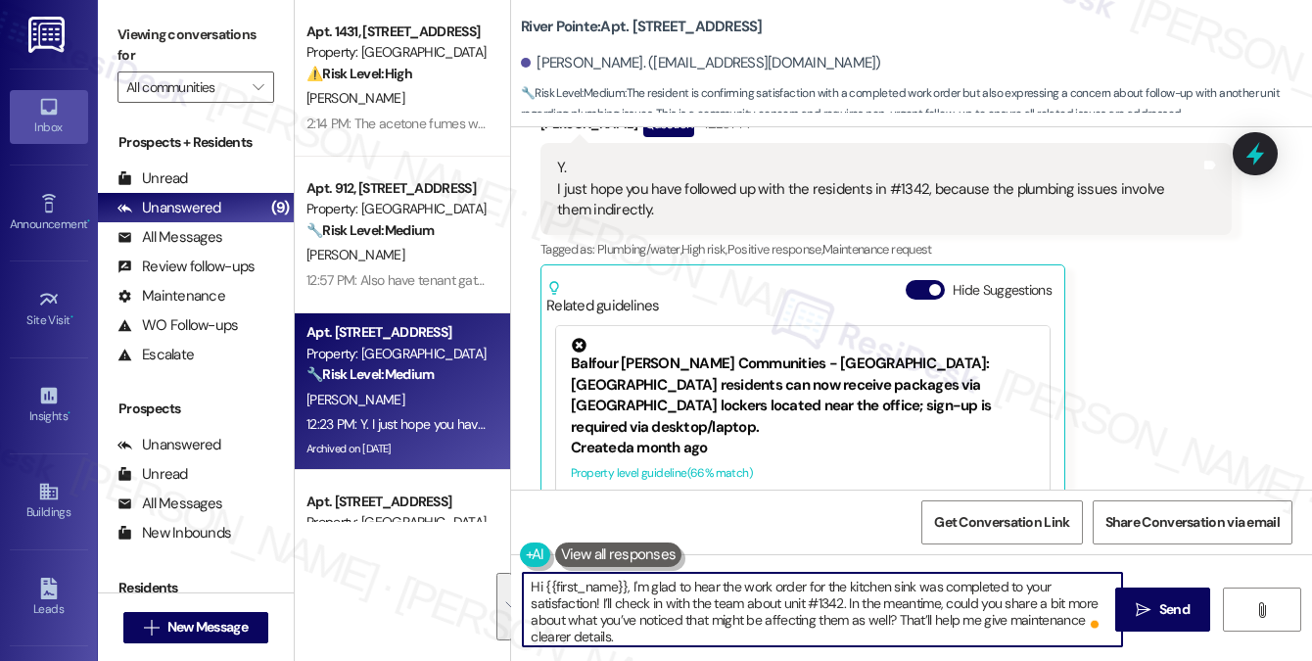
scroll to position [18736, 0]
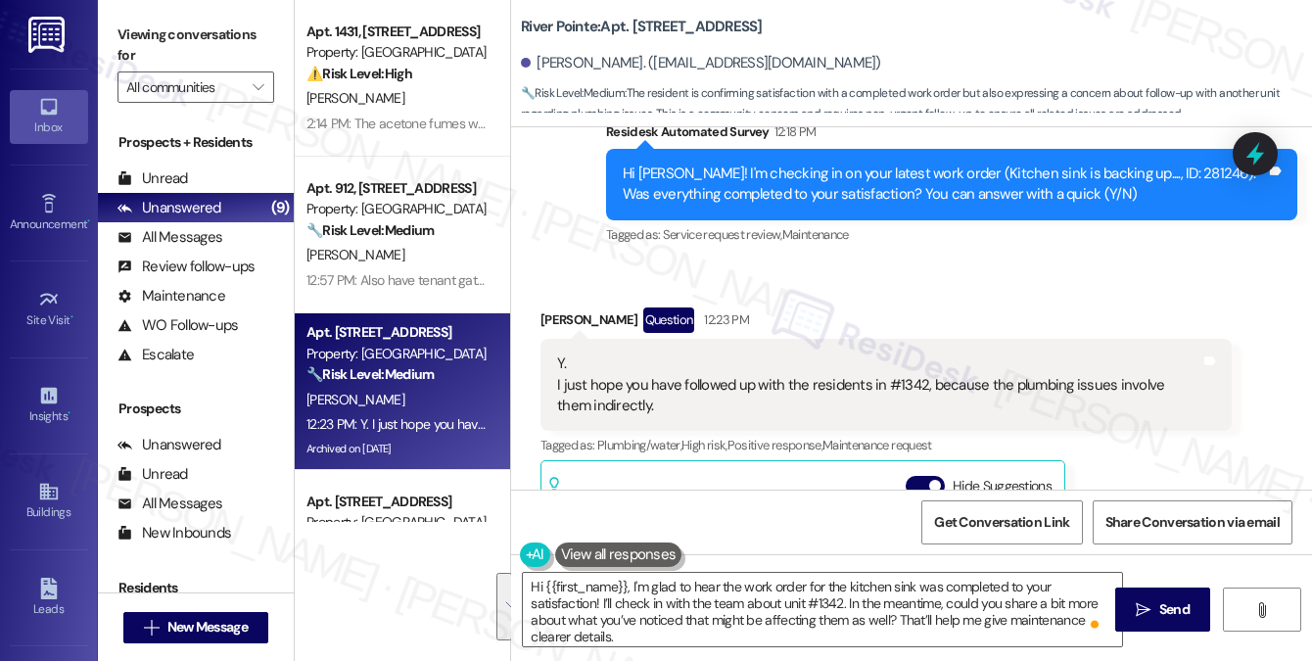
click at [226, 33] on label "Viewing conversations for" at bounding box center [195, 46] width 157 height 52
click at [715, 629] on textarea "Hi {{first_name}}, I'm glad to hear the work order for the kitchen sink was com…" at bounding box center [822, 609] width 599 height 73
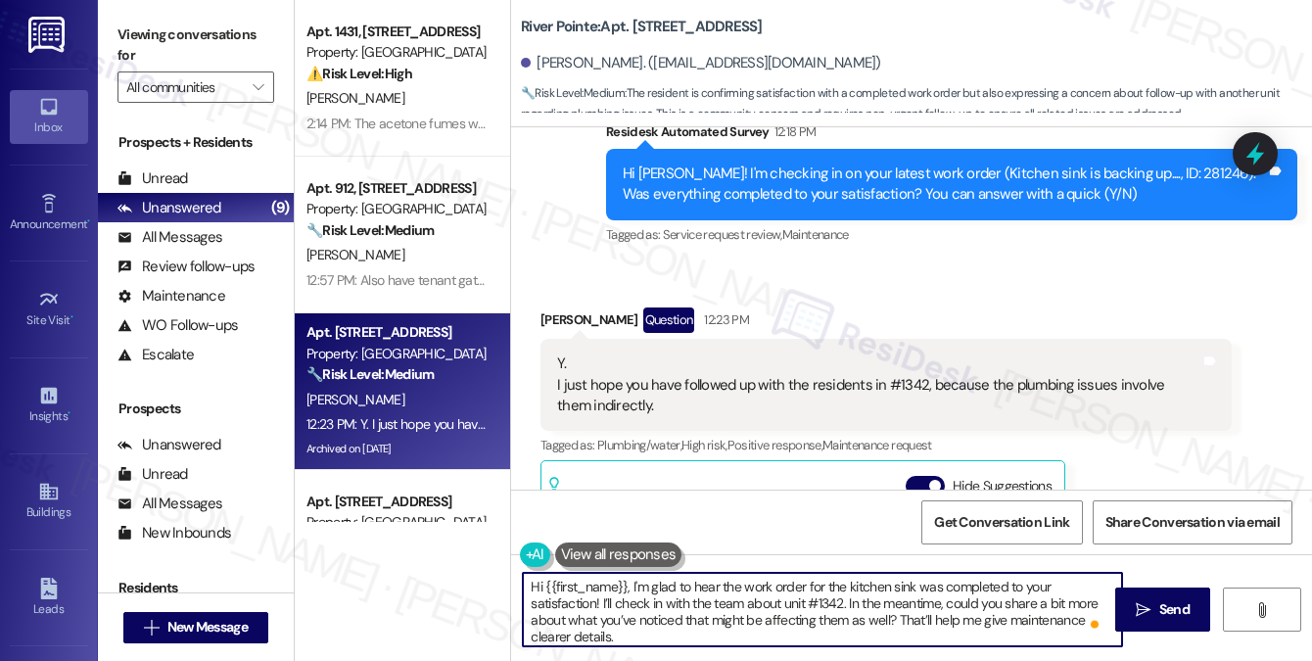
click at [715, 629] on textarea "Hi {{first_name}}, I'm glad to hear the work order for the kitchen sink was com…" at bounding box center [822, 609] width 599 height 73
click at [871, 619] on textarea "Hi {{first_name}}, I'm glad to hear the work order for the kitchen sink was com…" at bounding box center [822, 609] width 599 height 73
drag, startPoint x: 848, startPoint y: 598, endPoint x: 598, endPoint y: 599, distance: 249.7
click at [598, 599] on textarea "Hi {{first_name}}, I'm glad to hear the work order for the kitchen sink was com…" at bounding box center [822, 609] width 599 height 73
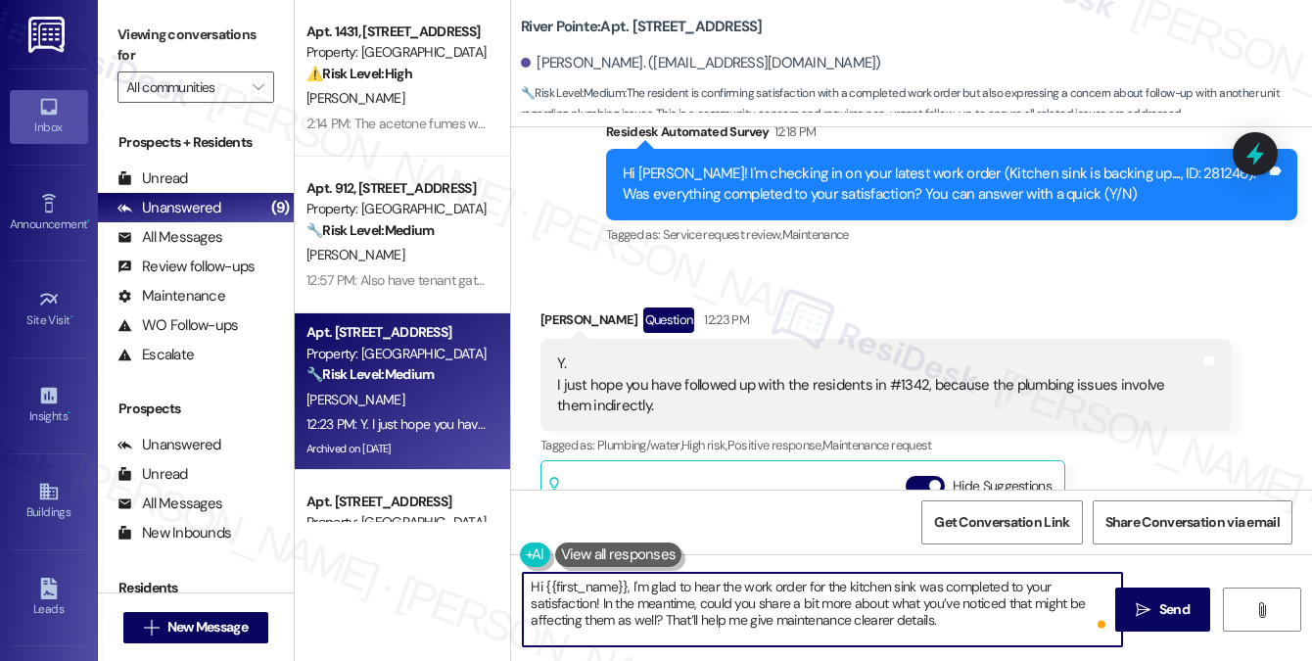
click at [803, 607] on textarea "Hi {{first_name}}, I'm glad to hear the work order for the kitchen sink was com…" at bounding box center [822, 609] width 599 height 73
click at [737, 607] on textarea "Hi {{first_name}}, I'm glad to hear the work order for the kitchen sink was com…" at bounding box center [822, 609] width 599 height 73
drag, startPoint x: 704, startPoint y: 602, endPoint x: 626, endPoint y: 597, distance: 78.5
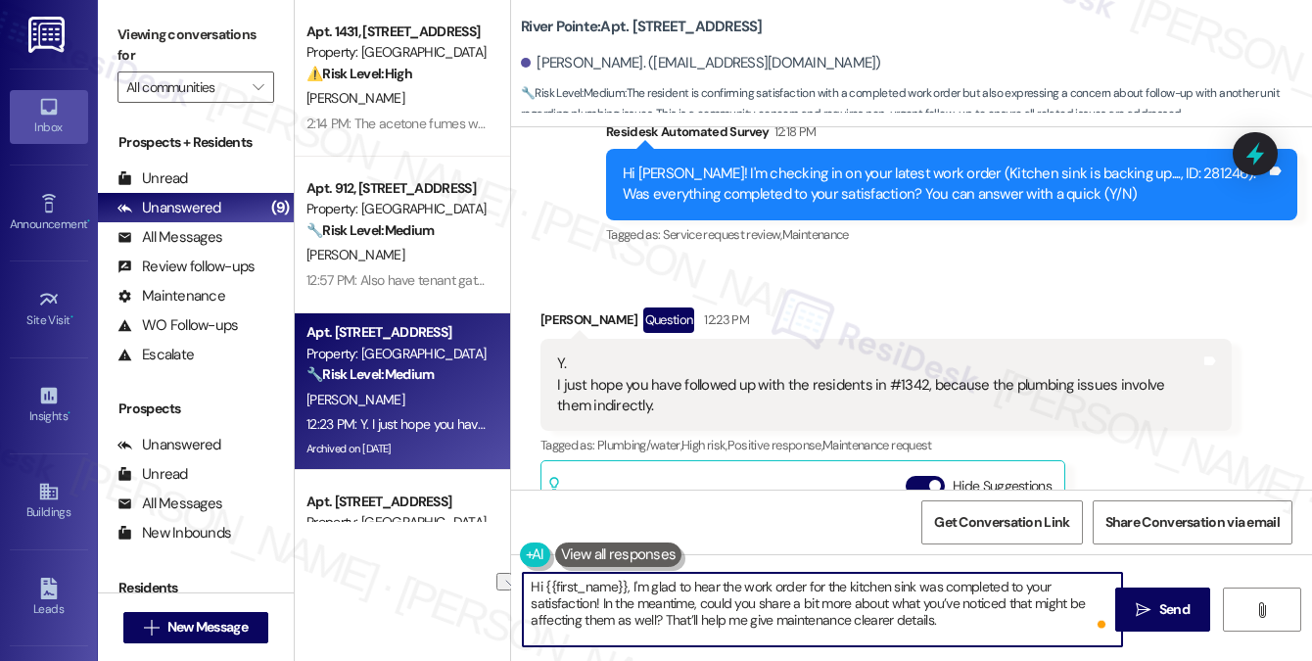
click at [626, 597] on textarea "Hi {{first_name}}, I'm glad to hear the work order for the kitchen sink was com…" at bounding box center [822, 609] width 599 height 73
click at [724, 598] on textarea "Hi {{first_name}}, I'm glad to hear the work order for the kitchen sink was com…" at bounding box center [822, 609] width 599 height 73
drag, startPoint x: 729, startPoint y: 602, endPoint x: 601, endPoint y: 598, distance: 128.3
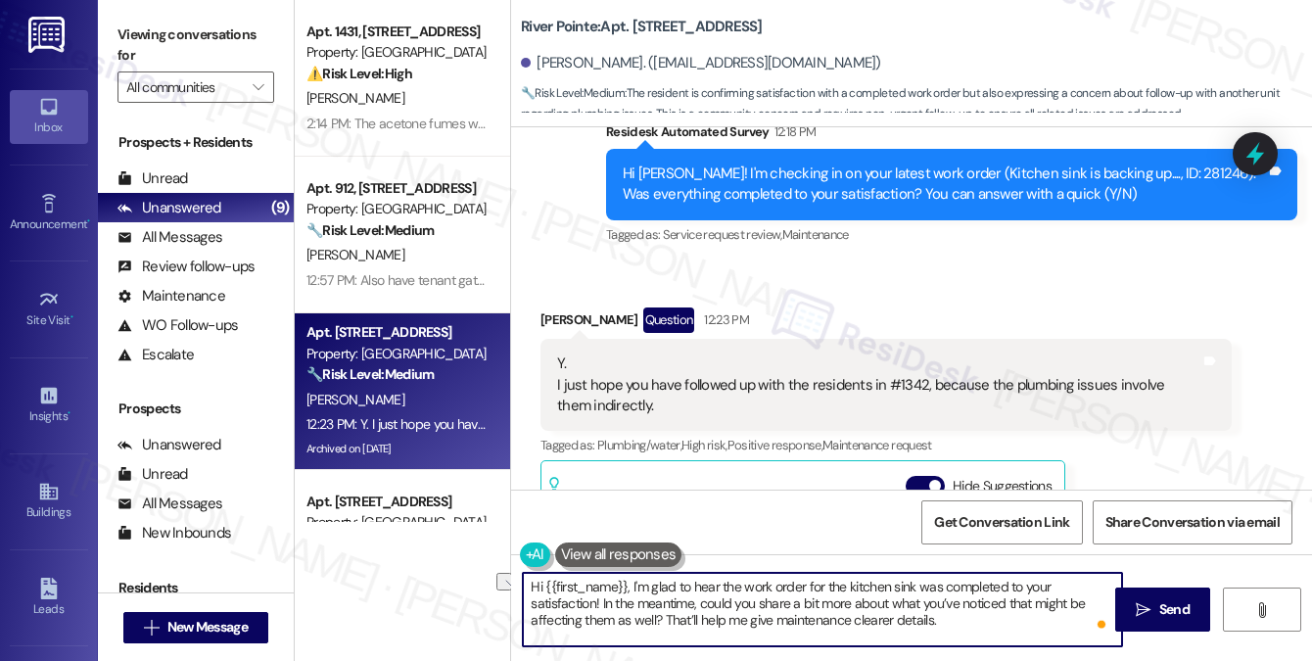
click at [601, 598] on textarea "Hi {{first_name}}, I'm glad to hear the work order for the kitchen sink was com…" at bounding box center [822, 609] width 599 height 73
click at [644, 599] on textarea "Hi {{first_name}}, I'm glad to hear the work order for the kitchen sink was com…" at bounding box center [822, 609] width 599 height 73
drag, startPoint x: 569, startPoint y: 614, endPoint x: 1089, endPoint y: 607, distance: 519.9
click at [1089, 607] on textarea "Hi {{first_name}}, I'm glad to hear the work order for the kitchen sink was com…" at bounding box center [822, 609] width 599 height 73
click at [767, 353] on div "Y. I just hope you have followed up with the residents in #1342, because the pl…" at bounding box center [878, 384] width 643 height 63
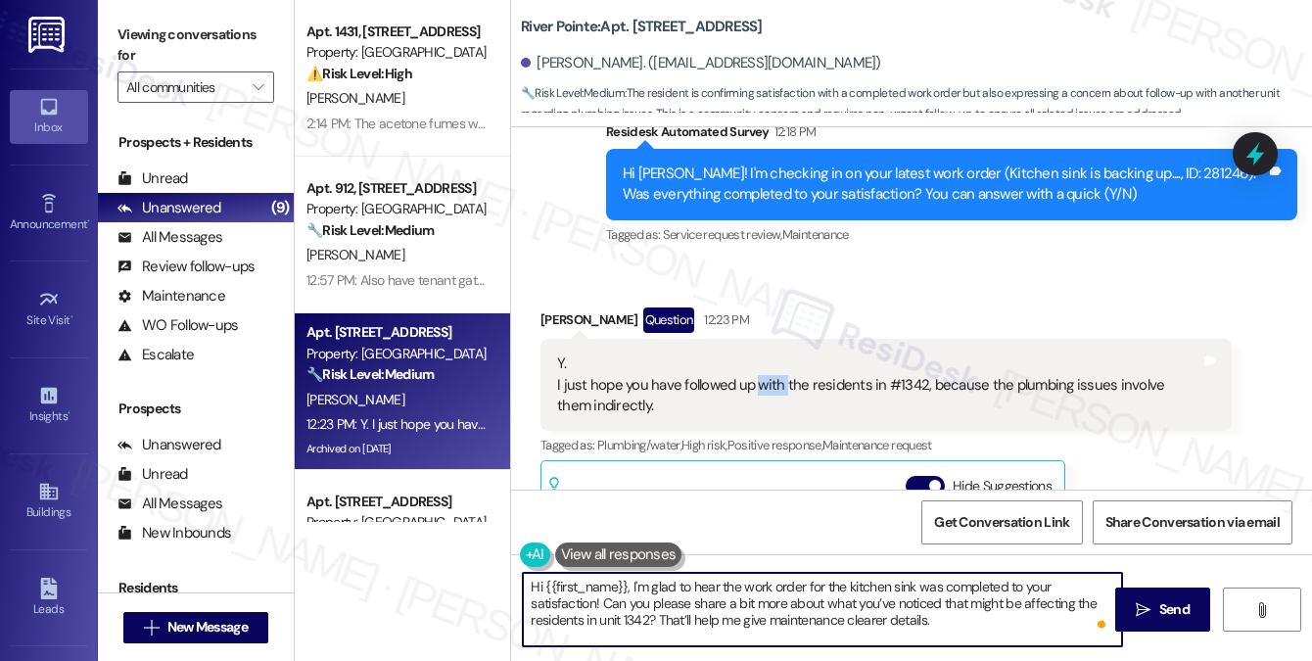
click at [767, 353] on div "Y. I just hope you have followed up with the residents in #1342, because the pl…" at bounding box center [878, 384] width 643 height 63
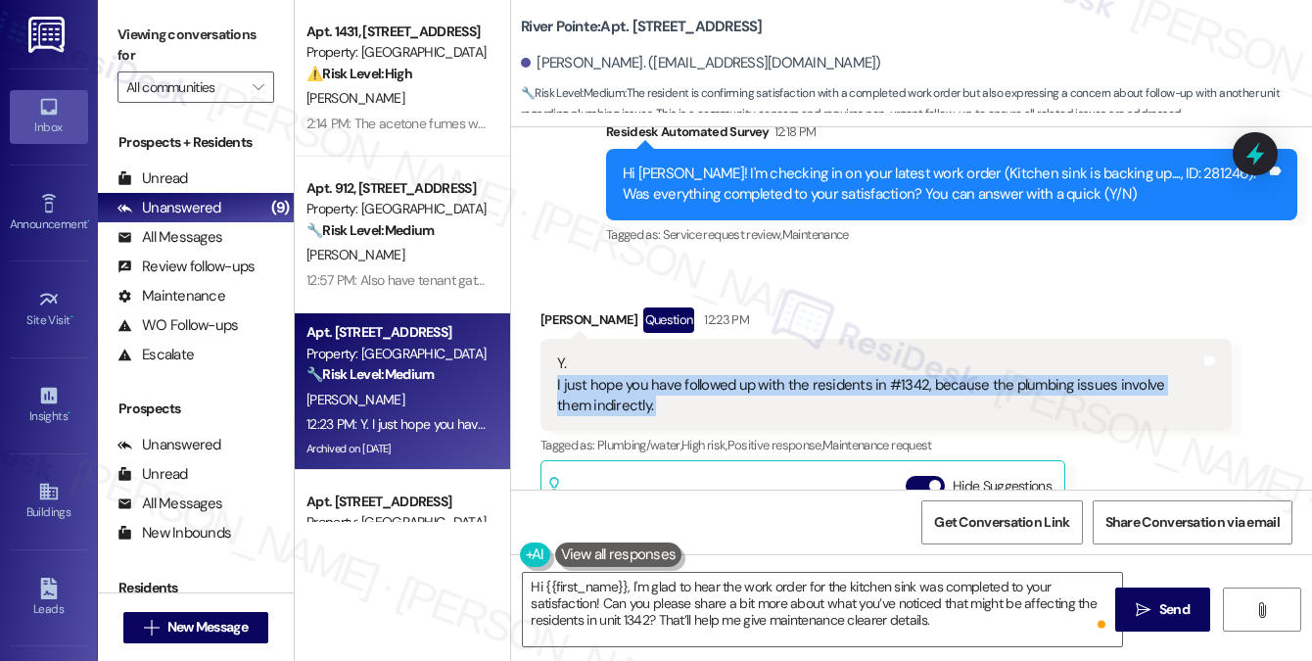
click at [767, 353] on div "Y. I just hope you have followed up with the residents in #1342, because the pl…" at bounding box center [878, 384] width 643 height 63
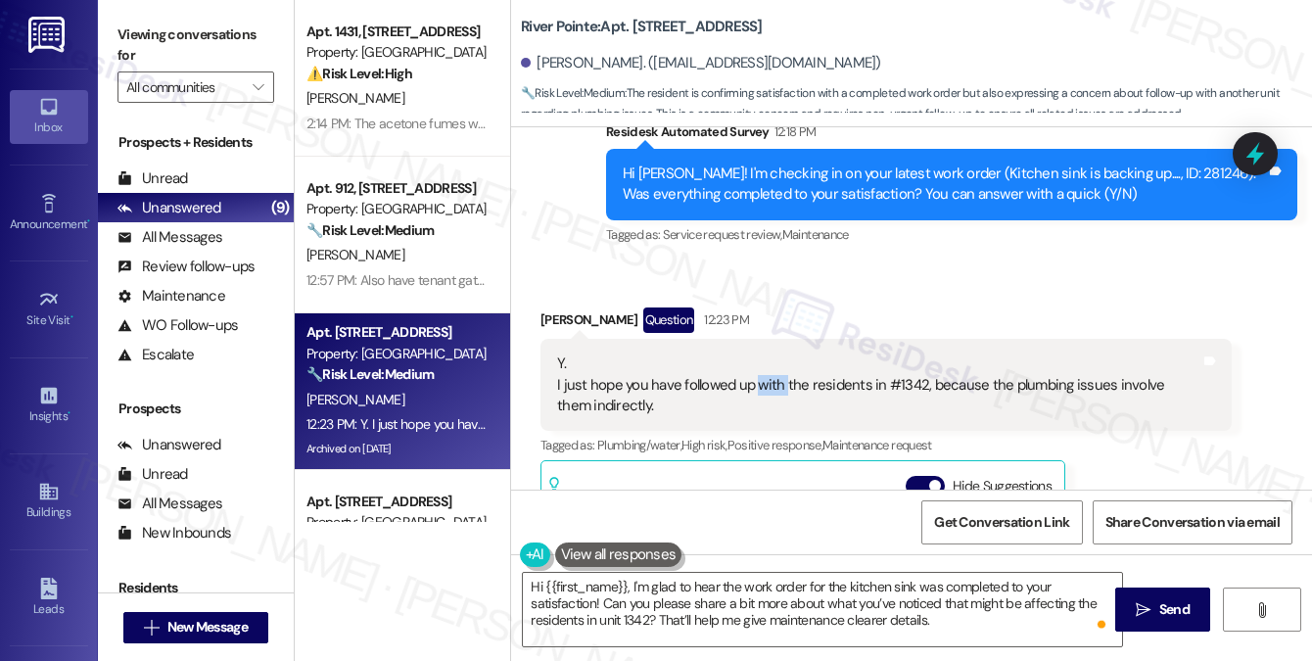
click at [767, 353] on div "Y. I just hope you have followed up with the residents in #1342, because the pl…" at bounding box center [878, 384] width 643 height 63
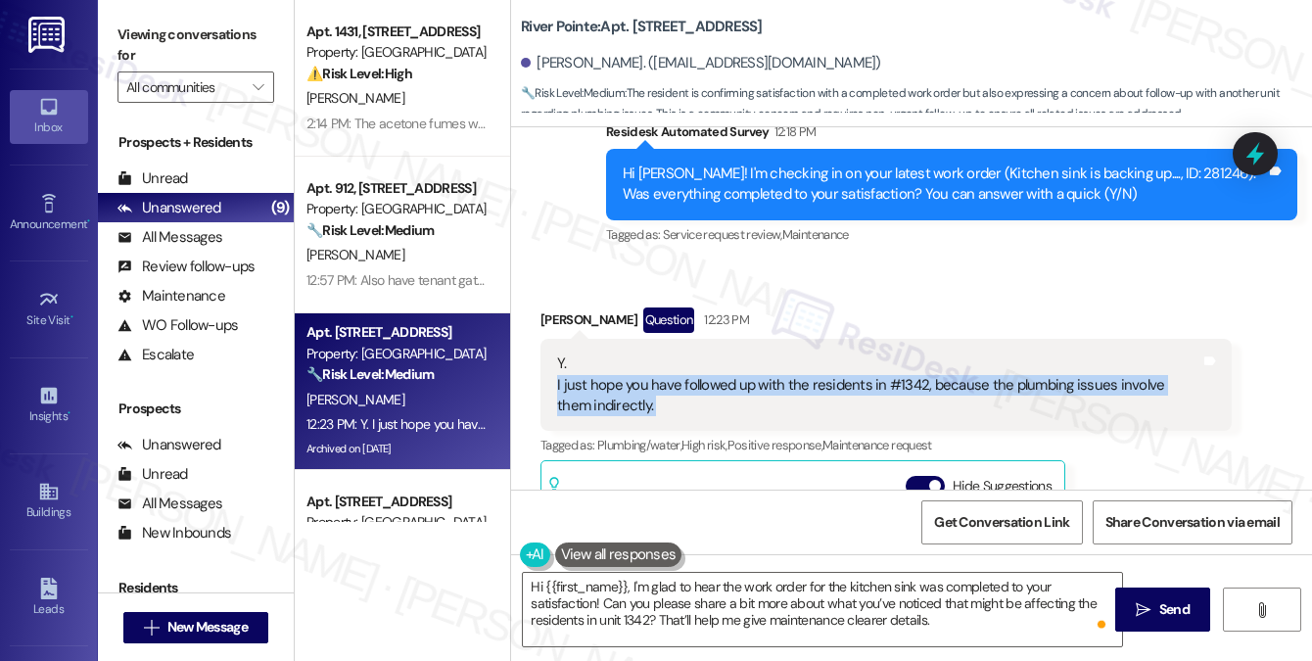
click at [767, 353] on div "Y. I just hope you have followed up with the residents in #1342, because the pl…" at bounding box center [878, 384] width 643 height 63
click at [803, 353] on div "Y. I just hope you have followed up with the residents in #1342, because the pl…" at bounding box center [878, 384] width 643 height 63
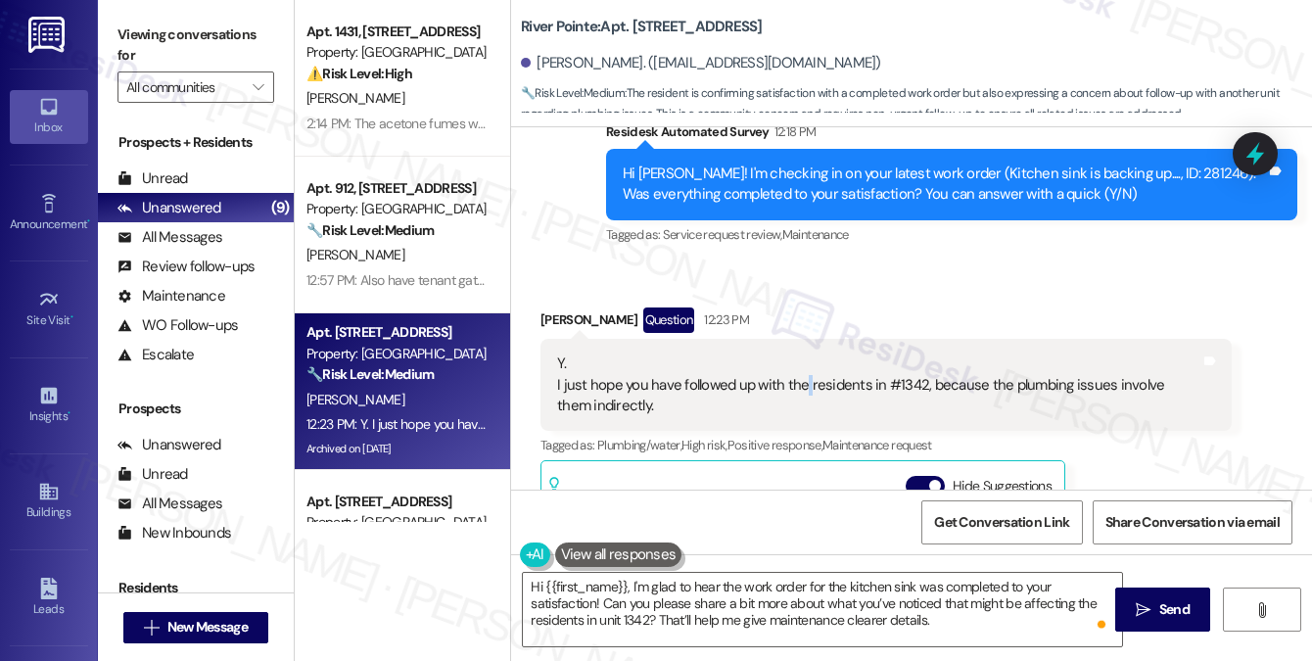
click at [803, 353] on div "Y. I just hope you have followed up with the residents in #1342, because the pl…" at bounding box center [878, 384] width 643 height 63
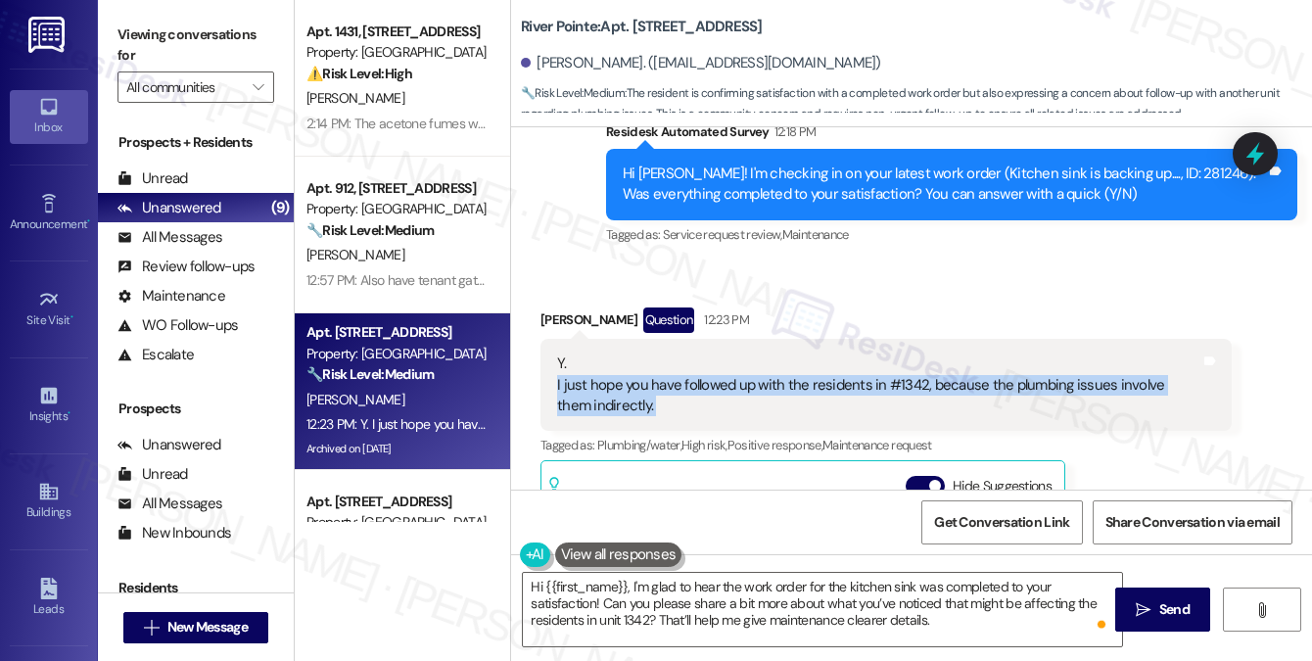
click at [803, 353] on div "Y. I just hope you have followed up with the residents in #1342, because the pl…" at bounding box center [878, 384] width 643 height 63
click at [992, 353] on div "Y. I just hope you have followed up with the residents in #1342, because the pl…" at bounding box center [878, 384] width 643 height 63
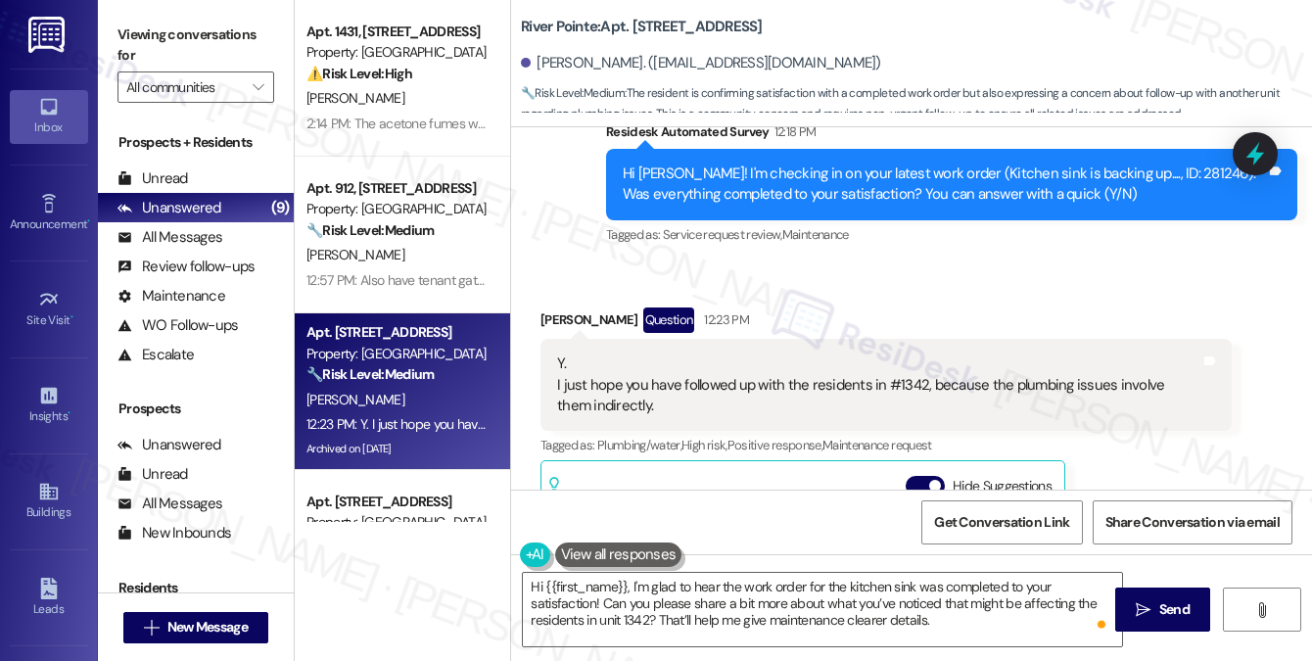
click at [245, 33] on label "Viewing conversations for" at bounding box center [195, 46] width 157 height 52
drag, startPoint x: 149, startPoint y: 23, endPoint x: 271, endPoint y: 85, distance: 137.5
click at [149, 23] on label "Viewing conversations for" at bounding box center [195, 46] width 157 height 52
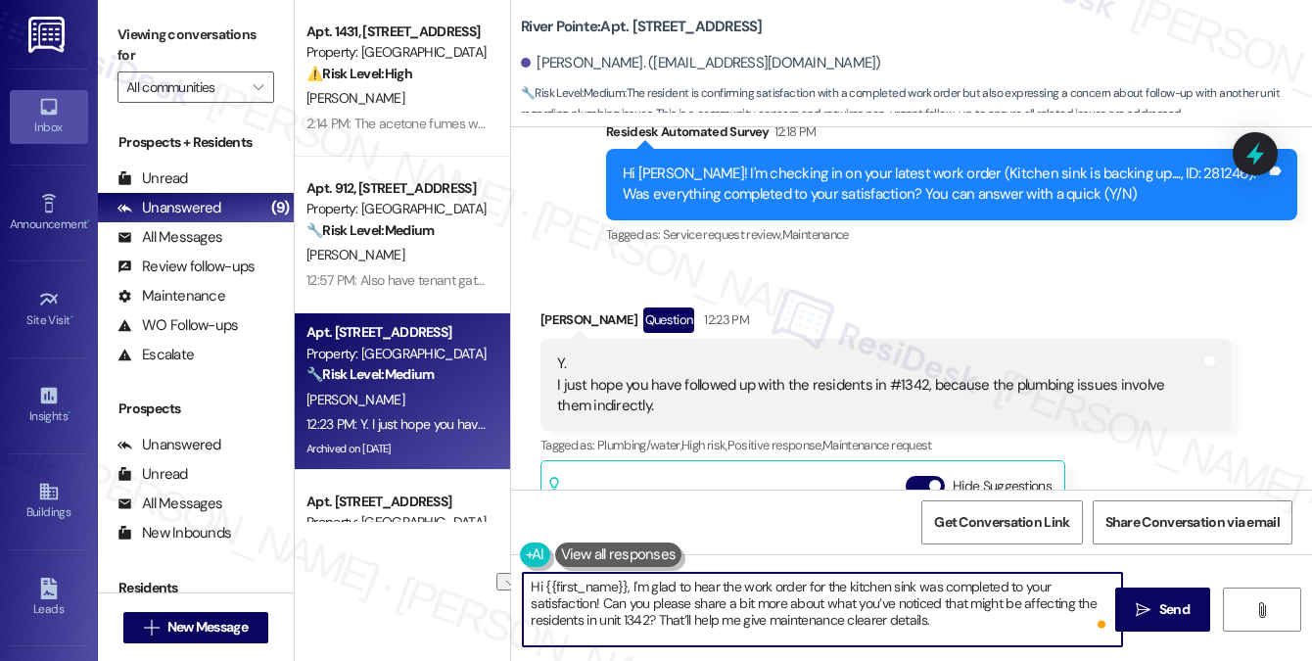
drag, startPoint x: 976, startPoint y: 614, endPoint x: 659, endPoint y: 618, distance: 317.3
click at [659, 618] on textarea "Hi {{first_name}}, I'm glad to hear the work order for the kitchen sink was com…" at bounding box center [822, 609] width 599 height 73
paste textarea "is it water backing up, unusual noises, or something else? That will help me pa…"
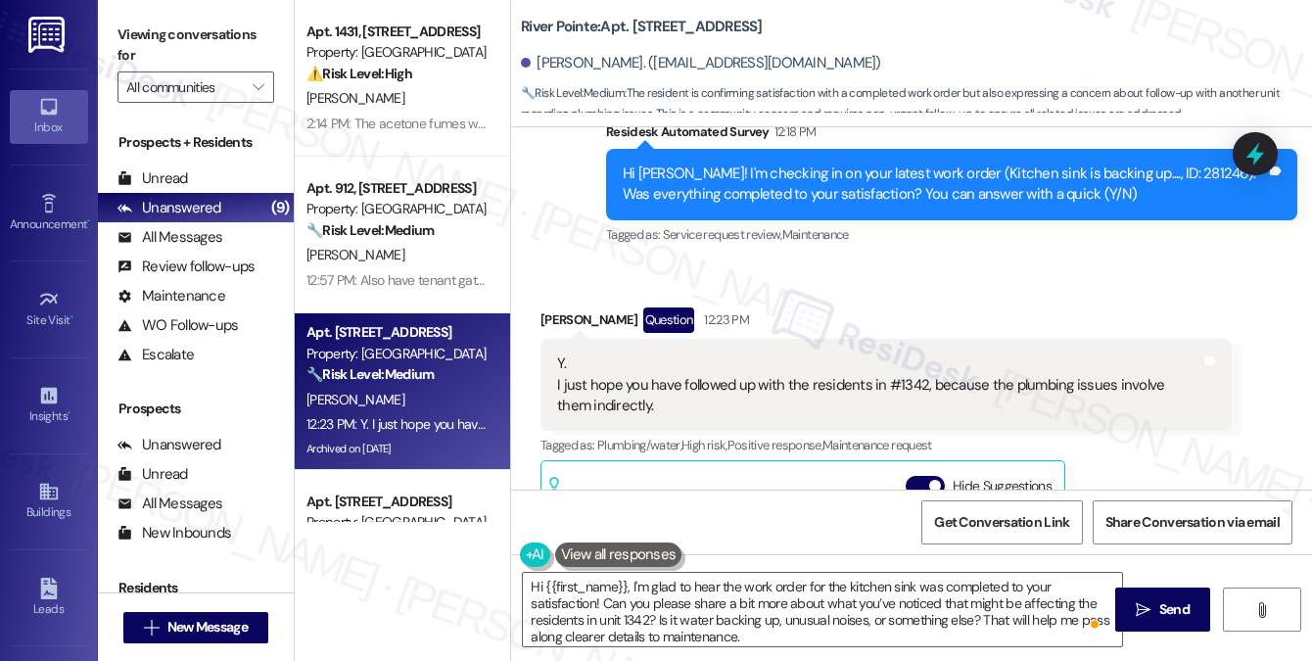
click at [243, 48] on label "Viewing conversations for" at bounding box center [195, 46] width 157 height 52
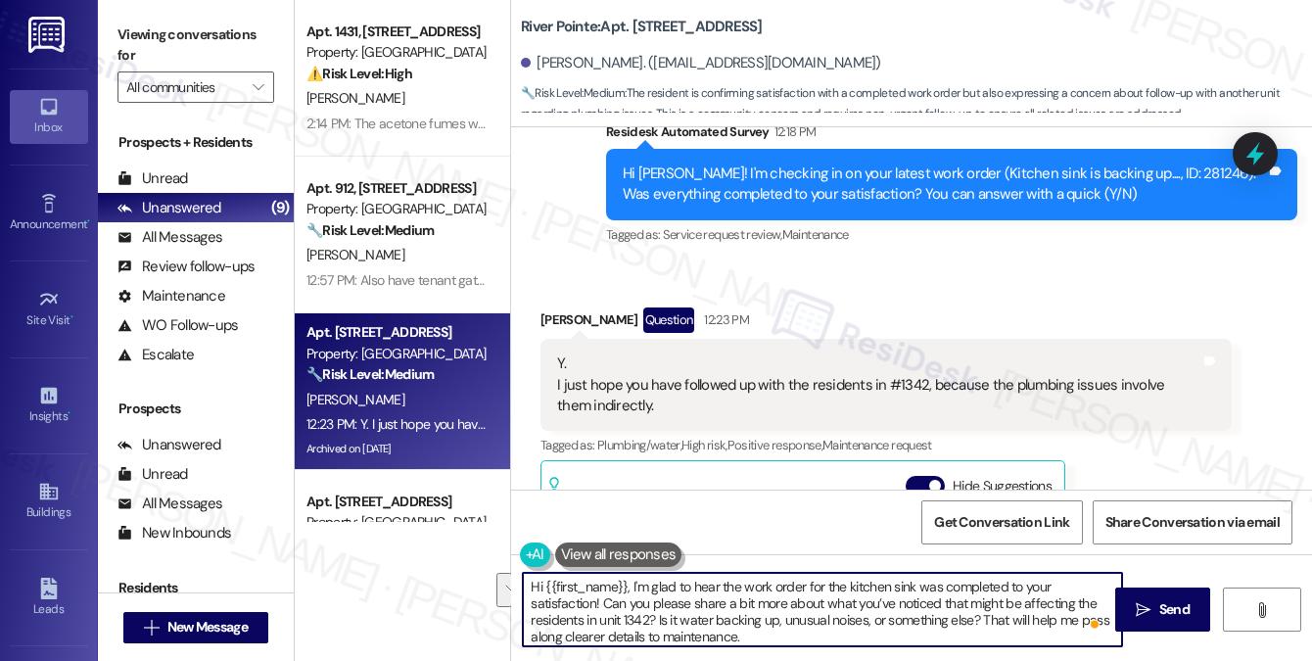
drag, startPoint x: 600, startPoint y: 599, endPoint x: 656, endPoint y: 615, distance: 58.0
click at [656, 615] on textarea "Hi {{first_name}}, I'm glad to hear the work order for the kitchen sink was com…" at bounding box center [822, 609] width 599 height 73
paste textarea "Donald. When you say the plumbing issues are affecting unit 1342 indirectly, co…"
click at [613, 598] on textarea "Hi {{first_name}}, I'm glad to hear the work order for the kitchen sink was com…" at bounding box center [822, 609] width 599 height 73
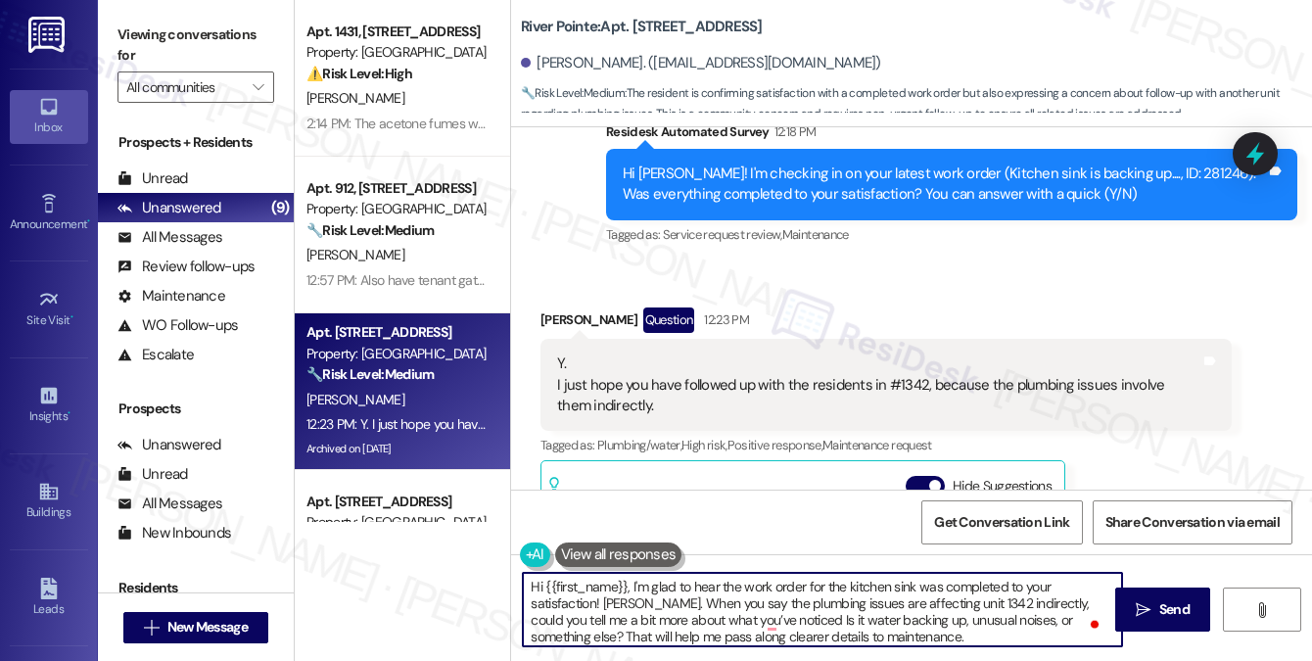
drag, startPoint x: 644, startPoint y: 600, endPoint x: 607, endPoint y: 602, distance: 37.3
click at [607, 602] on textarea "Hi {{first_name}}, I'm glad to hear the work order for the kitchen sink was com…" at bounding box center [822, 609] width 599 height 73
click at [728, 616] on textarea "Hi {{first_name}}, I'm glad to hear the work order for the kitchen sink was com…" at bounding box center [822, 609] width 599 height 73
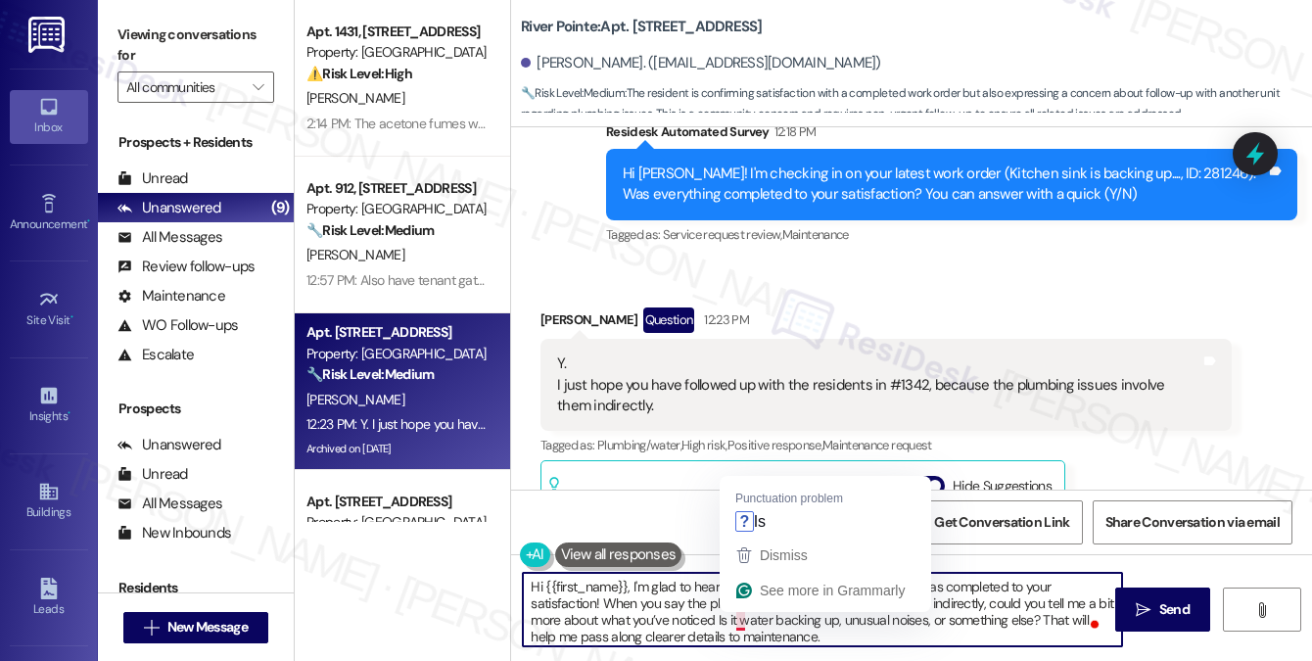
type textarea "Hi {{first_name}}, I'm glad to hear the work order for the kitchen sink was com…"
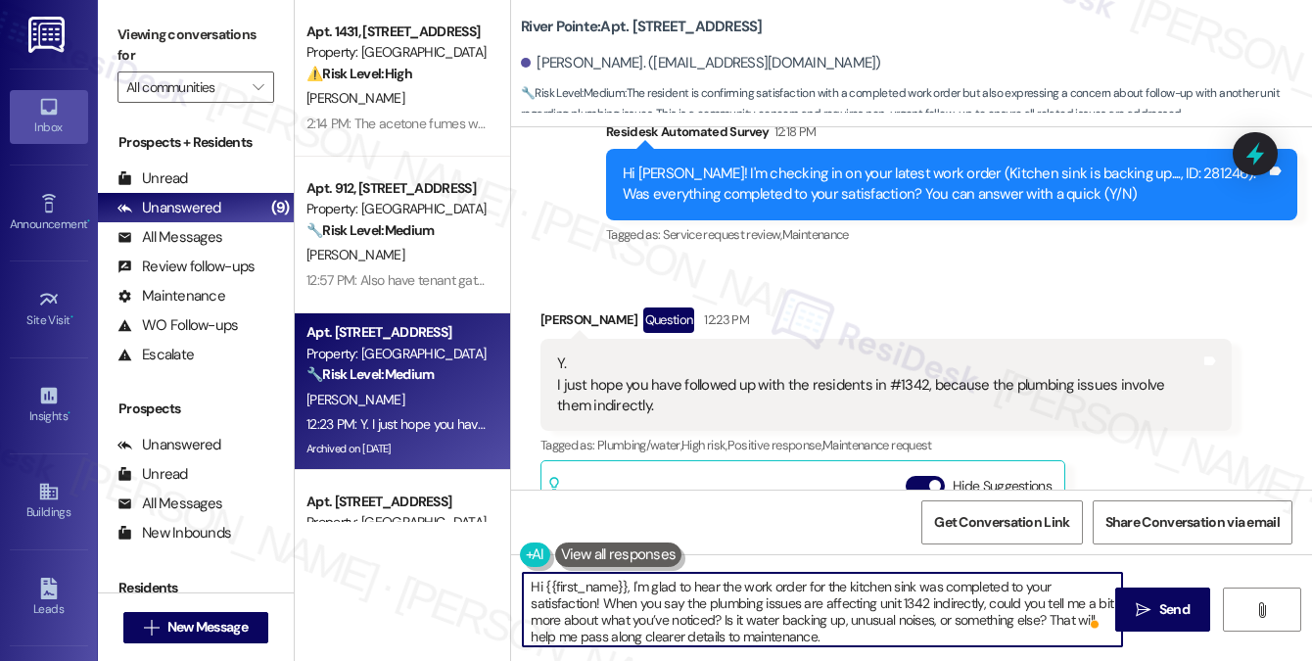
click at [845, 616] on textarea "Hi {{first_name}}, I'm glad to hear the work order for the kitchen sink was com…" at bounding box center [822, 609] width 599 height 73
click at [714, 616] on textarea "Hi {{first_name}}, I'm glad to hear the work order for the kitchen sink was com…" at bounding box center [822, 609] width 599 height 73
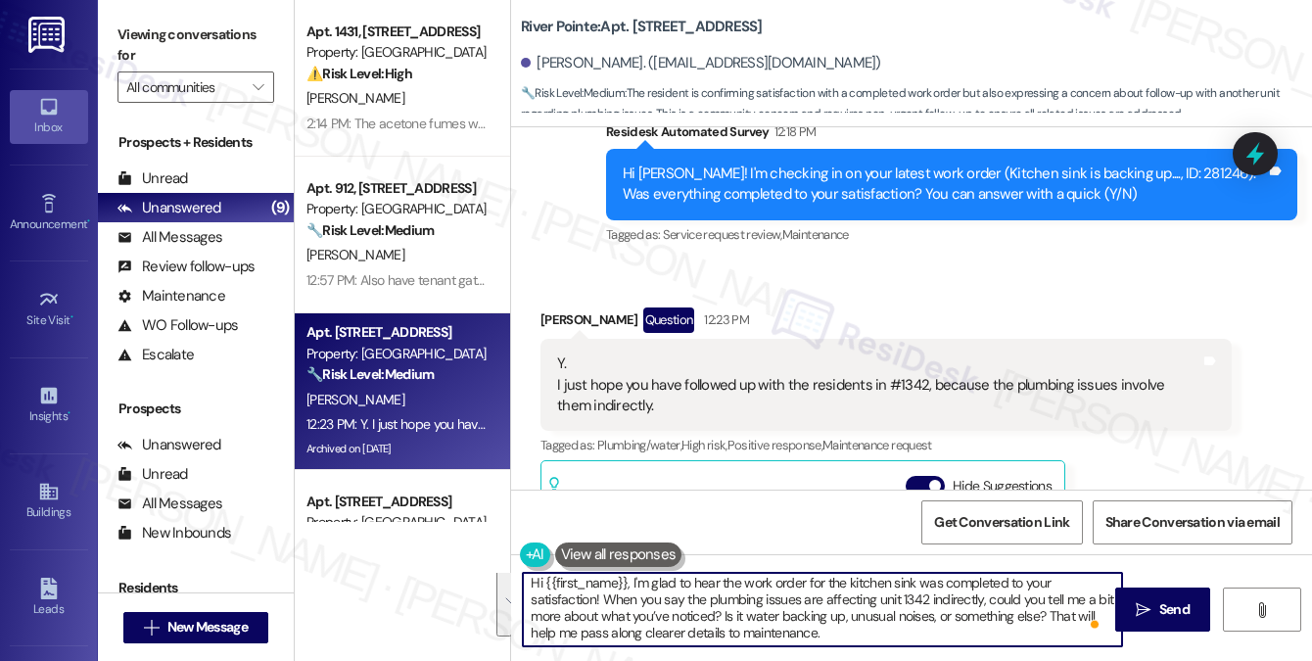
click at [869, 636] on textarea "Hi {{first_name}}, I'm glad to hear the work order for the kitchen sink was com…" at bounding box center [822, 609] width 599 height 73
click at [813, 619] on textarea "Hi {{first_name}}, I'm glad to hear the work order for the kitchen sink was com…" at bounding box center [822, 609] width 599 height 73
click at [1002, 633] on textarea "Hi {{first_name}}, I'm glad to hear the work order for the kitchen sink was com…" at bounding box center [822, 609] width 599 height 73
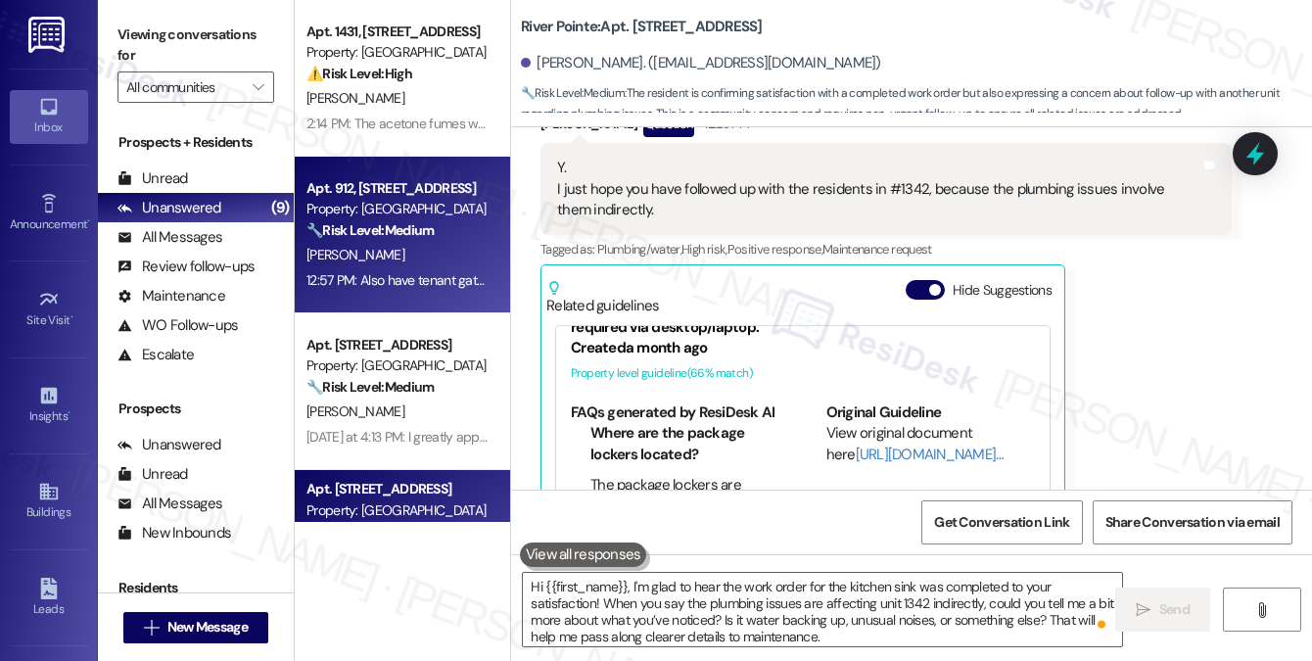
scroll to position [211, 0]
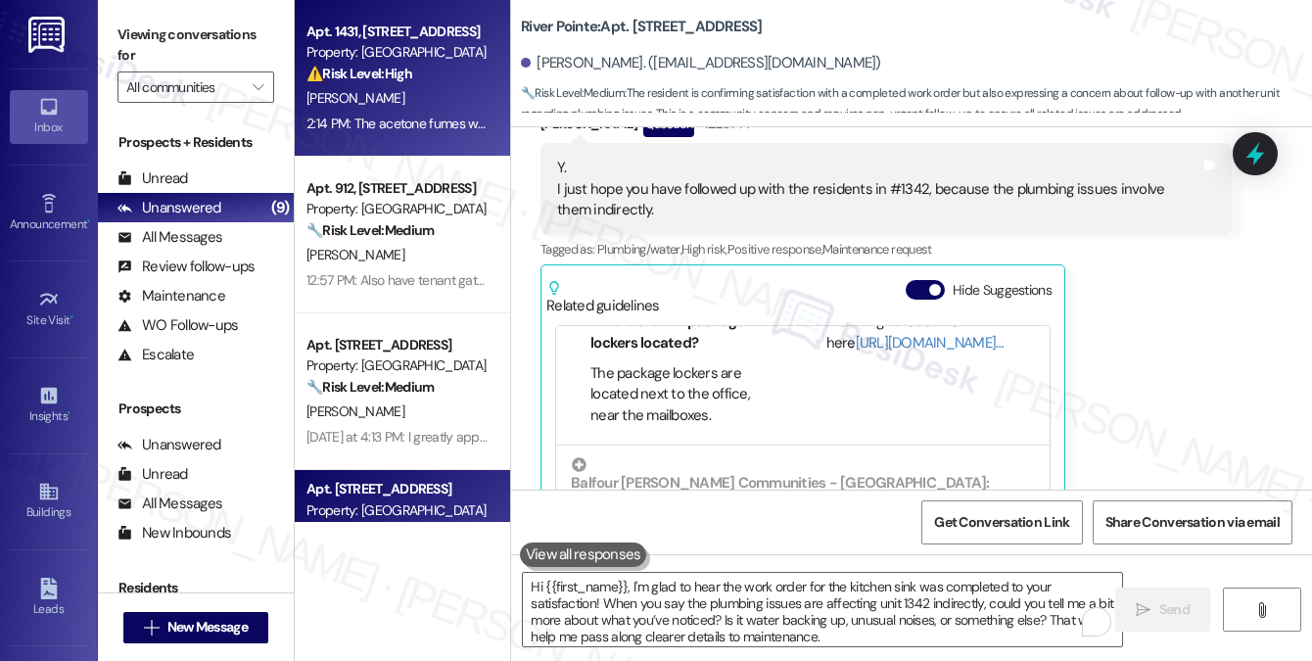
click at [360, 80] on strong "⚠️ Risk Level: High" at bounding box center [359, 74] width 106 height 18
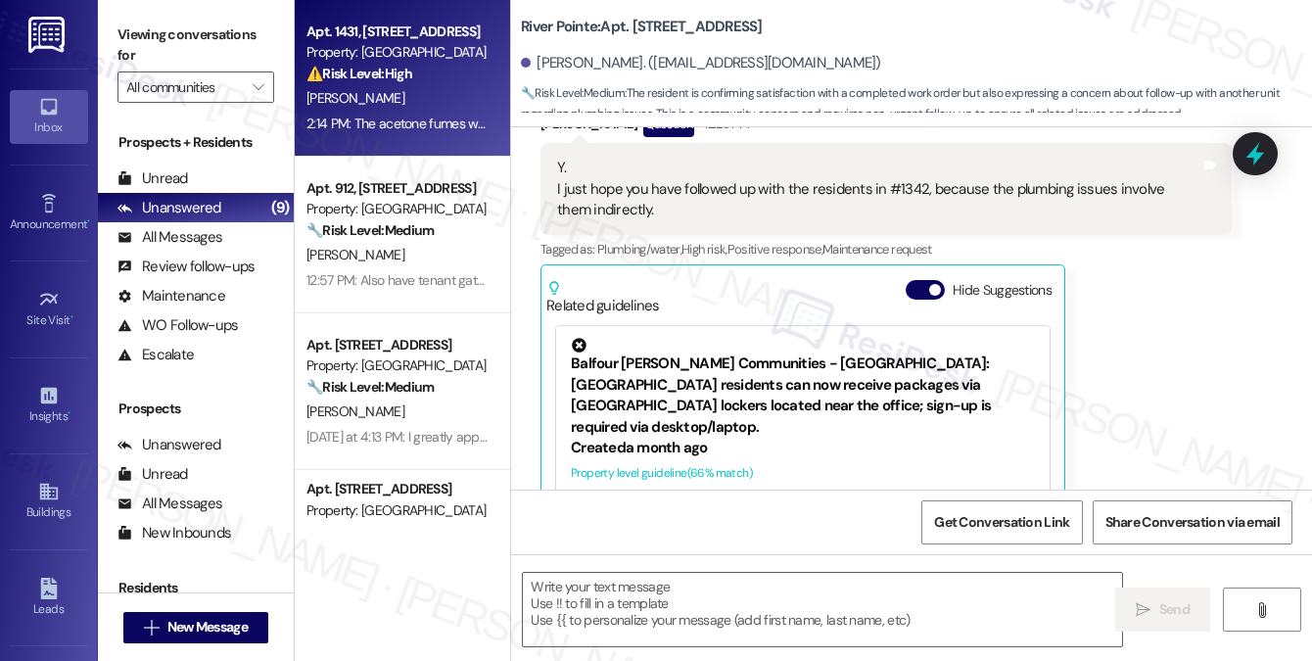
type textarea "Fetching suggested responses. Please feel free to read through the conversation…"
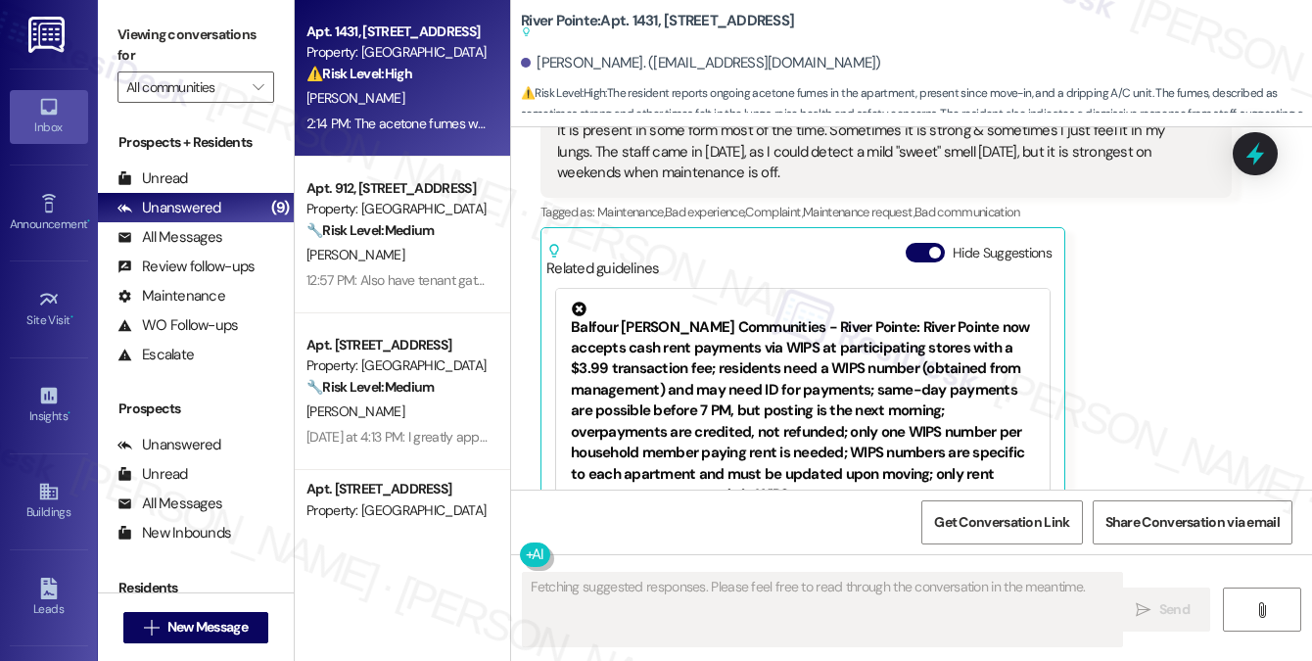
scroll to position [809, 0]
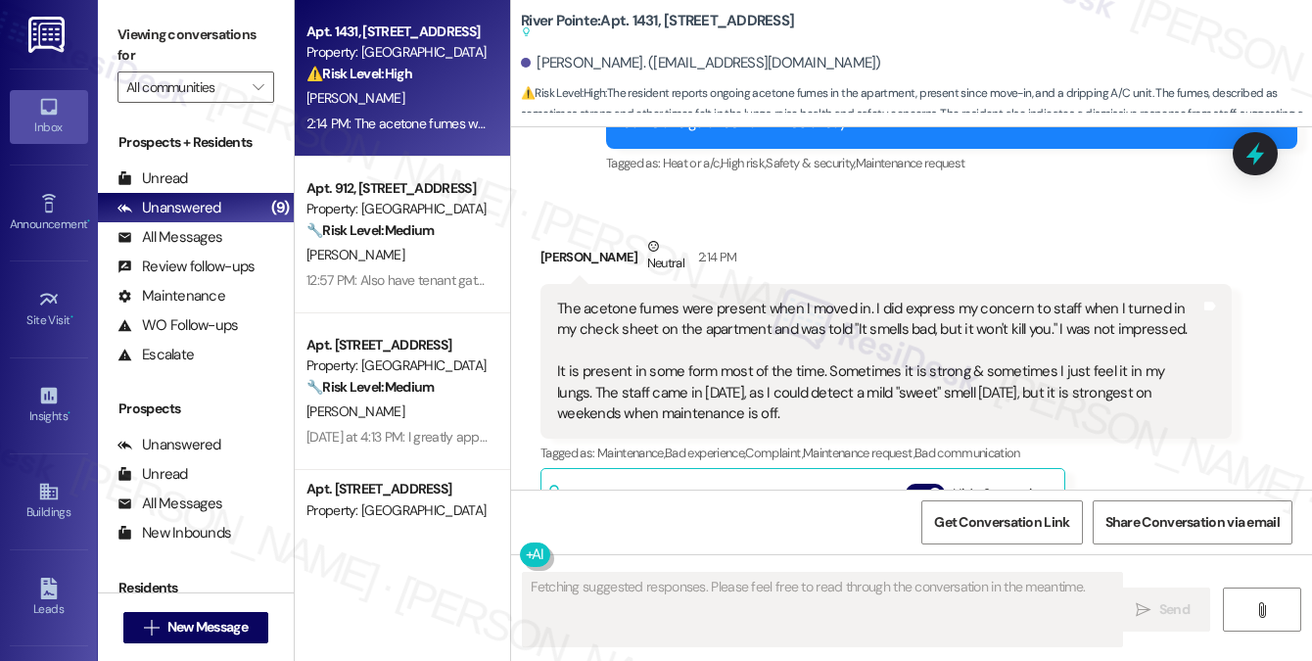
click at [674, 261] on div "[PERSON_NAME] Neutral 2:14 PM" at bounding box center [885, 260] width 691 height 48
click at [711, 308] on div "The acetone fumes were present when I moved in. I did express my concern to sta…" at bounding box center [878, 362] width 643 height 126
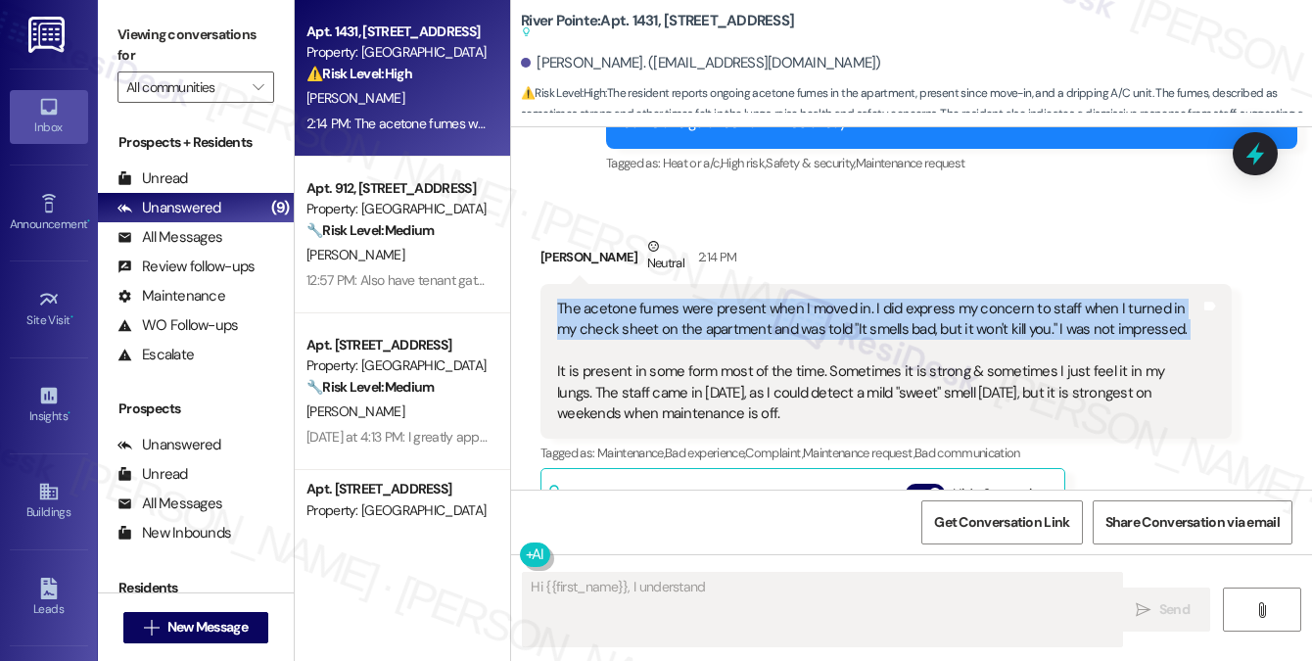
click at [711, 308] on div "The acetone fumes were present when I moved in. I did express my concern to sta…" at bounding box center [878, 362] width 643 height 126
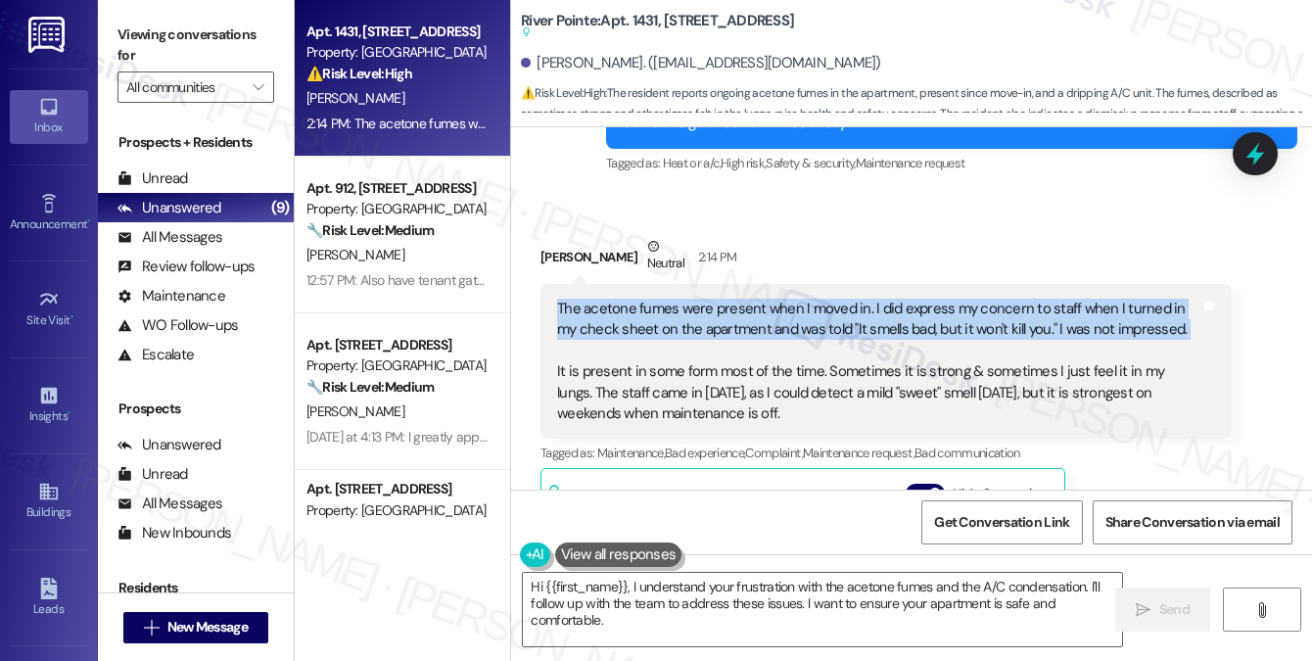
click at [850, 307] on div "The acetone fumes were present when I moved in. I did express my concern to sta…" at bounding box center [878, 362] width 643 height 126
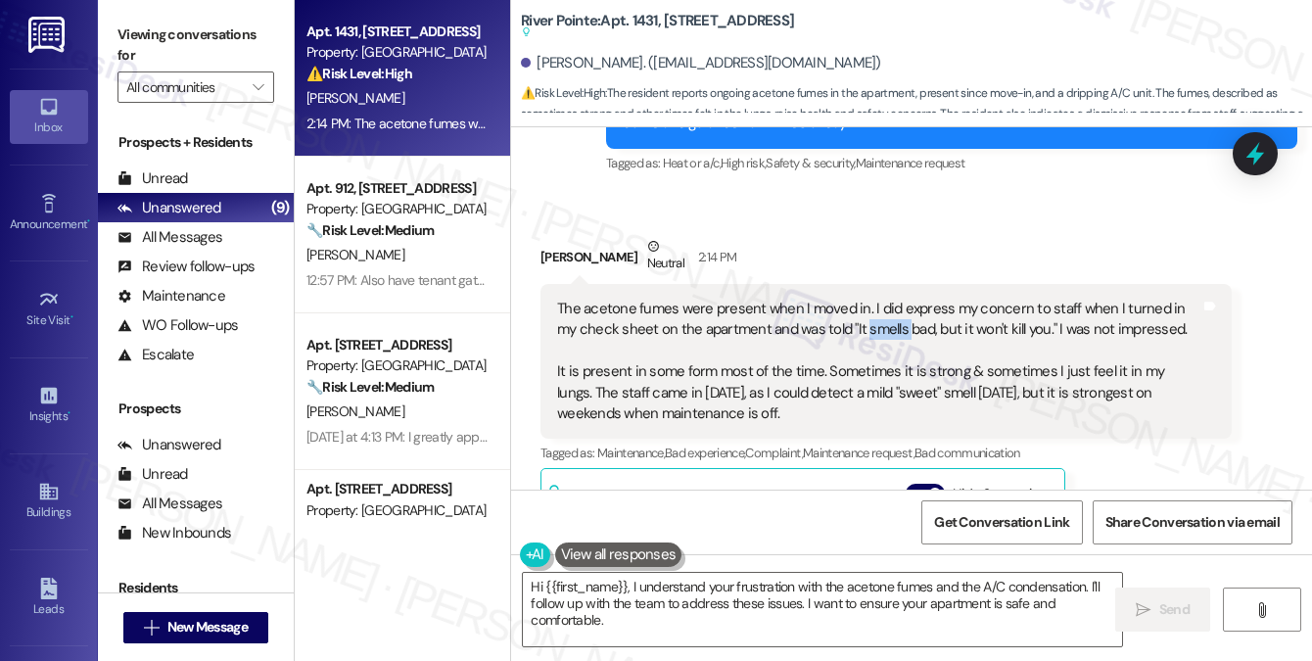
click at [850, 307] on div "The acetone fumes were present when I moved in. I did express my concern to sta…" at bounding box center [878, 362] width 643 height 126
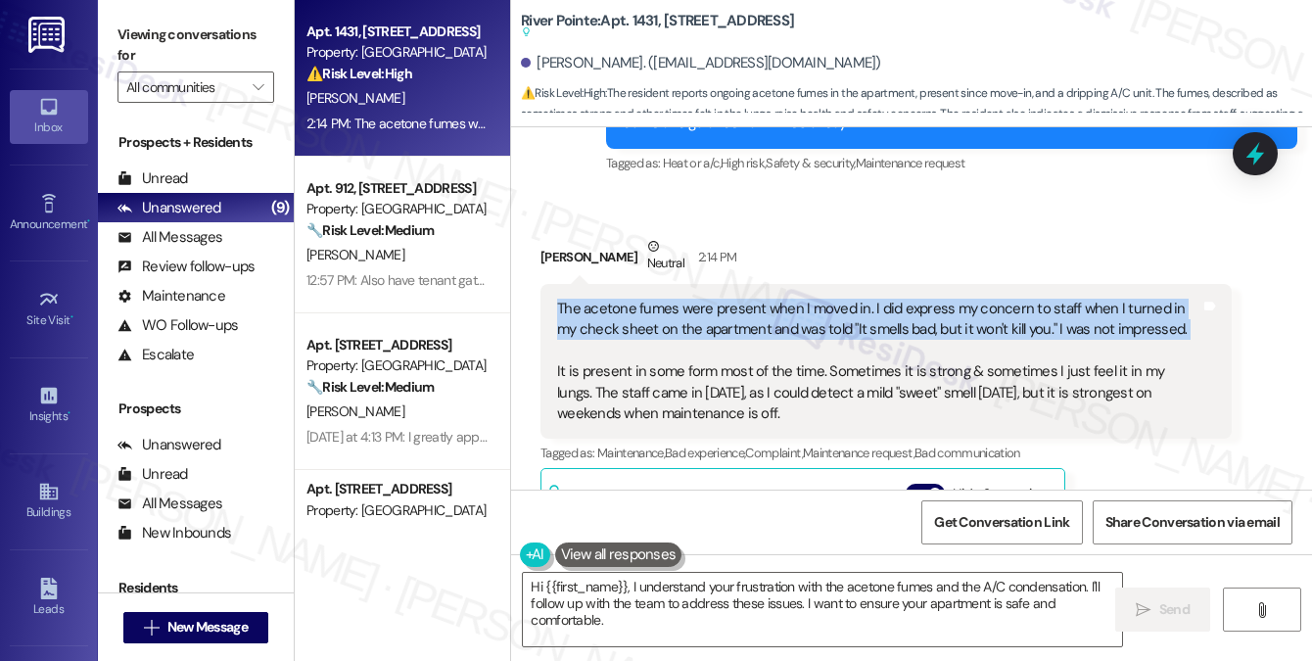
click at [850, 307] on div "The acetone fumes were present when I moved in. I did express my concern to sta…" at bounding box center [878, 362] width 643 height 126
click at [703, 312] on div "The acetone fumes were present when I moved in. I did express my concern to sta…" at bounding box center [878, 362] width 643 height 126
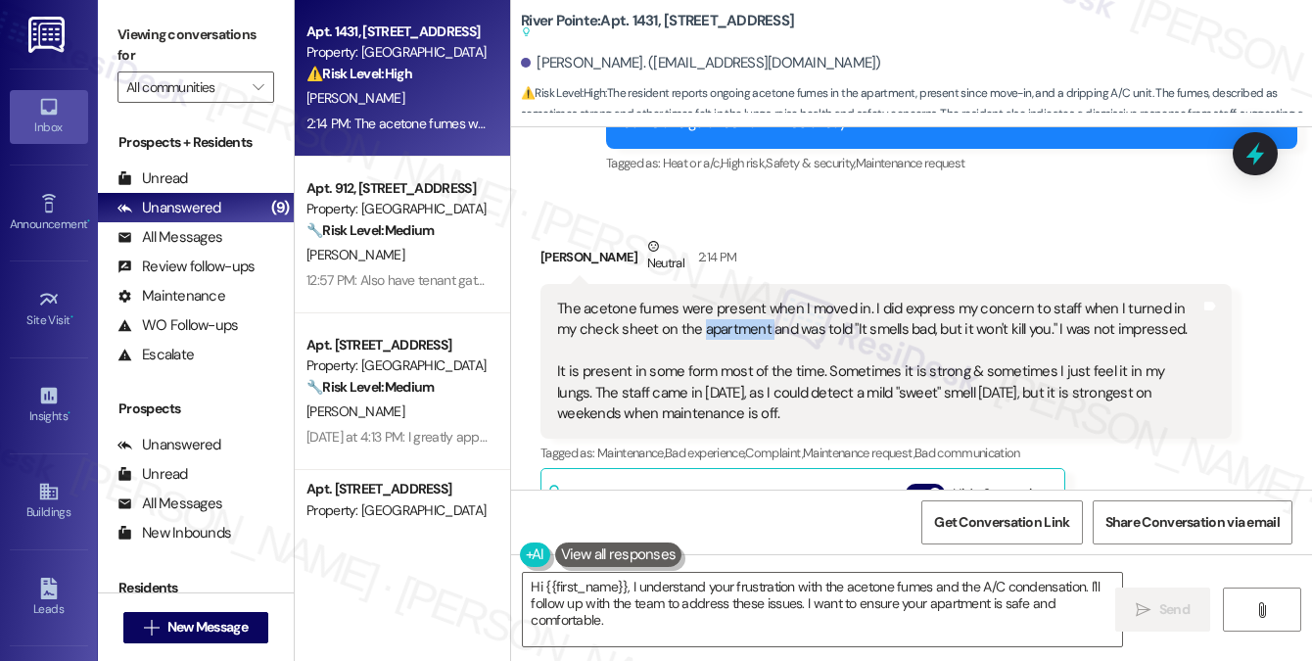
click at [703, 312] on div "The acetone fumes were present when I moved in. I did express my concern to sta…" at bounding box center [878, 362] width 643 height 126
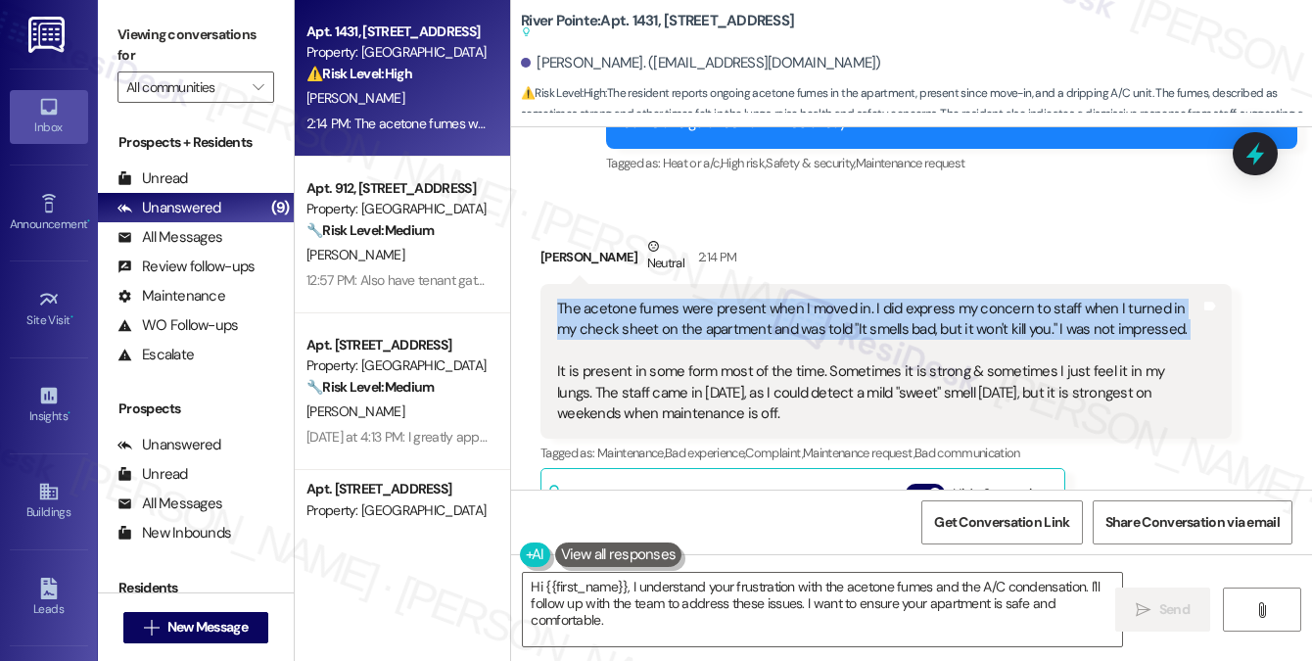
click at [703, 312] on div "The acetone fumes were present when I moved in. I did express my concern to sta…" at bounding box center [878, 362] width 643 height 126
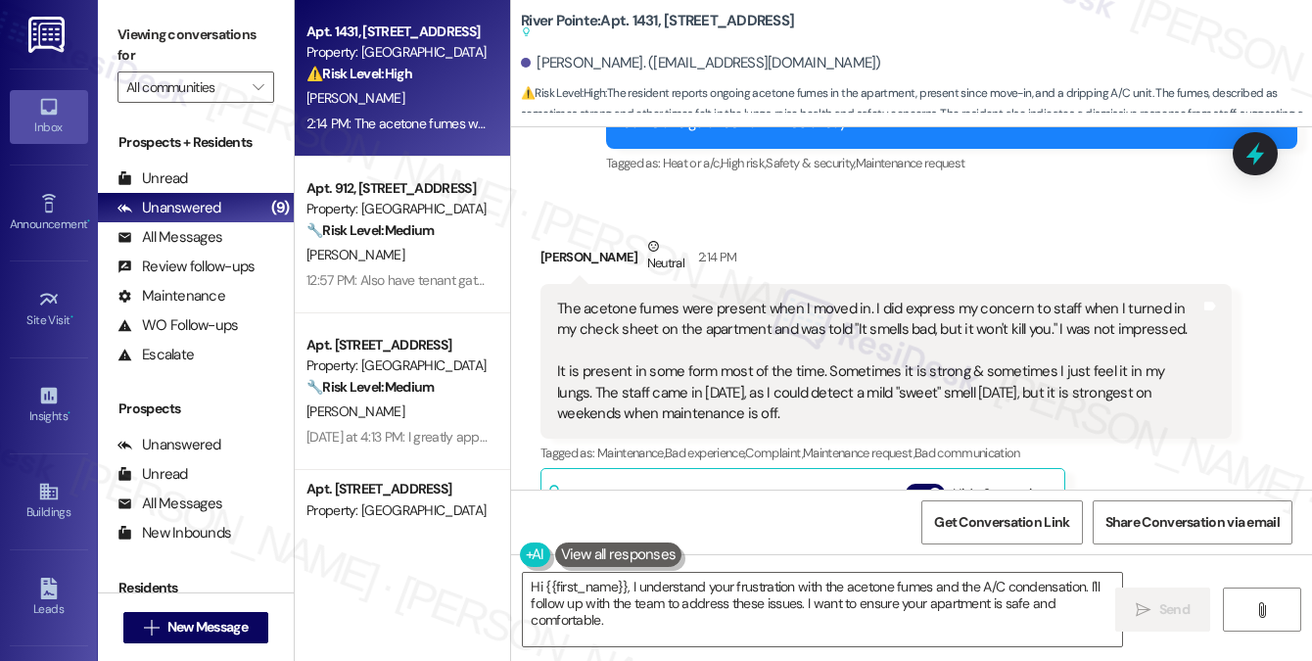
click at [832, 387] on div "The acetone fumes were present when I moved in. I did express my concern to sta…" at bounding box center [878, 362] width 643 height 126
click at [842, 387] on div "The acetone fumes were present when I moved in. I did express my concern to sta…" at bounding box center [878, 362] width 643 height 126
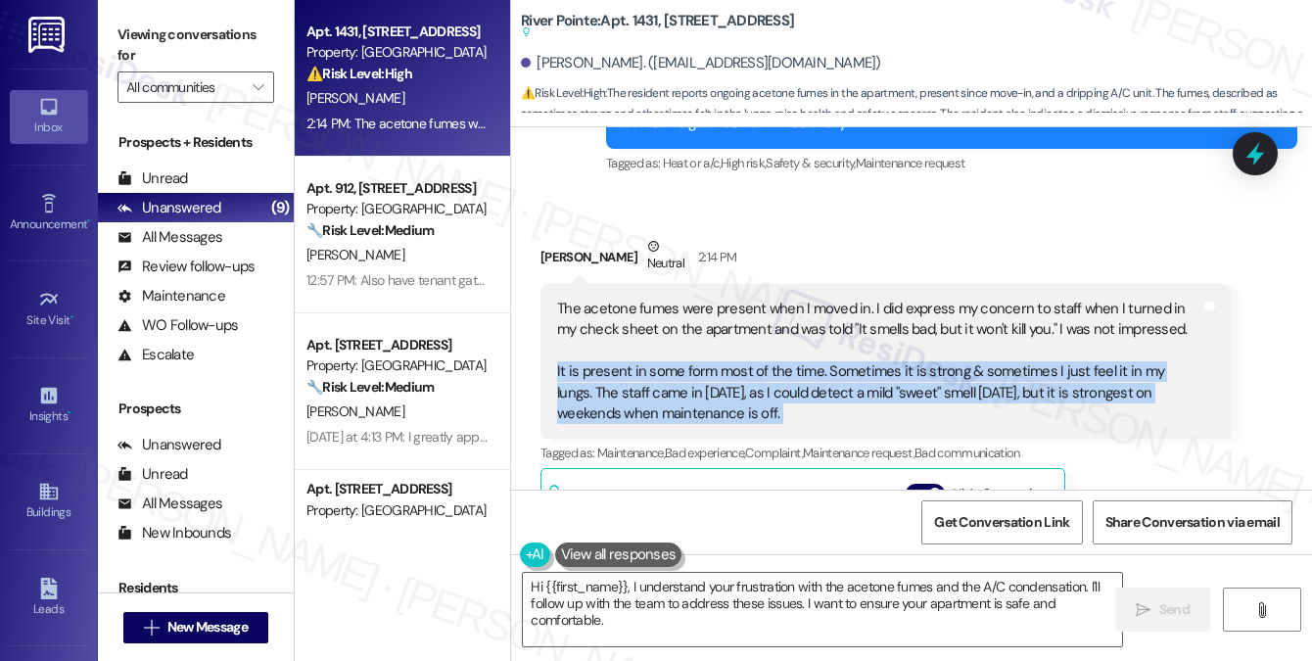
click at [842, 387] on div "The acetone fumes were present when I moved in. I did express my concern to sta…" at bounding box center [878, 362] width 643 height 126
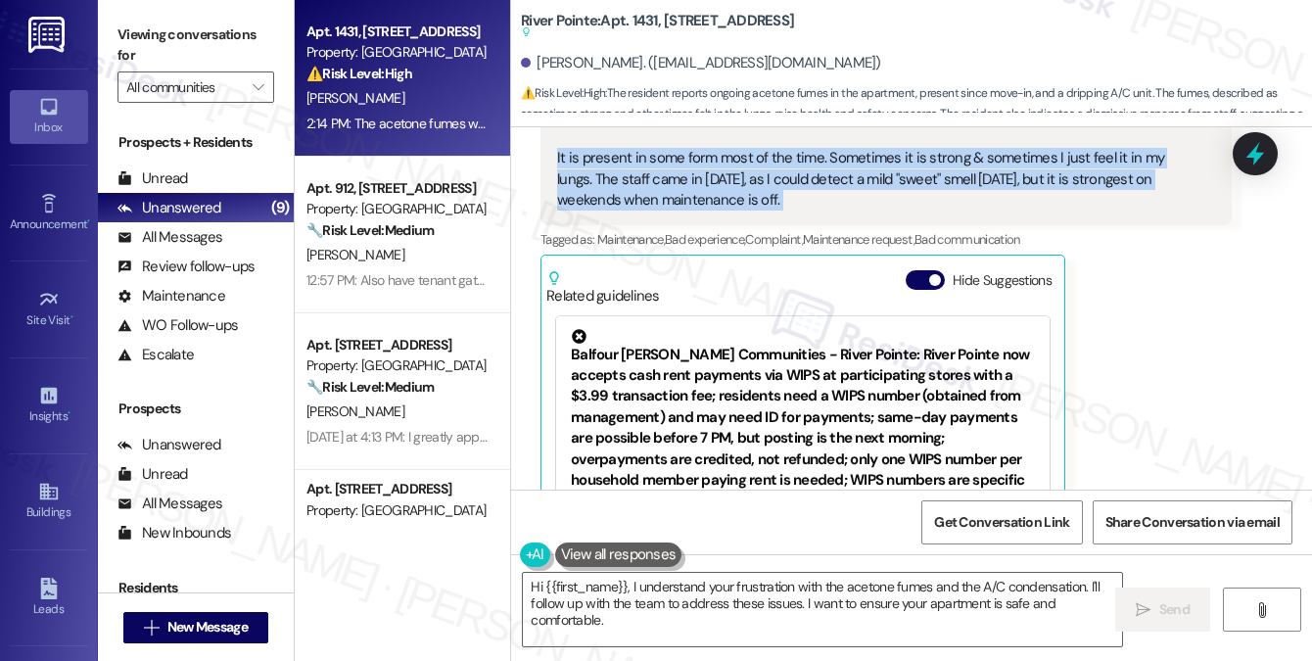
scroll to position [908, 0]
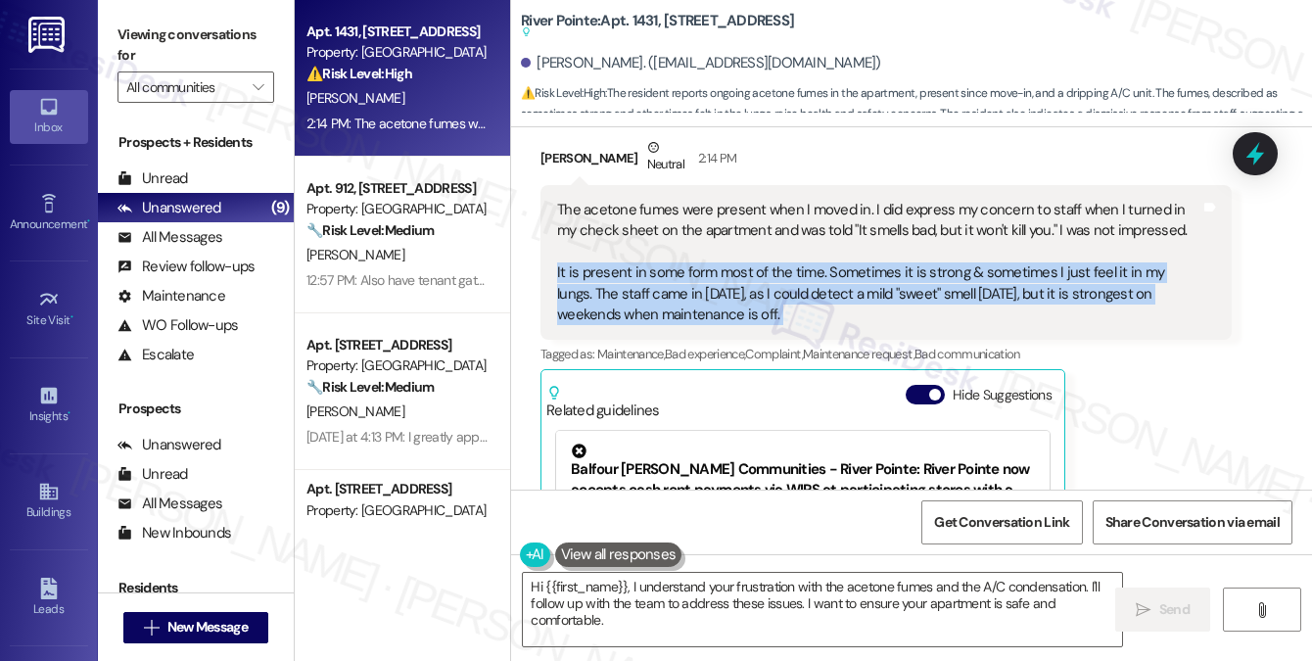
click at [839, 289] on div "The acetone fumes were present when I moved in. I did express my concern to sta…" at bounding box center [878, 263] width 643 height 126
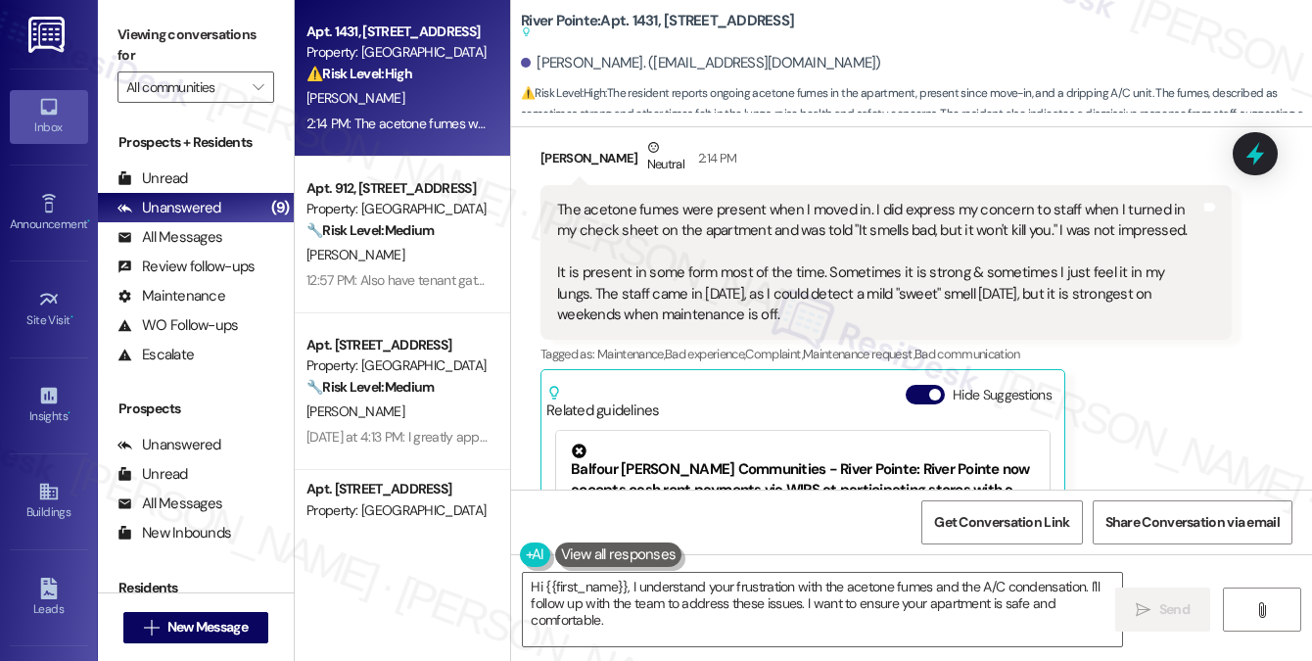
drag, startPoint x: 809, startPoint y: 294, endPoint x: 557, endPoint y: 187, distance: 273.3
click at [557, 200] on div "The acetone fumes were present when I moved in. I did express my concern to sta…" at bounding box center [878, 263] width 643 height 126
copy div "The acetone fumes were present when I moved in. I did express my concern to sta…"
click at [235, 51] on label "Viewing conversations for" at bounding box center [195, 46] width 157 height 52
click at [201, 27] on label "Viewing conversations for" at bounding box center [195, 46] width 157 height 52
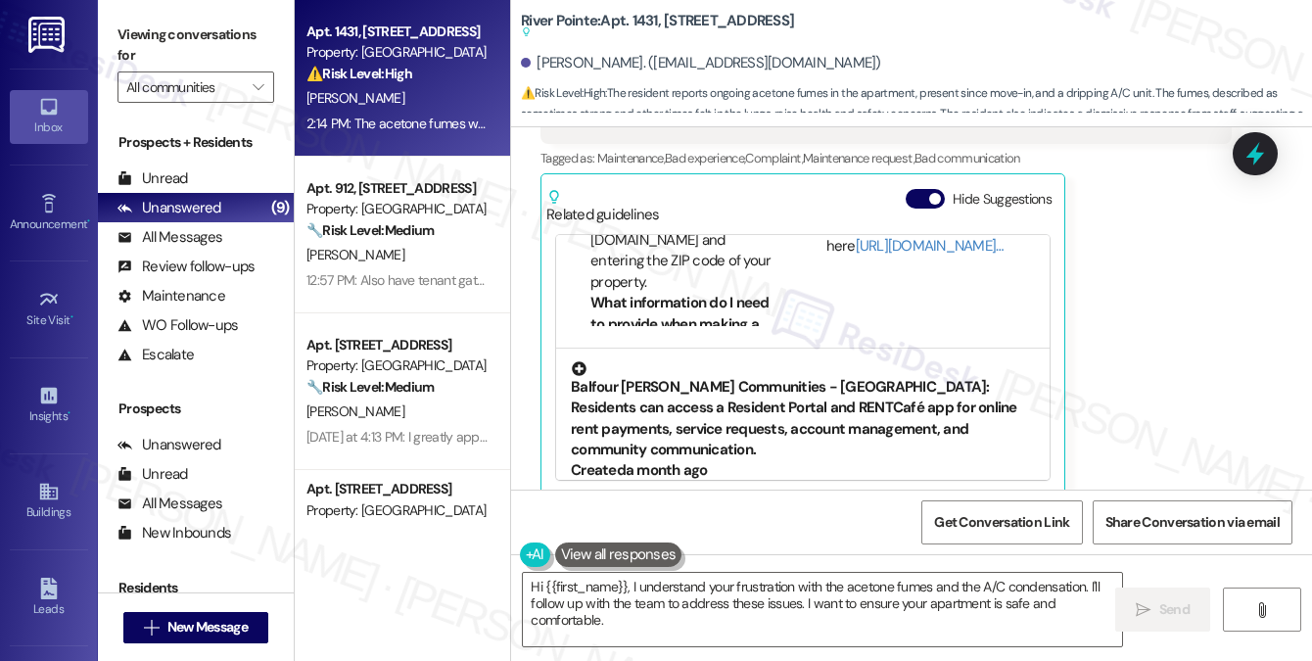
scroll to position [338, 0]
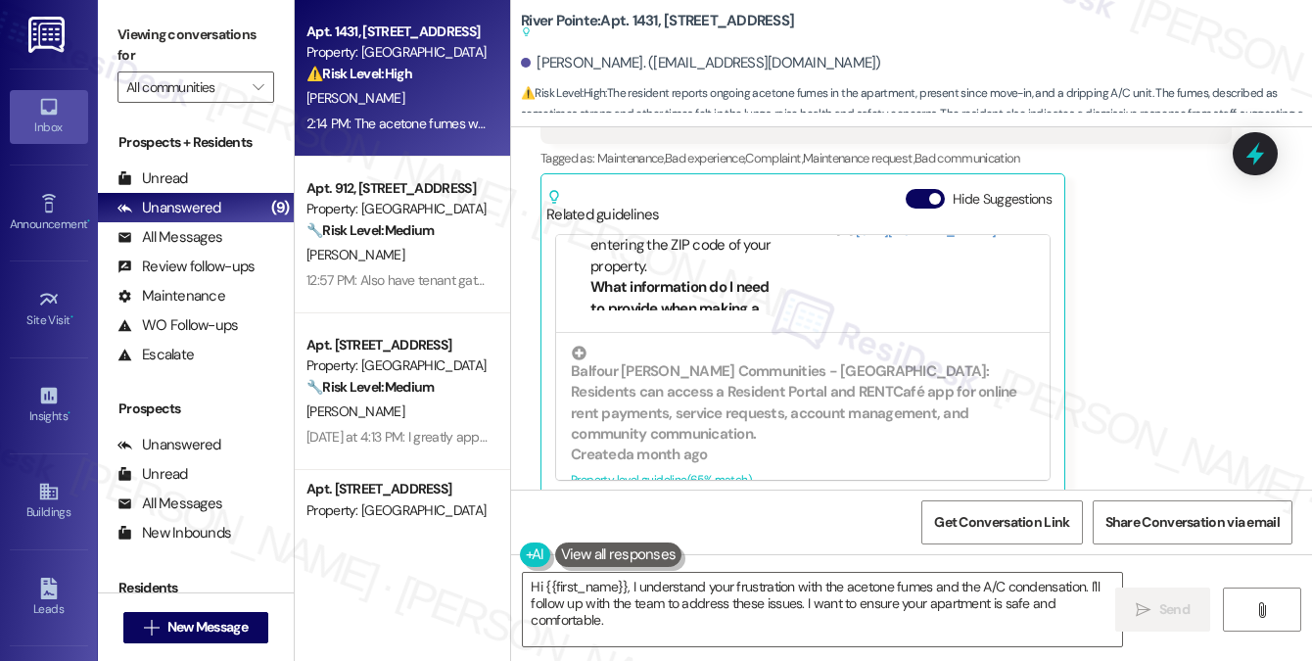
click at [227, 46] on label "Viewing conversations for" at bounding box center [195, 46] width 157 height 52
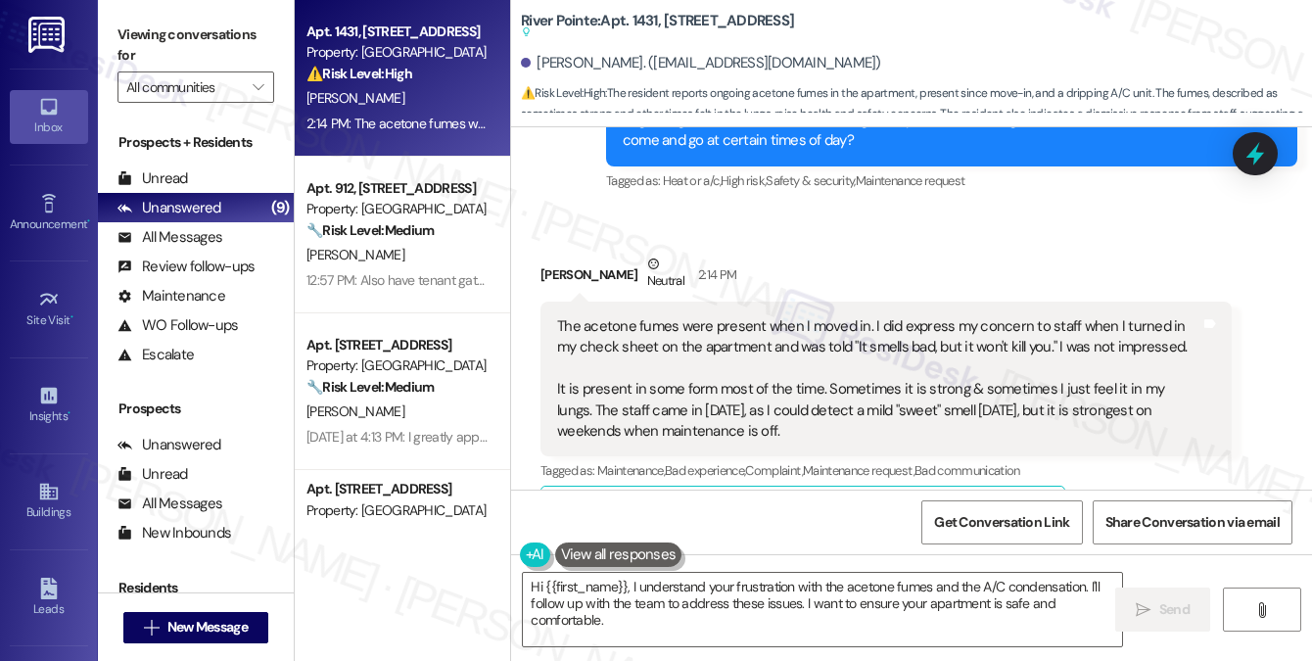
scroll to position [908, 0]
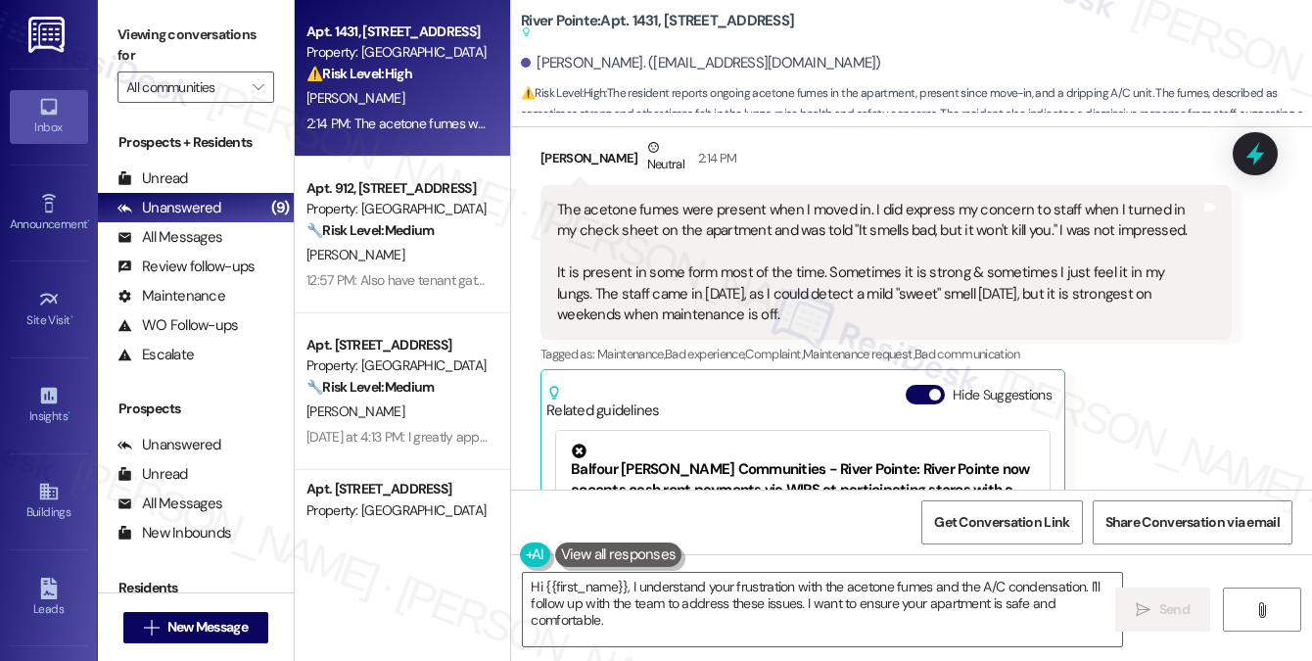
click at [760, 273] on div "The acetone fumes were present when I moved in. I did express my concern to sta…" at bounding box center [878, 263] width 643 height 126
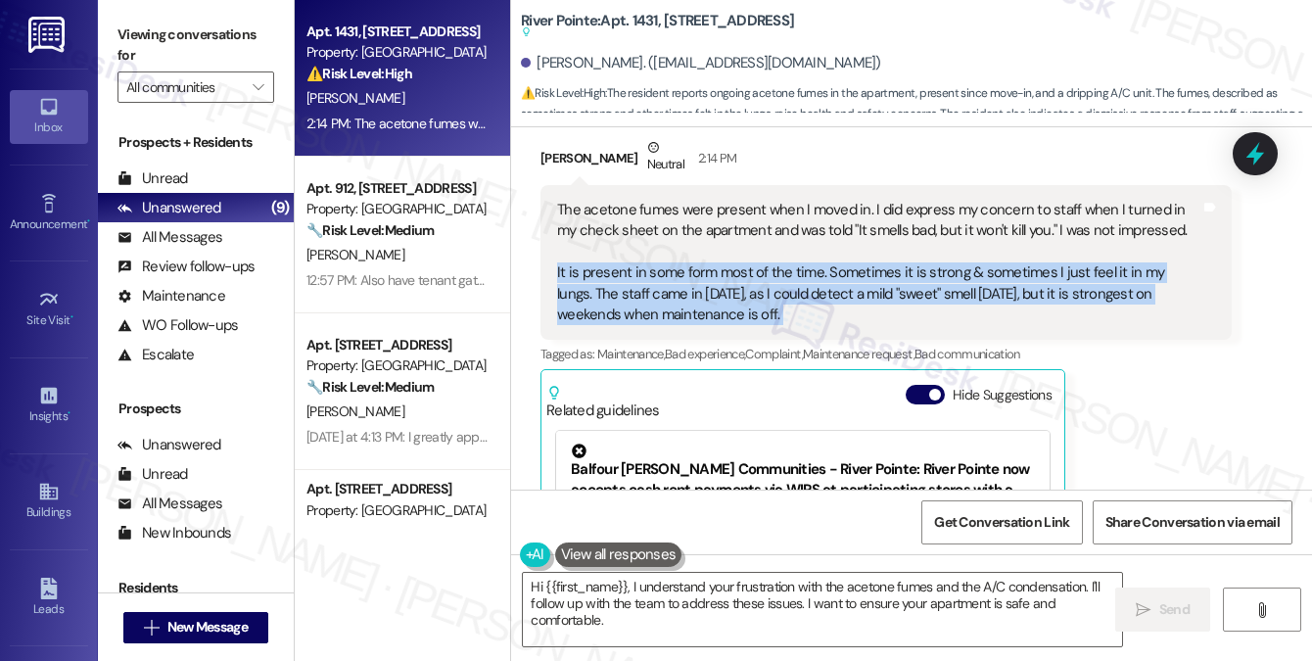
click at [760, 273] on div "The acetone fumes were present when I moved in. I did express my concern to sta…" at bounding box center [878, 263] width 643 height 126
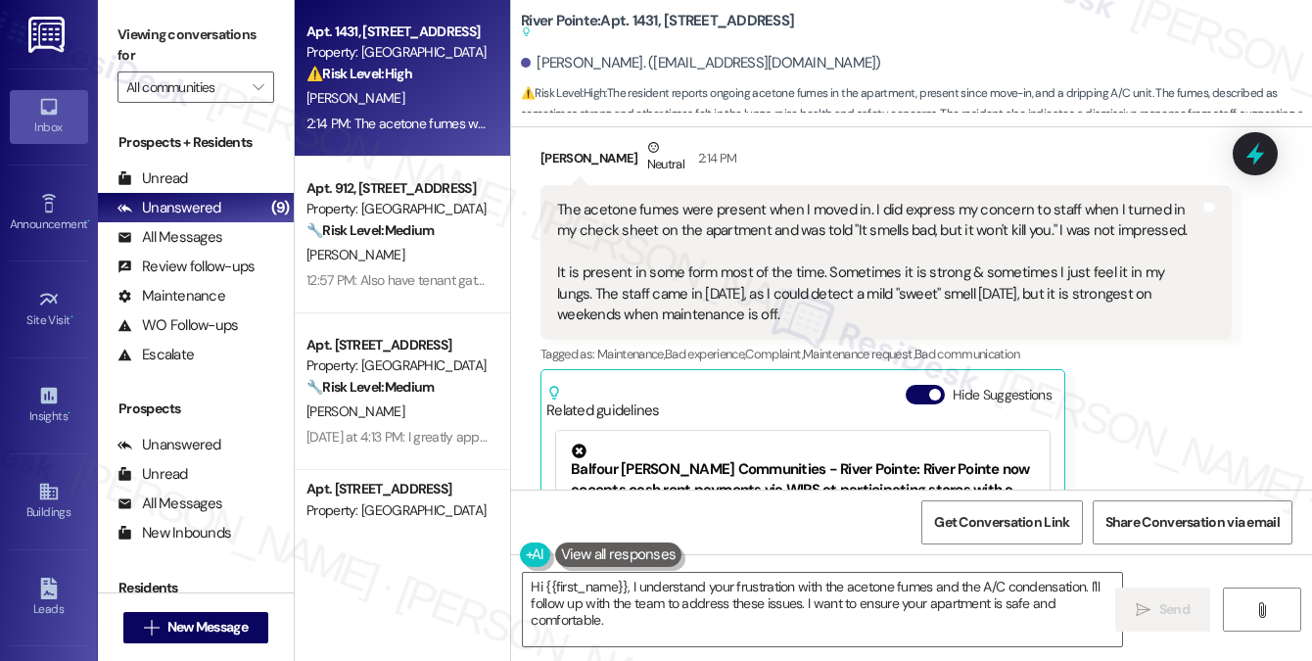
click at [186, 56] on label "Viewing conversations for" at bounding box center [195, 46] width 157 height 52
click at [666, 597] on textarea "Hi {{first_name}}, I understand your frustration with the acetone fumes and the…" at bounding box center [822, 609] width 599 height 73
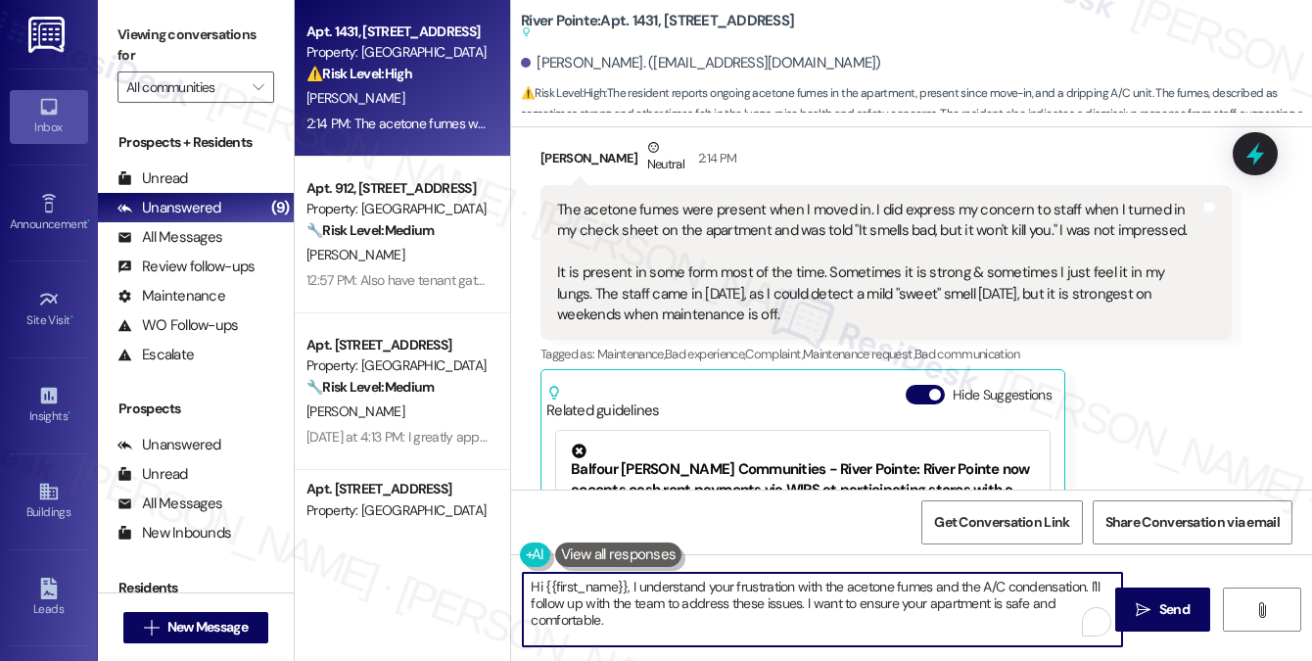
click at [666, 597] on textarea "Hi {{first_name}}, I understand your frustration with the acetone fumes and the…" at bounding box center [822, 609] width 599 height 73
paste textarea "I’m really sorry you’ve been experiencing this — that must be frustrating. To h…"
click at [562, 586] on textarea "I’m really sorry you’ve been experiencing this — that must be frustrating. To h…" at bounding box center [822, 609] width 599 height 73
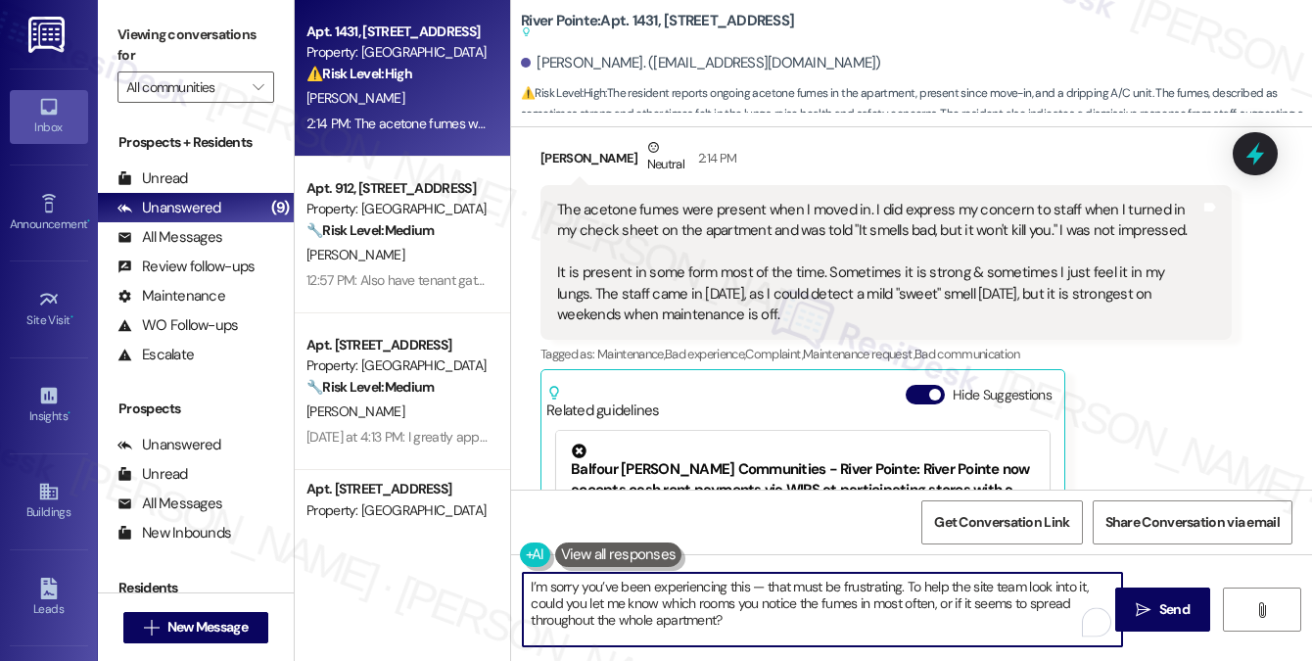
click at [760, 586] on textarea "I’m sorry you’ve been experiencing this — that must be frustrating. To help the…" at bounding box center [822, 609] width 599 height 73
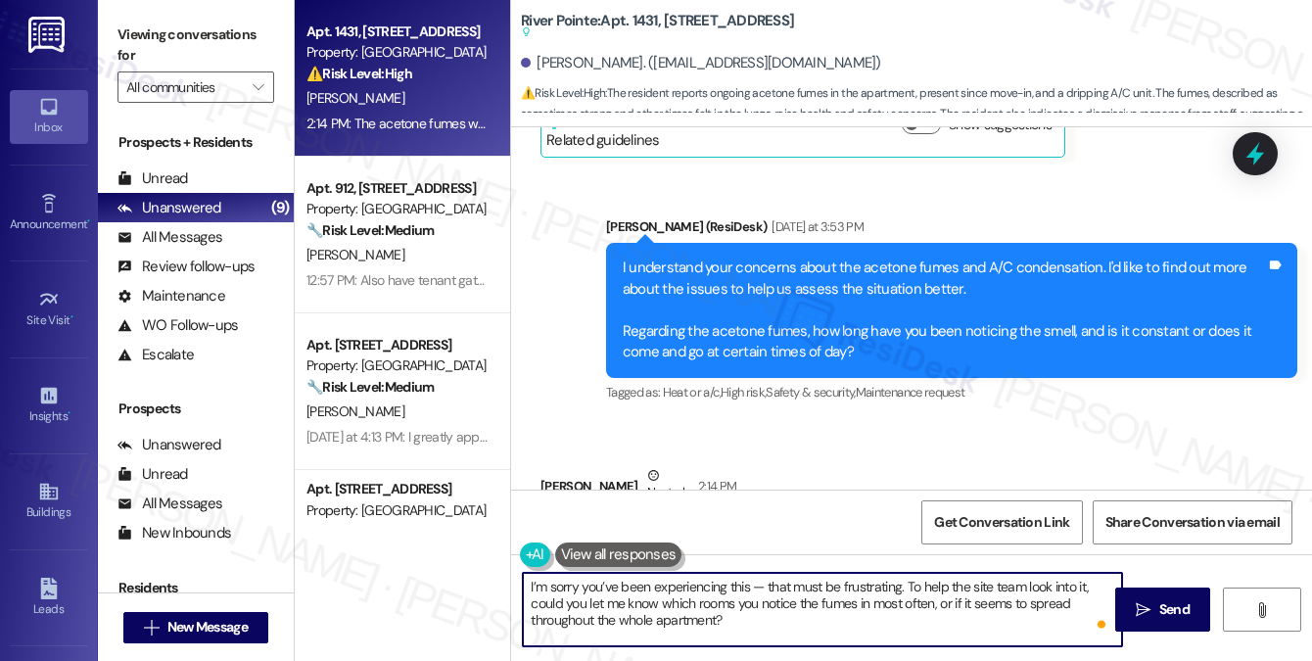
scroll to position [614, 0]
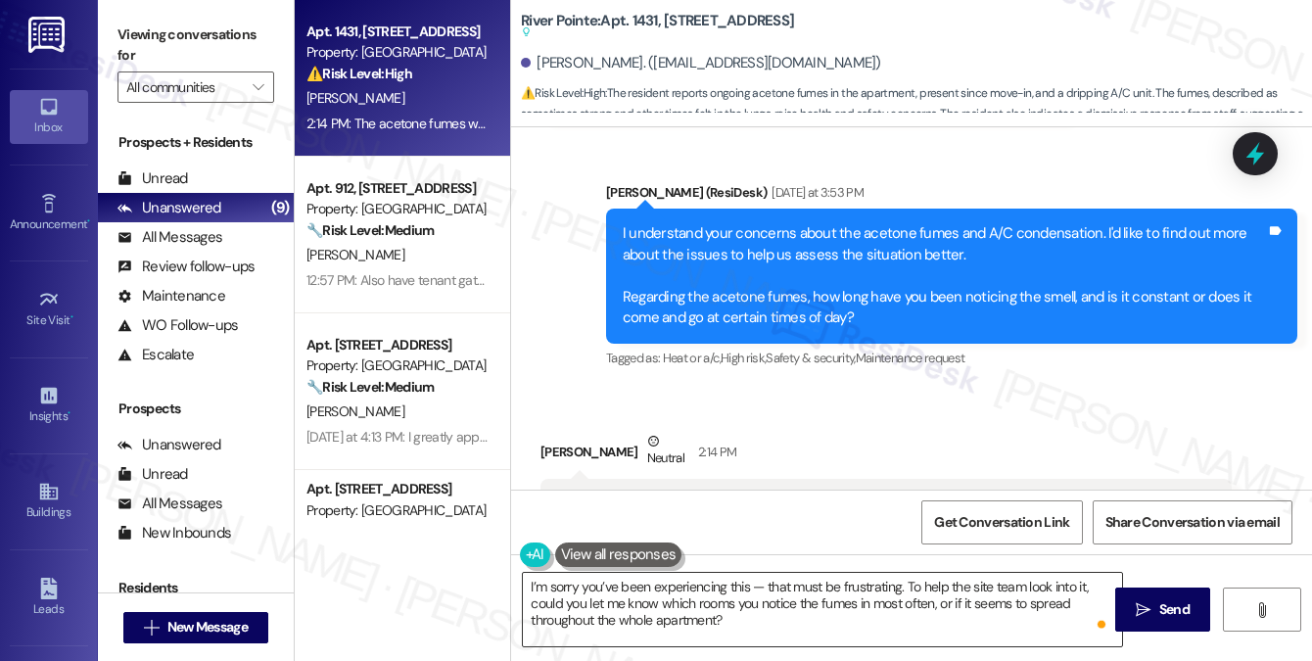
drag, startPoint x: 773, startPoint y: 449, endPoint x: 776, endPoint y: 584, distance: 134.2
click at [776, 585] on textarea "I’m sorry you’ve been experiencing this — that must be frustrating. To help the…" at bounding box center [822, 609] width 599 height 73
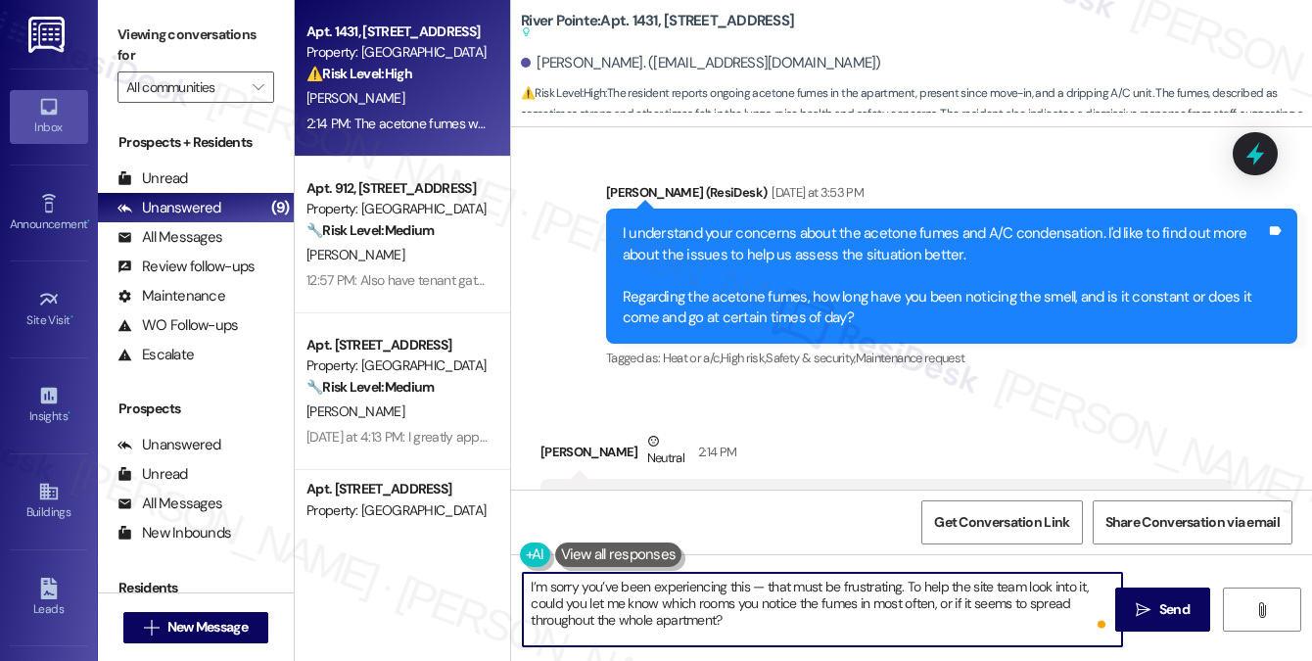
drag, startPoint x: 761, startPoint y: 583, endPoint x: 747, endPoint y: 579, distance: 14.3
click at [747, 579] on textarea "I’m sorry you’ve been experiencing this — that must be frustrating. To help the…" at bounding box center [822, 609] width 599 height 73
drag, startPoint x: 897, startPoint y: 586, endPoint x: 752, endPoint y: 585, distance: 144.9
click at [752, 585] on textarea "I’m sorry you’ve been experiencing this — that must be frustrating. To help the…" at bounding box center [822, 609] width 599 height 73
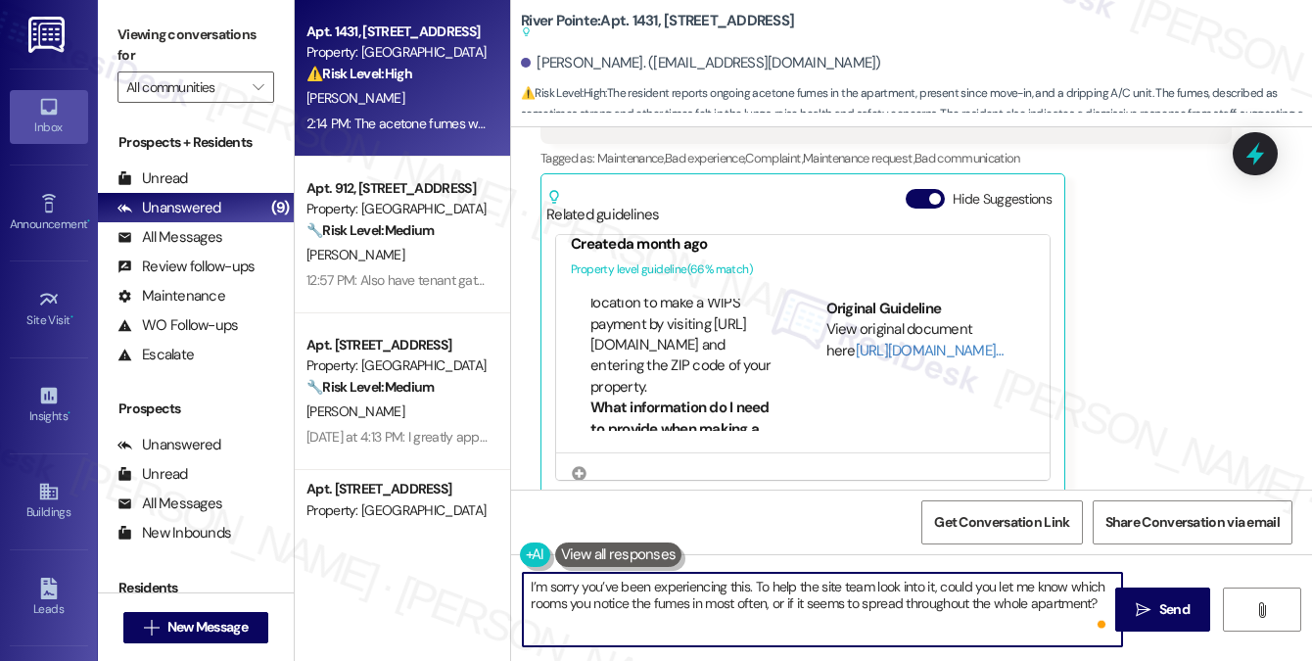
scroll to position [338, 0]
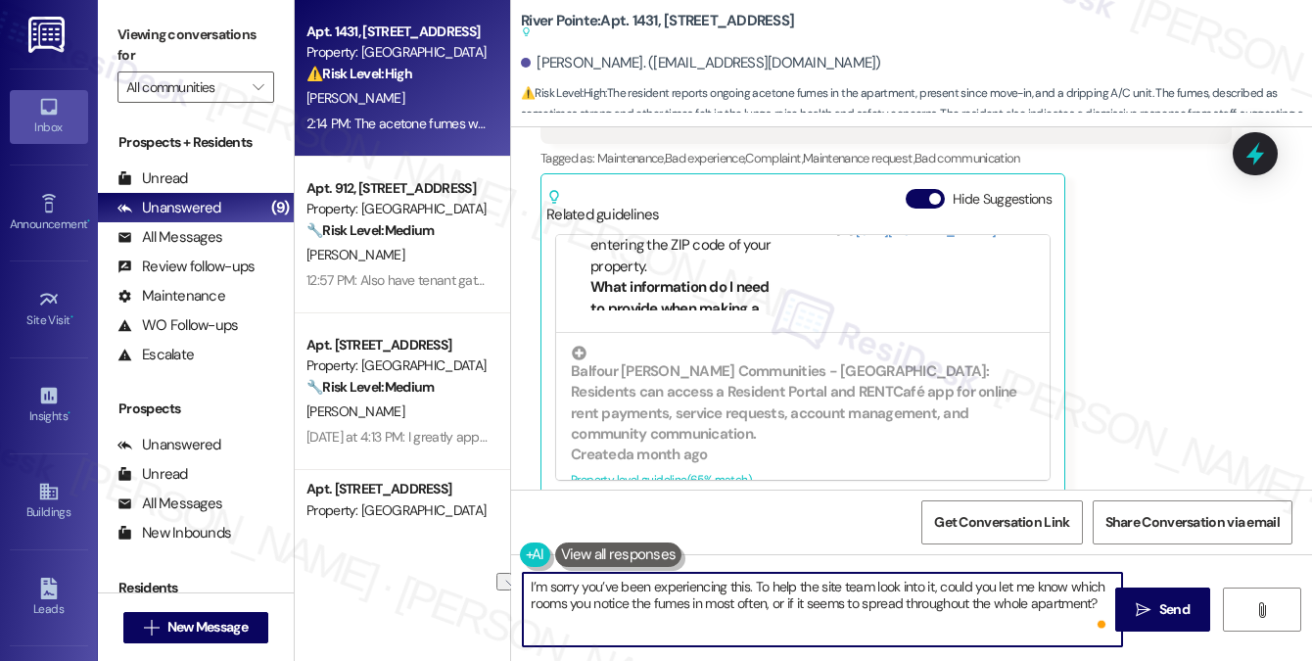
drag, startPoint x: 847, startPoint y: 599, endPoint x: 795, endPoint y: 599, distance: 51.9
click at [795, 599] on textarea "I’m sorry you’ve been experiencing this. To help the site team look into it, co…" at bounding box center [822, 609] width 599 height 73
click at [887, 590] on textarea "I’m sorry you’ve been experiencing this. To help the site team look into it, co…" at bounding box center [822, 609] width 599 height 73
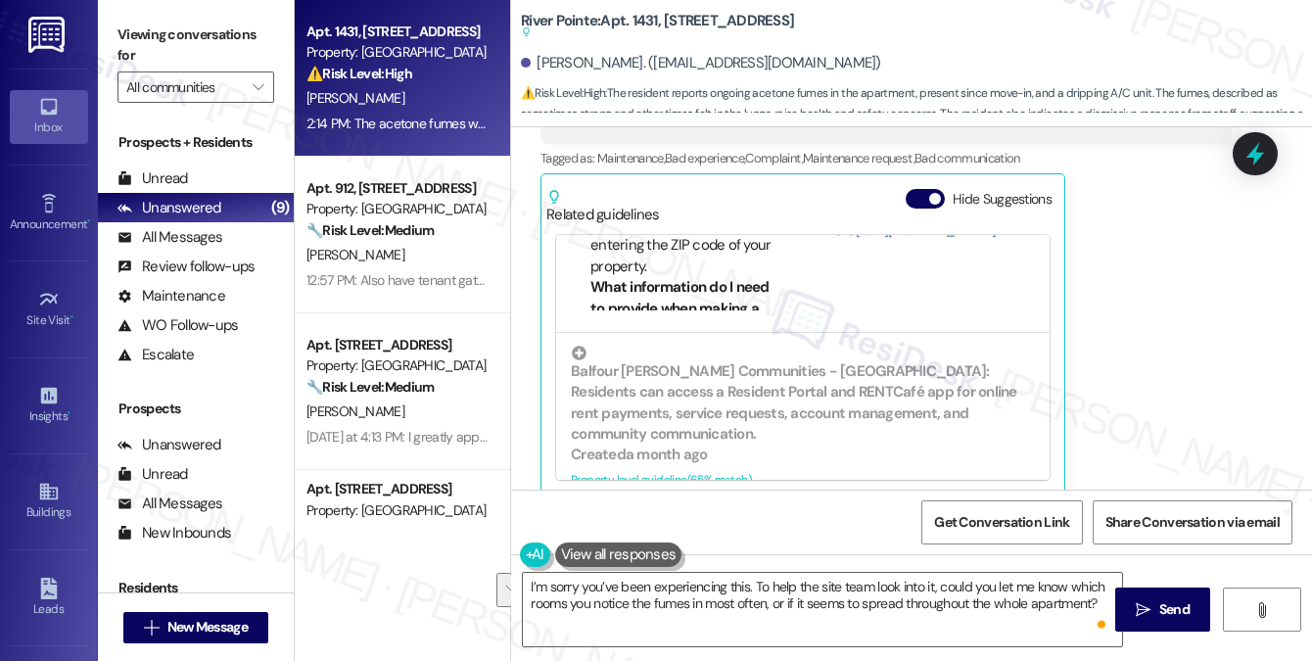
click at [144, 34] on label "Viewing conversations for" at bounding box center [195, 46] width 157 height 52
click at [792, 602] on textarea "I’m sorry you’ve been experiencing this. To help the site team look into it, co…" at bounding box center [822, 609] width 599 height 73
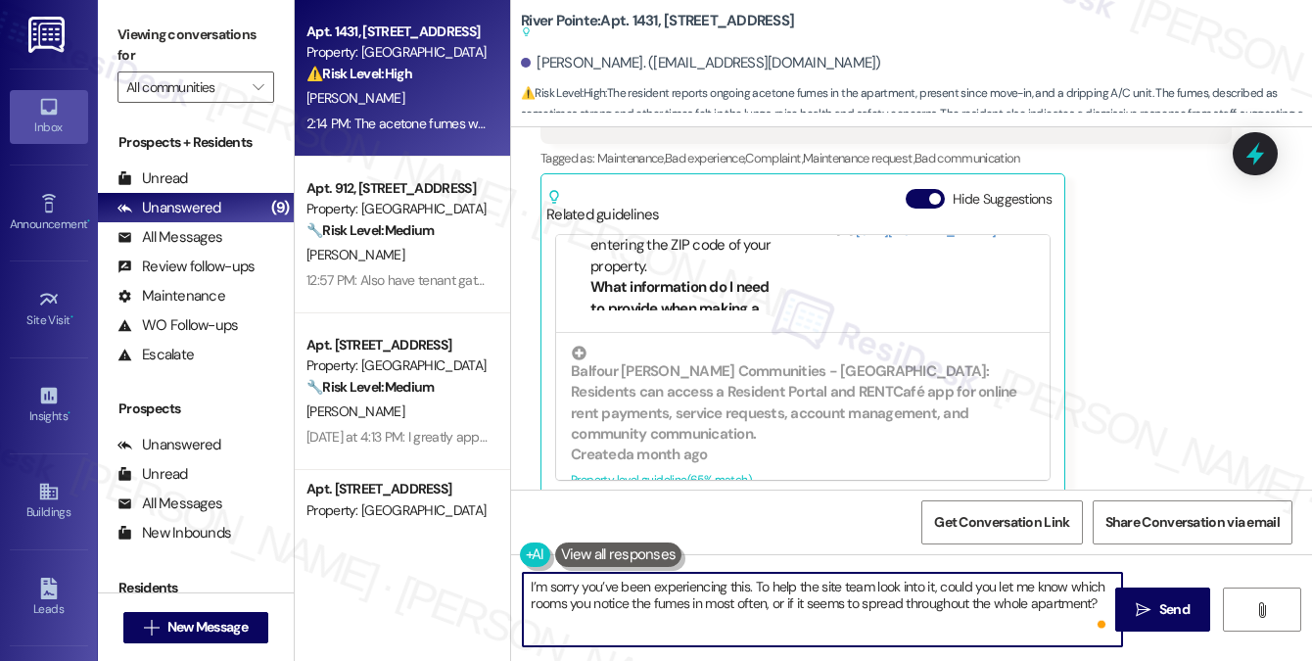
click at [792, 602] on textarea "I’m sorry you’ve been experiencing this. To help the site team look into it, co…" at bounding box center [822, 609] width 599 height 73
click at [821, 625] on textarea "I’m sorry you’ve been experiencing this. To help the site team look into it, co…" at bounding box center [822, 609] width 599 height 73
drag, startPoint x: 805, startPoint y: 601, endPoint x: 794, endPoint y: 599, distance: 10.9
click at [788, 600] on textarea "I’m sorry you’ve been experiencing this. To help the site team look into it, co…" at bounding box center [822, 609] width 599 height 73
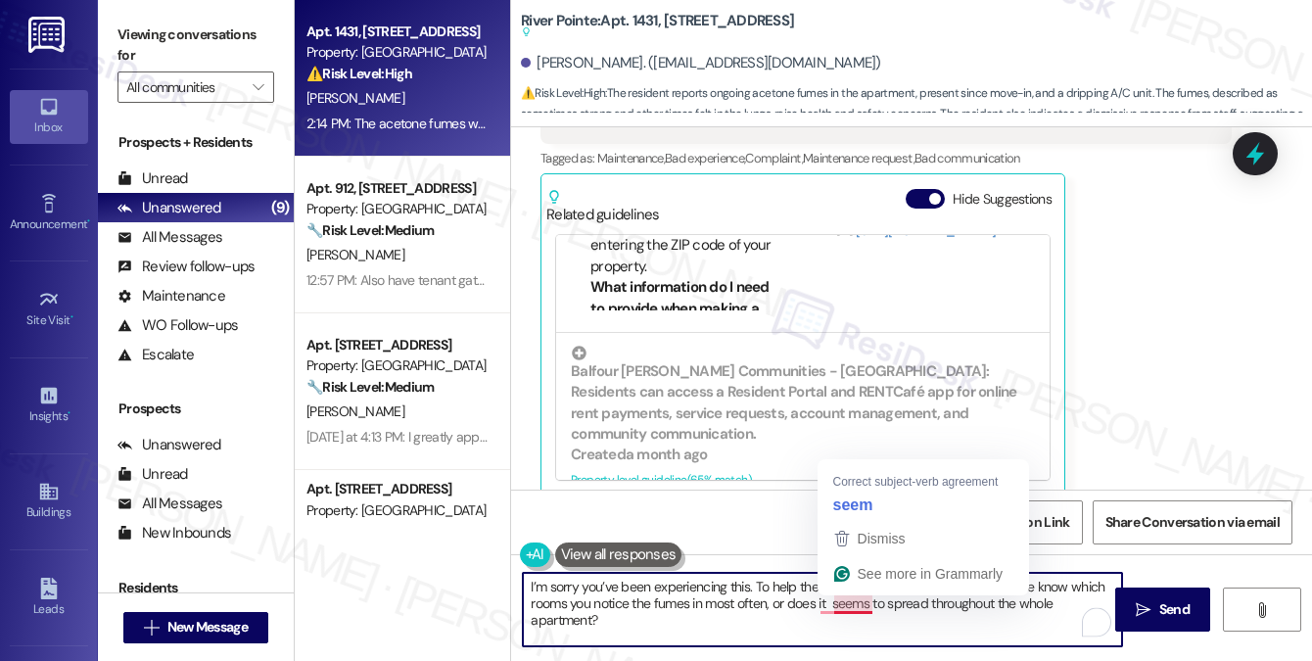
click at [861, 606] on textarea "I’m sorry you’ve been experiencing this. To help the site team look into it, co…" at bounding box center [822, 609] width 599 height 73
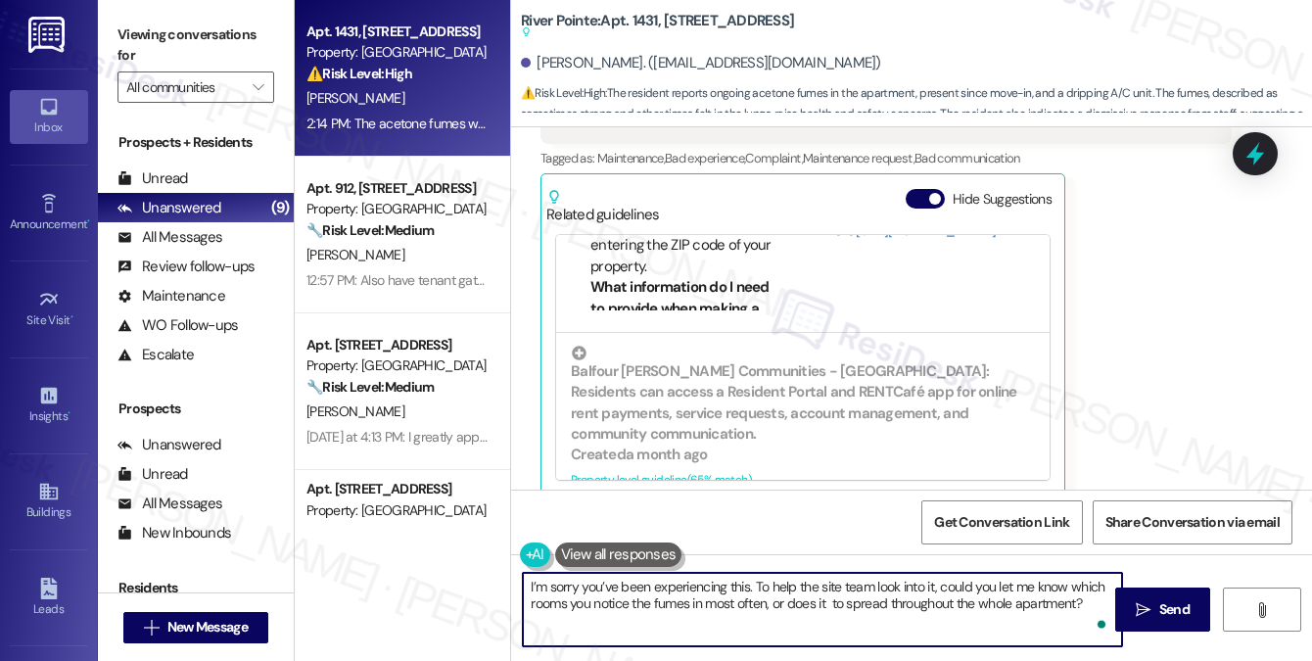
click at [838, 602] on textarea "I’m sorry you’ve been experiencing this. To help the site team look into it, co…" at bounding box center [822, 609] width 599 height 73
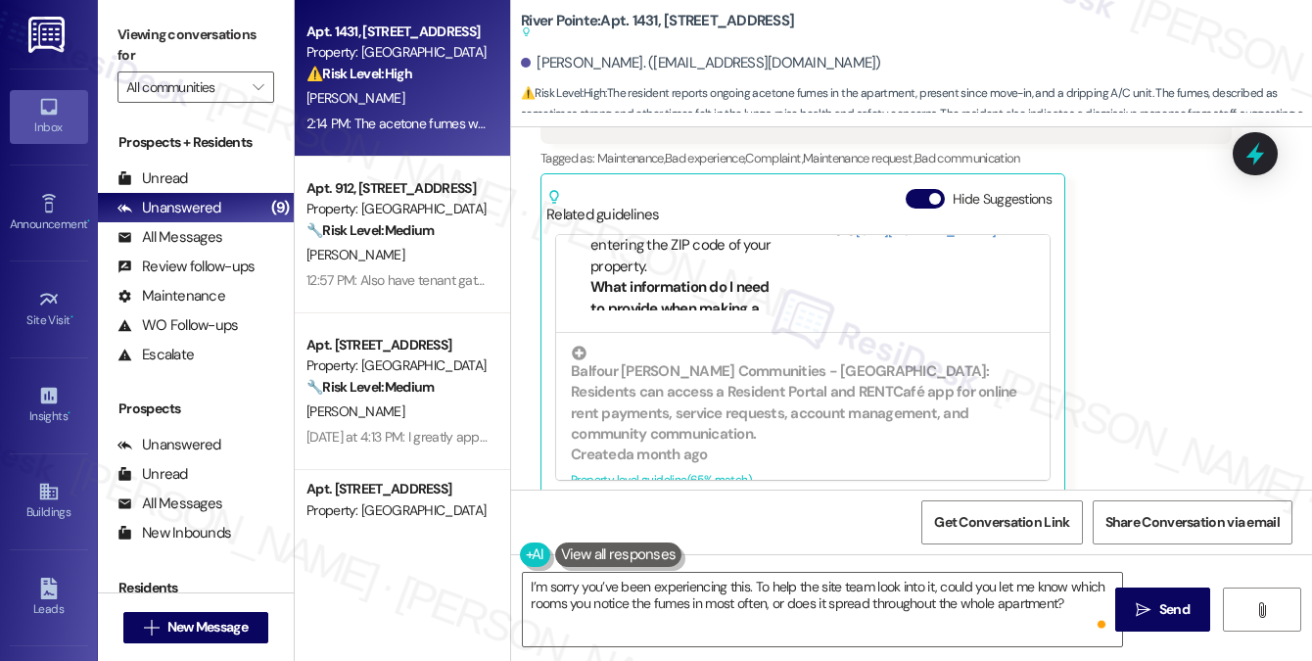
click at [167, 20] on label "Viewing conversations for" at bounding box center [195, 46] width 157 height 52
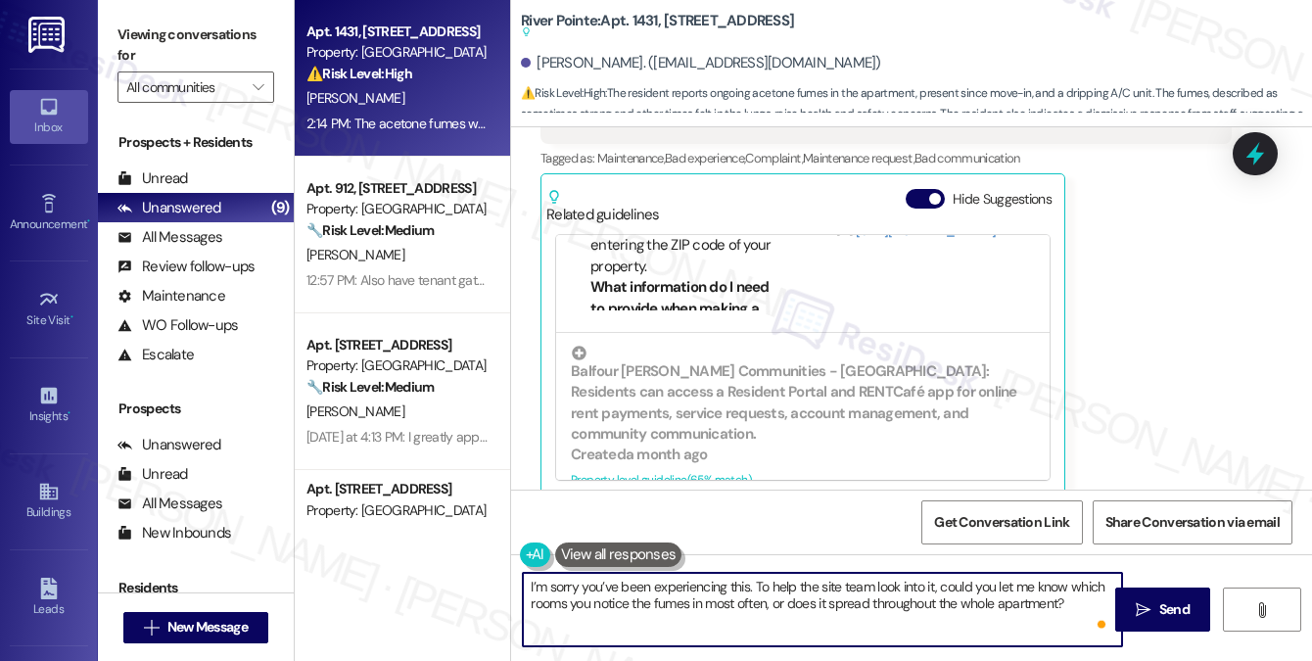
click at [975, 608] on textarea "I’m sorry you’ve been experiencing this. To help the site team look into it, co…" at bounding box center [822, 609] width 599 height 73
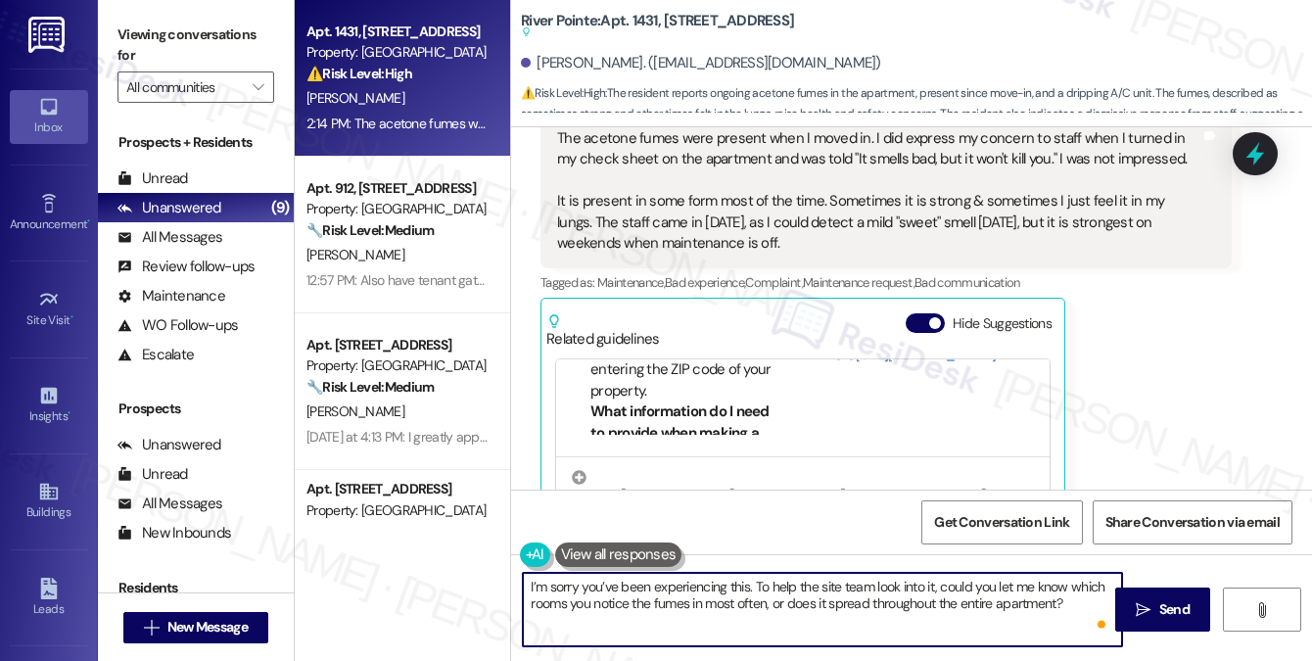
scroll to position [810, 0]
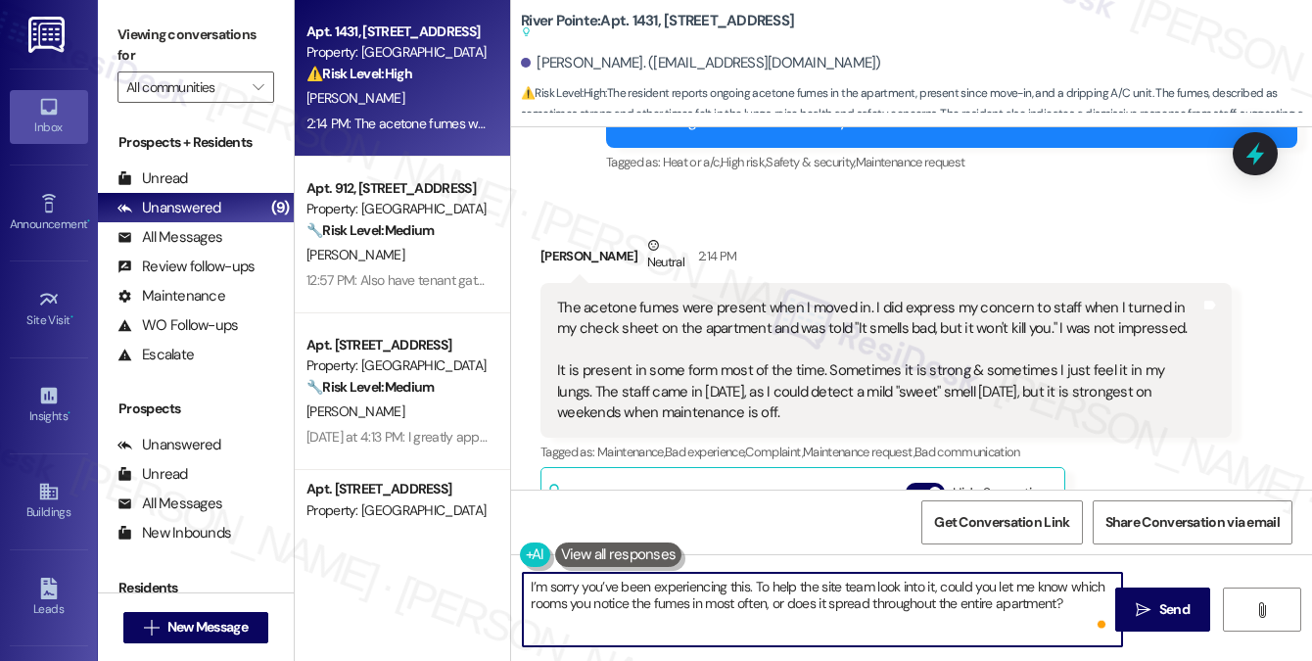
type textarea "I’m sorry you’ve been experiencing this. To help the site team look into it, co…"
click at [843, 359] on div "The acetone fumes were present when I moved in. I did express my concern to sta…" at bounding box center [878, 361] width 643 height 126
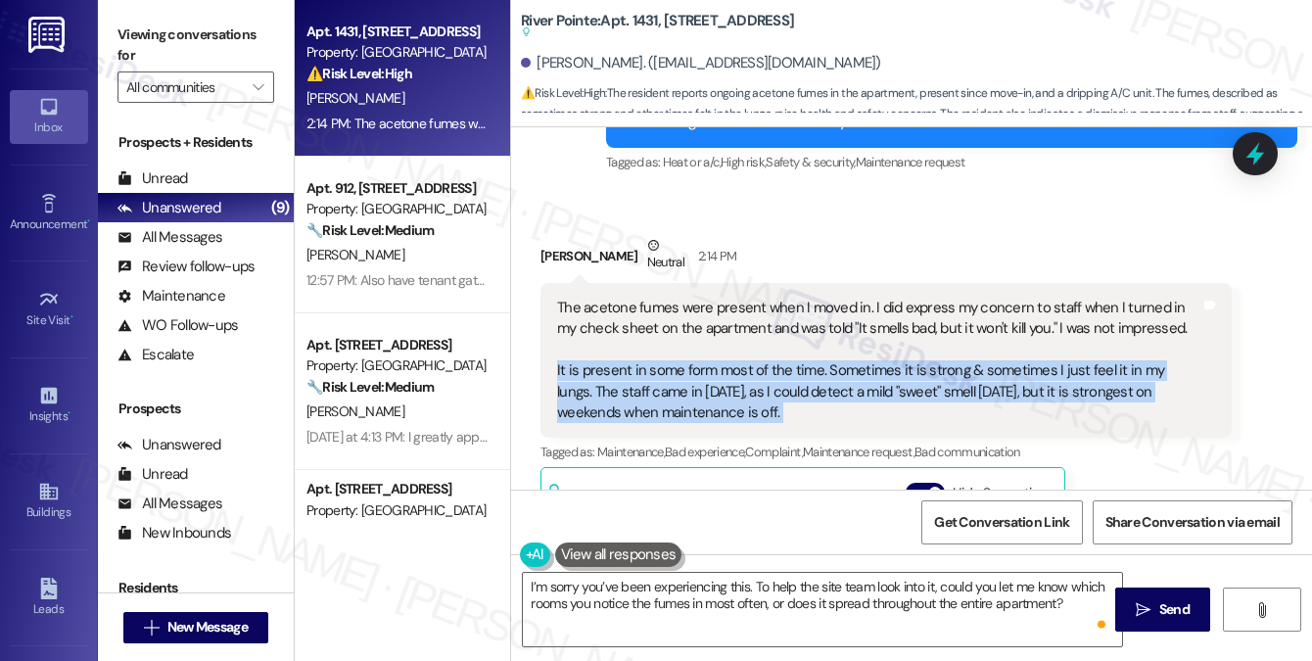
click at [843, 359] on div "The acetone fumes were present when I moved in. I did express my concern to sta…" at bounding box center [878, 361] width 643 height 126
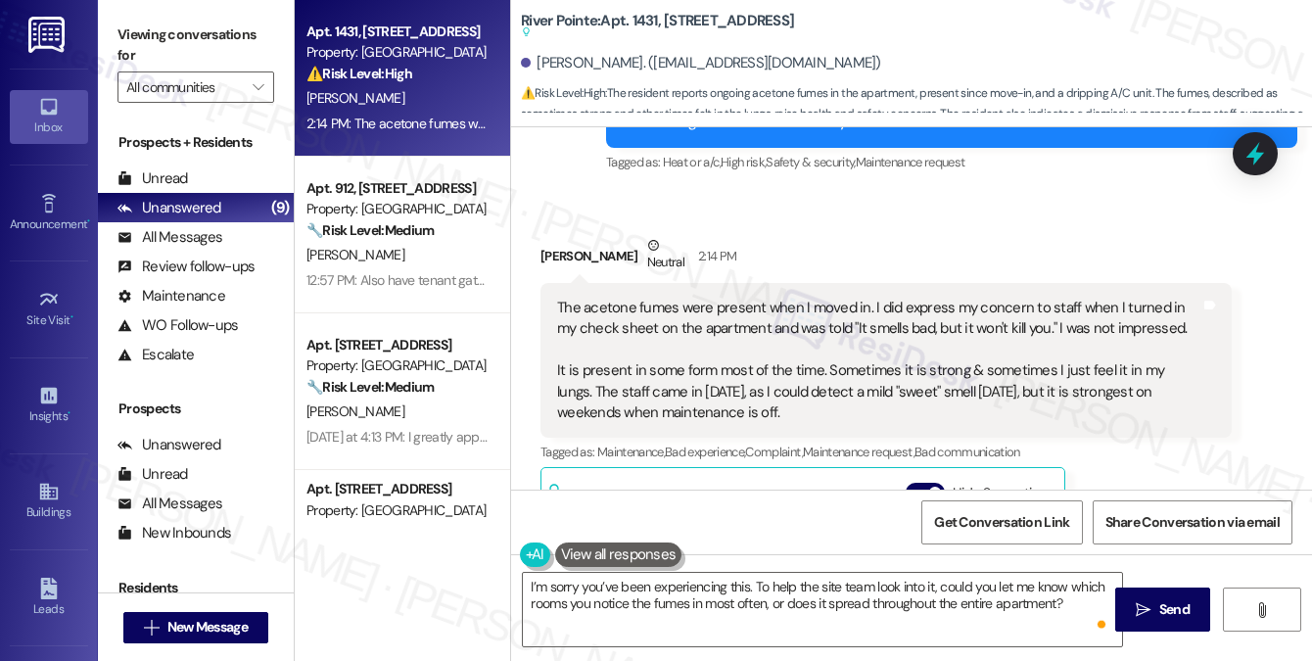
click at [871, 298] on div "The acetone fumes were present when I moved in. I did express my concern to sta…" at bounding box center [878, 361] width 643 height 126
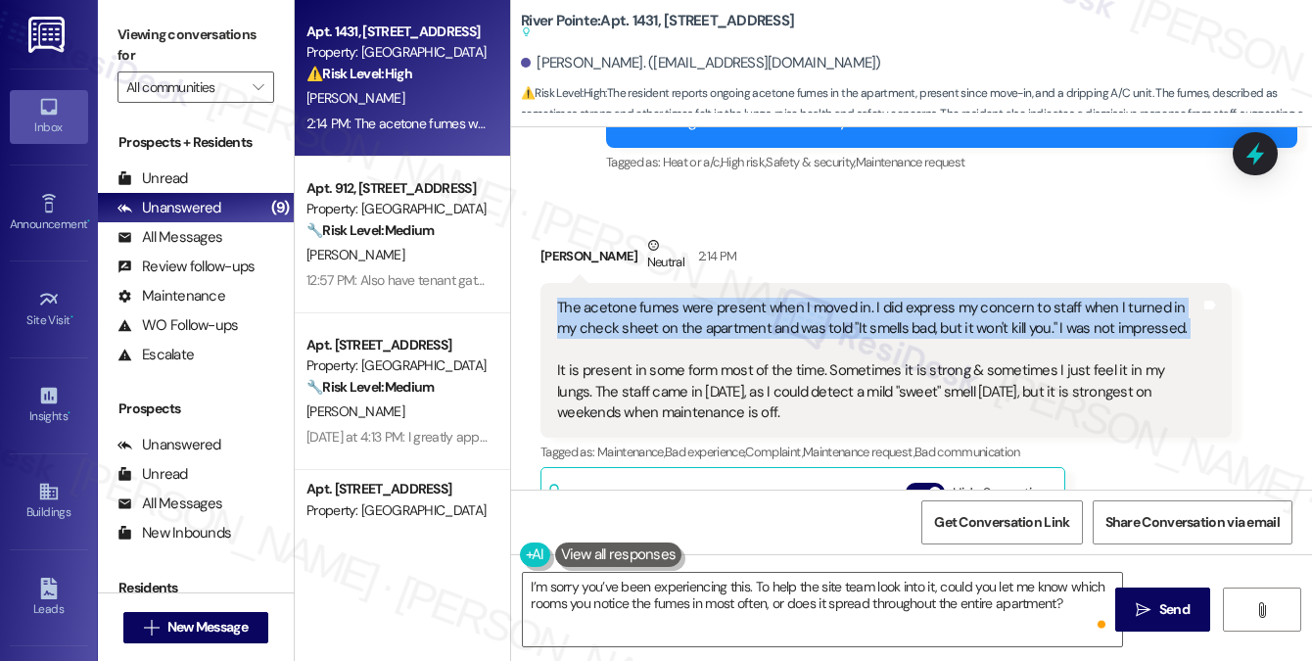
click at [871, 298] on div "The acetone fumes were present when I moved in. I did express my concern to sta…" at bounding box center [878, 361] width 643 height 126
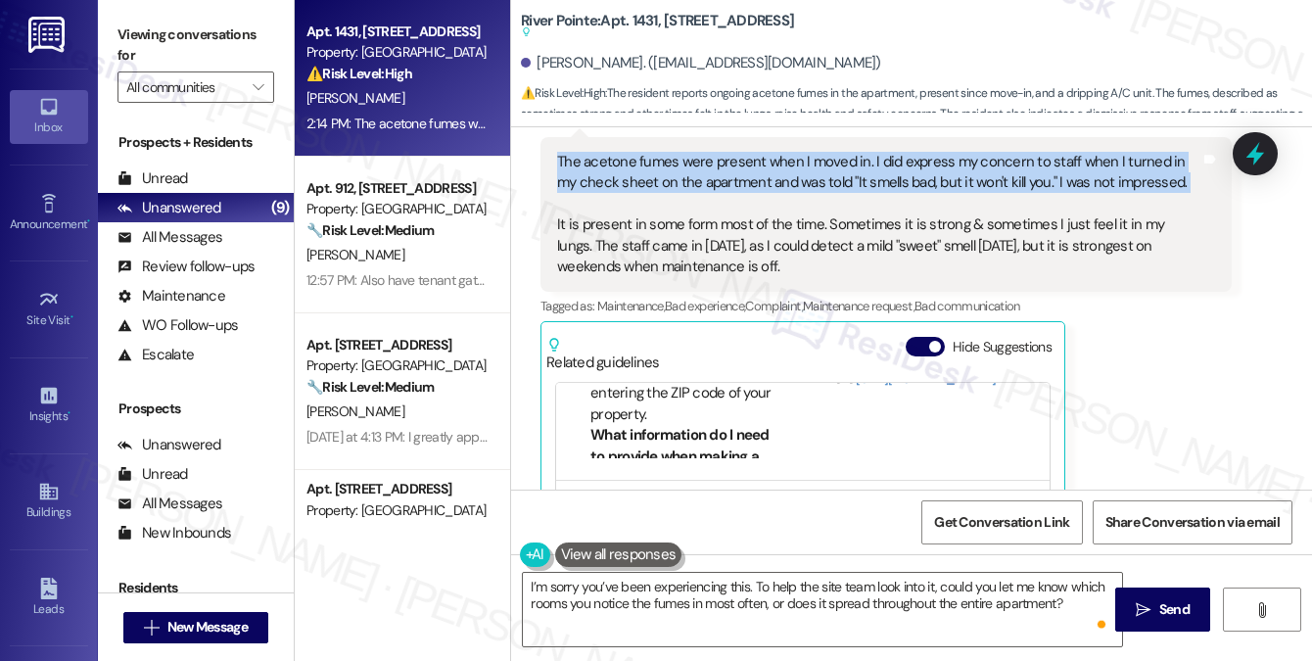
scroll to position [1103, 0]
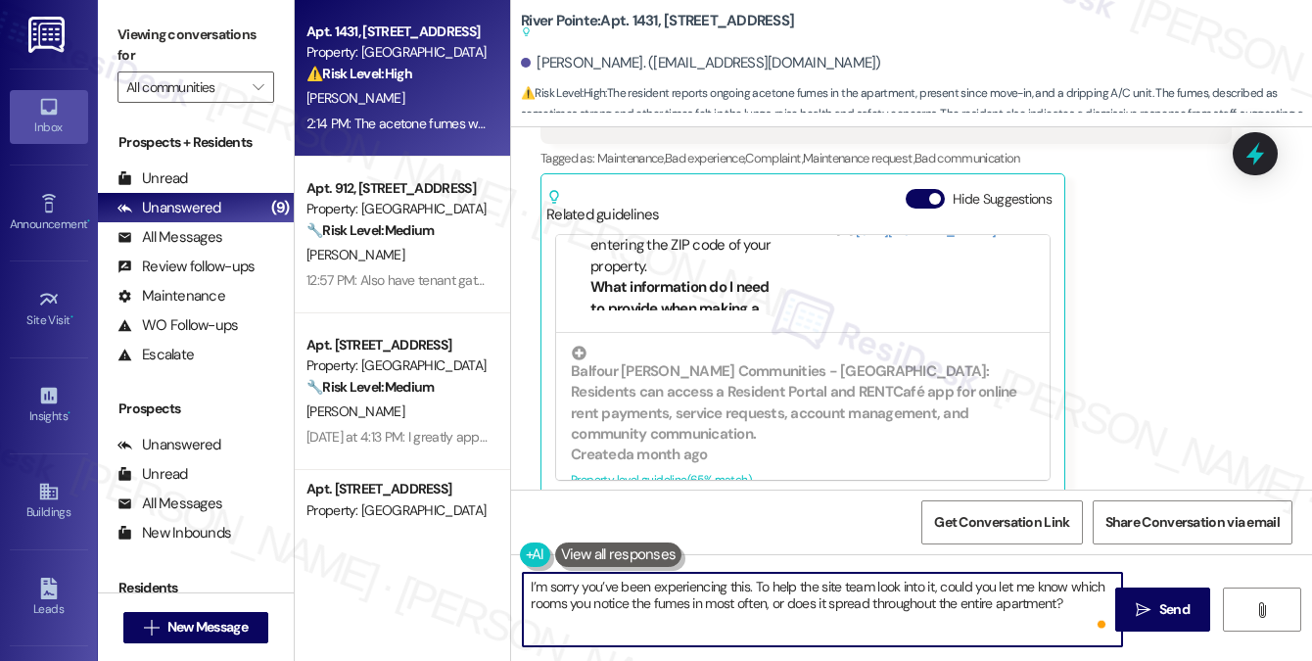
click at [805, 621] on textarea "I’m sorry you’ve been experiencing this. To help the site team look into it, co…" at bounding box center [822, 609] width 599 height 73
click at [1050, 597] on textarea "I’m sorry you’ve been experiencing this. To help the site team look into it, co…" at bounding box center [822, 609] width 599 height 73
click at [1065, 600] on textarea "I’m sorry you’ve been experiencing this. To help the site team look into it, co…" at bounding box center [822, 609] width 599 height 73
click at [1122, 595] on button " Send" at bounding box center [1162, 609] width 95 height 44
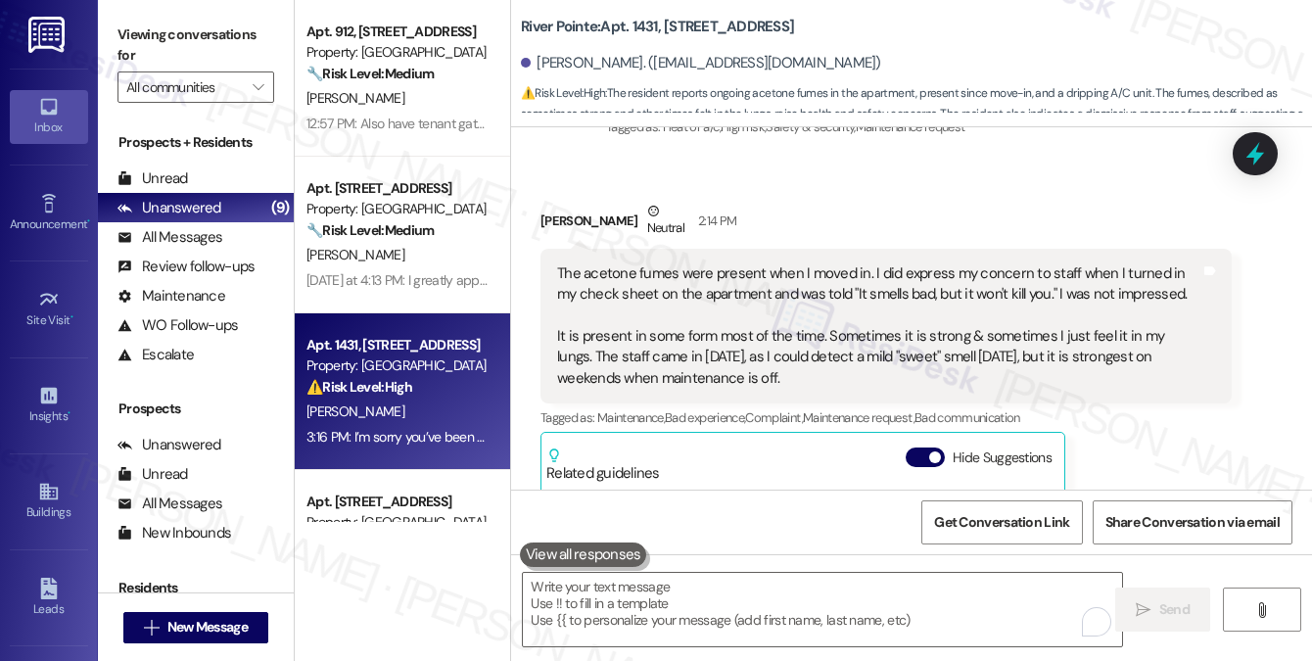
scroll to position [909, 0]
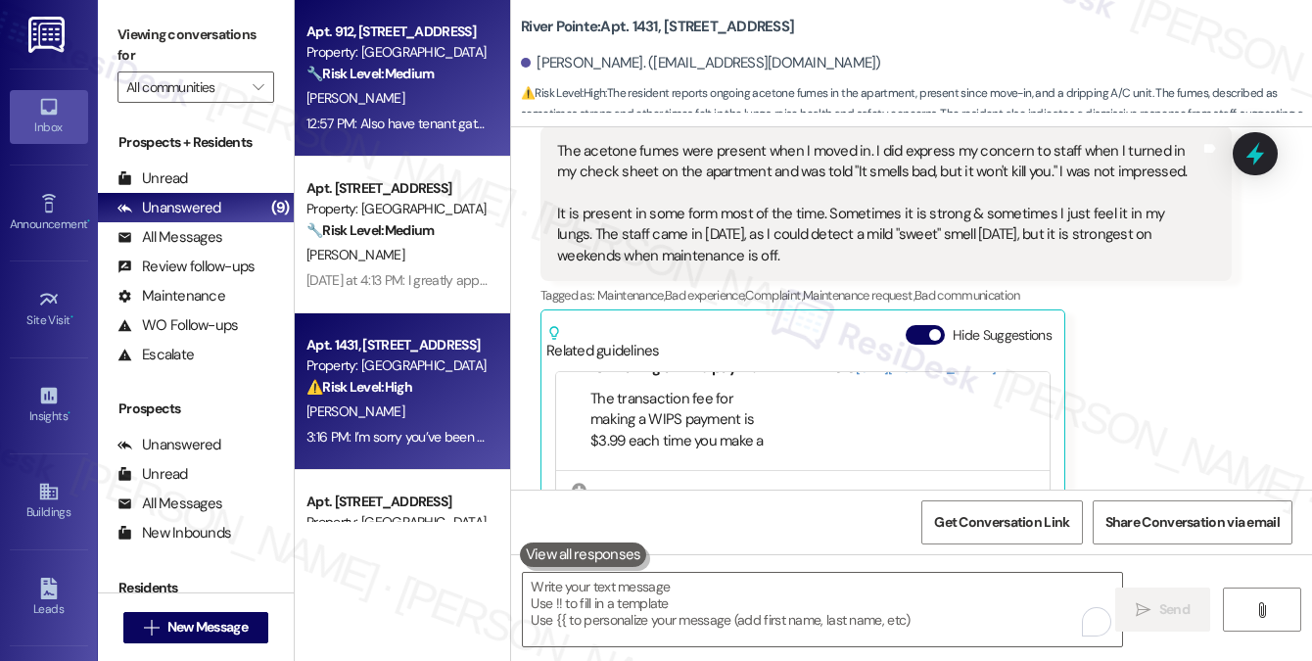
click at [446, 120] on div "12:57 PM: Also have tenant gate codes my phone died on the way home I ride a mo…" at bounding box center [664, 124] width 717 height 18
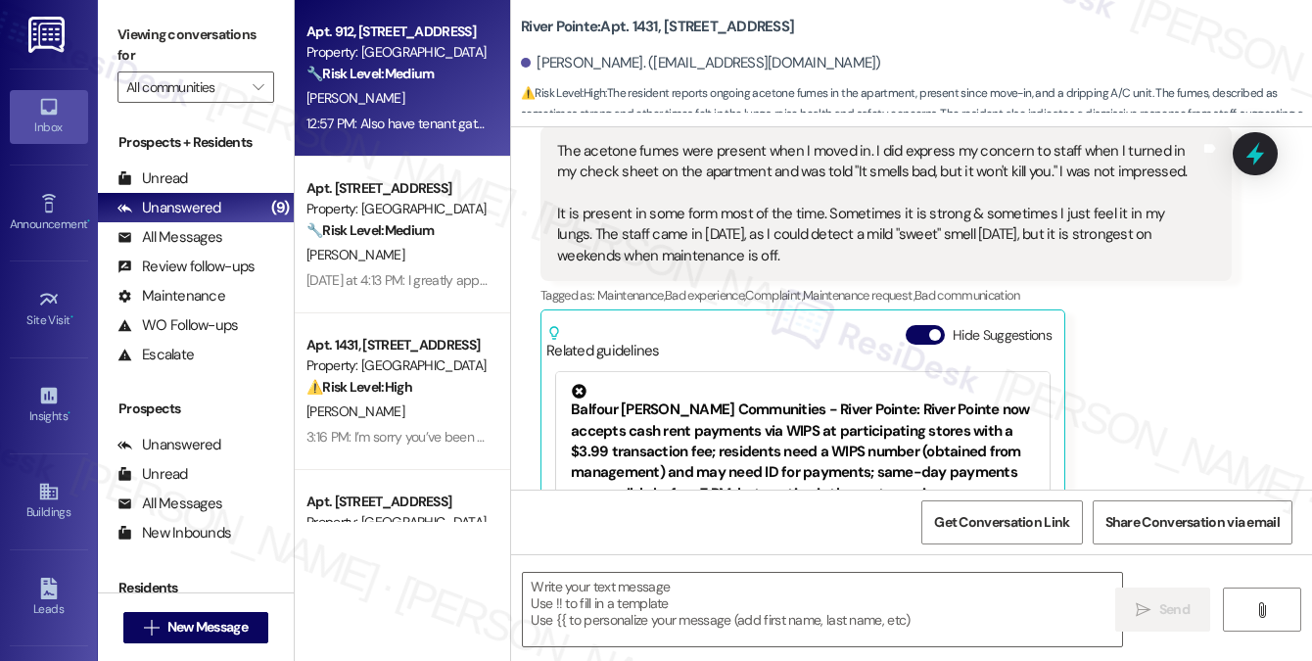
type textarea "Fetching suggested responses. Please feel free to read through the conversation…"
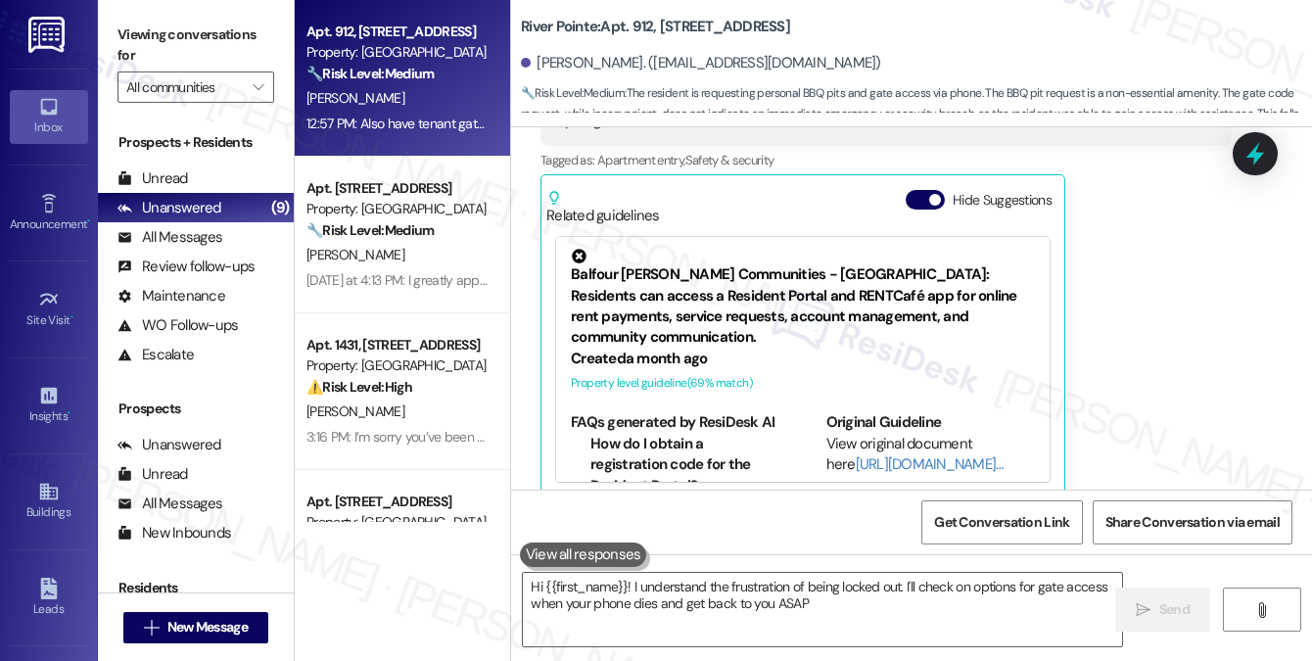
type textarea "Hi {{first_name}}! I understand the frustration of being locked out. I'll check…"
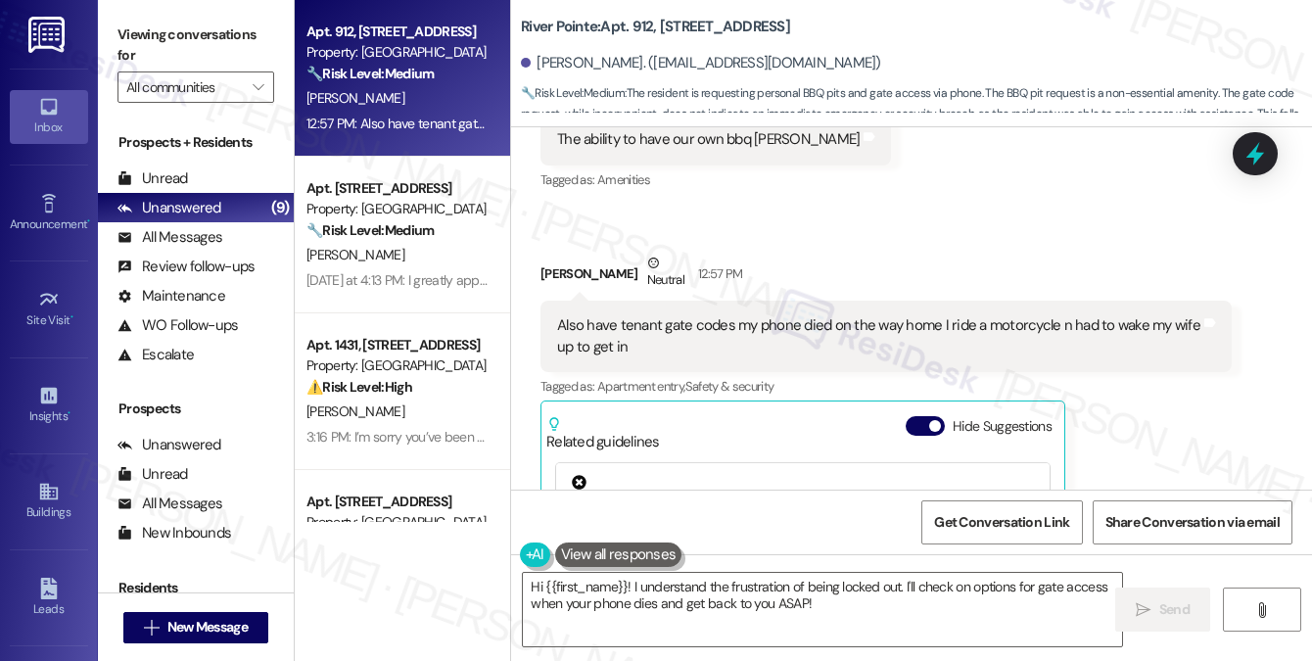
scroll to position [180, 0]
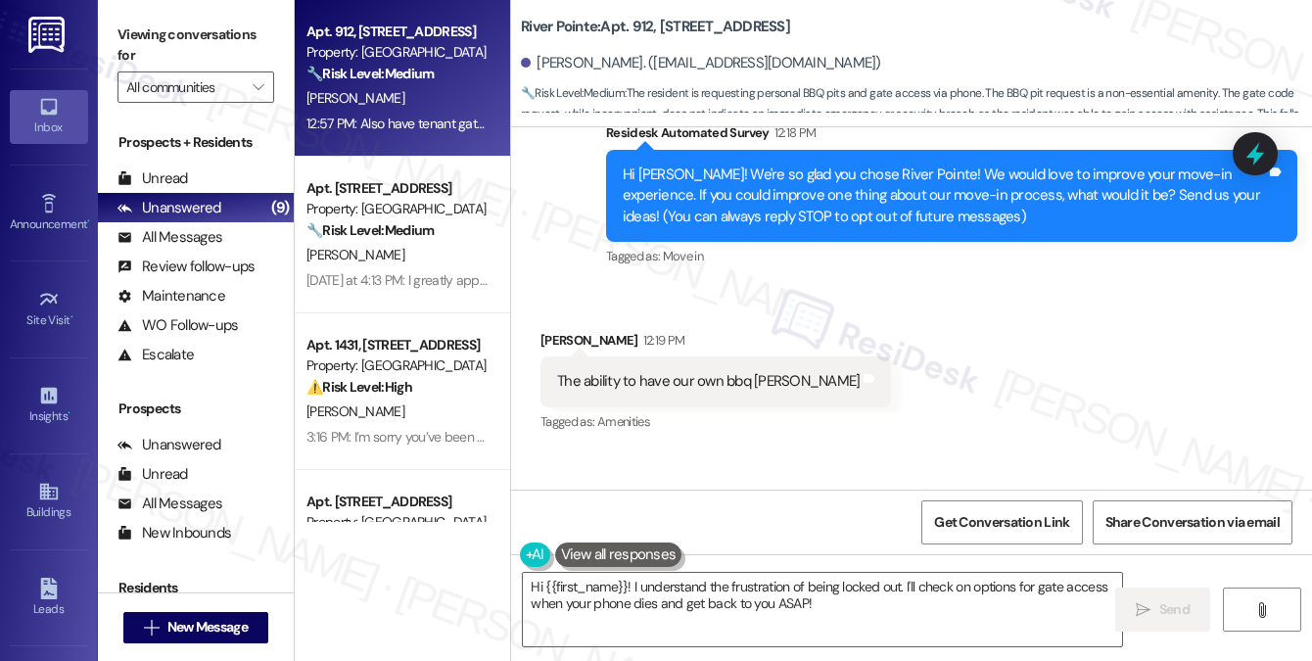
click at [659, 383] on div "The ability to have our own bbq [PERSON_NAME]" at bounding box center [708, 381] width 303 height 21
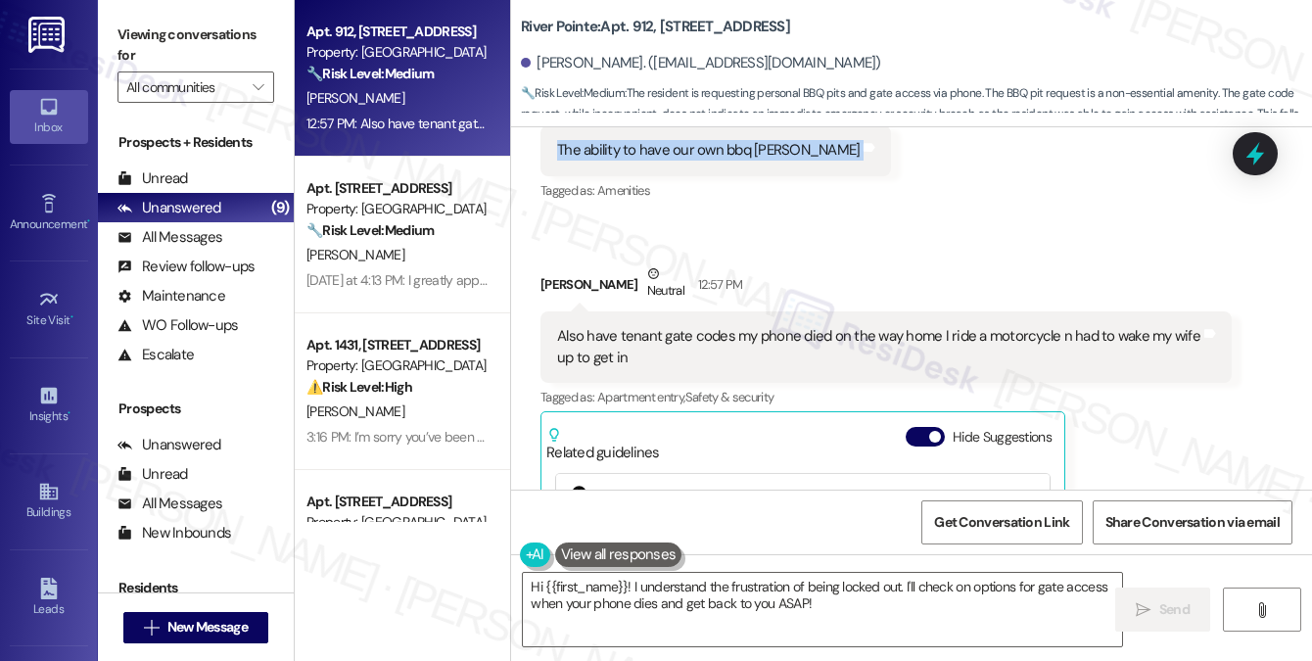
scroll to position [377, 0]
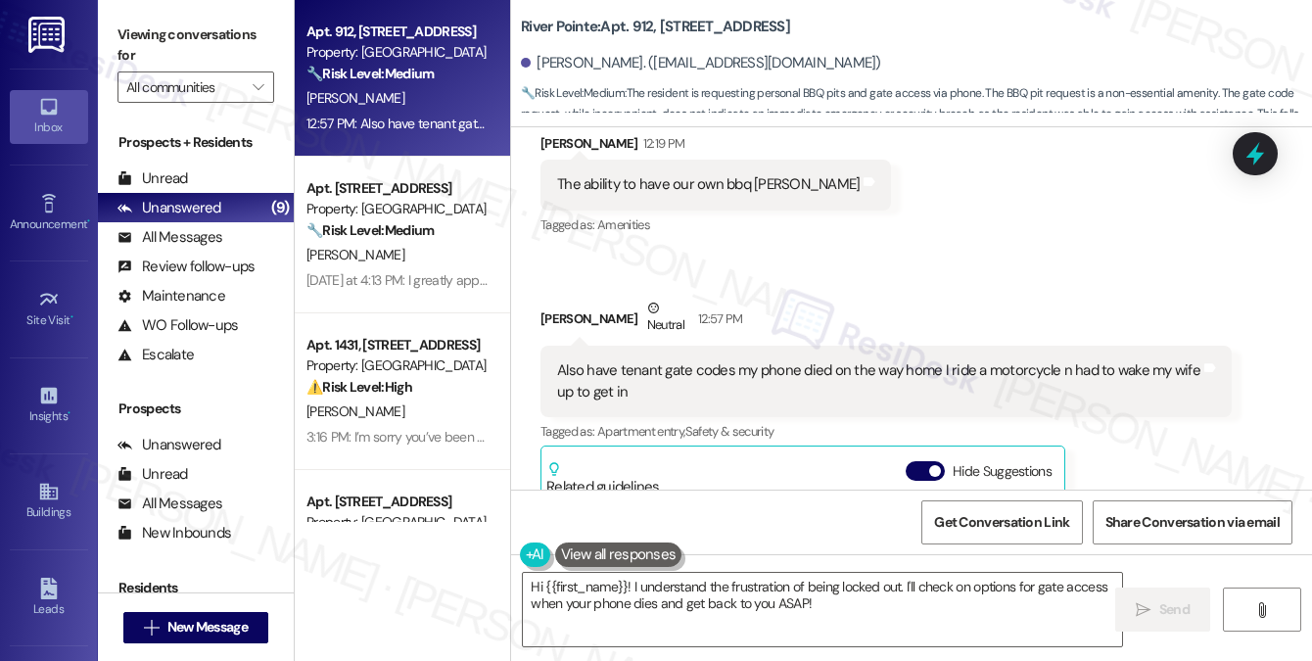
click at [685, 379] on div "Also have tenant gate codes my phone died on the way home I ride a motorcycle n…" at bounding box center [878, 381] width 643 height 42
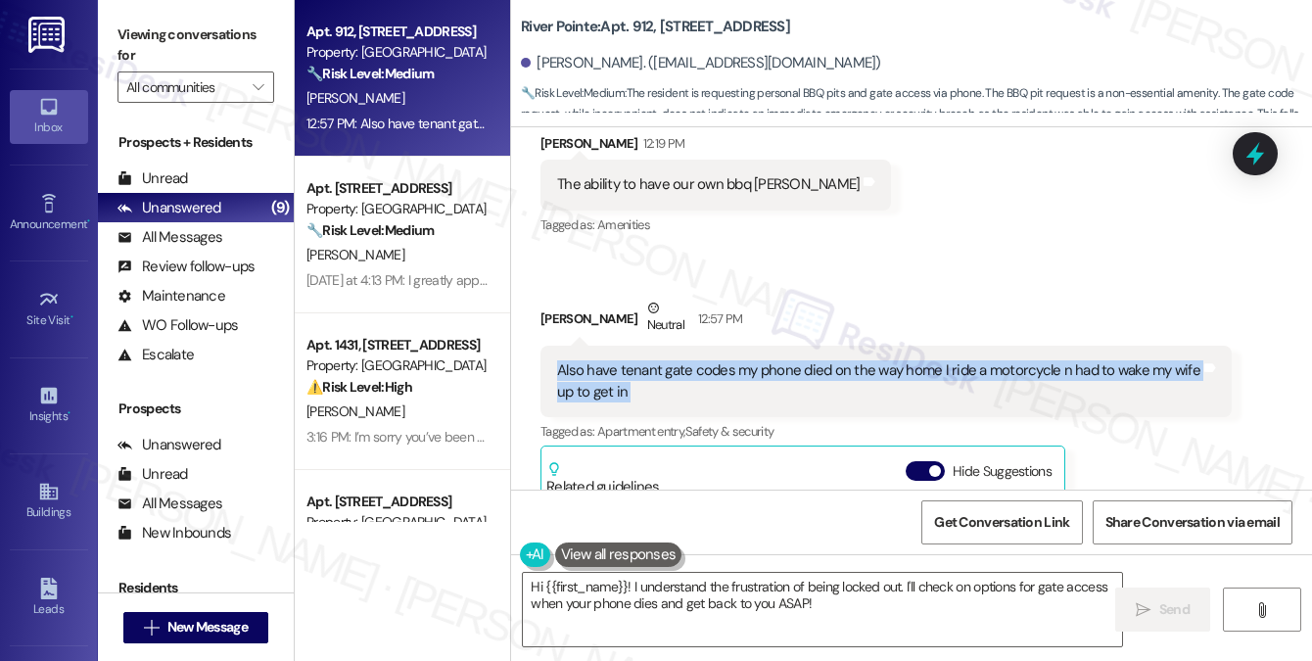
click at [685, 379] on div "Also have tenant gate codes my phone died on the way home I ride a motorcycle n…" at bounding box center [878, 381] width 643 height 42
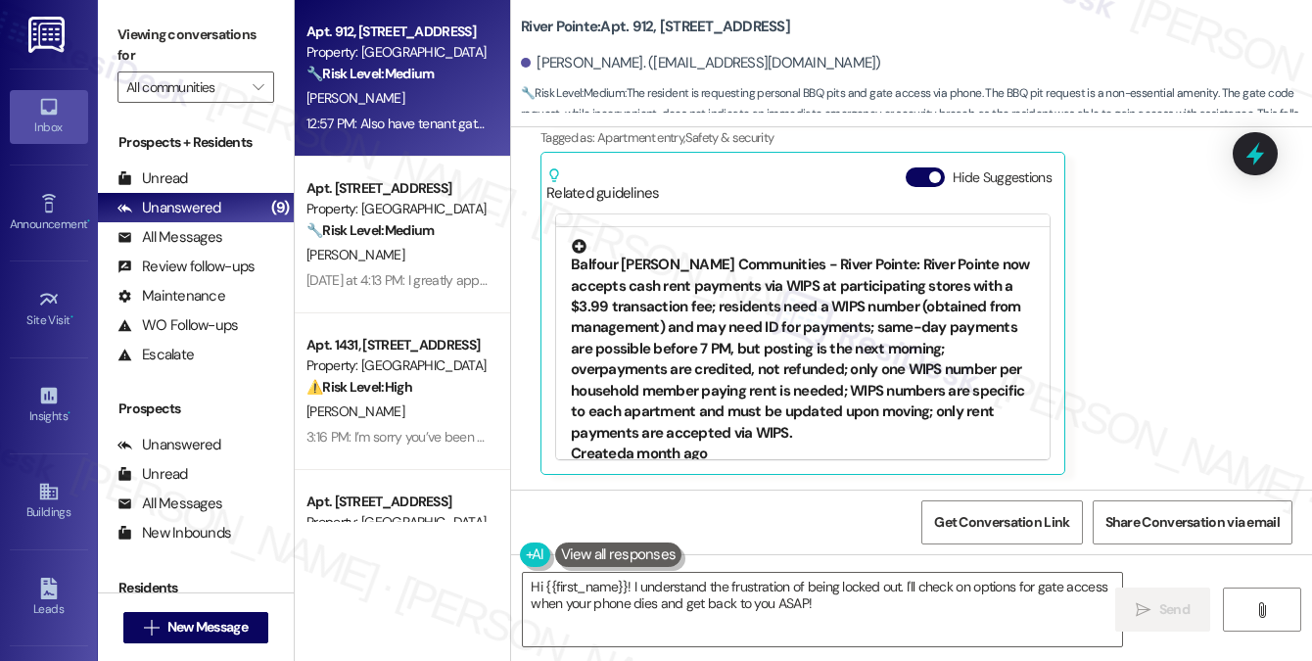
scroll to position [490, 0]
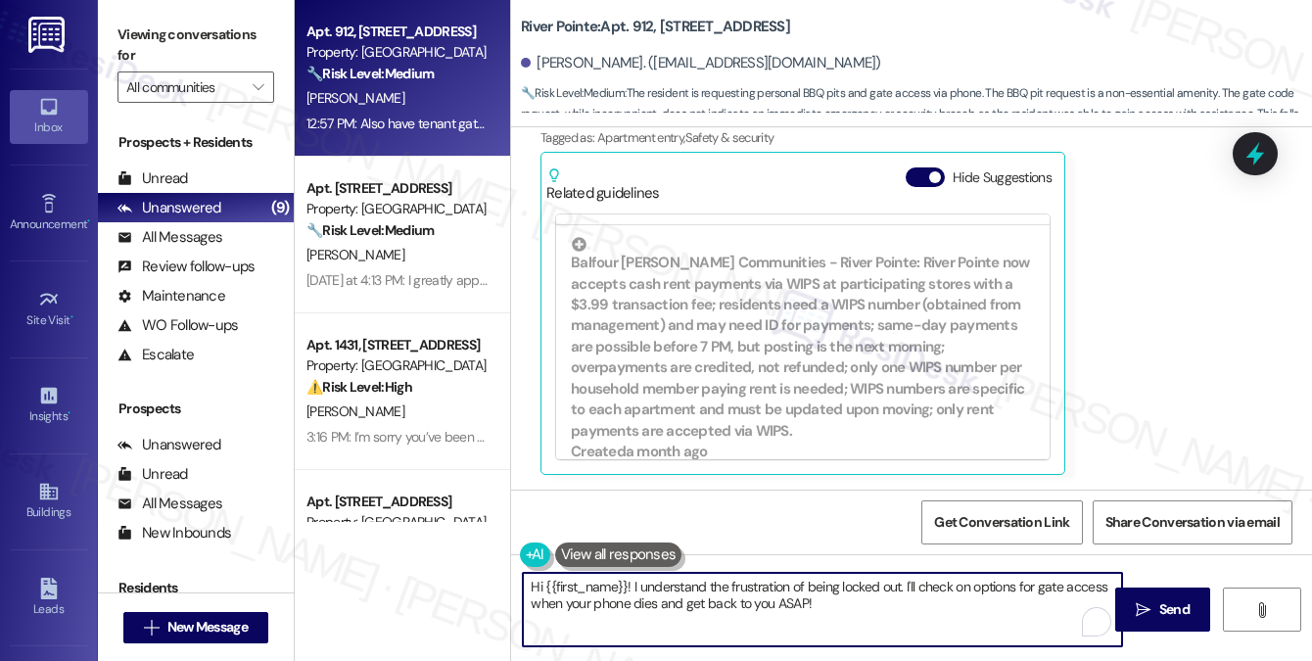
click at [732, 593] on textarea "Hi {{first_name}}! I understand the frustration of being locked out. I'll check…" at bounding box center [822, 609] width 599 height 73
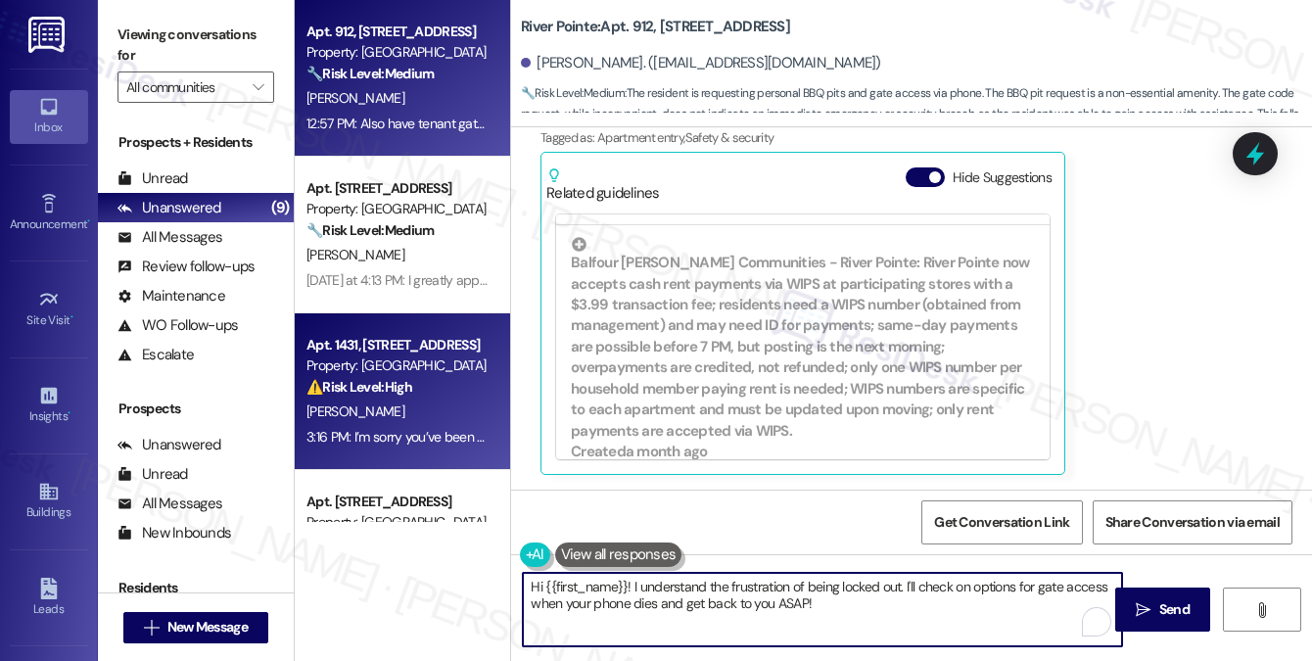
scroll to position [294, 0]
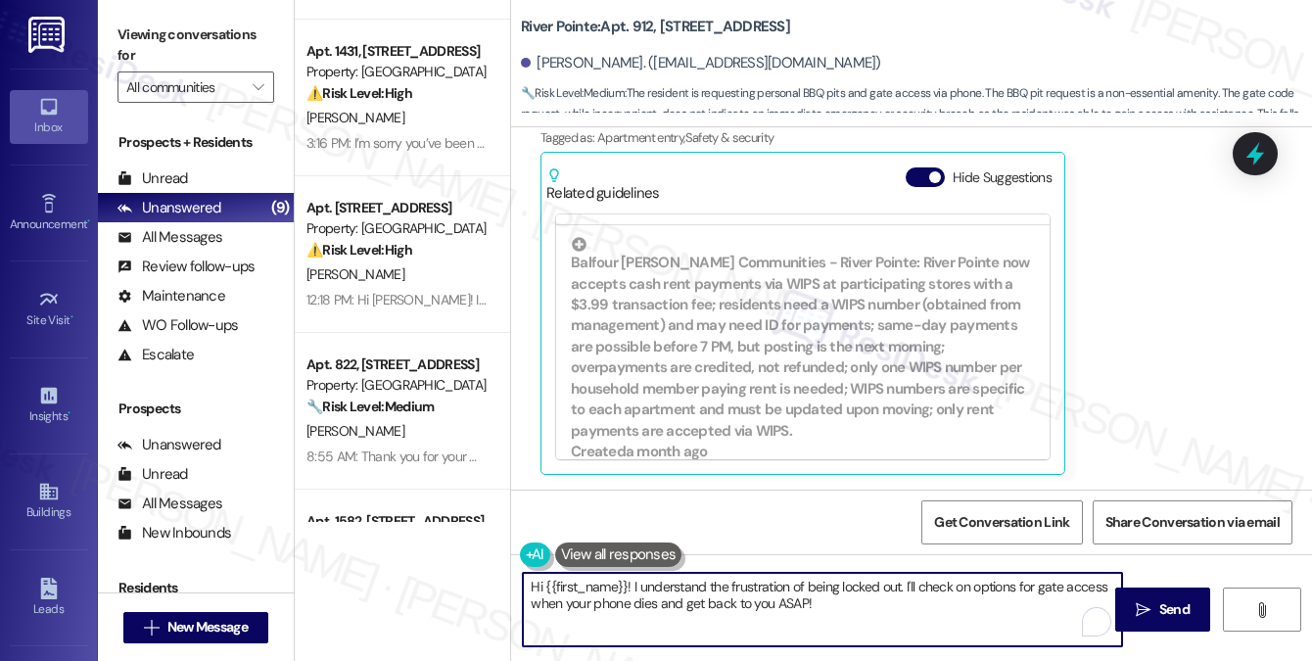
click at [830, 606] on textarea "Hi {{first_name}}! I understand the frustration of being locked out. I'll check…" at bounding box center [822, 609] width 599 height 73
click at [940, 183] on button "Hide Suggestions" at bounding box center [925, 177] width 39 height 20
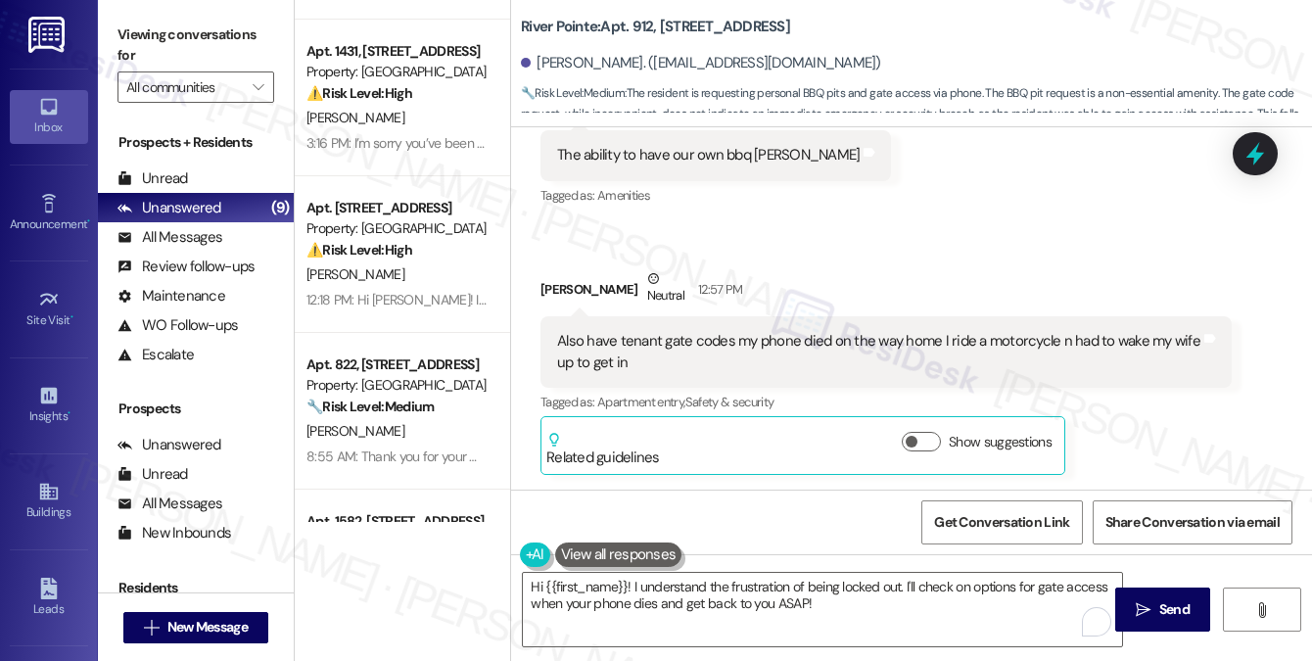
click at [683, 346] on div "Also have tenant gate codes my phone died on the way home I ride a motorcycle n…" at bounding box center [878, 352] width 643 height 42
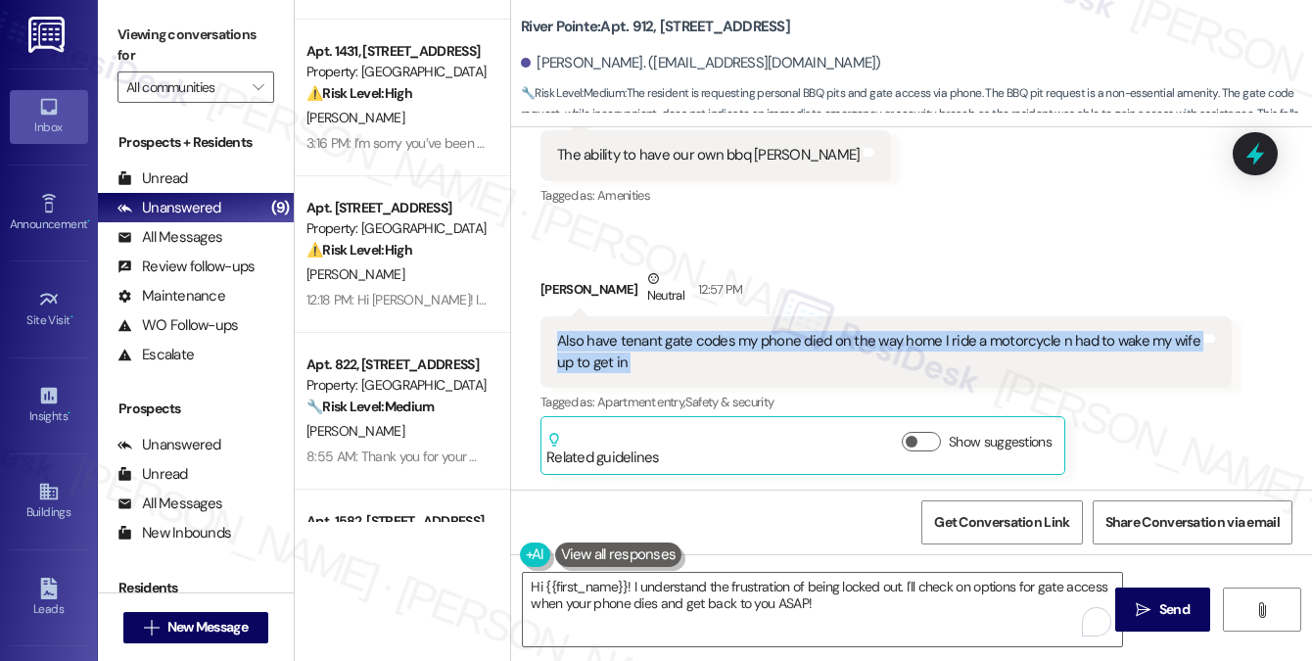
click at [683, 346] on div "Also have tenant gate codes my phone died on the way home I ride a motorcycle n…" at bounding box center [878, 352] width 643 height 42
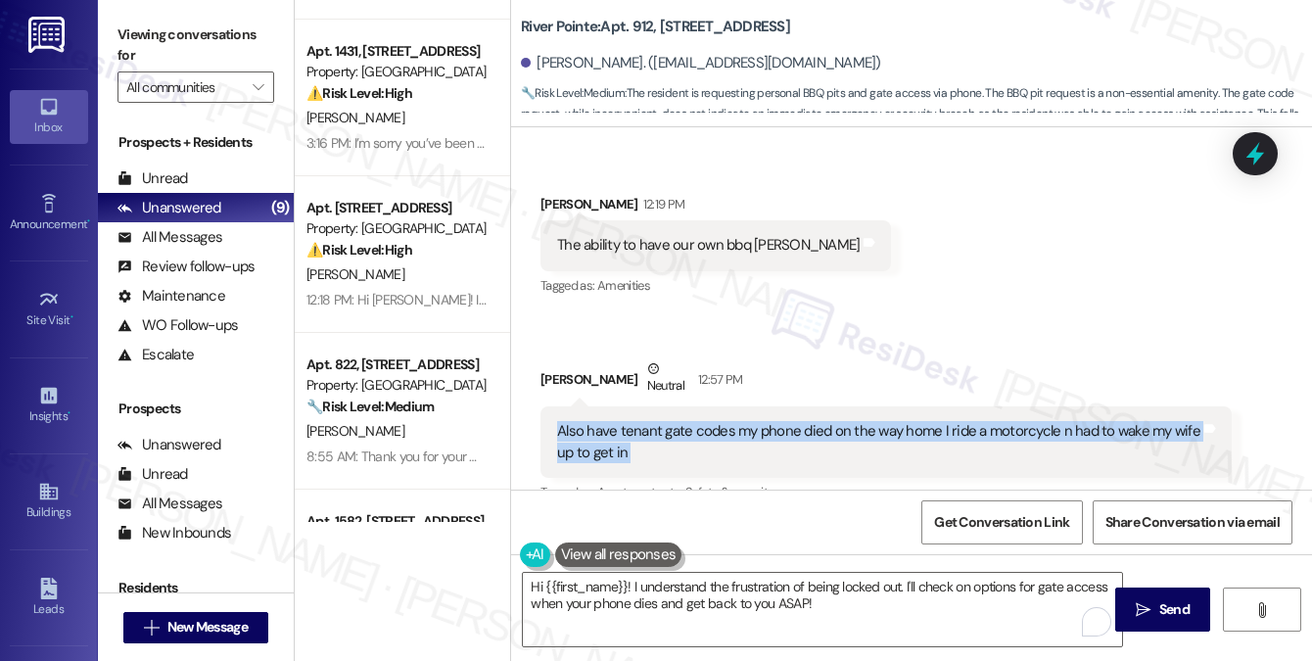
scroll to position [211, 0]
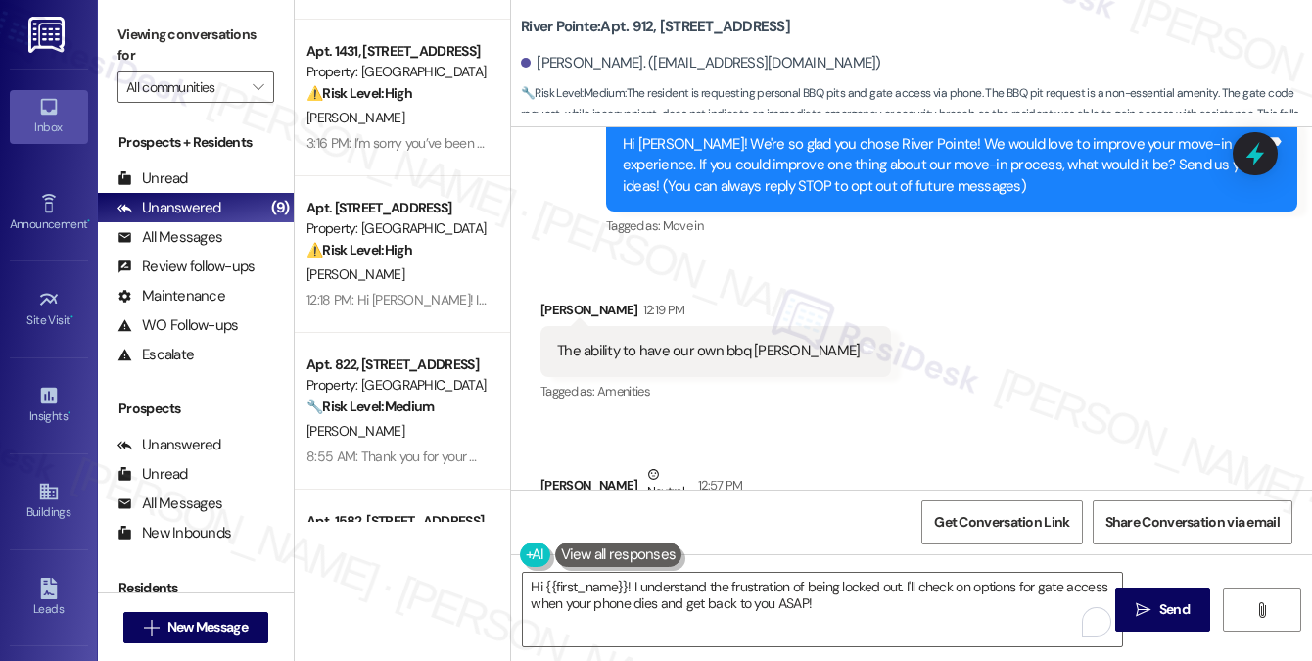
click at [638, 353] on div "The ability to have our own bbq [PERSON_NAME]" at bounding box center [708, 351] width 303 height 21
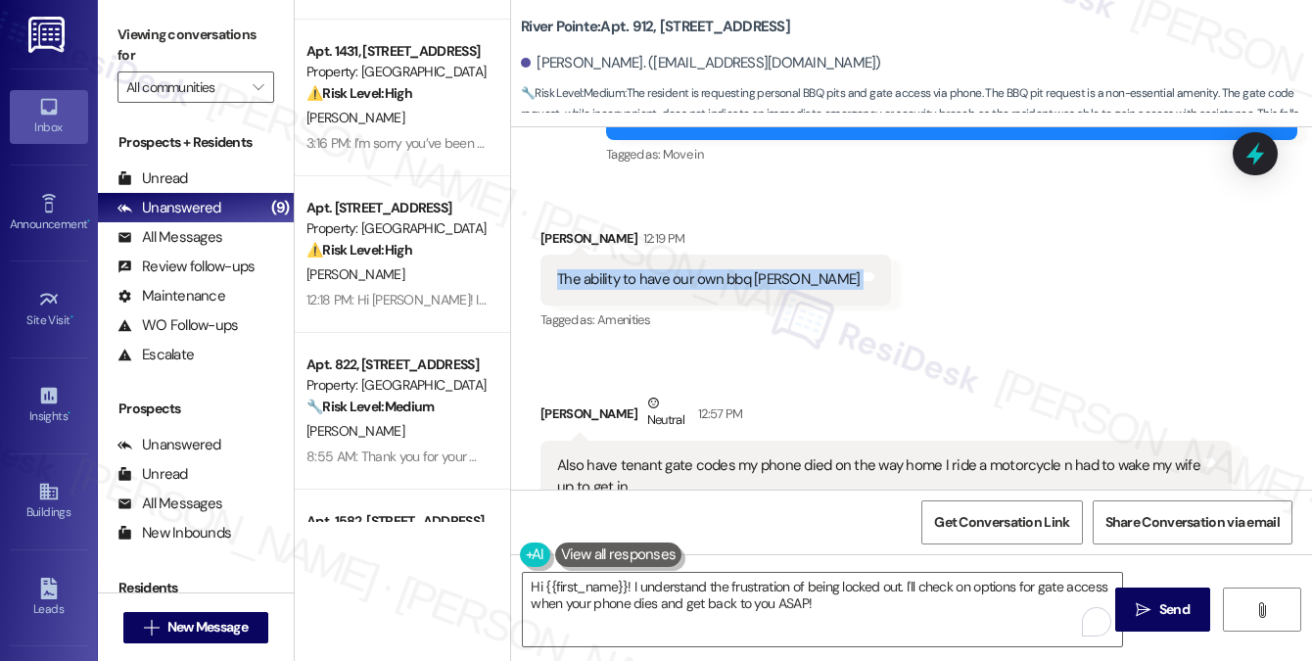
scroll to position [406, 0]
